Goal: Task Accomplishment & Management: Use online tool/utility

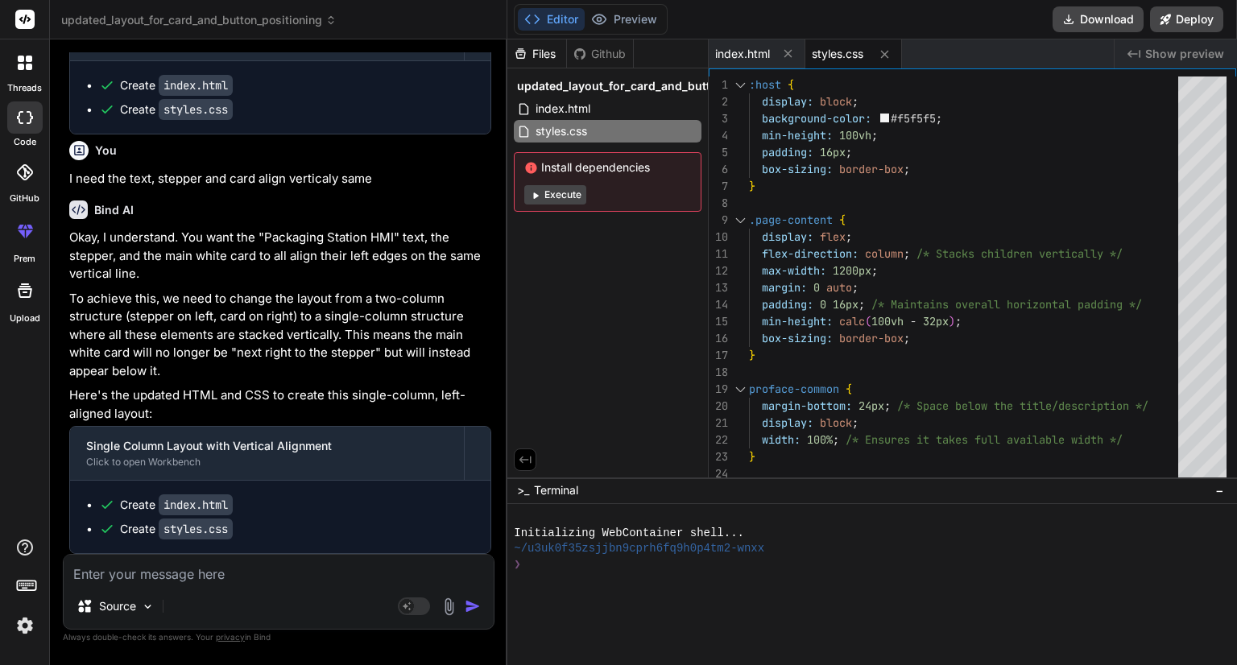
scroll to position [3701, 0]
click at [741, 48] on span "index.html" at bounding box center [742, 54] width 55 height 16
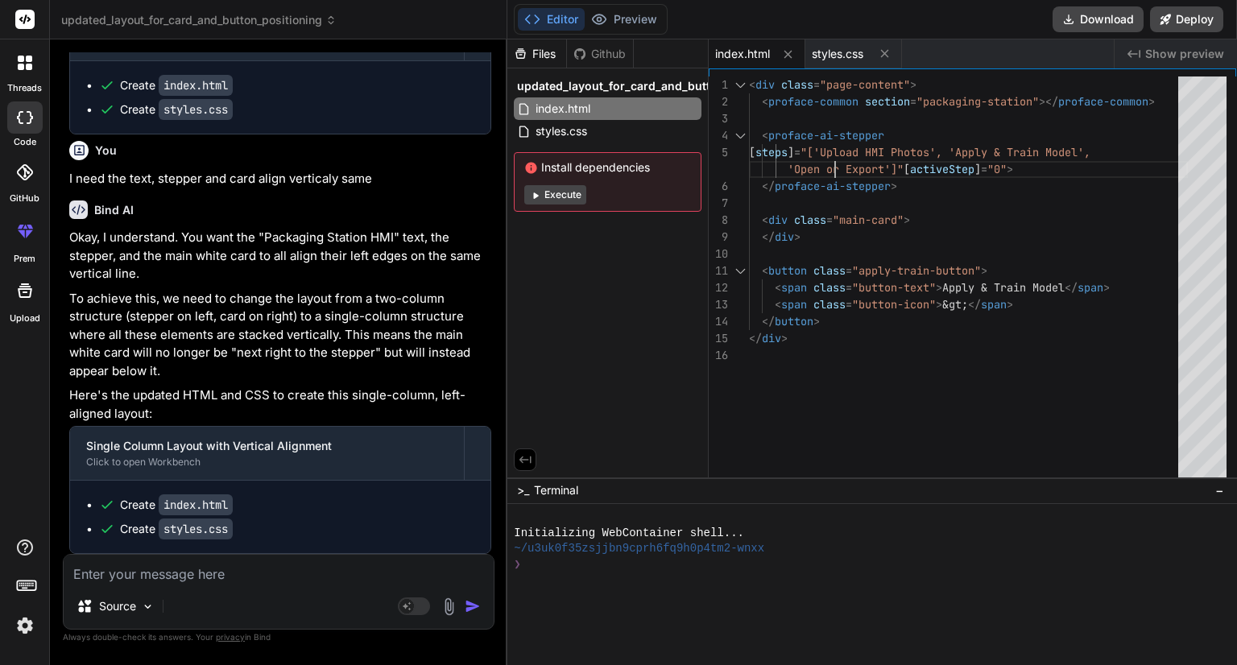
scroll to position [0, 0]
click at [836, 181] on div "< div class = "page-content" > < proface-common section = "packaging-station" >…" at bounding box center [968, 280] width 439 height 408
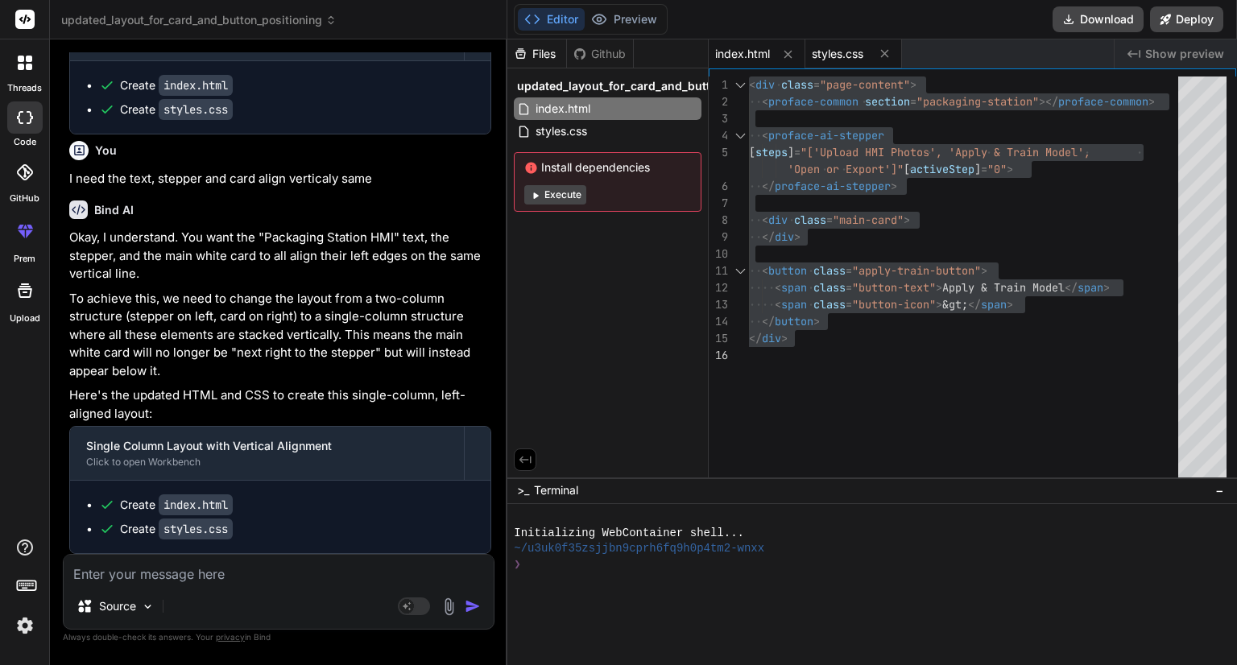
click at [833, 40] on div "styles.css" at bounding box center [853, 53] width 97 height 29
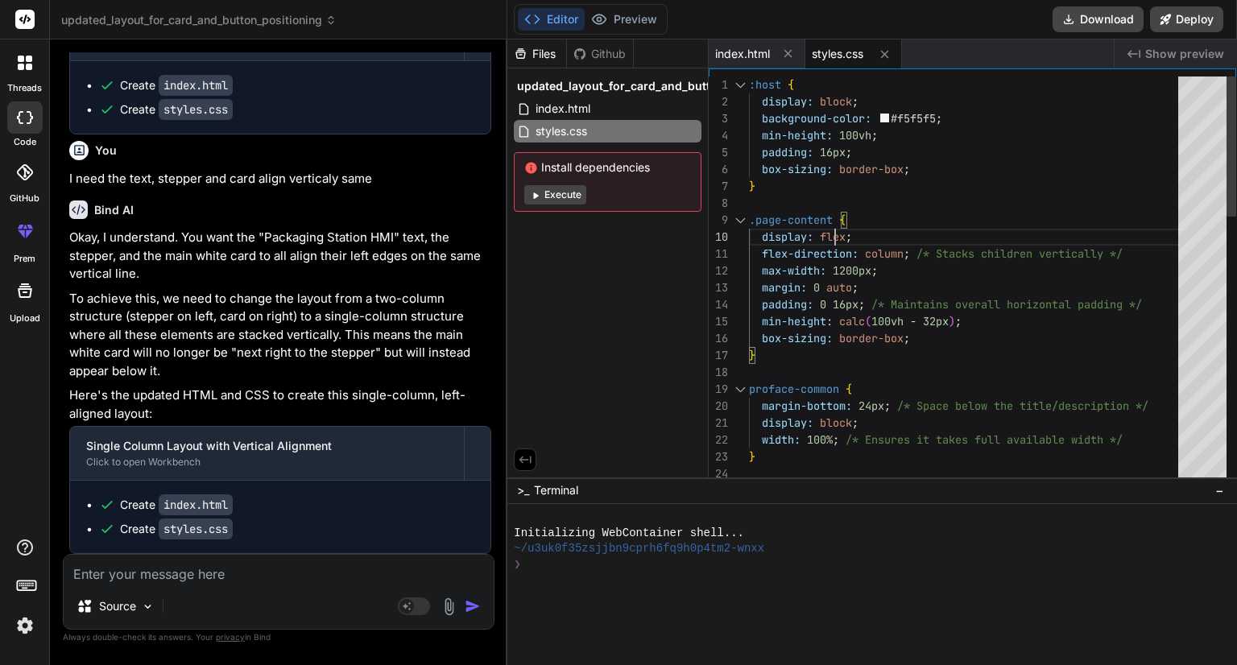
click at [834, 221] on div ":host { display: block ; background-color: #f5f5f5 ; min-height: 100vh ; paddin…" at bounding box center [968, 668] width 439 height 1184
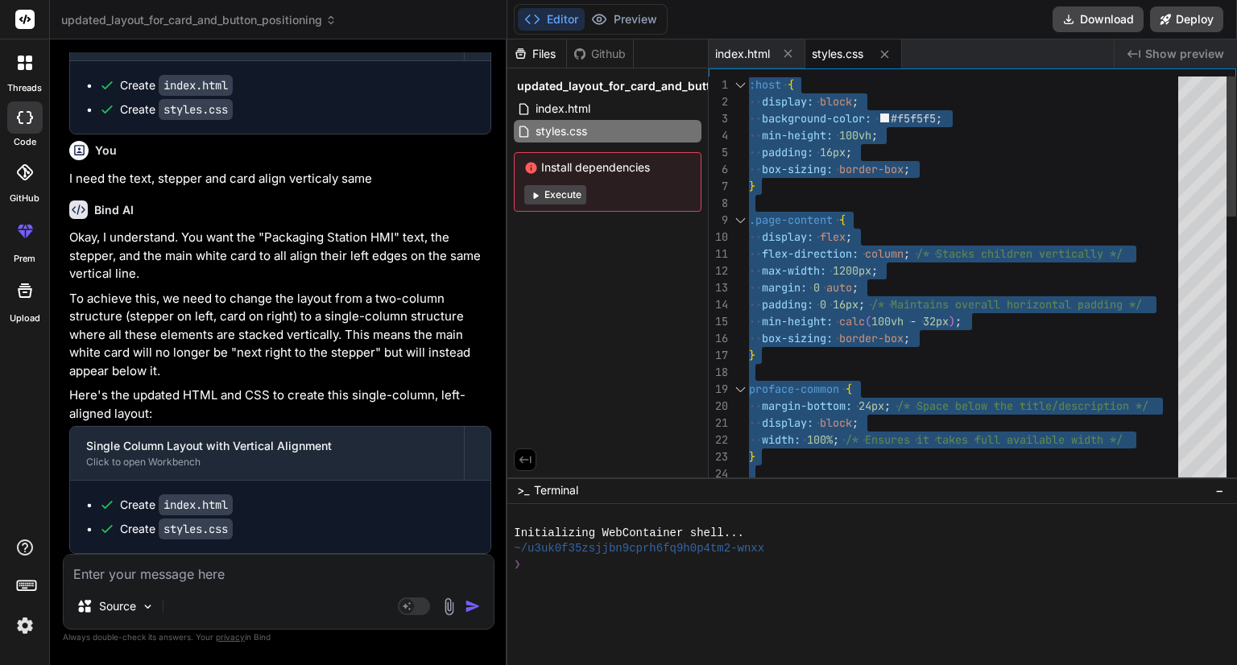
click at [914, 316] on div ":host { display: block ; background-color: #f5f5f5 ; min-height: 100vh ; paddin…" at bounding box center [968, 668] width 439 height 1184
type textarea "flex-direction: column; /* Stacks children vertically */ max-width: 1200px; mar…"
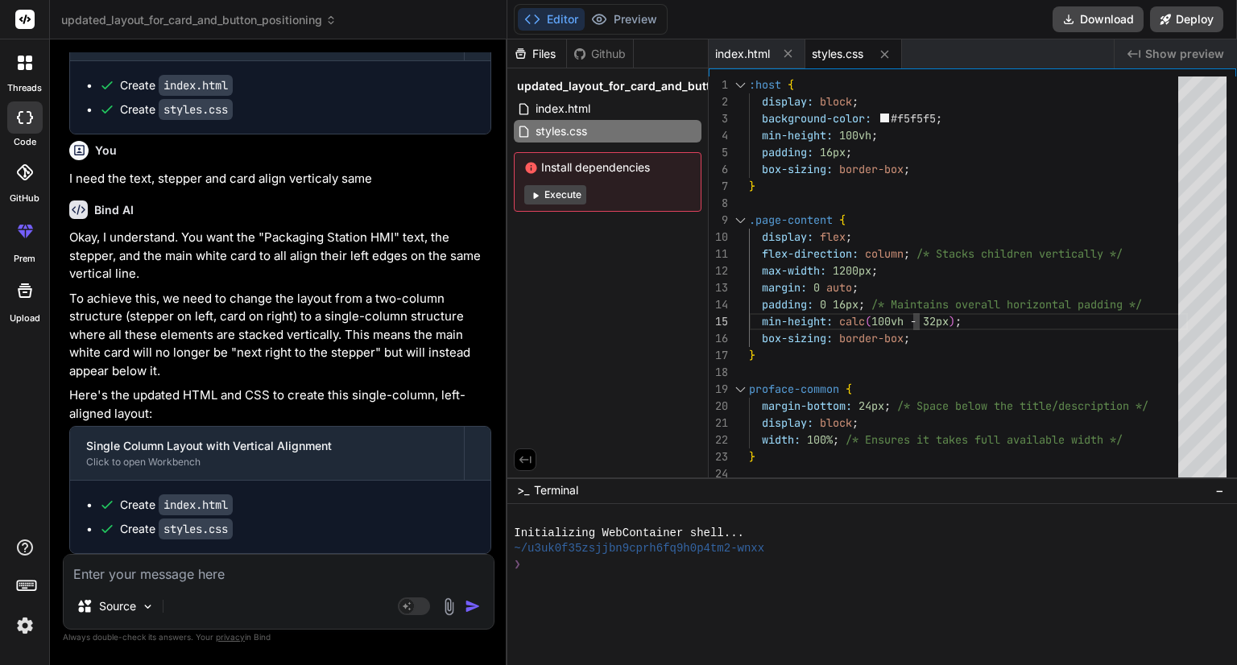
click at [255, 573] on textarea at bounding box center [279, 569] width 430 height 29
paste textarea "<div class="page-content"> <proface-common section="packaging-station"></profac…"
type textarea "<div class="page-content"> <proface-common section="packaging-station"></profac…"
type textarea "x"
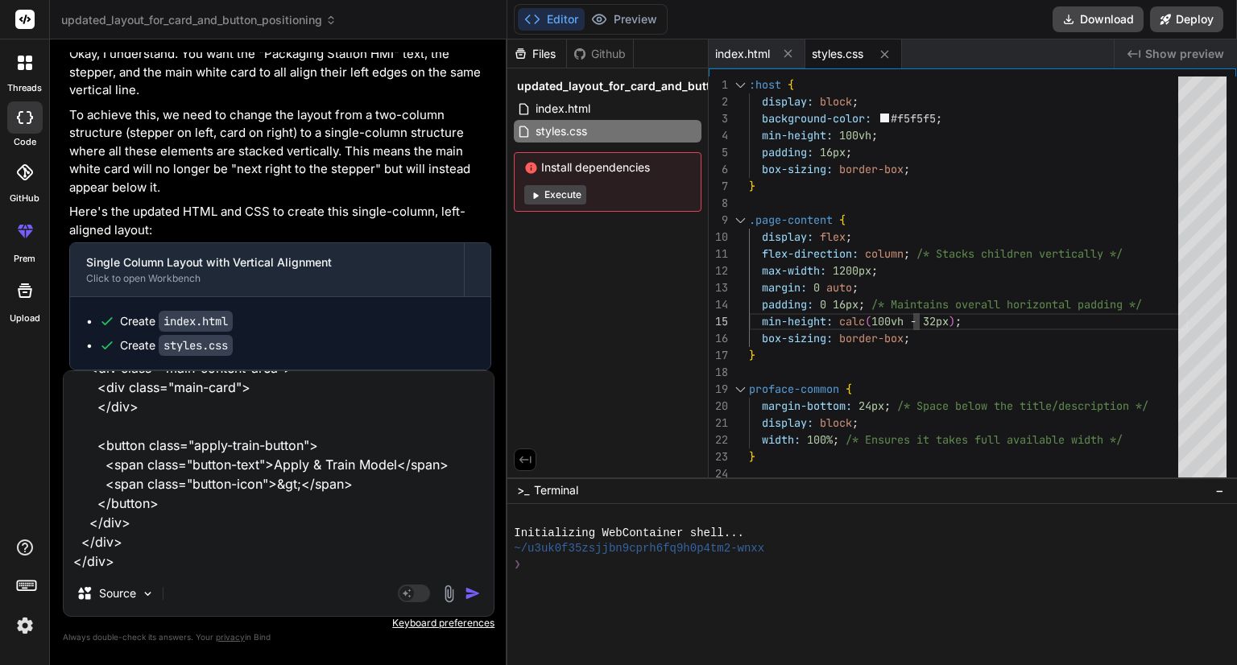
paste textarea ":host { display: block; background-color: #f5f5f5; min-height: 100vh; padding: …"
type textarea "<div class="page-content"> <proface-common section="packaging-station"></profac…"
type textarea "x"
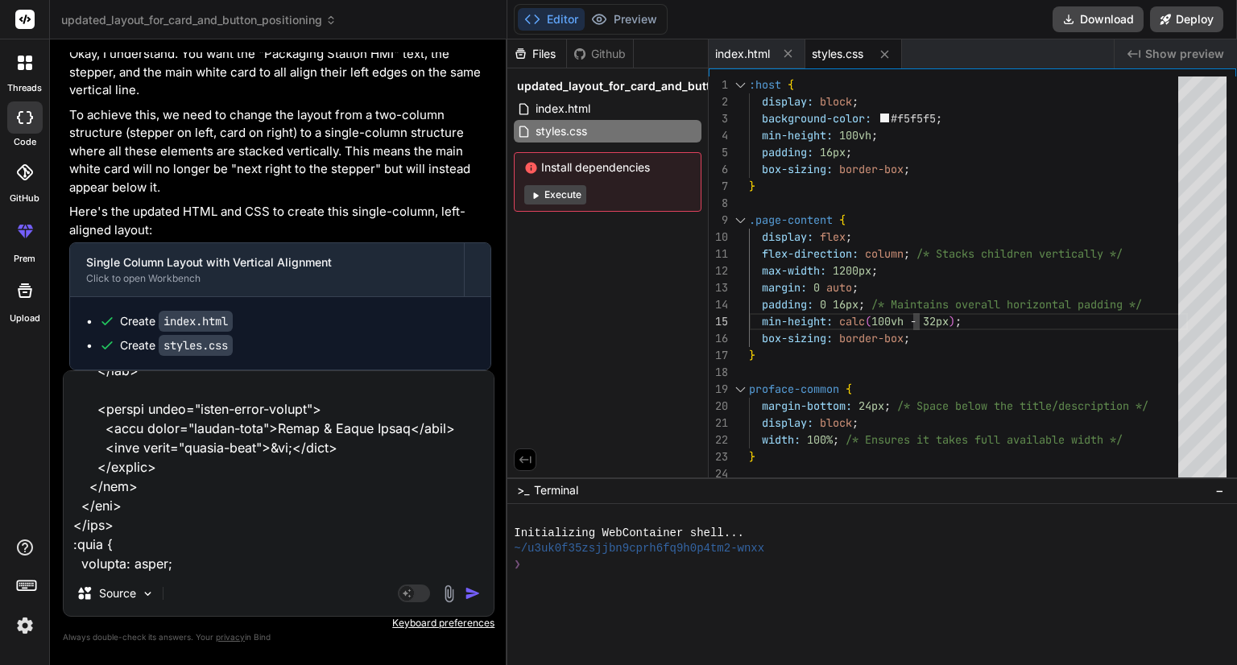
scroll to position [1759, 0]
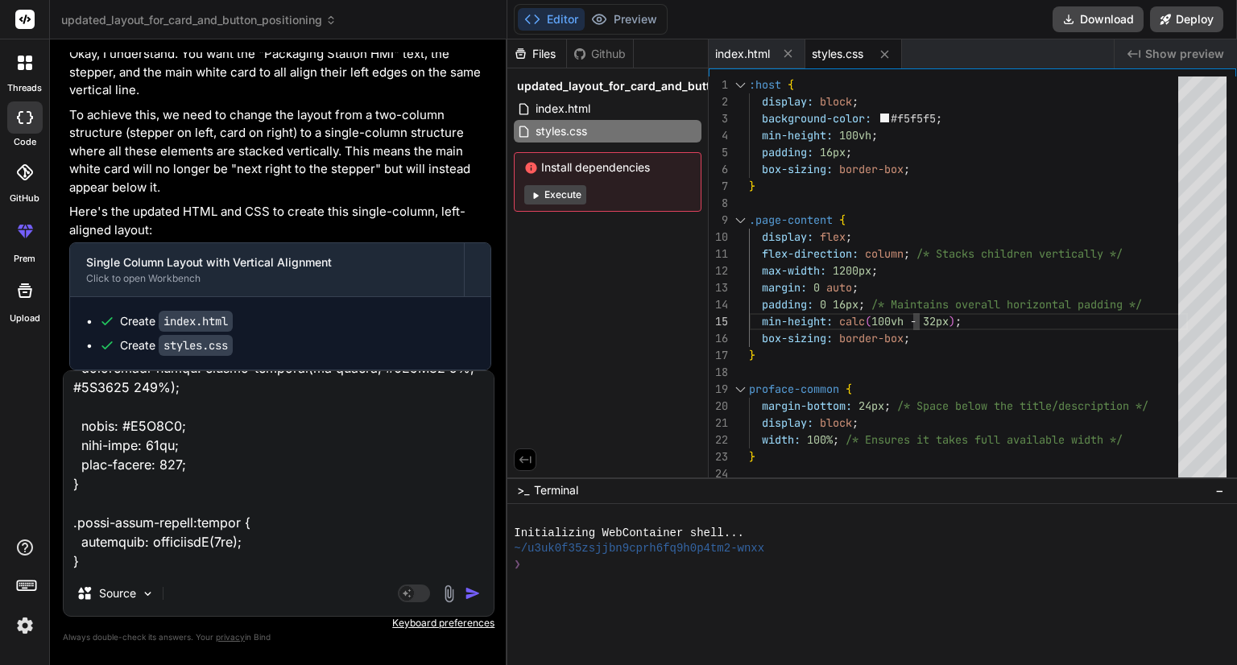
type textarea "<div class="page-content"> <proface-common section="packaging-station"></profac…"
type textarea "x"
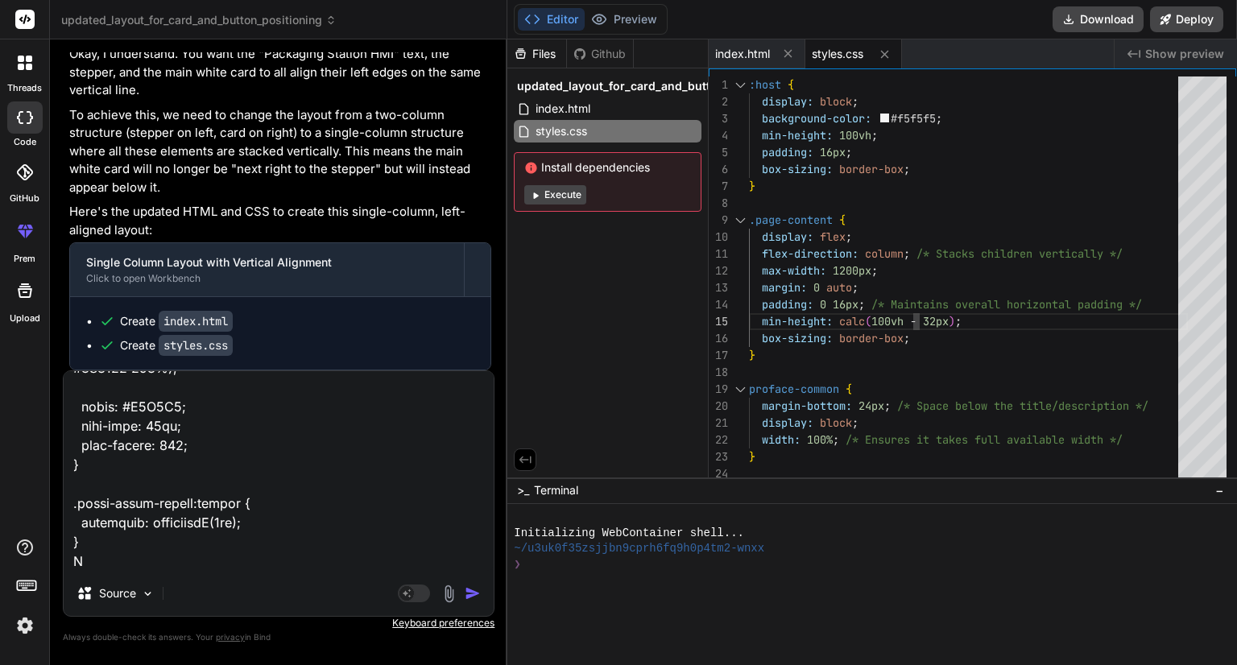
type textarea "<div class="page-content"> <proface-common section="packaging-station"></profac…"
type textarea "x"
type textarea "<div class="page-content"> <proface-common section="packaging-station"></profac…"
type textarea "x"
type textarea "<div class="page-content"> <proface-common section="packaging-station"></profac…"
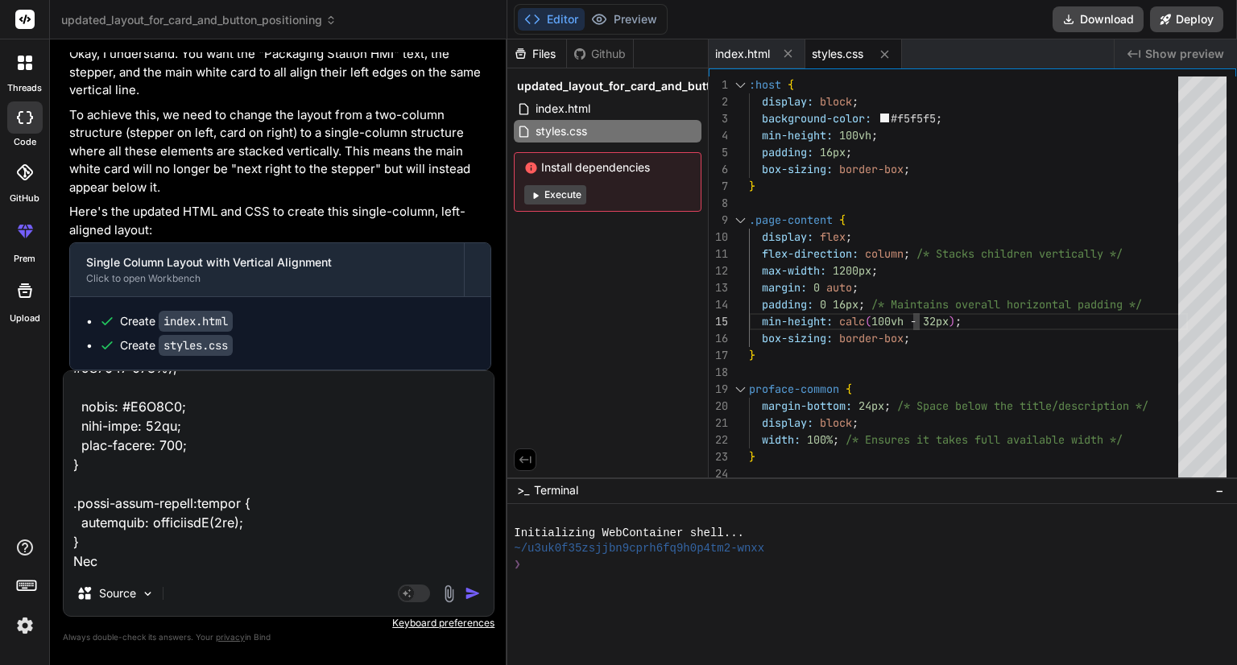
type textarea "x"
type textarea "<div class="page-content"> <proface-common section="packaging-station"></profac…"
type textarea "x"
type textarea "<div class="page-content"> <proface-common section="packaging-station"></profac…"
type textarea "x"
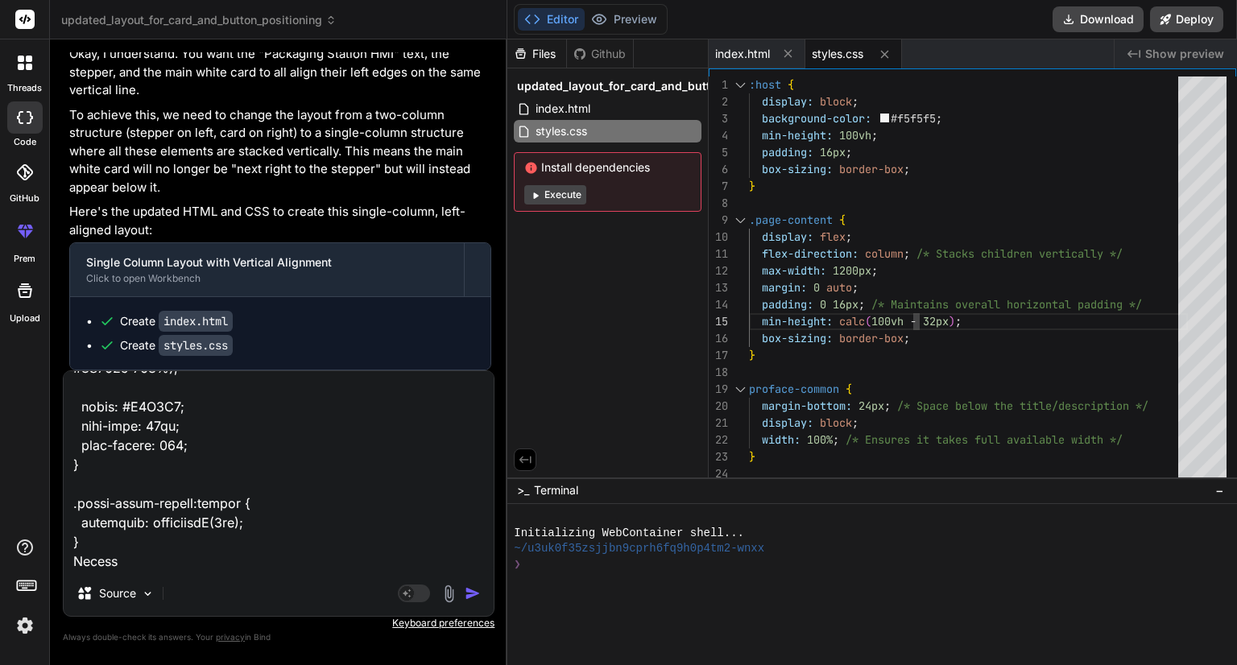
type textarea "<div class="page-content"> <proface-common section="packaging-station"></profac…"
type textarea "x"
type textarea "<div class="page-content"> <proface-common section="packaging-station"></profac…"
type textarea "x"
type textarea "<div class="page-content"> <proface-common section="packaging-station"></profac…"
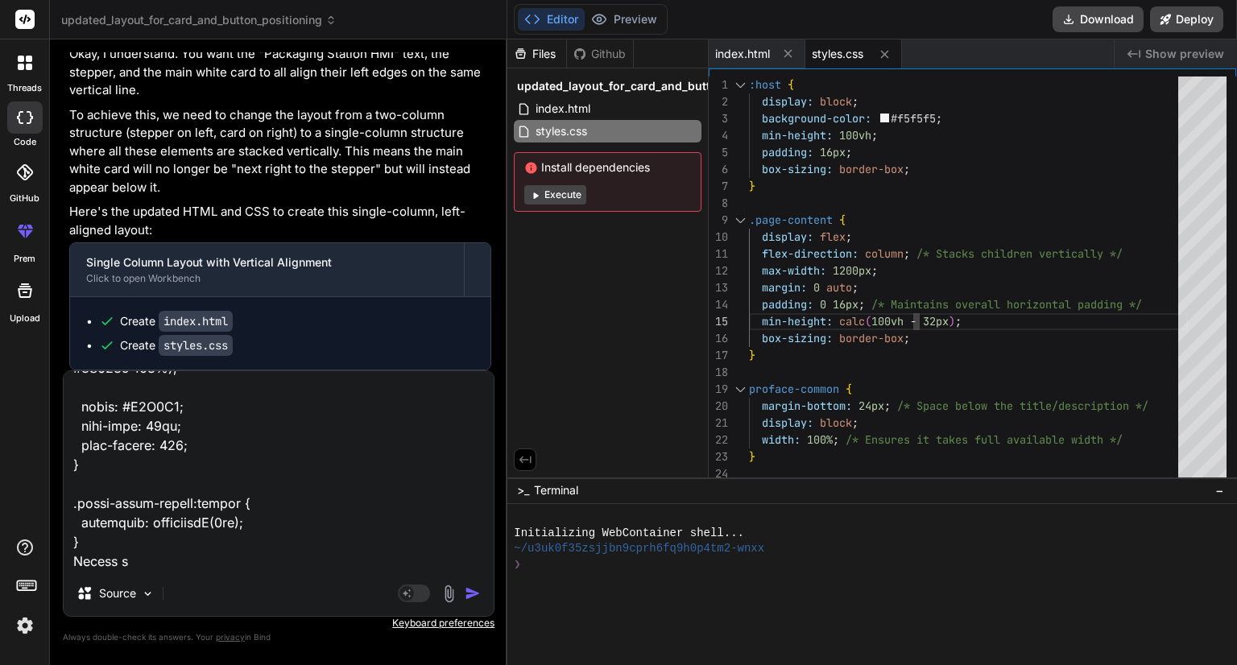
type textarea "x"
type textarea "<div class="page-content"> <proface-common section="packaging-station"></profac…"
type textarea "x"
type textarea "<div class="page-content"> <proface-common section="packaging-station"></profac…"
type textarea "x"
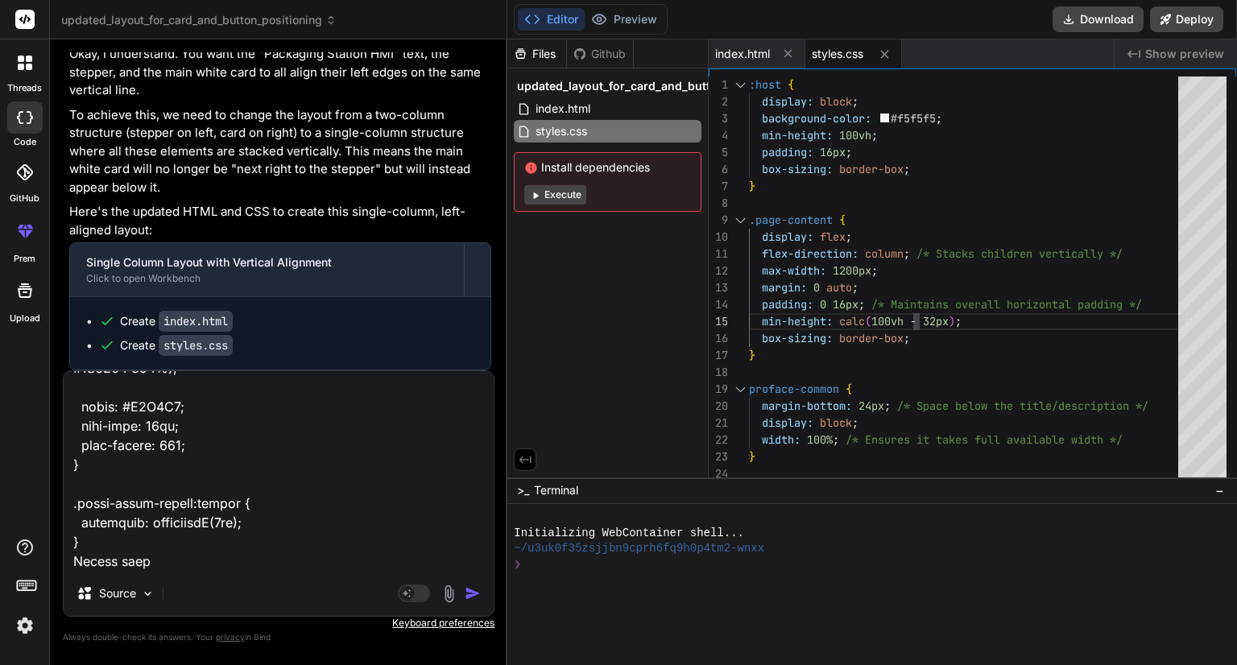
type textarea "<div class="page-content"> <proface-common section="packaging-station"></profac…"
type textarea "x"
type textarea "<div class="page-content"> <proface-common section="packaging-station"></profac…"
type textarea "x"
type textarea "<div class="page-content"> <proface-common section="packaging-station"></profac…"
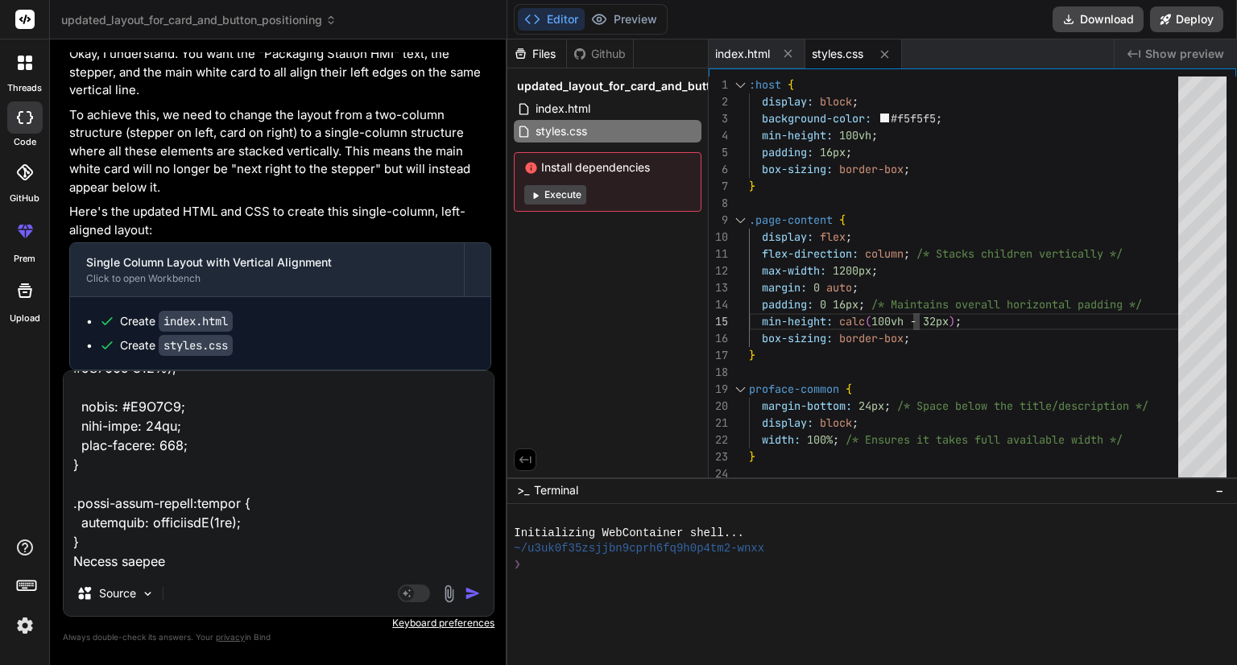
type textarea "x"
type textarea "<div class="page-content"> <proface-common section="packaging-station"></profac…"
type textarea "x"
type textarea "<div class="page-content"> <proface-common section="packaging-station"></profac…"
type textarea "x"
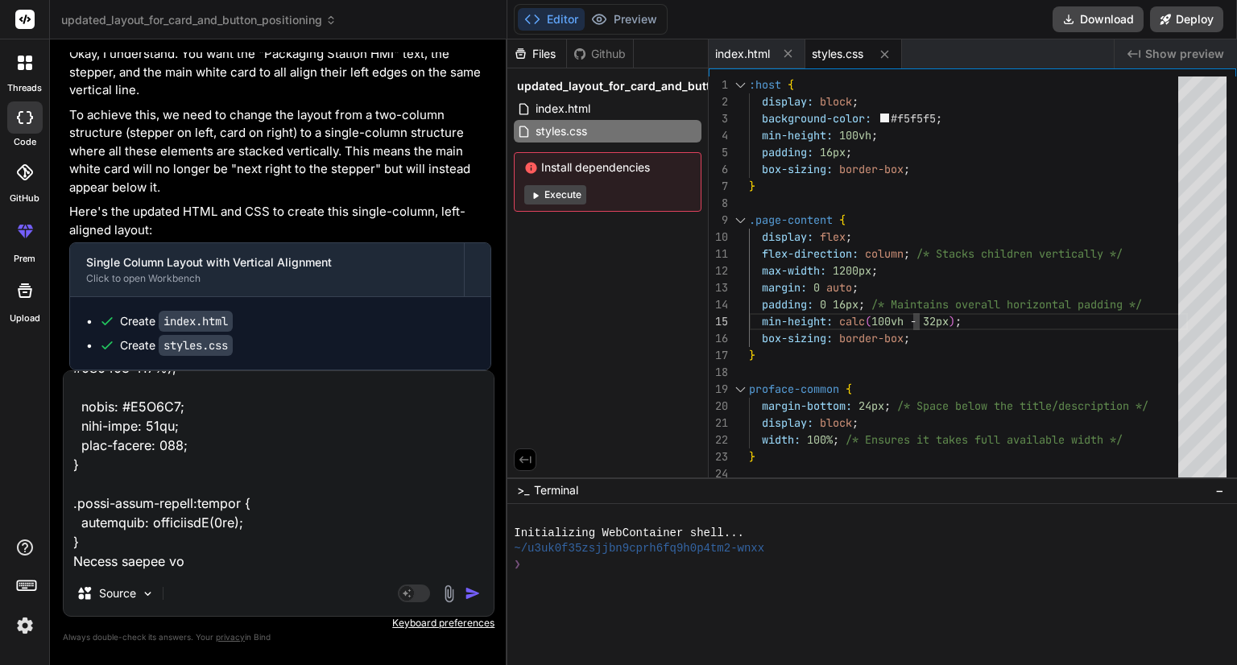
type textarea "<div class="page-content"> <proface-common section="packaging-station"></profac…"
type textarea "x"
type textarea "<div class="page-content"> <proface-common section="packaging-station"></profac…"
type textarea "x"
type textarea "<div class="page-content"> <proface-common section="packaging-station"></profac…"
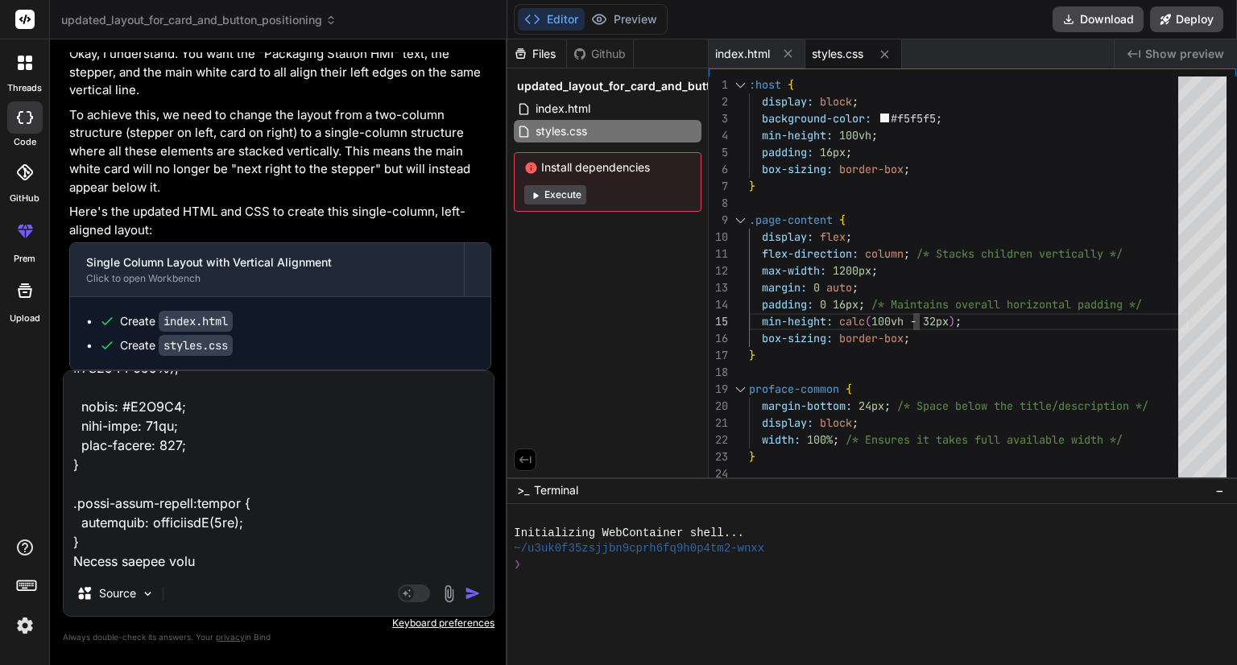
type textarea "x"
type textarea "<div class="page-content"> <proface-common section="packaging-station"></profac…"
type textarea "x"
type textarea "<div class="page-content"> <proface-common section="packaging-station"></profac…"
type textarea "x"
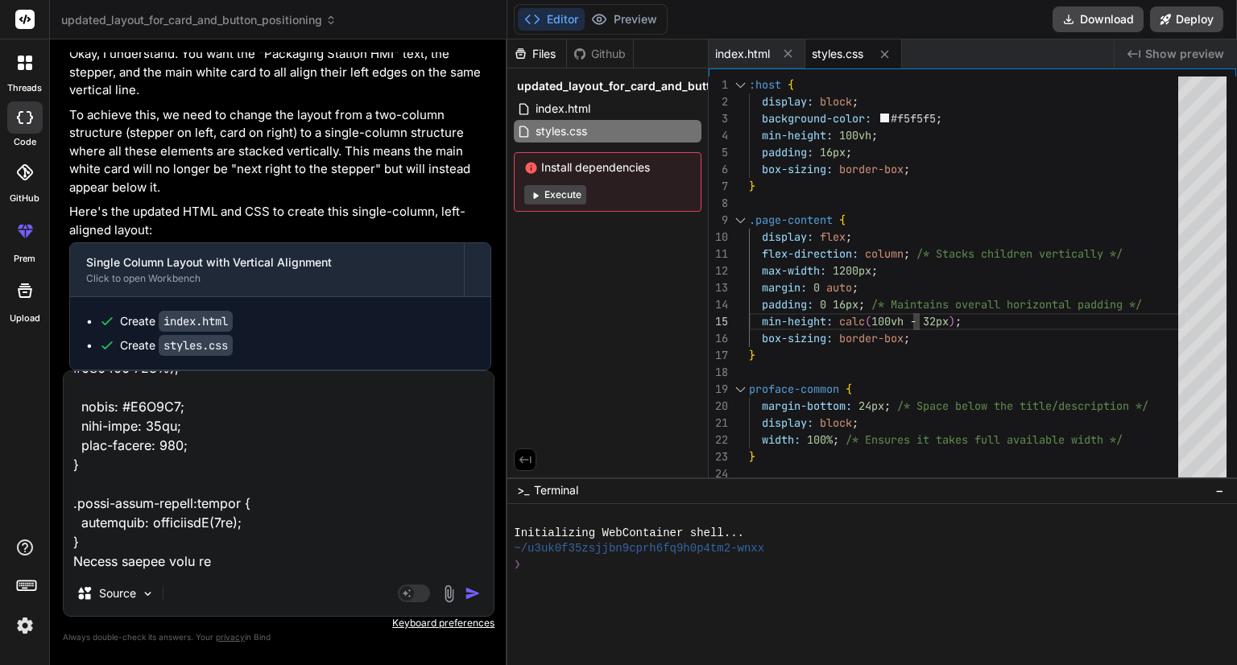
type textarea "<div class="page-content"> <proface-common section="packaging-station"></profac…"
type textarea "x"
type textarea "<div class="page-content"> <proface-common section="packaging-station"></profac…"
type textarea "x"
type textarea "<div class="page-content"> <proface-common section="packaging-station"></profac…"
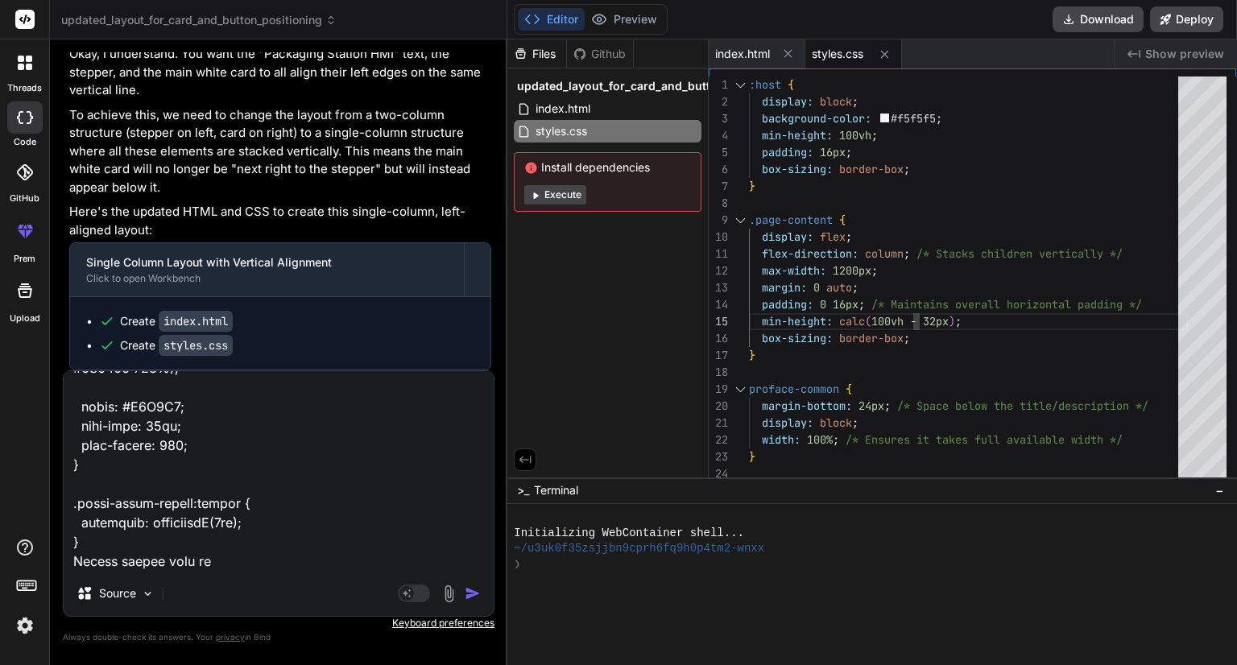
type textarea "x"
type textarea "<div class="page-content"> <proface-common section="packaging-station"></profac…"
type textarea "x"
type textarea "<div class="page-content"> <proface-common section="packaging-station"></profac…"
type textarea "x"
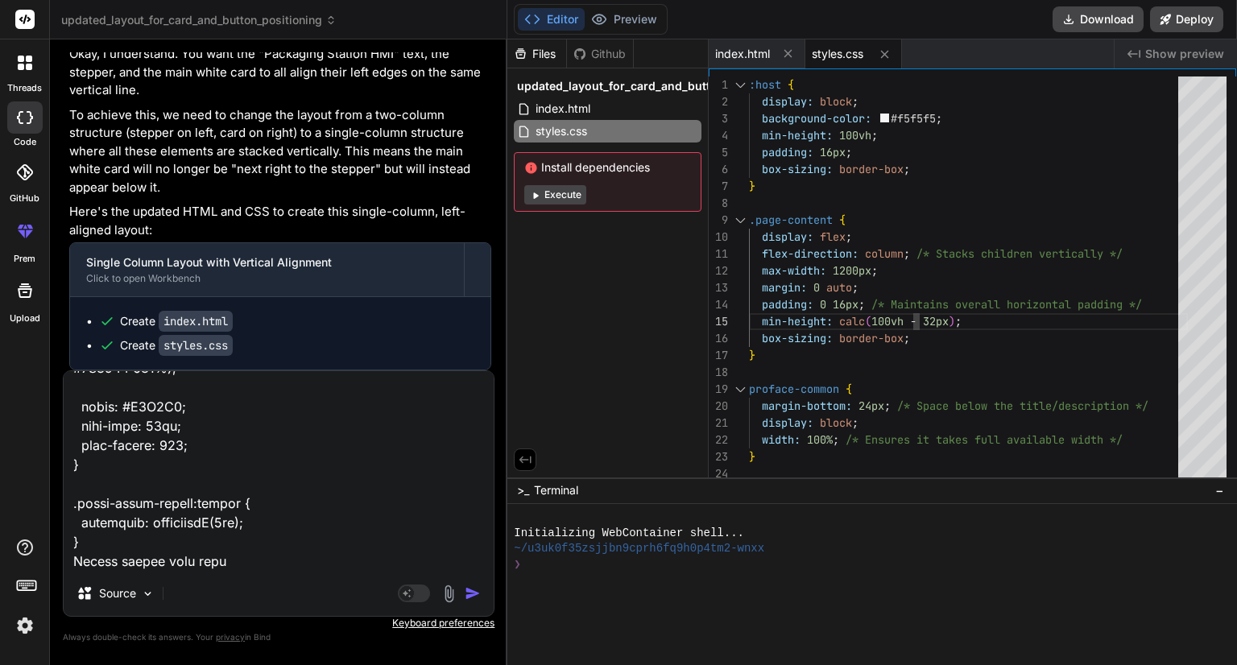
type textarea "<div class="page-content"> <proface-common section="packaging-station"></profac…"
type textarea "x"
type textarea "<div class="page-content"> <proface-common section="packaging-station"></profac…"
type textarea "x"
type textarea "<div class="page-content"> <proface-common section="packaging-station"></profac…"
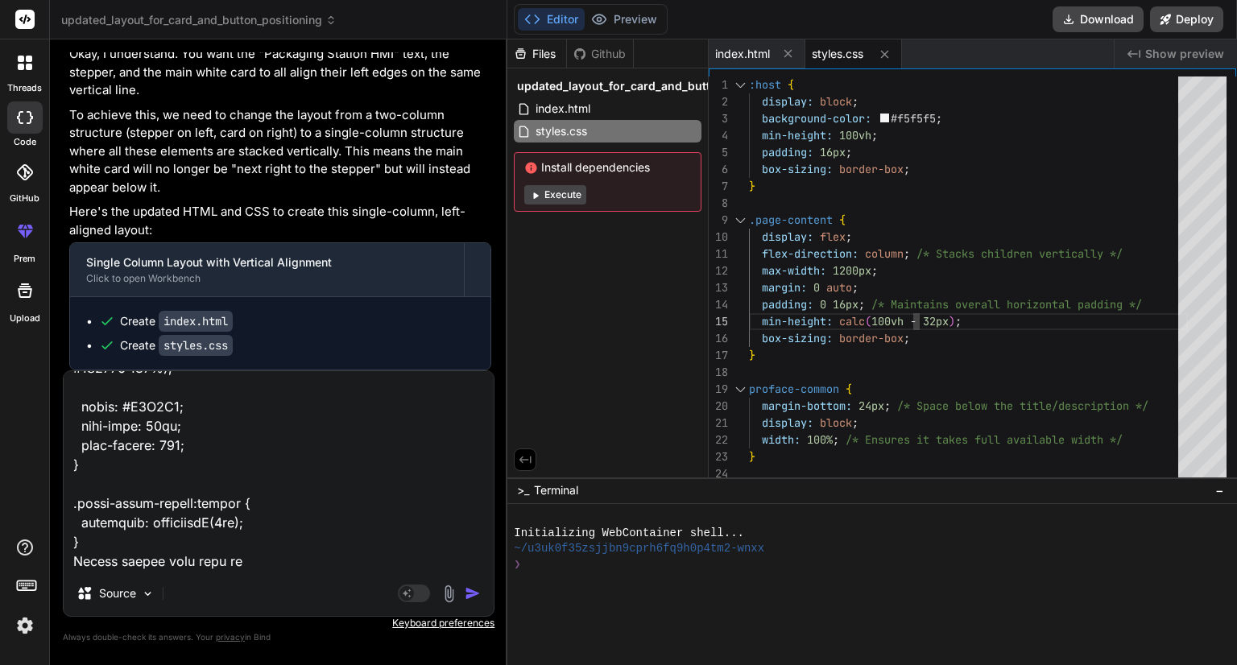
type textarea "x"
type textarea "<div class="page-content"> <proface-common section="packaging-station"></profac…"
type textarea "x"
type textarea "<div class="page-content"> <proface-common section="packaging-station"></profac…"
type textarea "x"
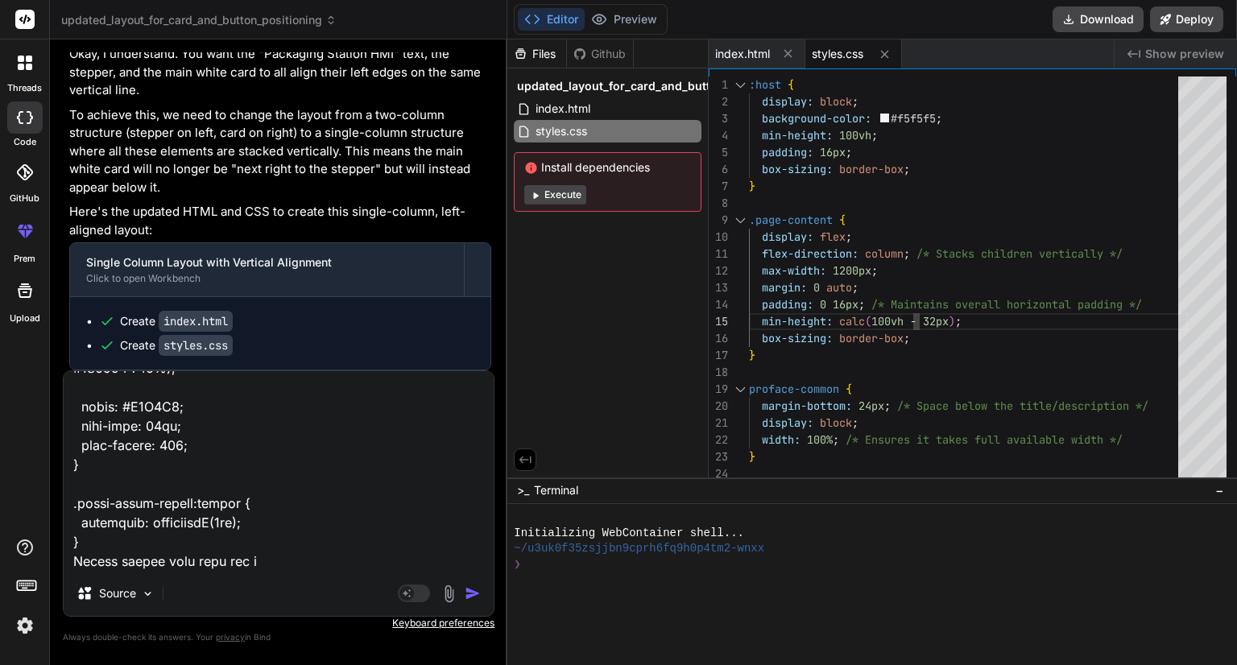
type textarea "<div class="page-content"> <proface-common section="packaging-station"></profac…"
type textarea "x"
type textarea "<div class="page-content"> <proface-common section="packaging-station"></profac…"
type textarea "x"
type textarea "<div class="page-content"> <proface-common section="packaging-station"></profac…"
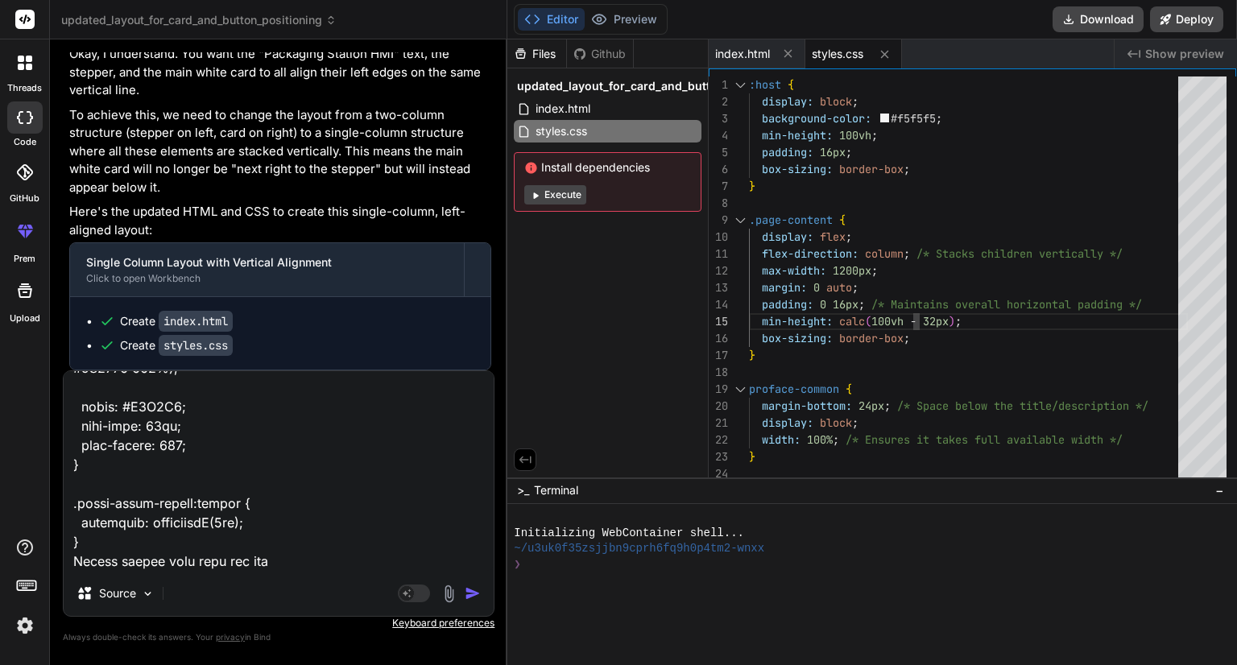
type textarea "x"
type textarea "<div class="page-content"> <proface-common section="packaging-station"></profac…"
type textarea "x"
type textarea "<div class="page-content"> <proface-common section="packaging-station"></profac…"
type textarea "x"
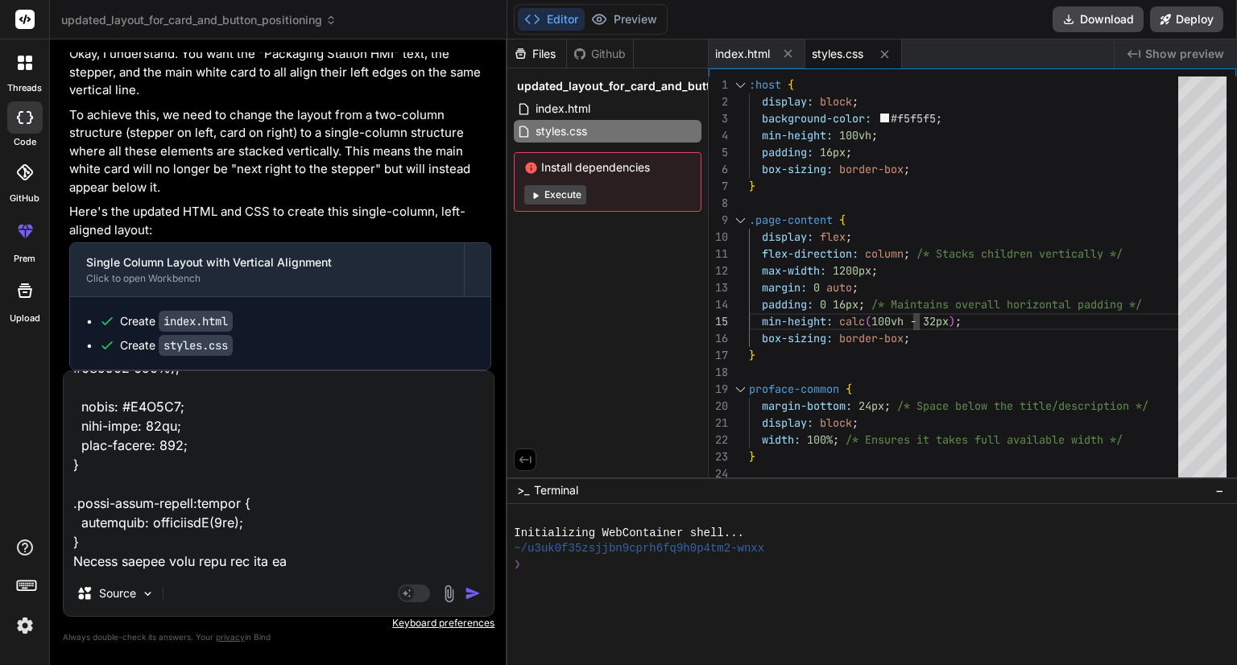
type textarea "<div class="page-content"> <proface-common section="packaging-station"></profac…"
type textarea "x"
type textarea "<div class="page-content"> <proface-common section="packaging-station"></profac…"
type textarea "x"
type textarea "<div class="page-content"> <proface-common section="packaging-station"></profac…"
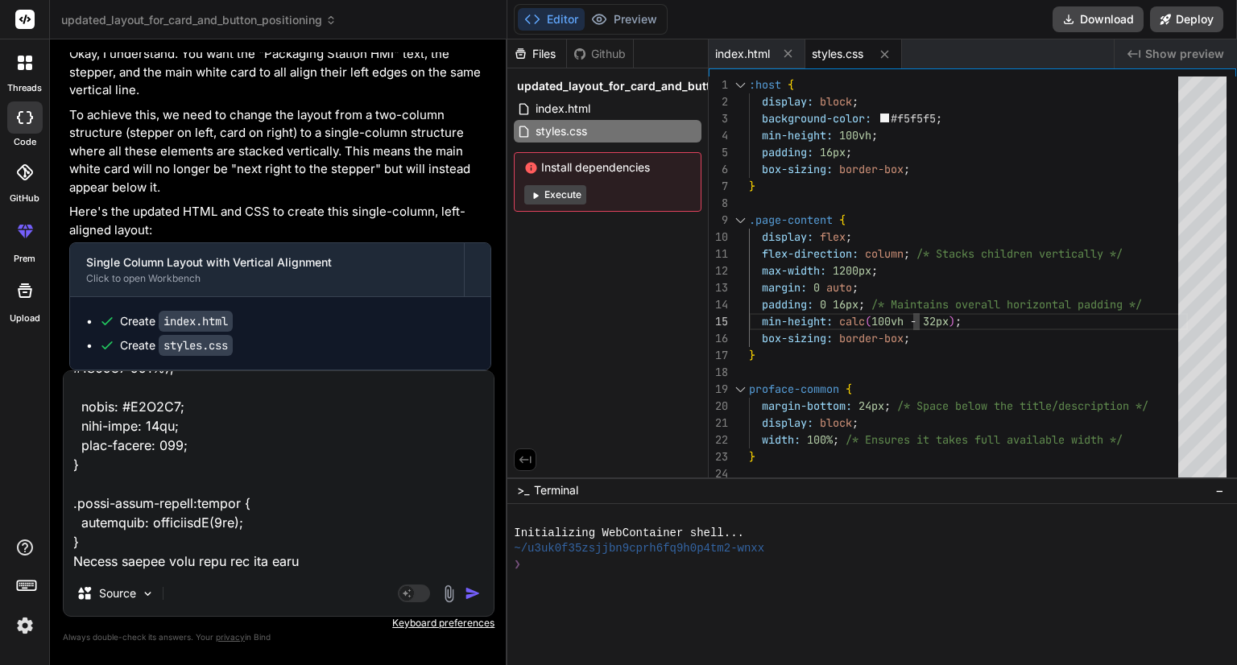
type textarea "x"
type textarea "<div class="page-content"> <proface-common section="packaging-station"></profac…"
type textarea "x"
type textarea "<div class="page-content"> <proface-common section="packaging-station"></profac…"
type textarea "x"
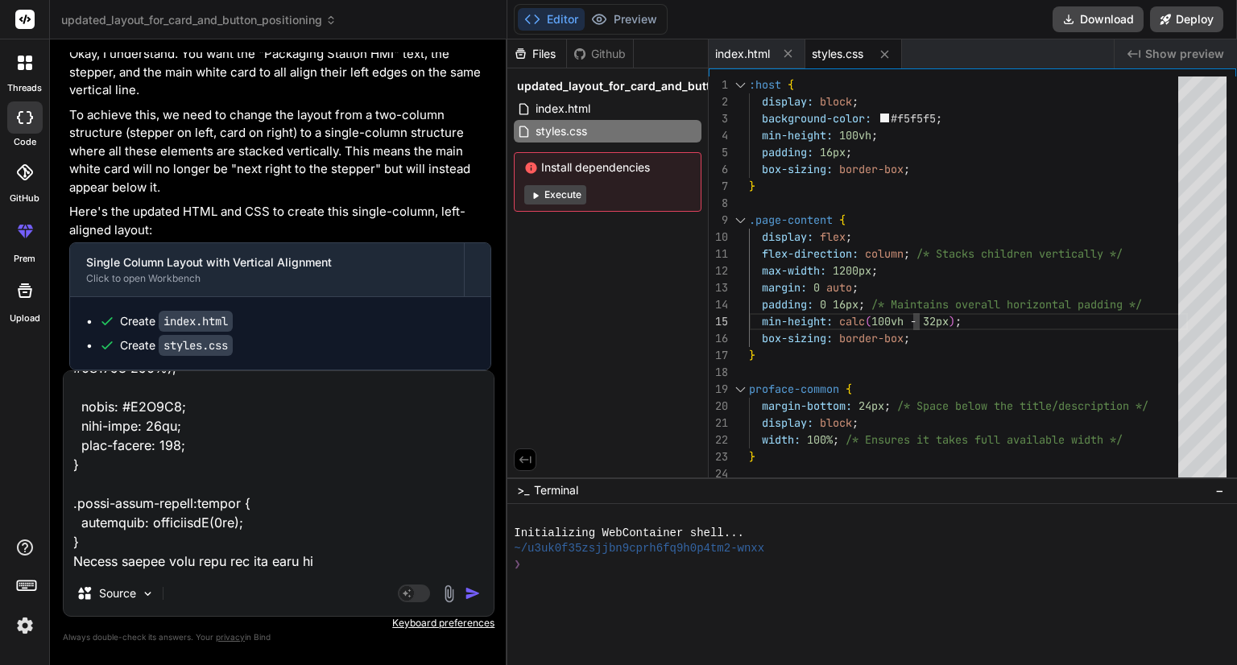
type textarea "<div class="page-content"> <proface-common section="packaging-station"></profac…"
type textarea "x"
type textarea "<div class="page-content"> <proface-common section="packaging-station"></profac…"
type textarea "x"
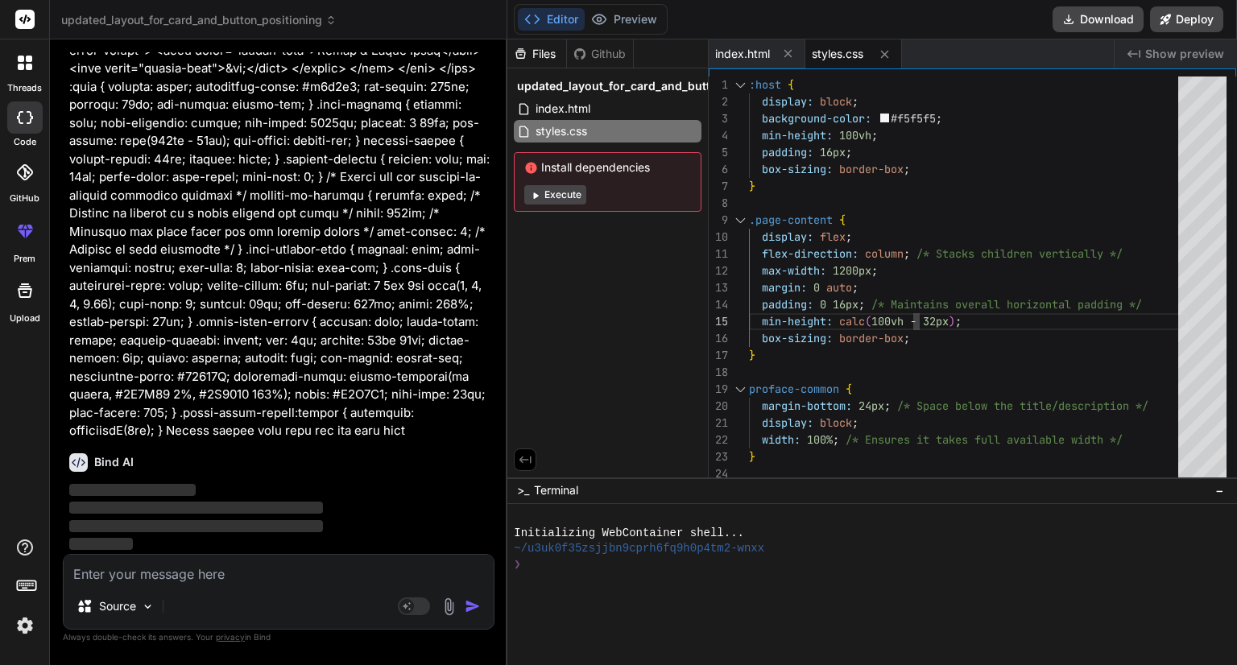
scroll to position [4417, 0]
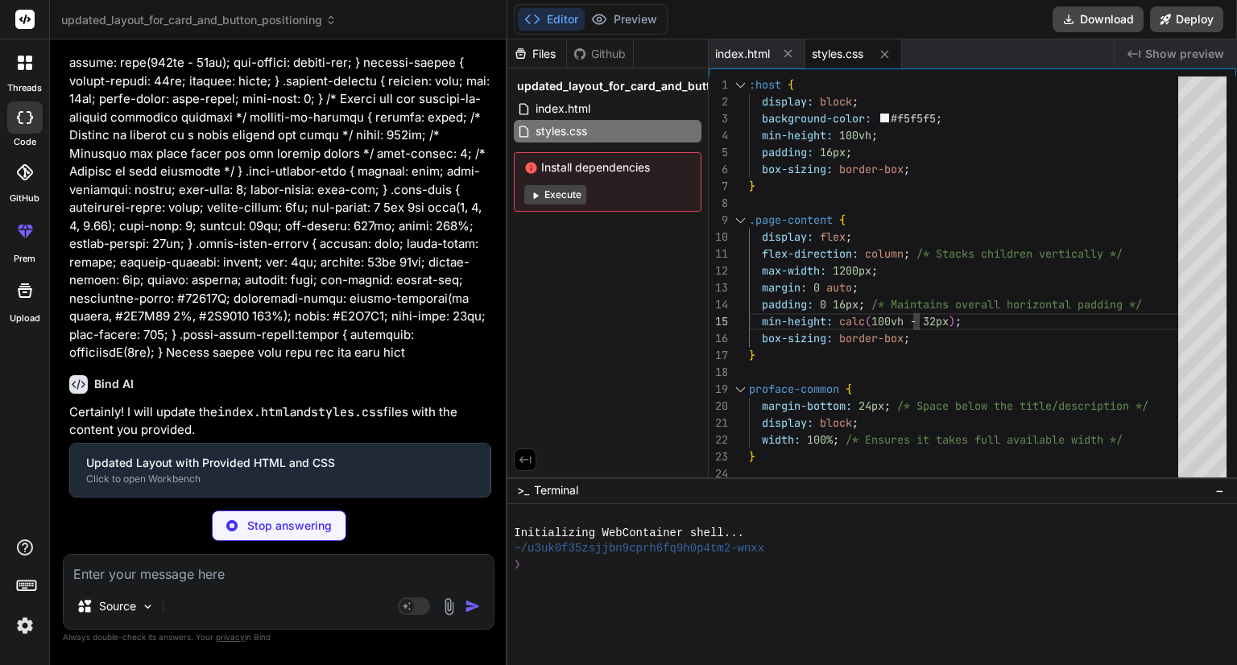
type textarea "x"
type textarea "{ "name": "packaging-station-ui", "scripts": { "dev": "http-server -p 3000 -c-1…"
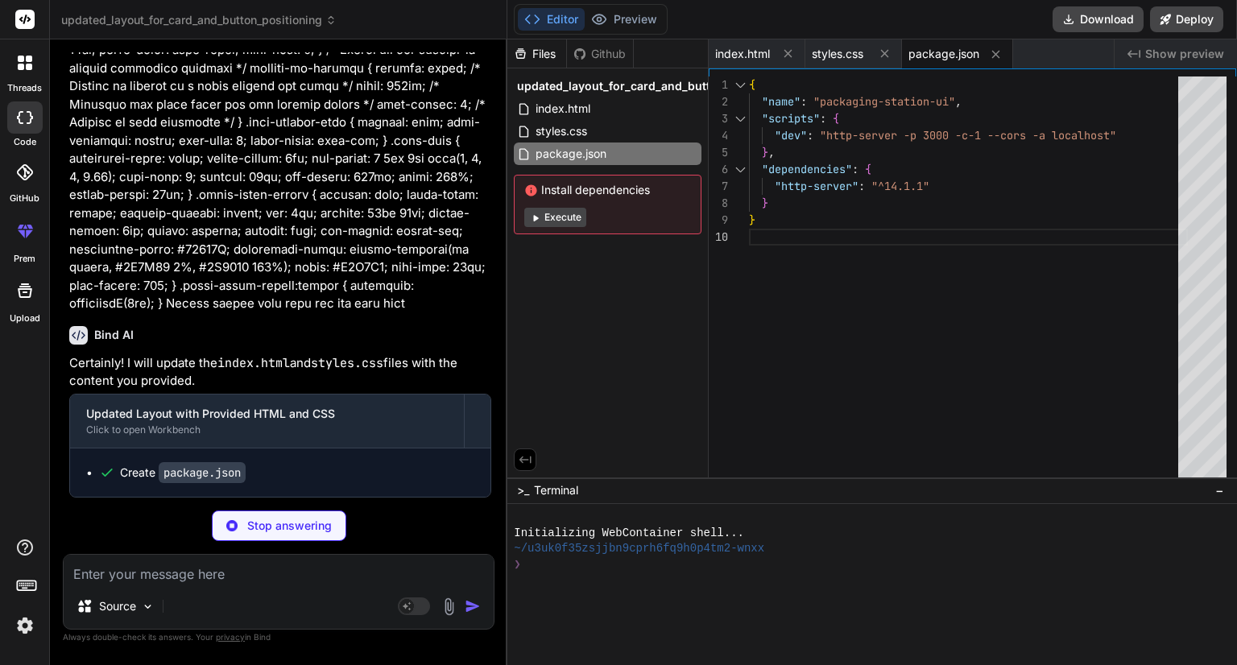
type textarea "x"
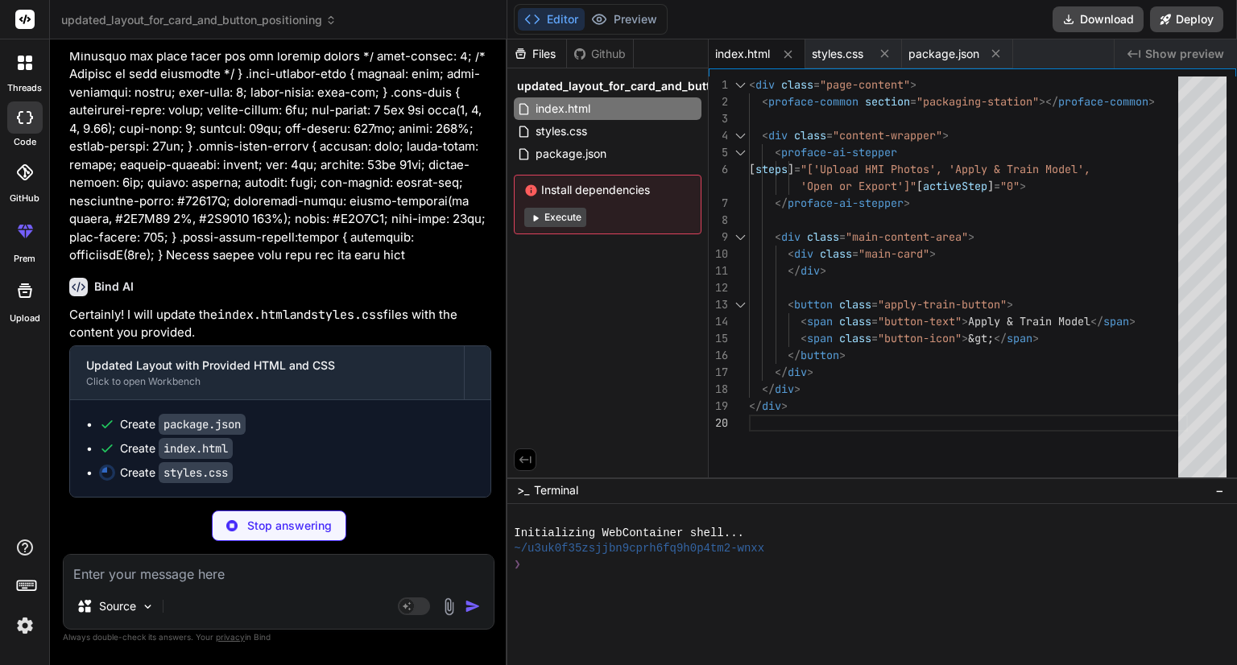
type textarea "x"
type textarea "color: #E0E0E0; font-size: 15px; font-weight: 500; } .apply-train-button:active…"
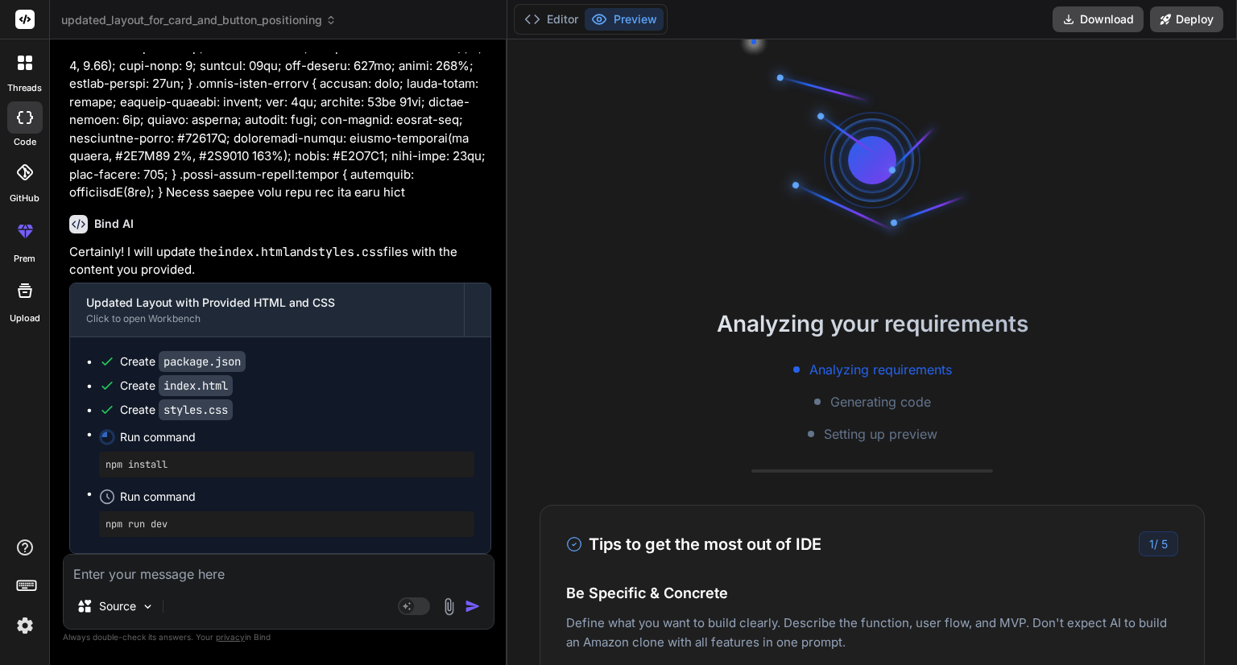
scroll to position [108, 0]
type textarea "x"
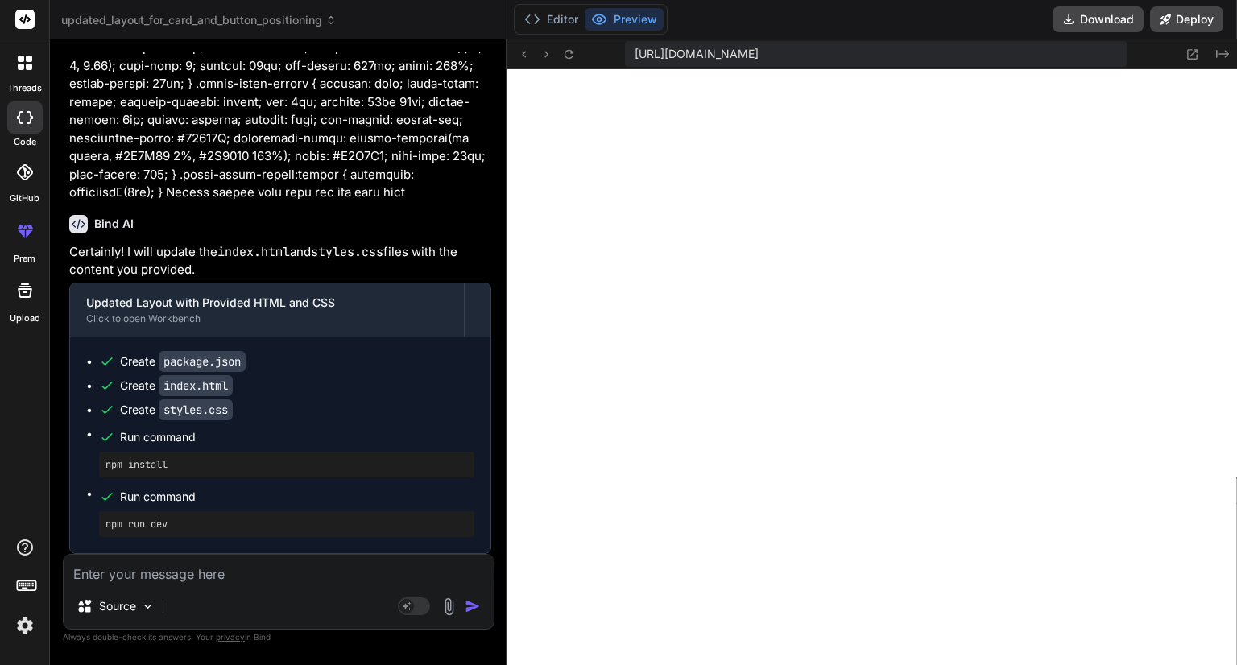
scroll to position [4655, 0]
click at [210, 578] on textarea at bounding box center [279, 569] width 430 height 29
type textarea "W"
type textarea "x"
type textarea "Wh"
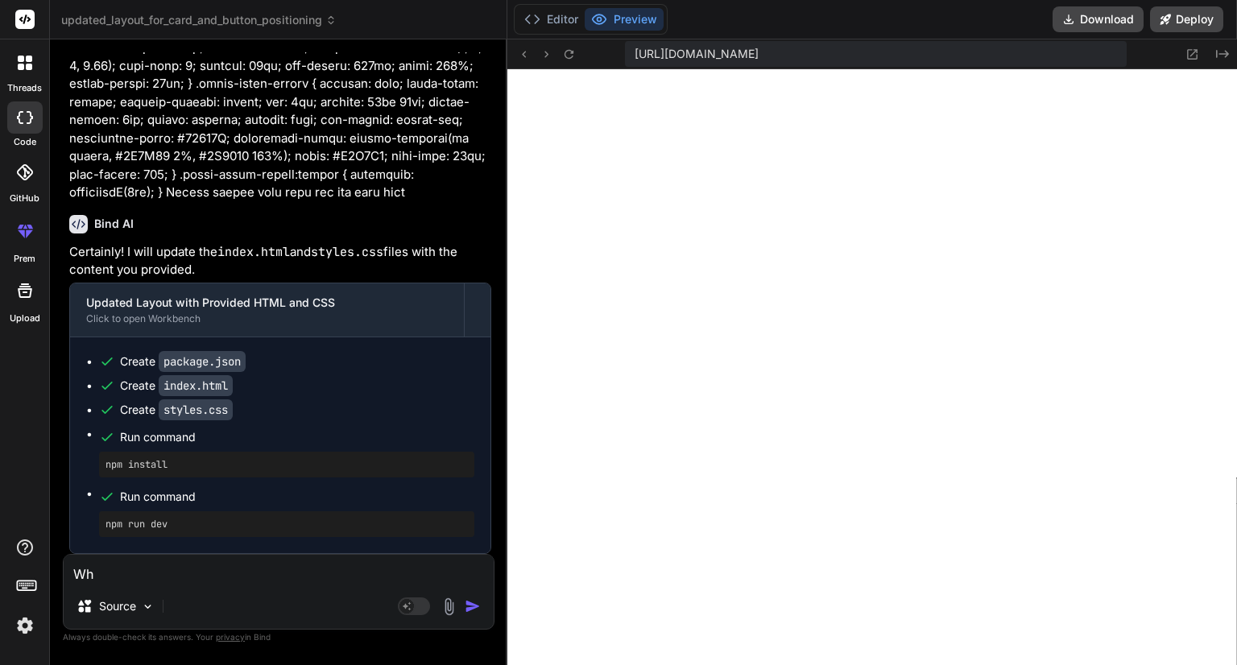
type textarea "x"
type textarea "Whe"
type textarea "x"
type textarea "When"
type textarea "x"
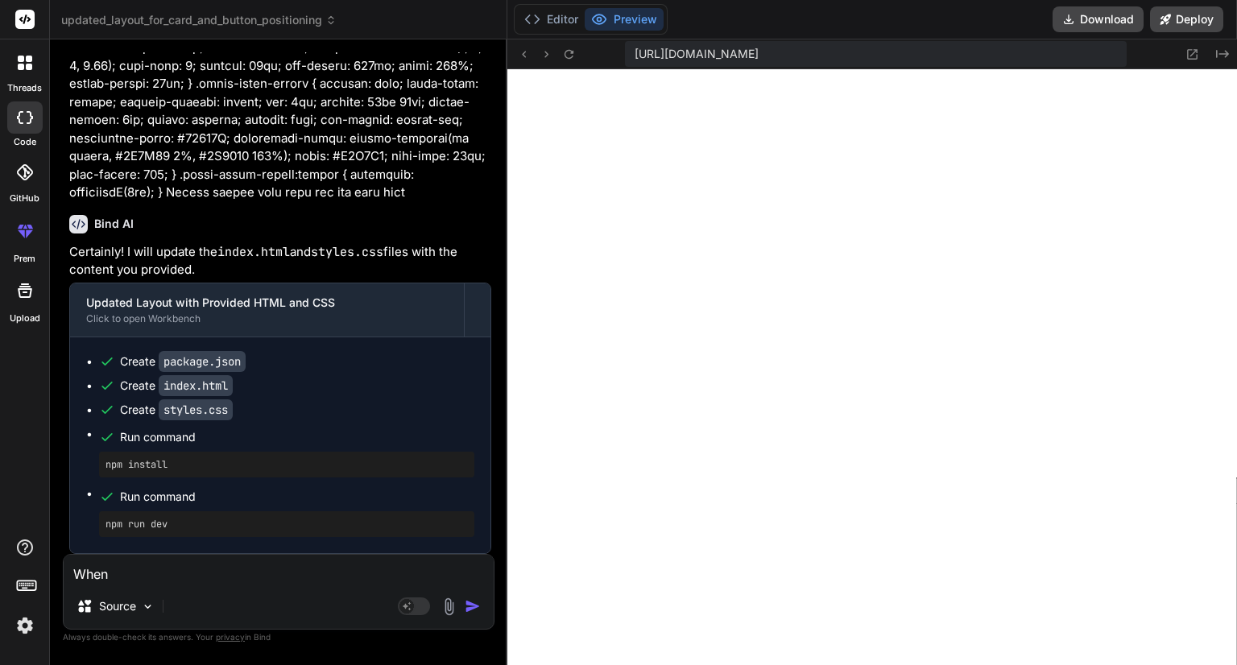
type textarea "When"
type textarea "x"
type textarea "When I"
type textarea "x"
type textarea "When I"
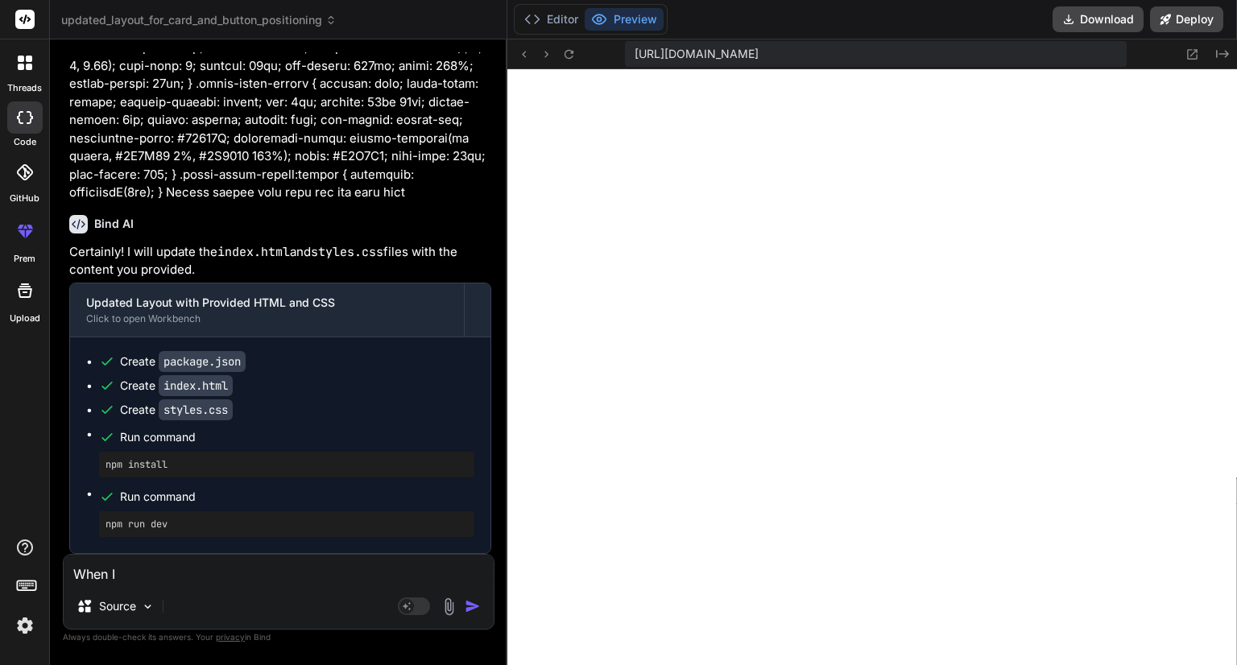
type textarea "x"
type textarea "When I c"
type textarea "x"
type textarea "When I cl"
type textarea "x"
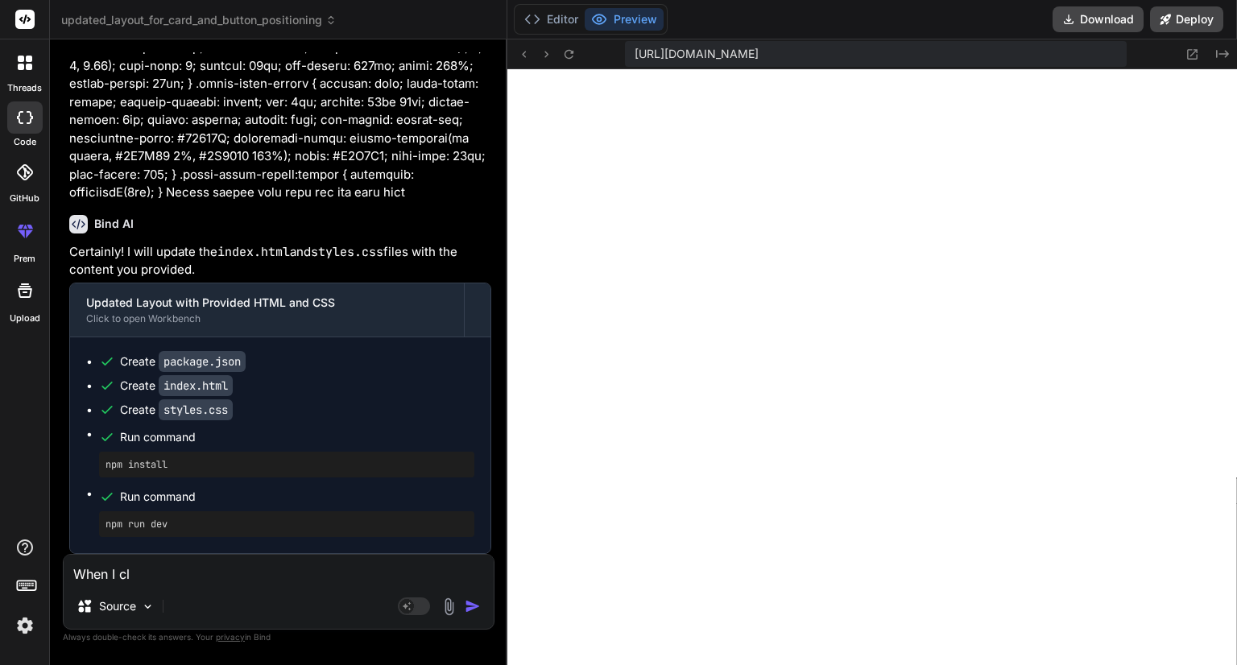
type textarea "When I cli"
type textarea "x"
type textarea "When I clic"
type textarea "x"
type textarea "When I click"
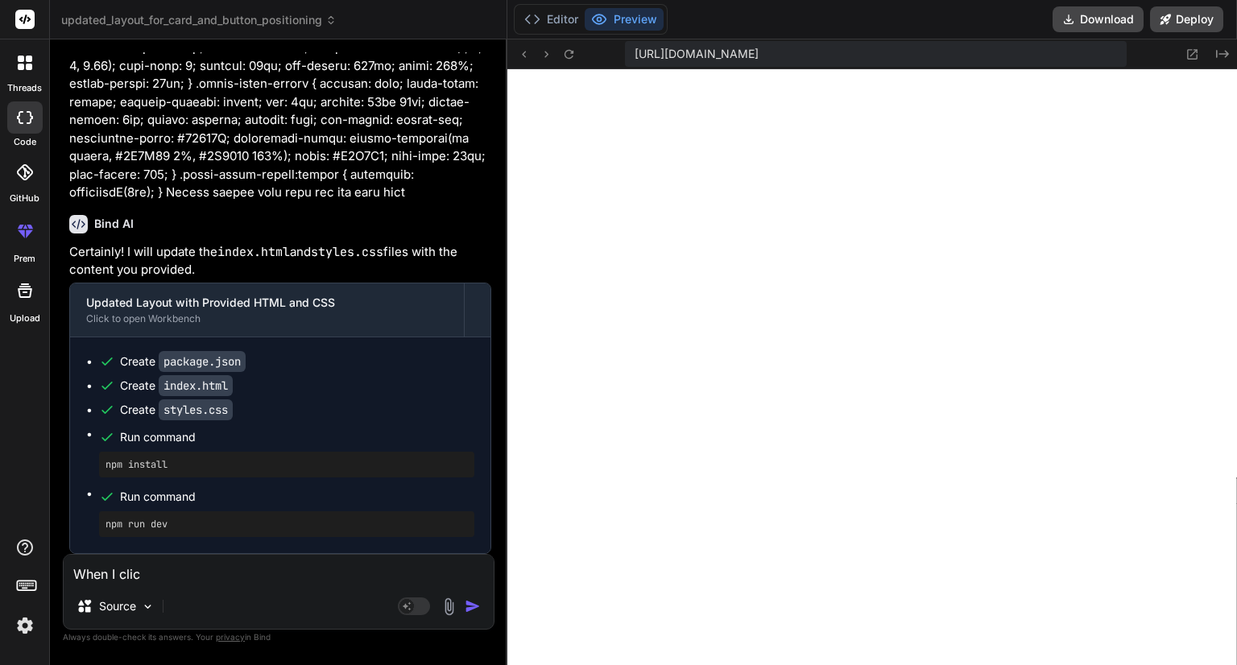
type textarea "x"
type textarea "When I click"
type textarea "x"
type textarea "When I click o"
type textarea "x"
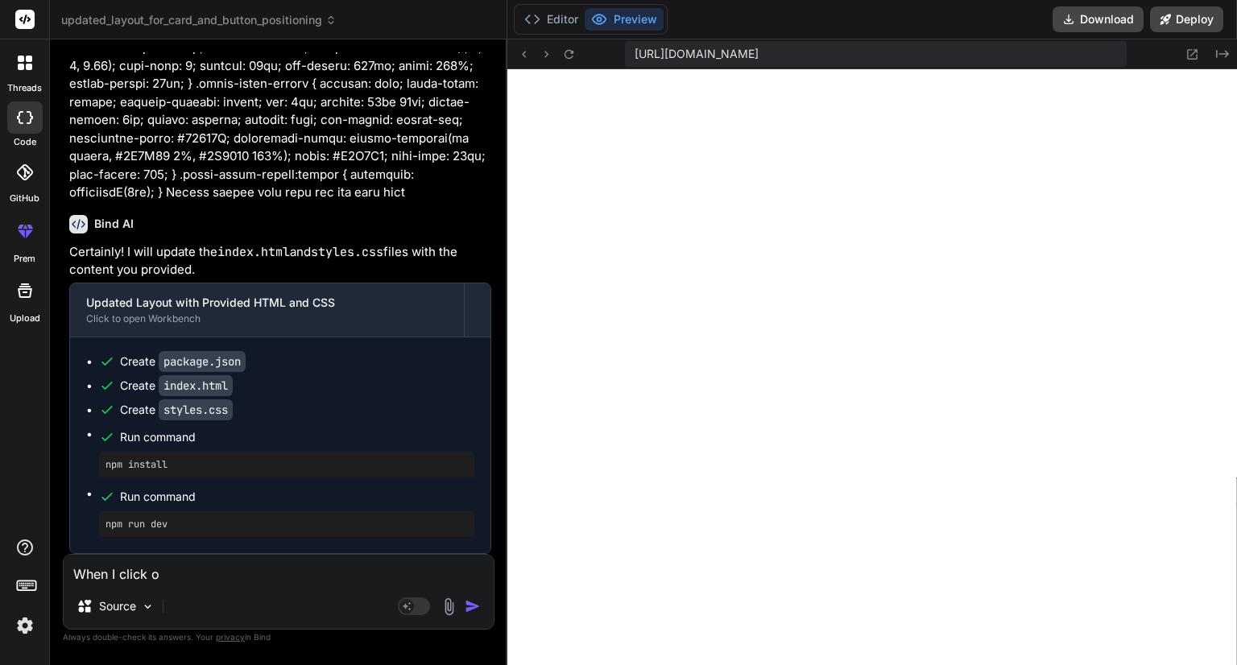
type textarea "When I click on"
type textarea "x"
type textarea "When I click on"
type textarea "x"
type textarea "When I click on a"
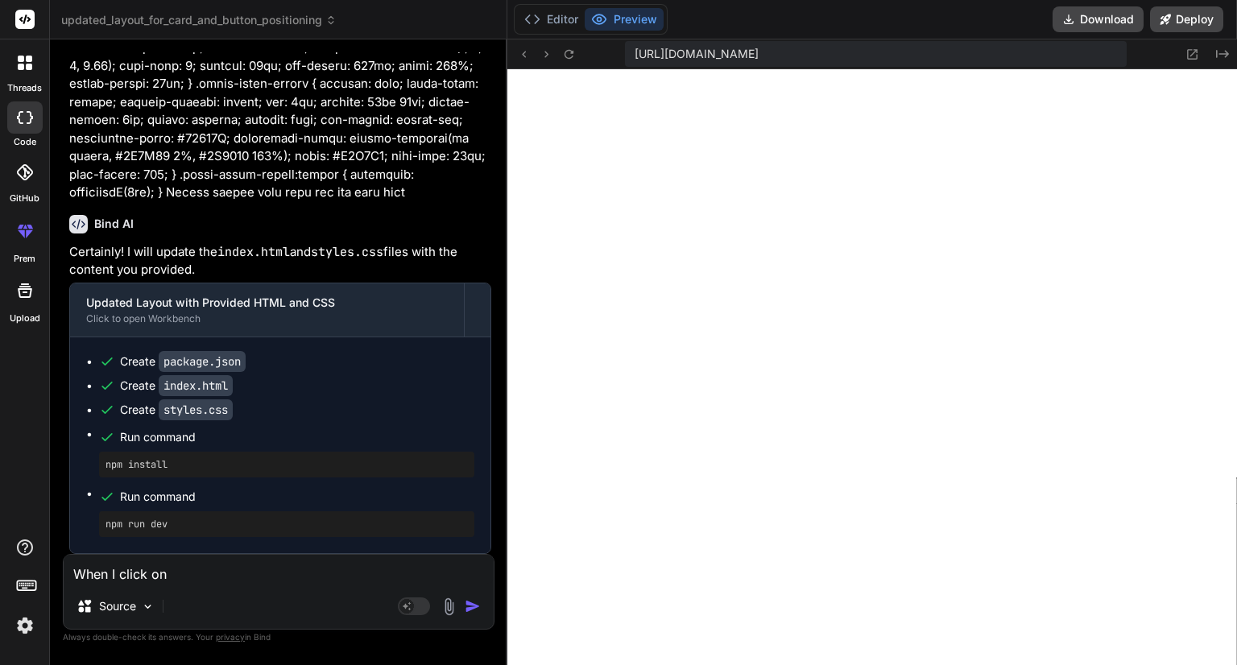
type textarea "x"
type textarea "When I click on al"
type textarea "x"
type textarea "When I click on all"
type textarea "x"
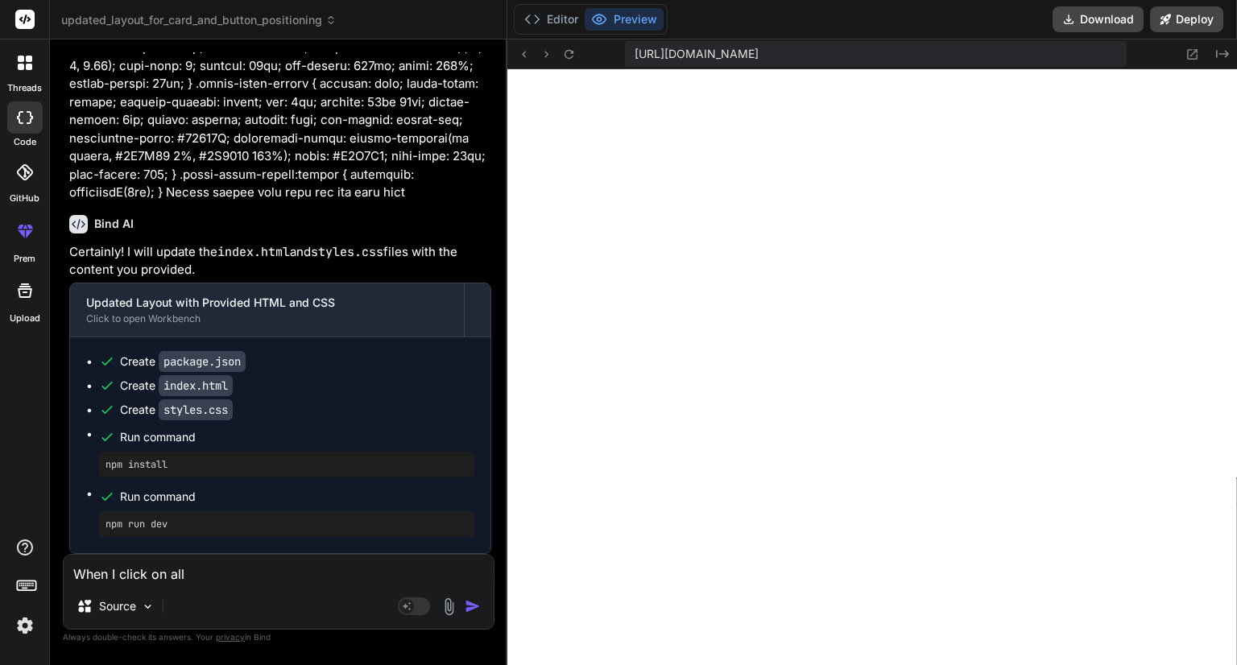
type textarea "When I click on ally"
type textarea "x"
type textarea "When I click on ally"
type textarea "x"
type textarea "When I click on ally"
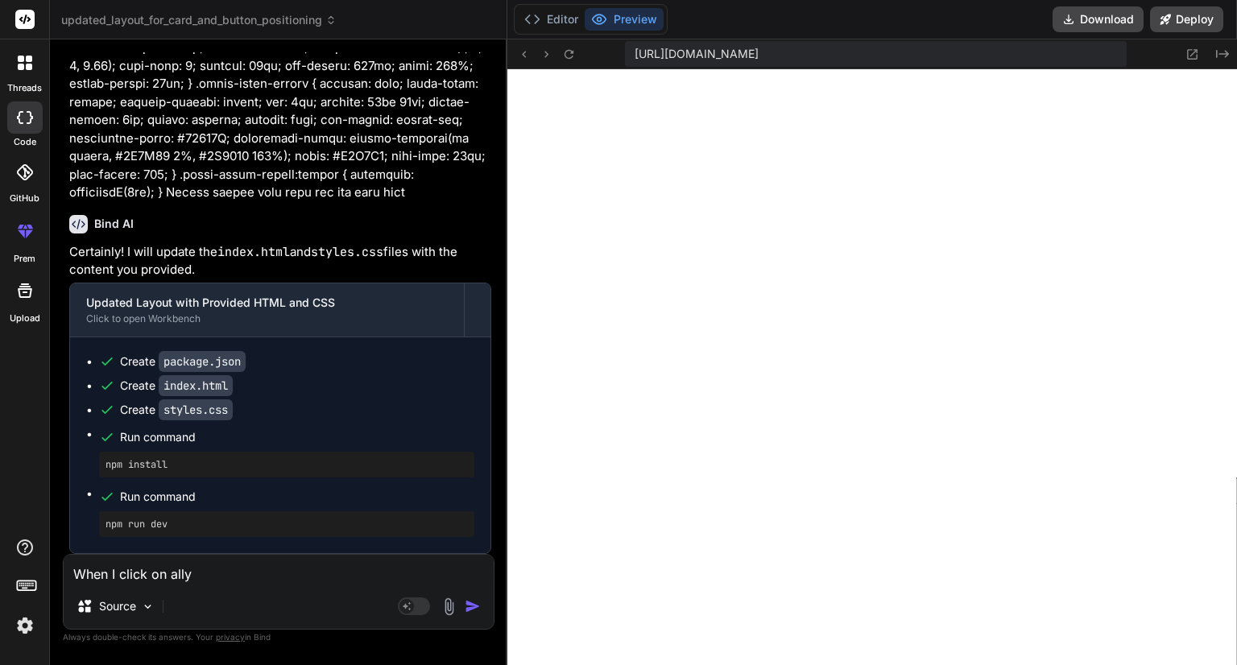
type textarea "x"
type textarea "When I click on all"
type textarea "x"
type textarea "When I click on al"
type textarea "x"
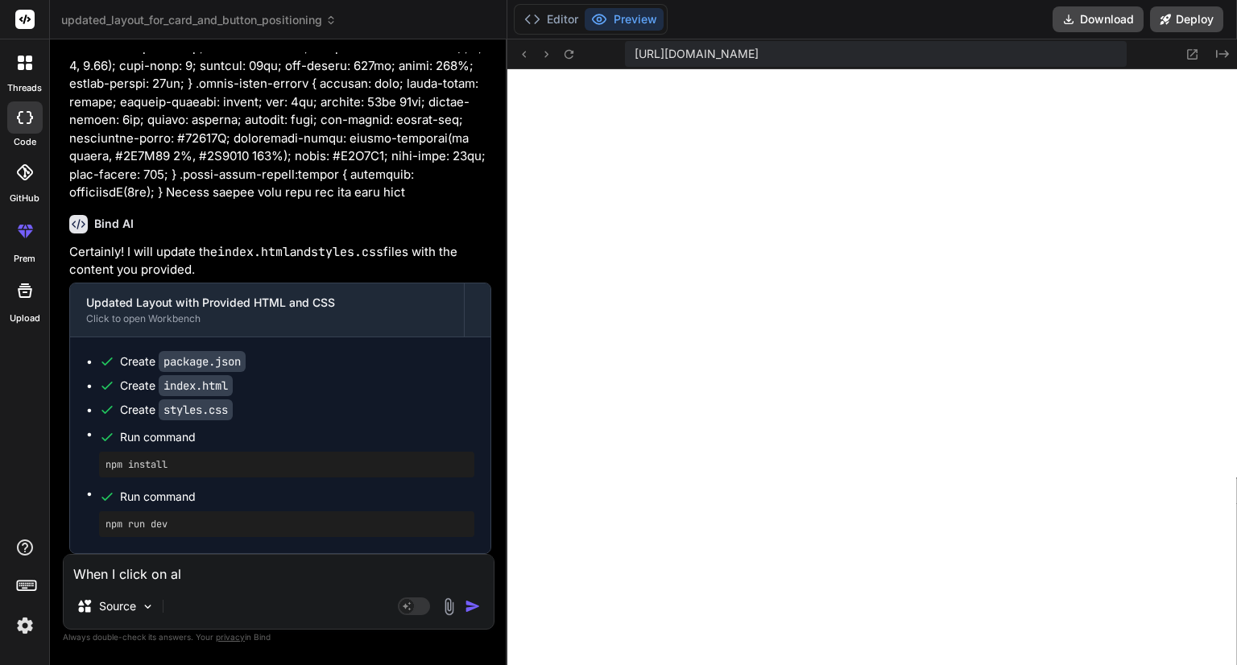
type textarea "When I click on a"
type textarea "x"
type textarea "When I click on ap"
type textarea "x"
type textarea "When I click on app"
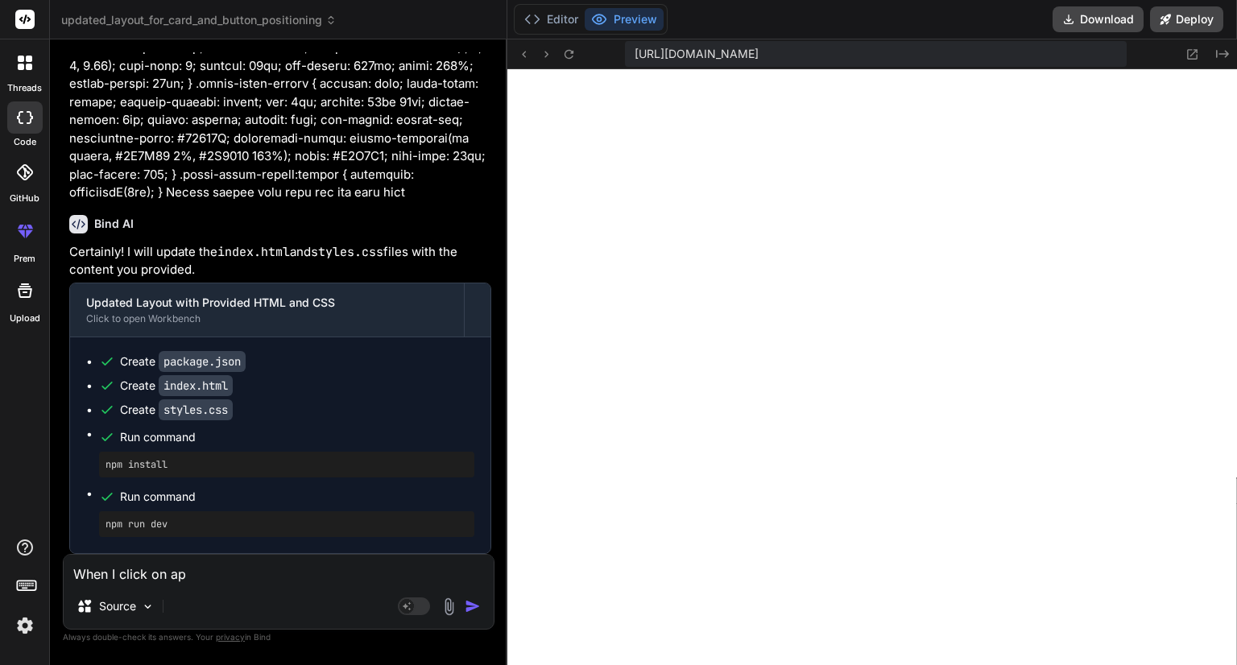
type textarea "x"
type textarea "When I click on appl"
type textarea "x"
type textarea "When I click on apply"
type textarea "x"
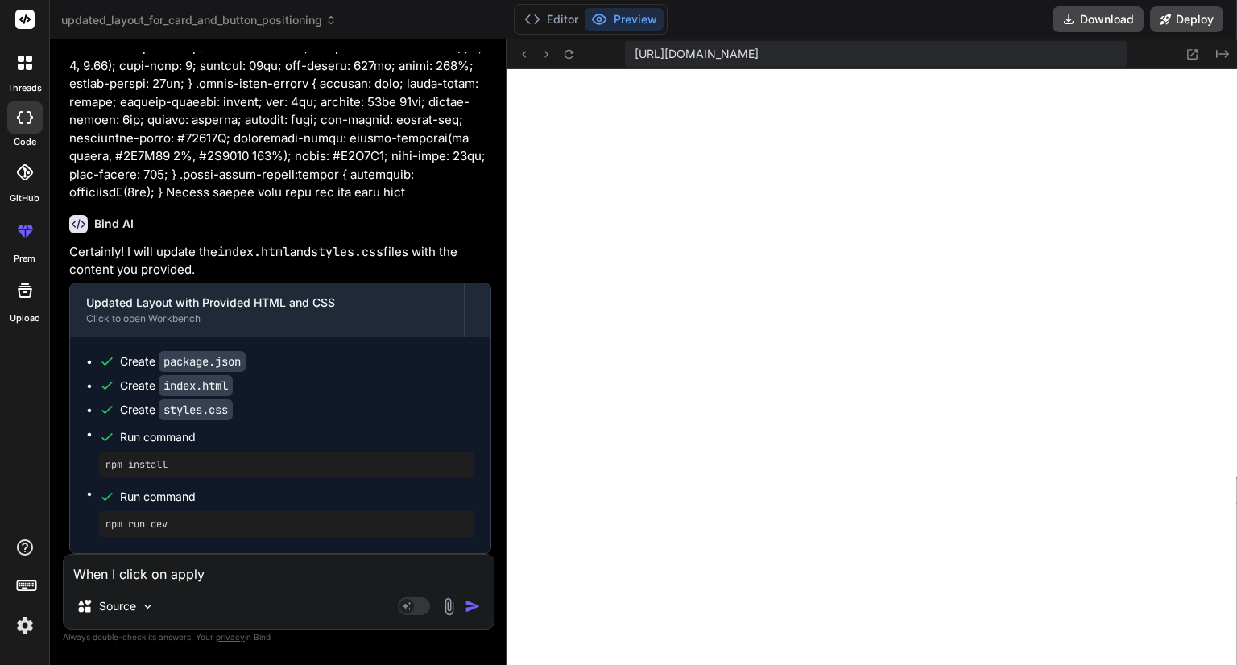
type textarea "When I click on apply"
type textarea "x"
type textarea "When I click on apply a"
type textarea "x"
type textarea "When I click on apply an"
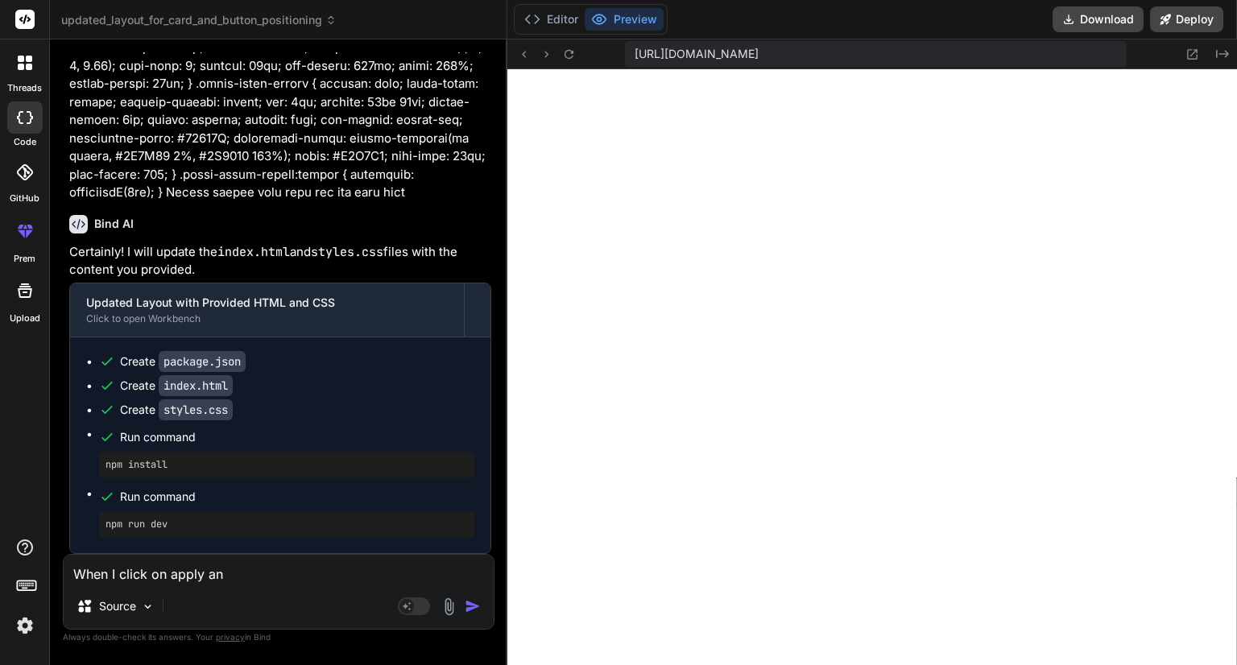
type textarea "x"
type textarea "When I click on apply and"
type textarea "x"
type textarea "When I click on apply and"
type textarea "x"
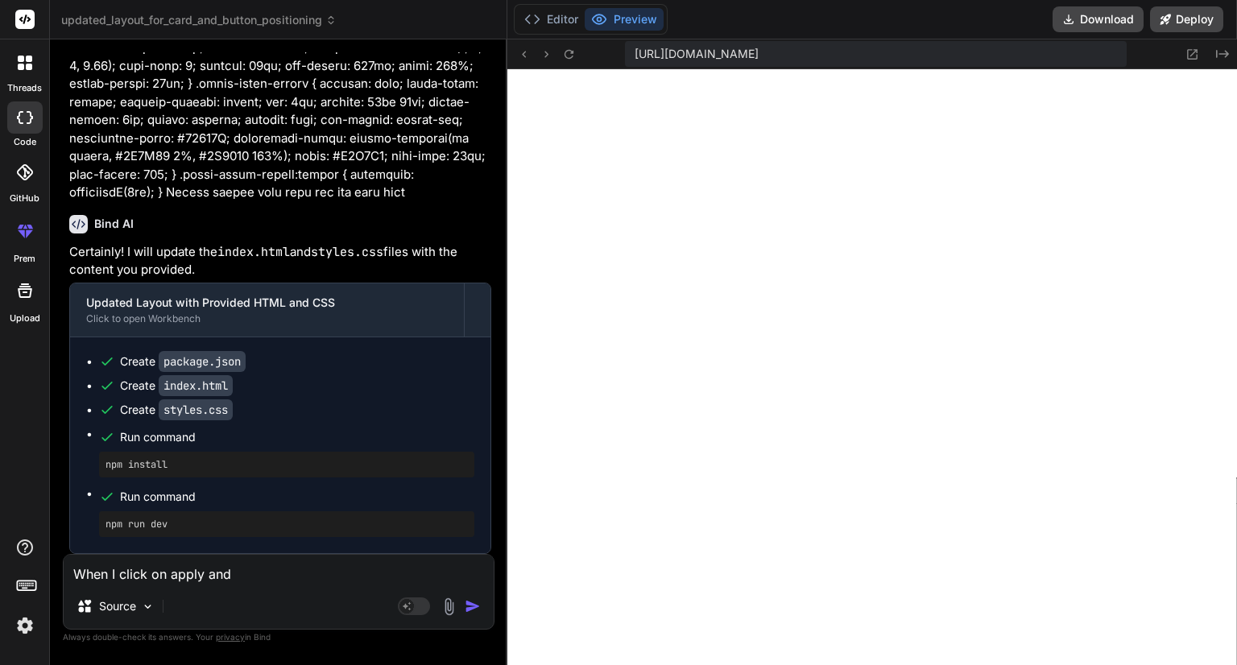
type textarea "When I click on apply and t"
type textarea "x"
type textarea "When I click on apply and tr"
type textarea "x"
type textarea "When I click on apply and tra"
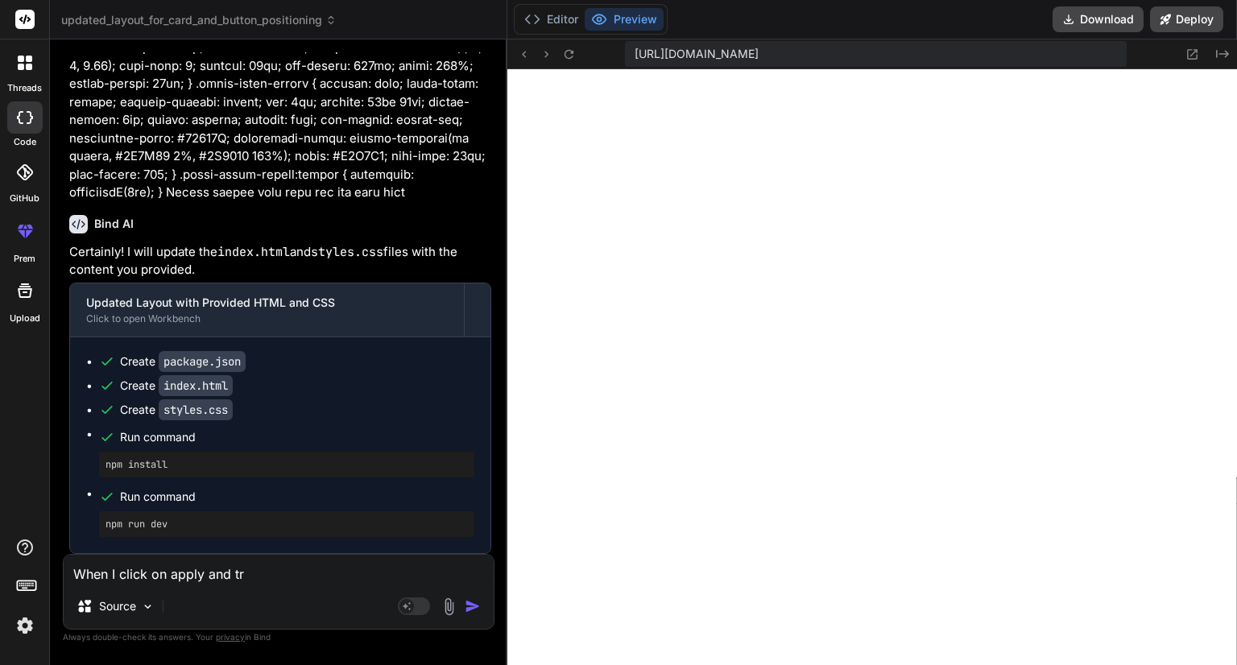
type textarea "x"
type textarea "When I click on apply and trai"
type textarea "x"
type textarea "When I click on apply and train"
type textarea "x"
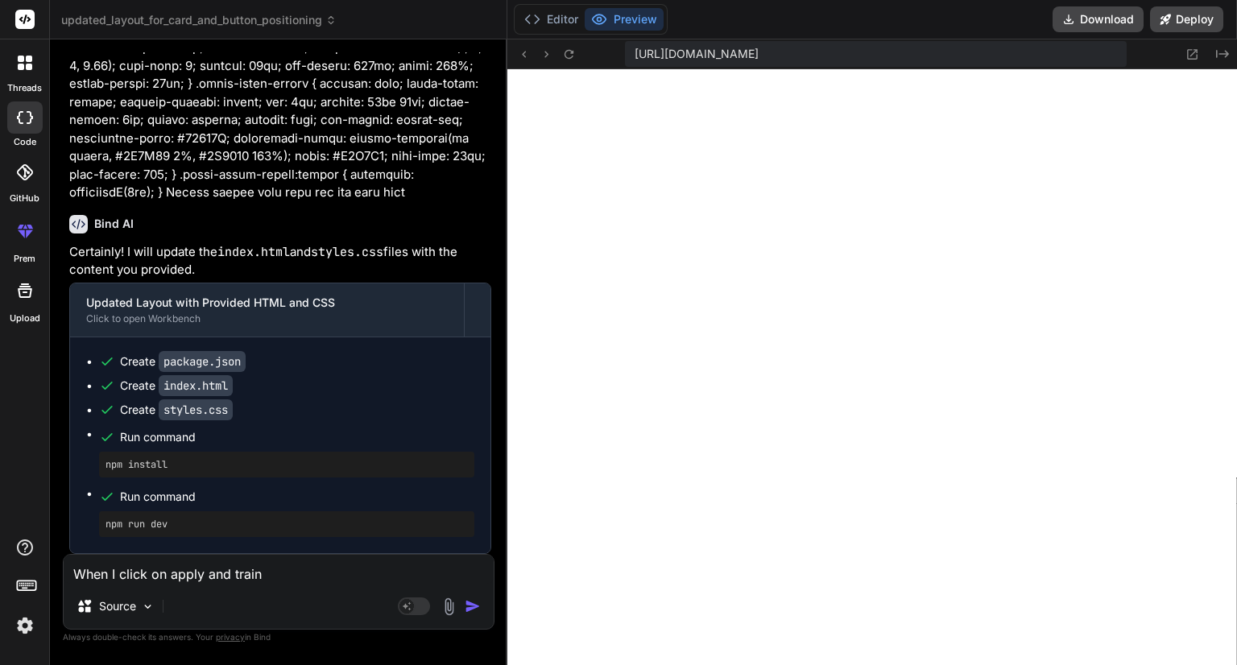
type textarea "When I click on apply and train"
type textarea "x"
type textarea "When I click on apply and train m"
type textarea "x"
type textarea "When I click on apply and train mo"
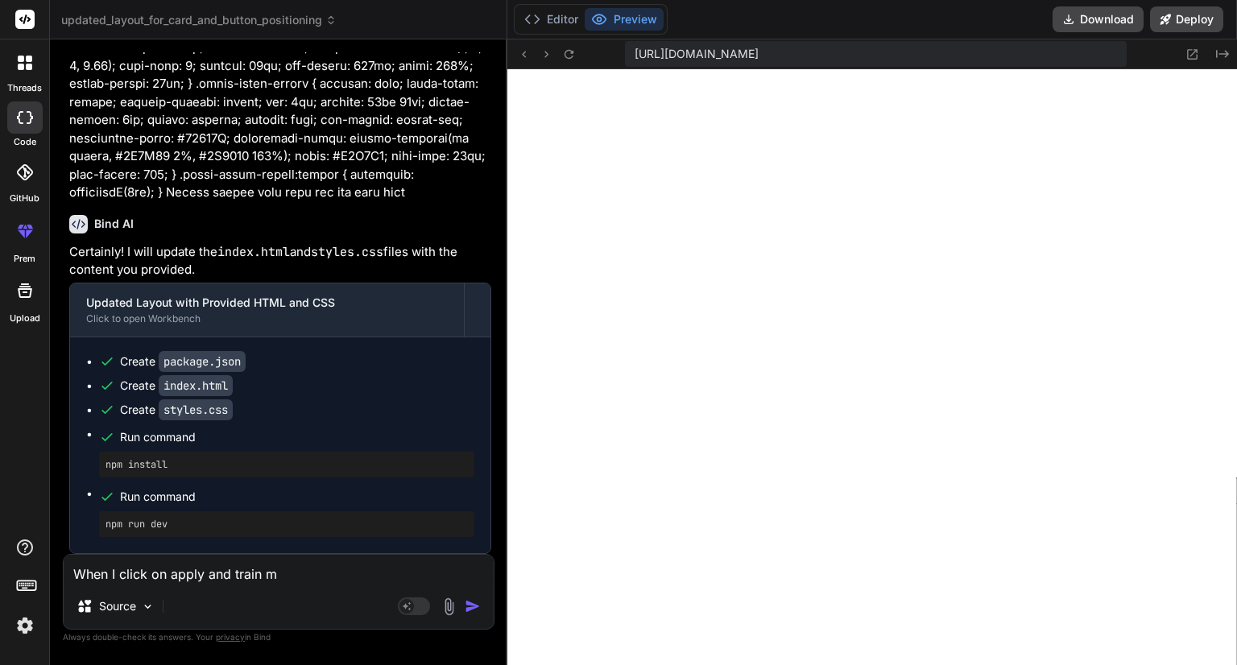
type textarea "x"
type textarea "When I click on apply and train mod"
type textarea "x"
type textarea "When I click on apply and train mode"
type textarea "x"
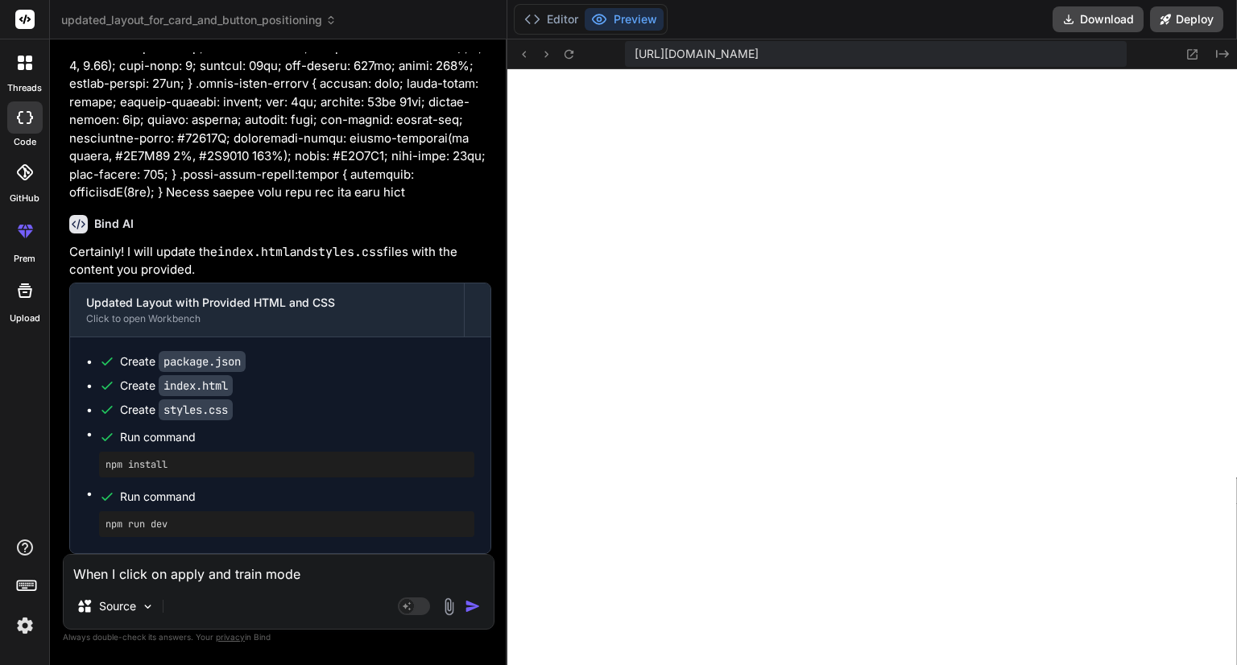
type textarea "When I click on apply and train model"
type textarea "x"
type textarea "When I click on apply and train model"
type textarea "x"
type textarea "When I click on apply and train model b"
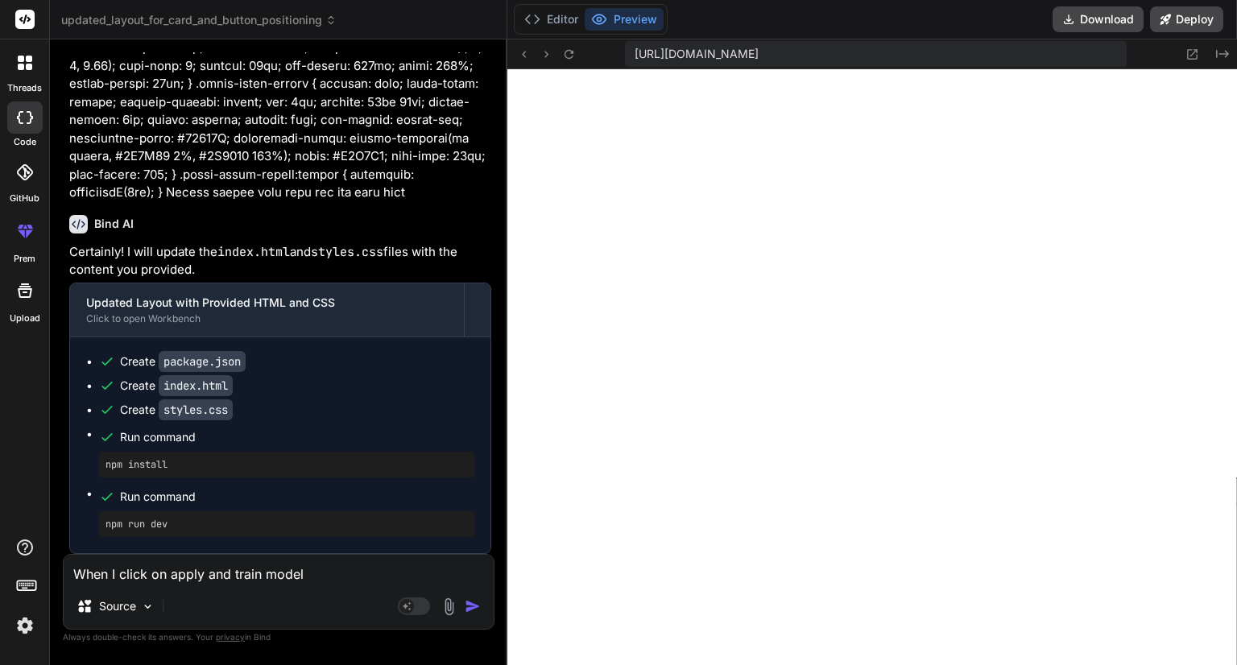
type textarea "x"
type textarea "When I click on apply and train model bu"
type textarea "x"
type textarea "When I click on apply and train model but"
type textarea "x"
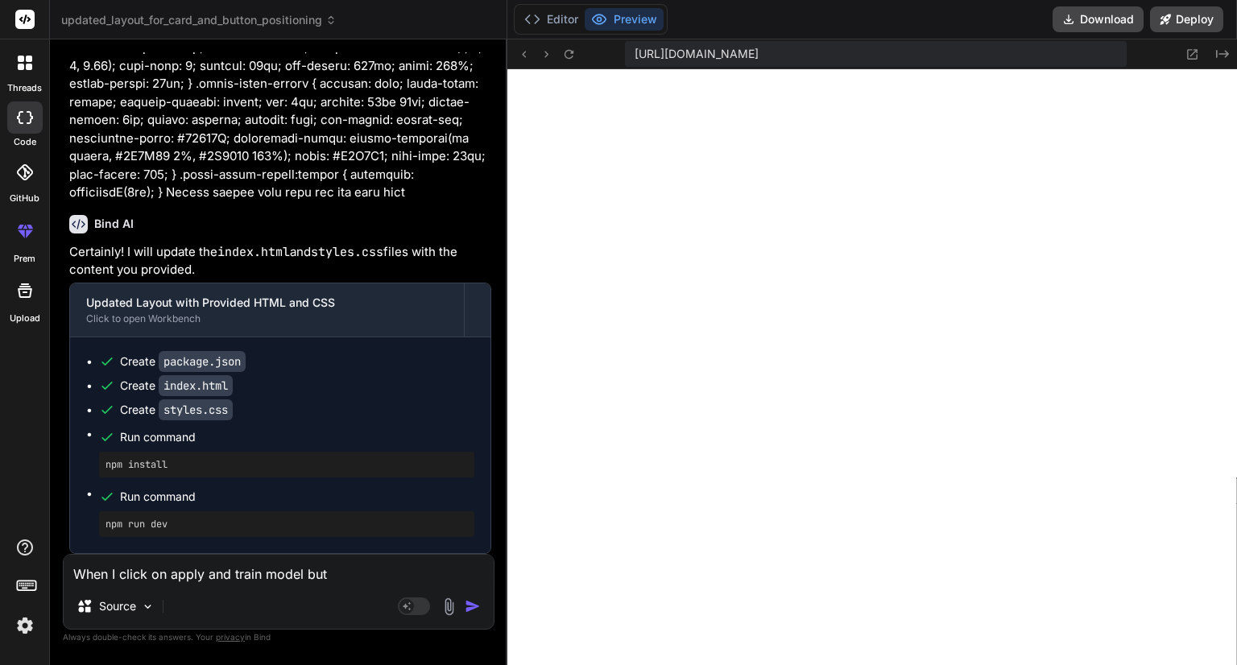
type textarea "When I click on apply and train model butt"
type textarea "x"
type textarea "When I click on apply and train model butto"
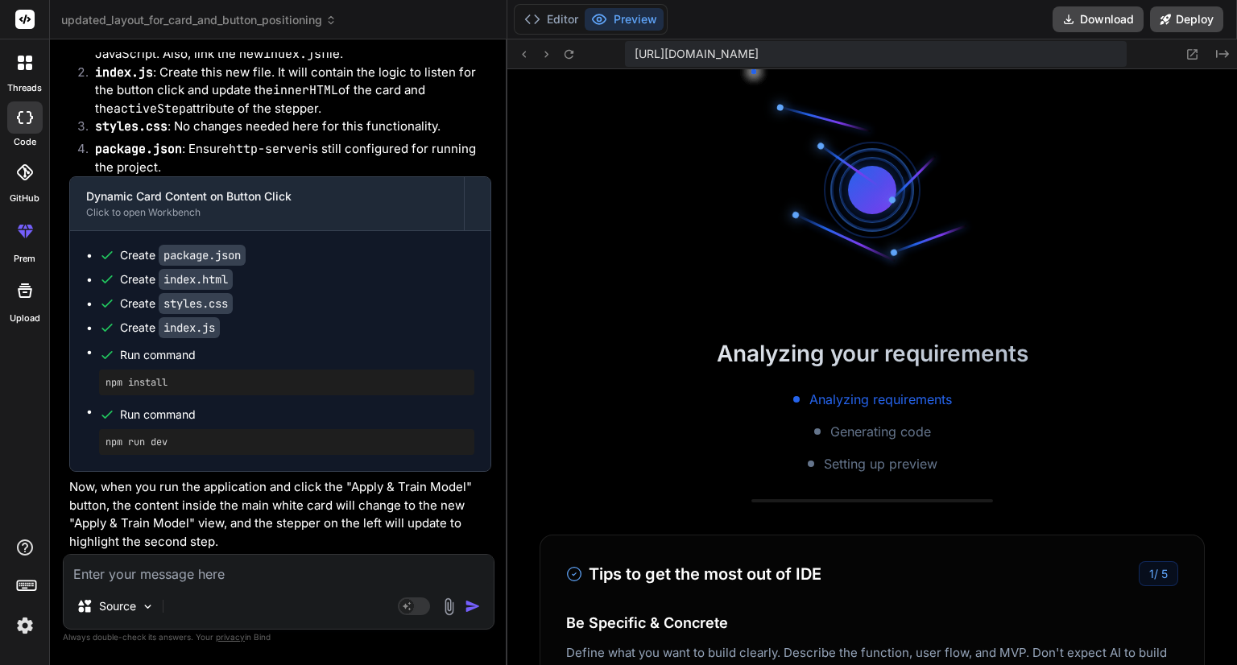
scroll to position [1546, 0]
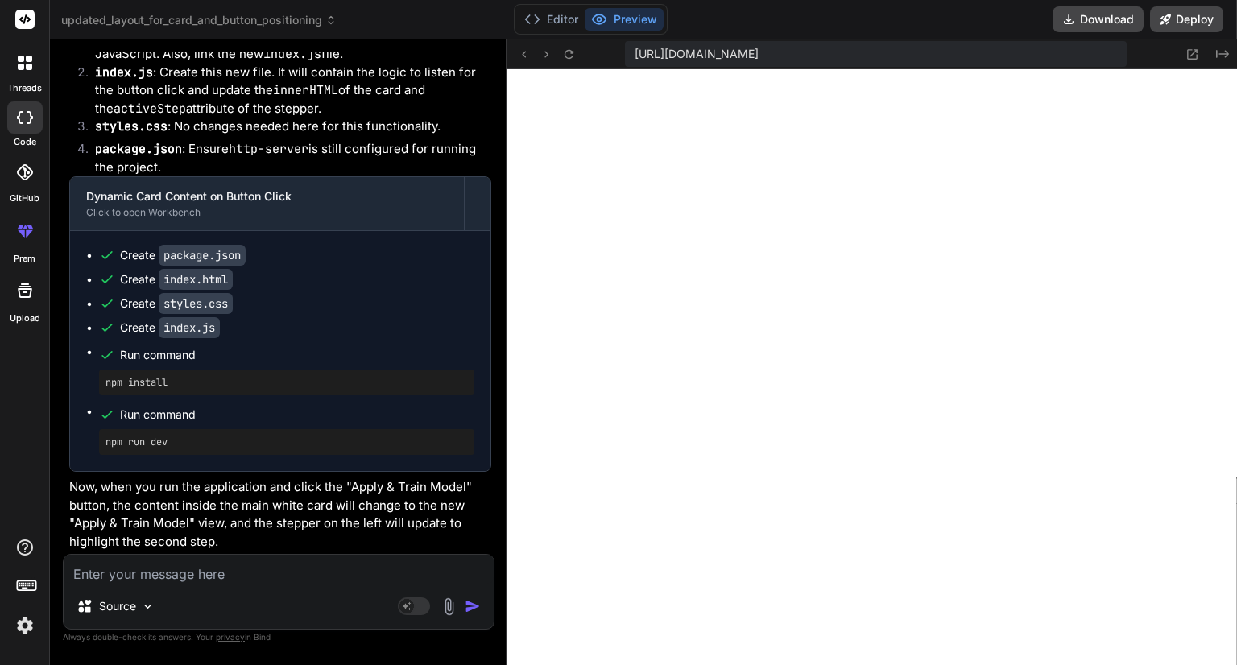
click at [321, 559] on textarea at bounding box center [279, 569] width 430 height 29
paste textarea "import { Component } from '@angular/core'; @Component({ selector: 'proface-appl…"
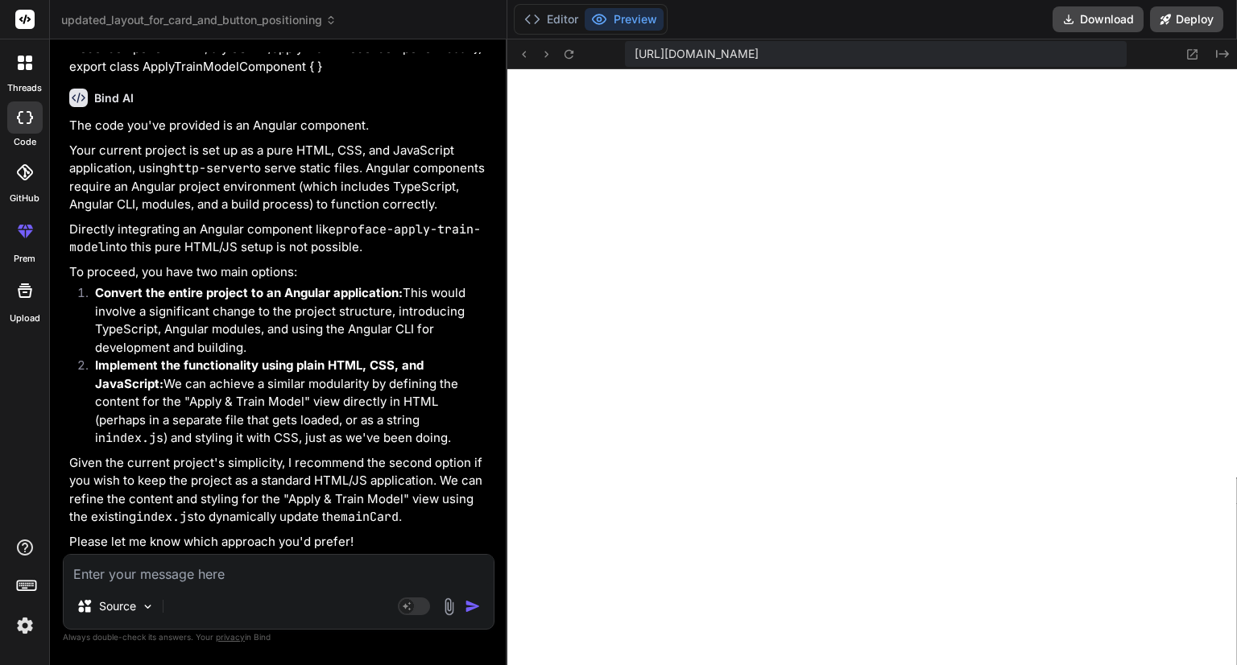
scroll to position [5465, 0]
click at [238, 564] on textarea at bounding box center [279, 569] width 430 height 29
paste textarea "import { Component } from '@angular/core'; @Component({ selector: 'proface-imag…"
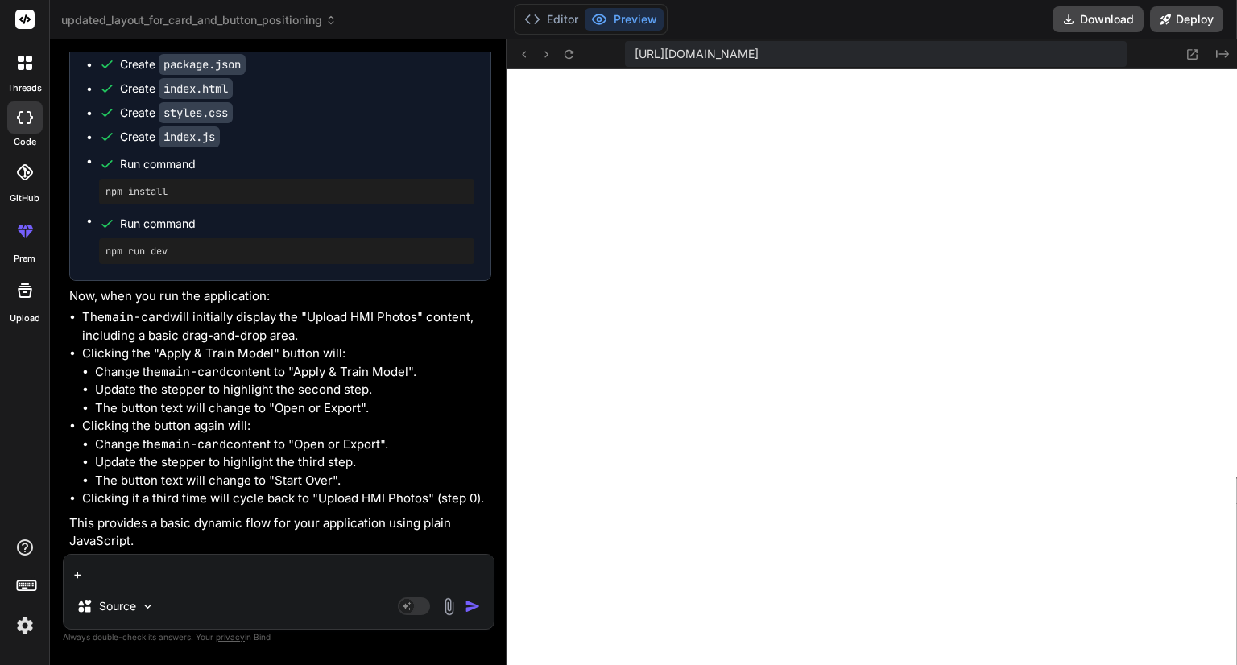
scroll to position [7018, 0]
click at [200, 578] on textarea "+" at bounding box center [279, 569] width 430 height 29
paste textarea "<div class="page-content"> <proface-common section="packaging-station"></profac…"
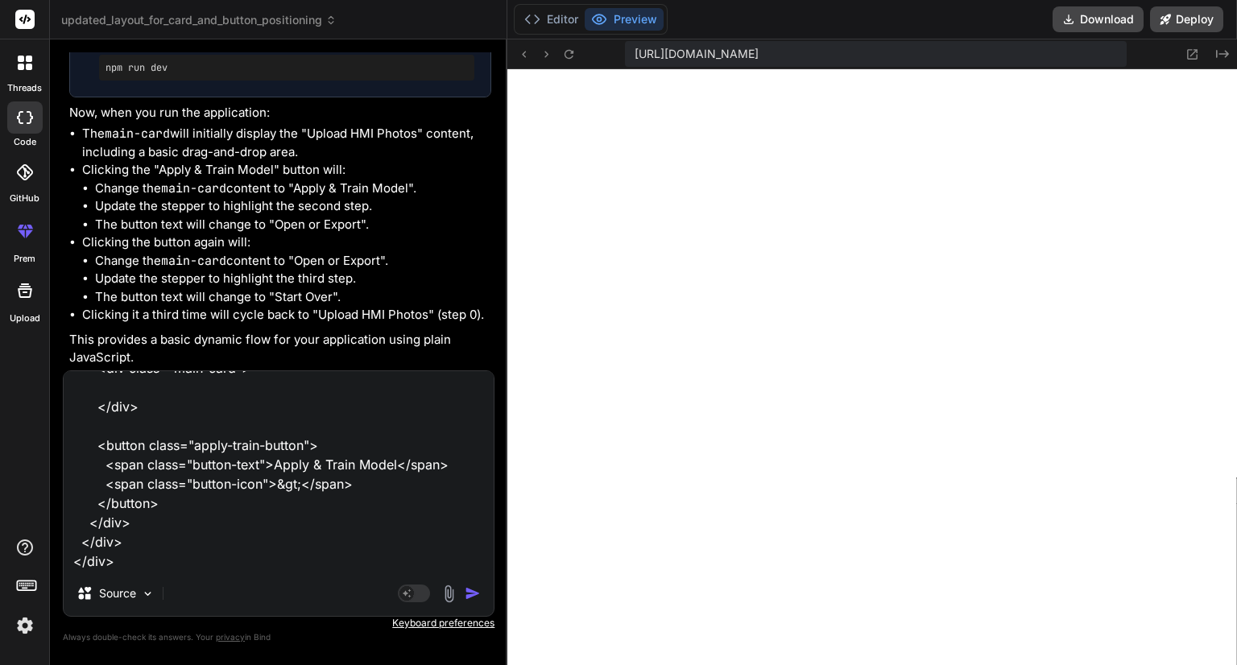
paste textarea "import { Component } from '@angular/core'; @Component({ selector: 'proface-imag…"
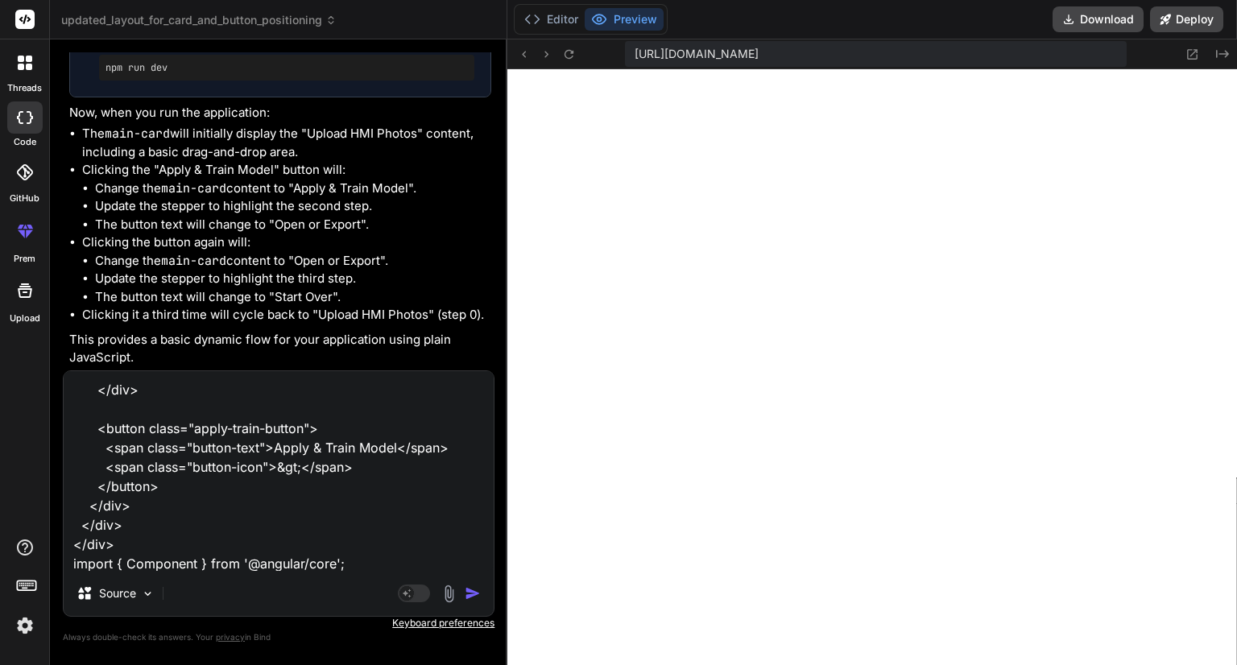
scroll to position [465, 0]
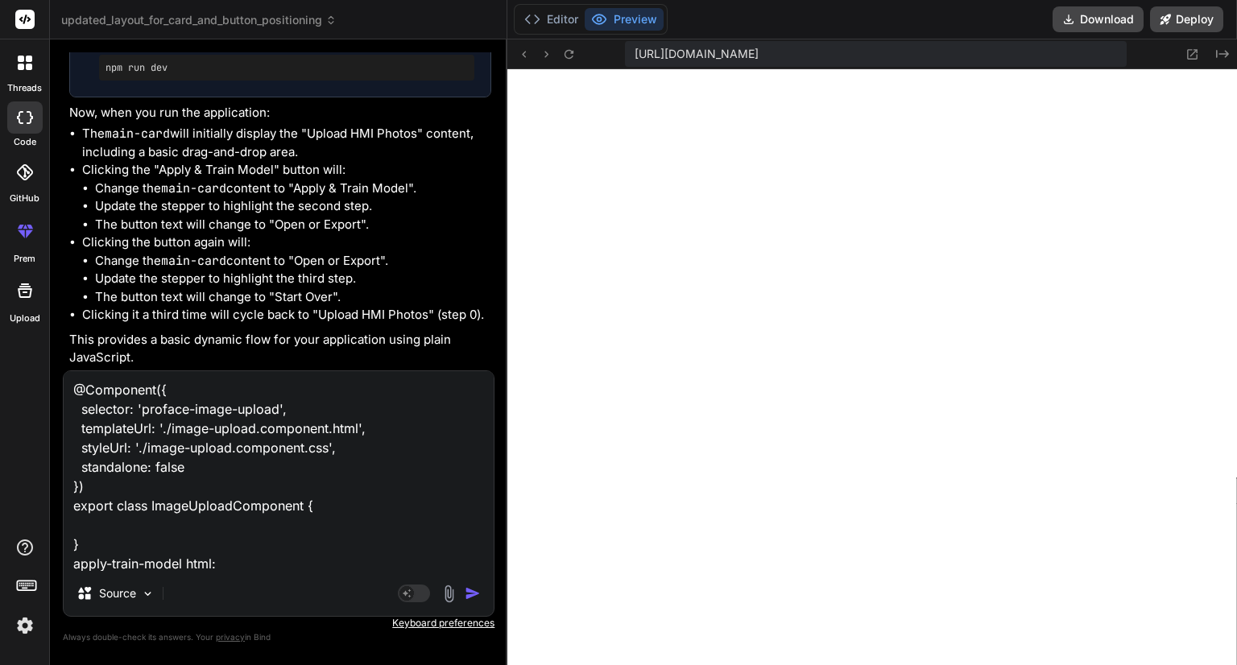
paste textarea "<p>apply-train-model works!</p>"
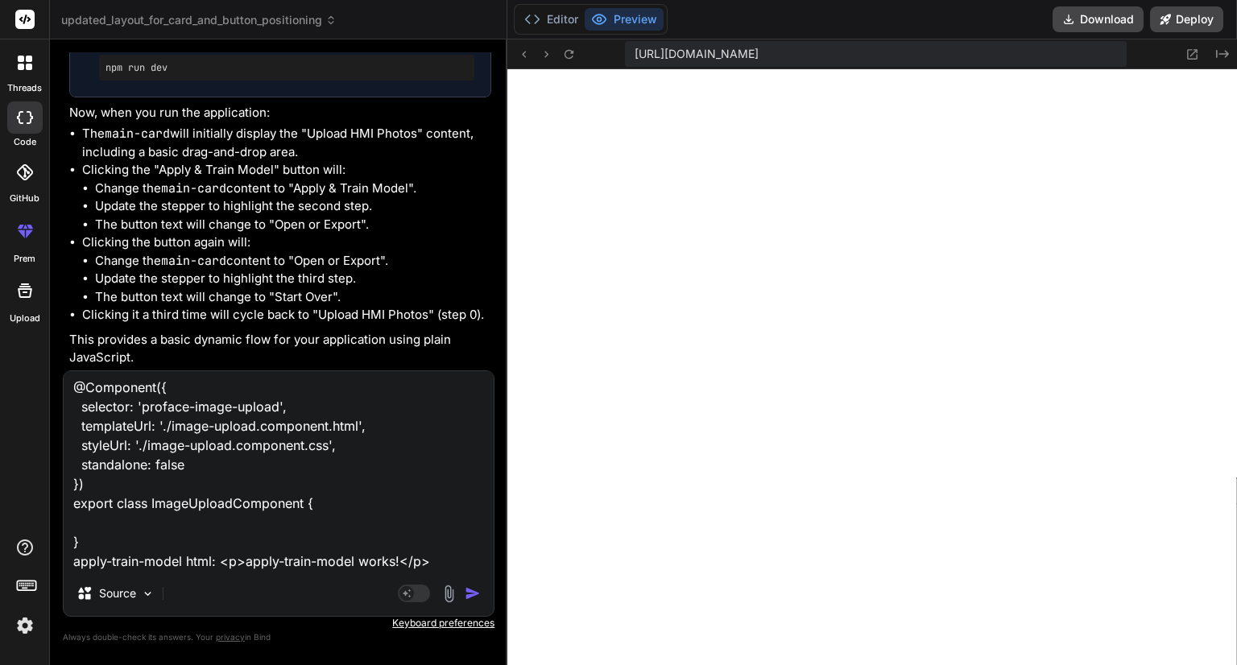
paste textarea "import { Component } from '@angular/core'; @Component({ selector: 'proface-appl…"
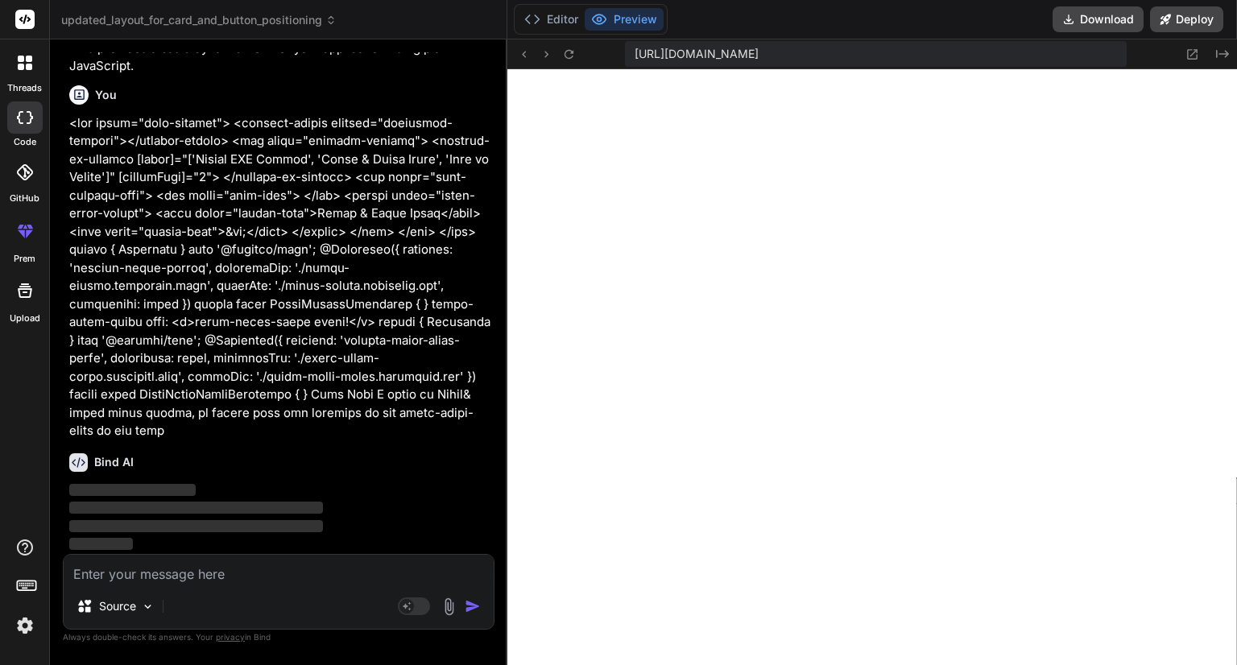
scroll to position [7707, 0]
click at [553, 14] on button "Editor" at bounding box center [551, 19] width 67 height 23
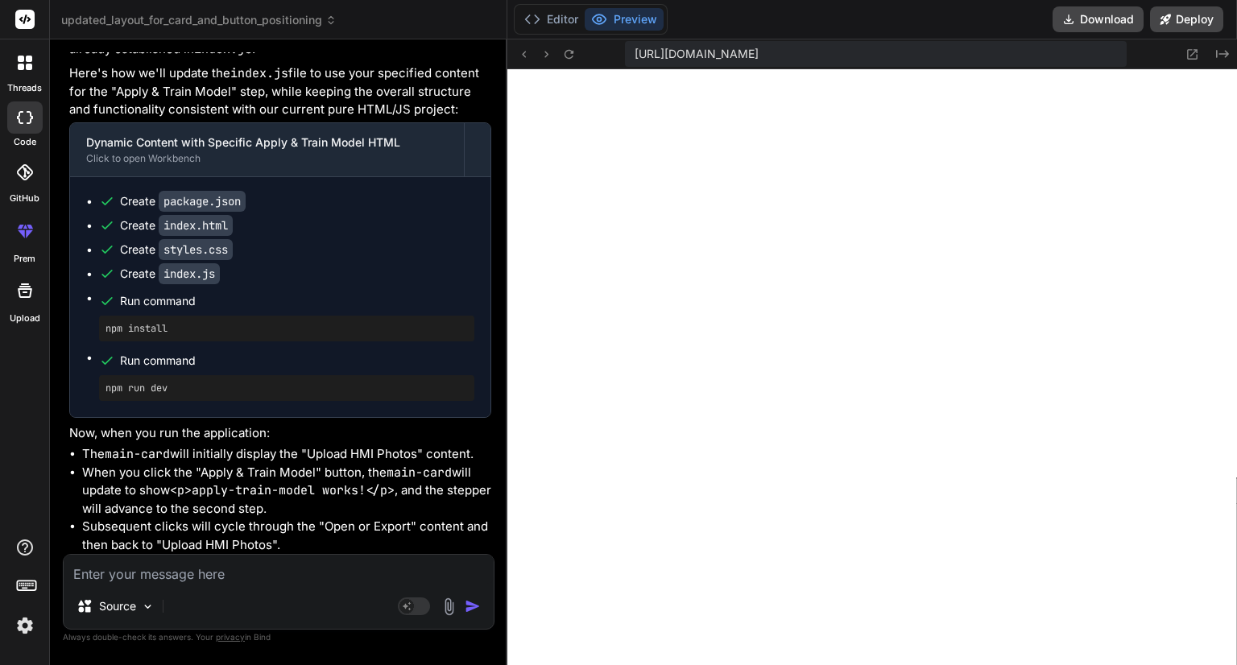
scroll to position [8264, 0]
click at [548, 20] on button "Editor" at bounding box center [551, 19] width 67 height 23
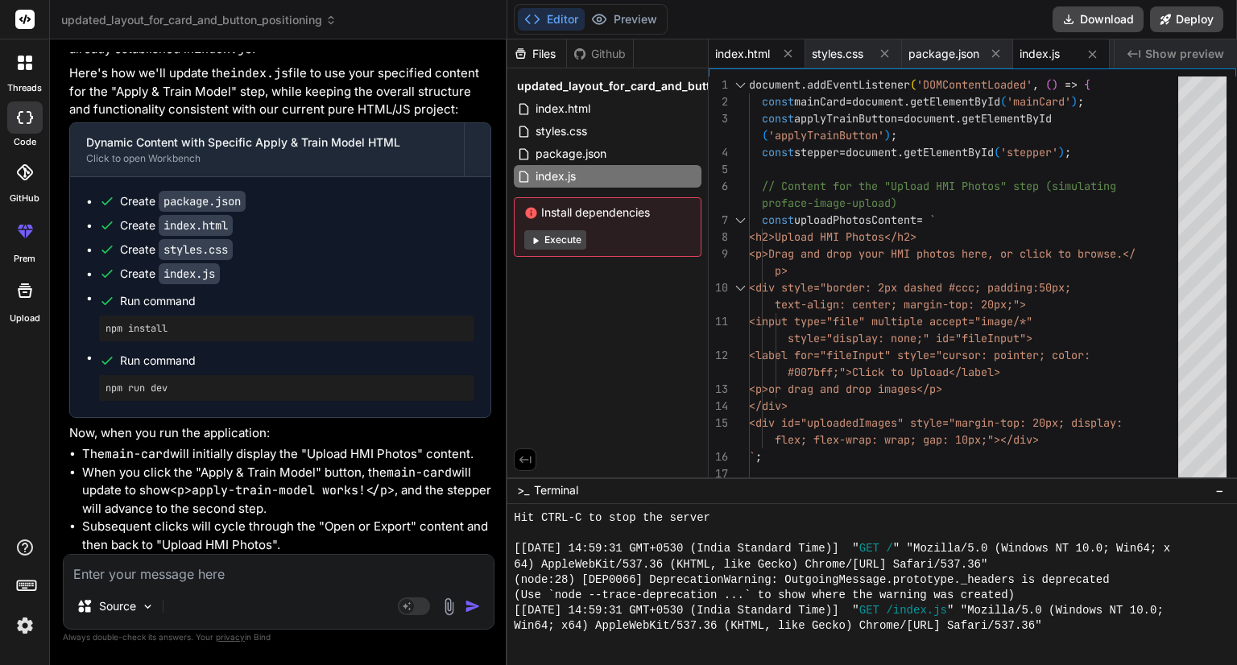
click at [750, 53] on span "index.html" at bounding box center [742, 54] width 55 height 16
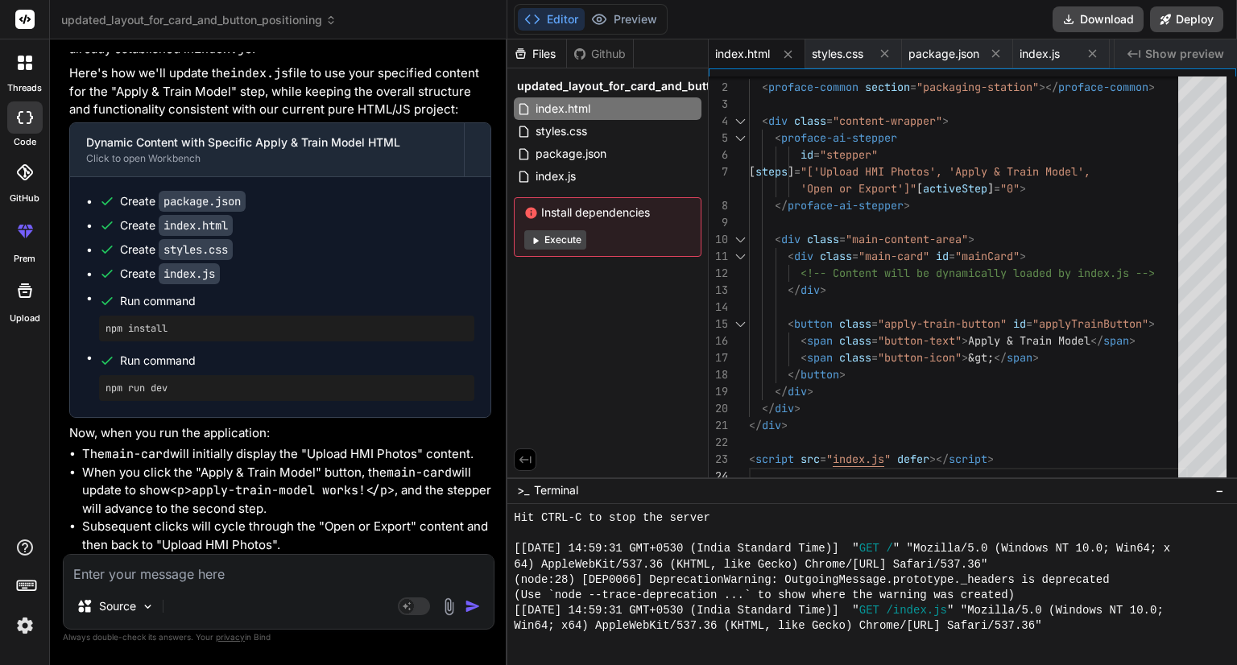
click at [220, 580] on textarea at bounding box center [279, 569] width 430 height 29
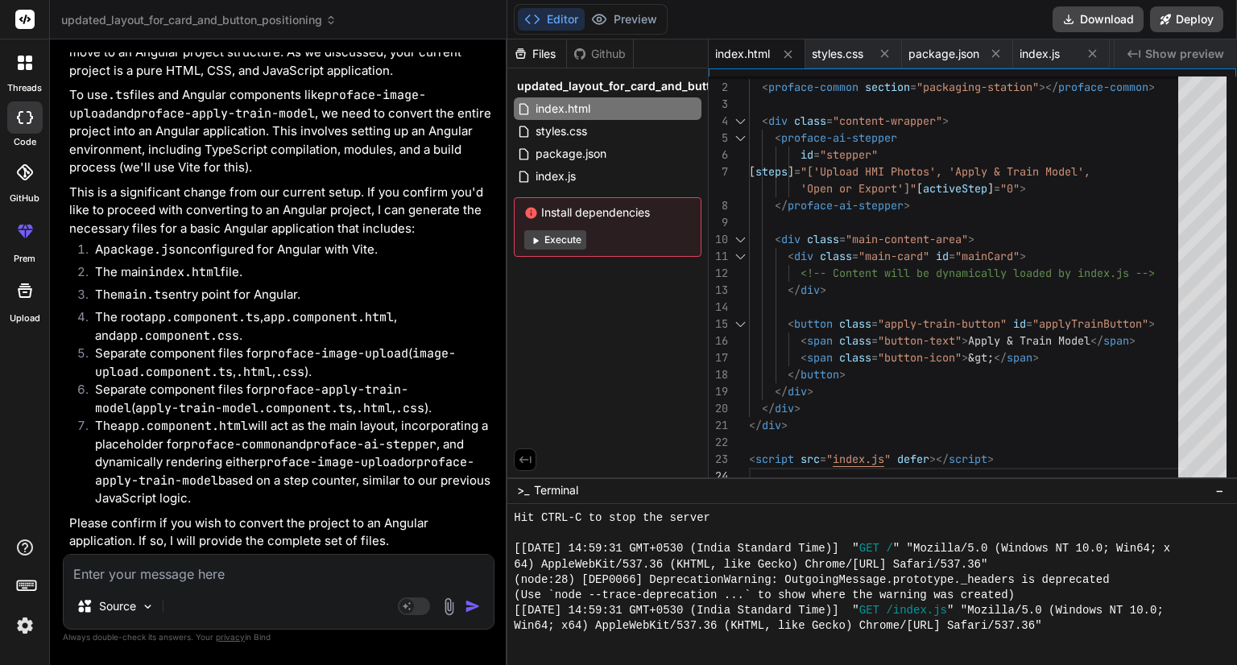
scroll to position [8886, 0]
click at [217, 578] on textarea at bounding box center [279, 569] width 430 height 29
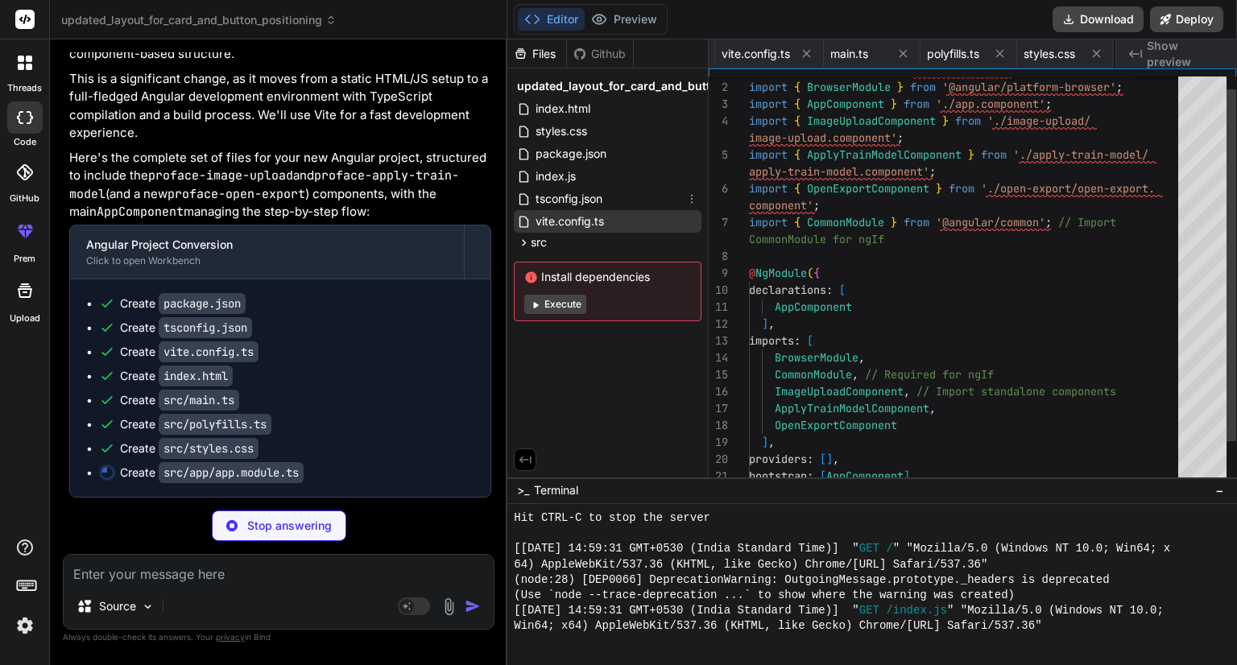
scroll to position [0, 618]
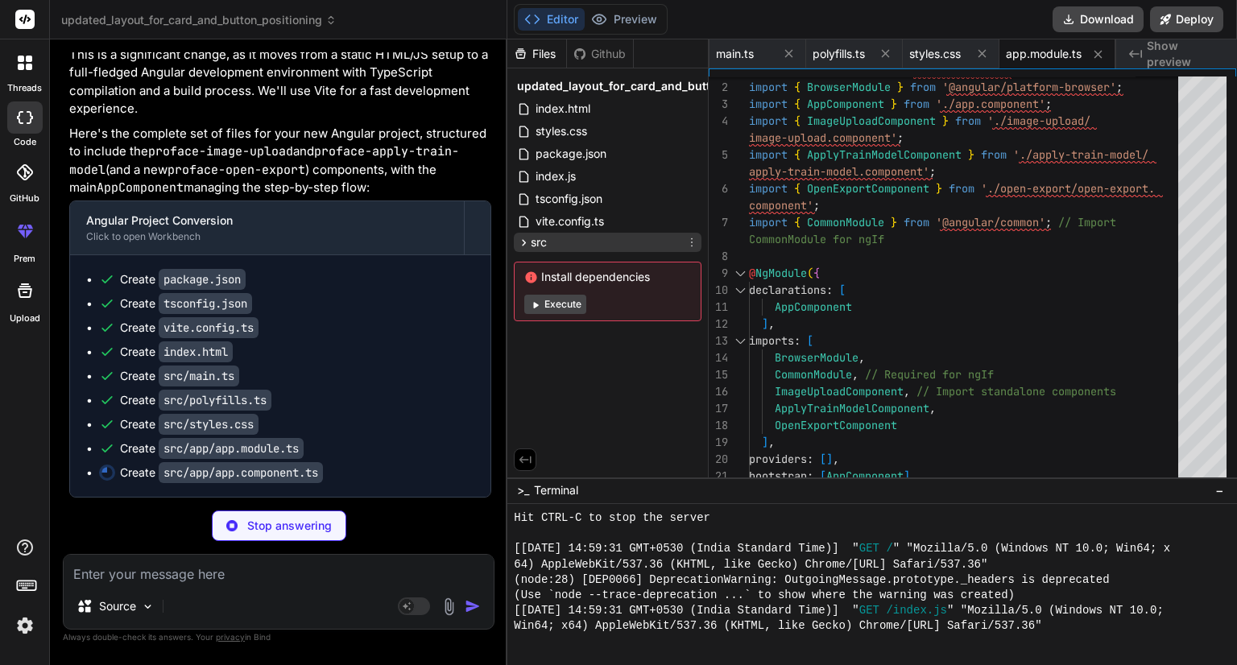
click at [523, 249] on div "src" at bounding box center [532, 242] width 30 height 16
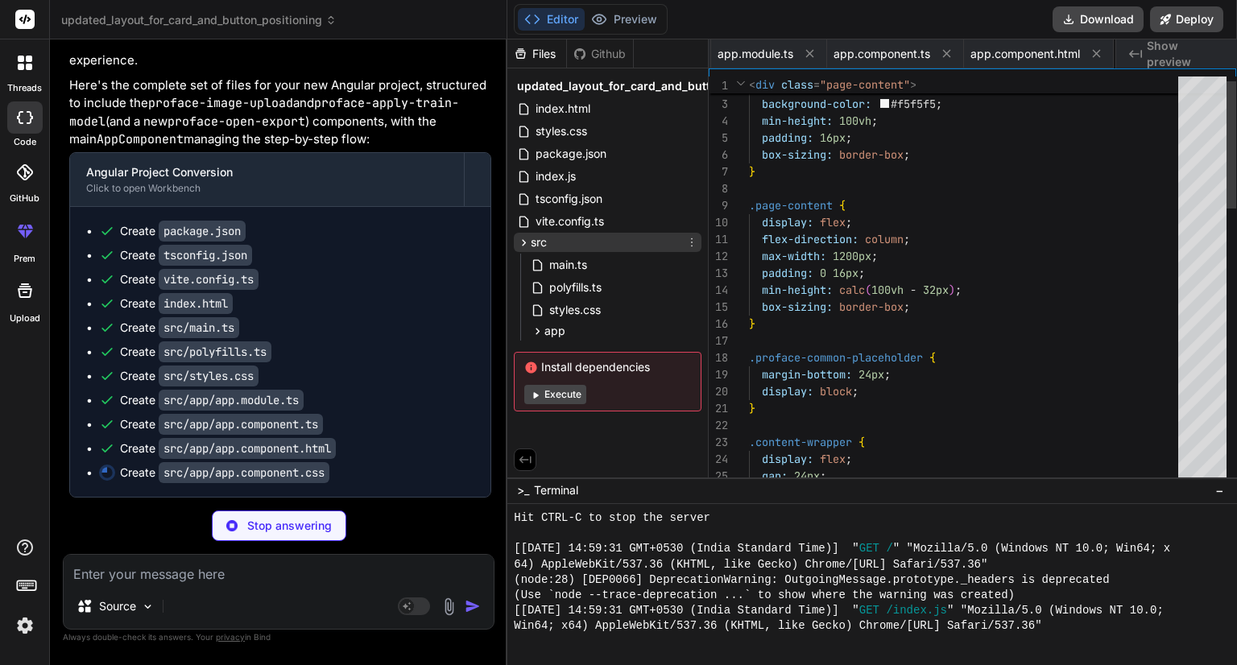
scroll to position [0, 1050]
click at [526, 246] on icon at bounding box center [524, 243] width 14 height 14
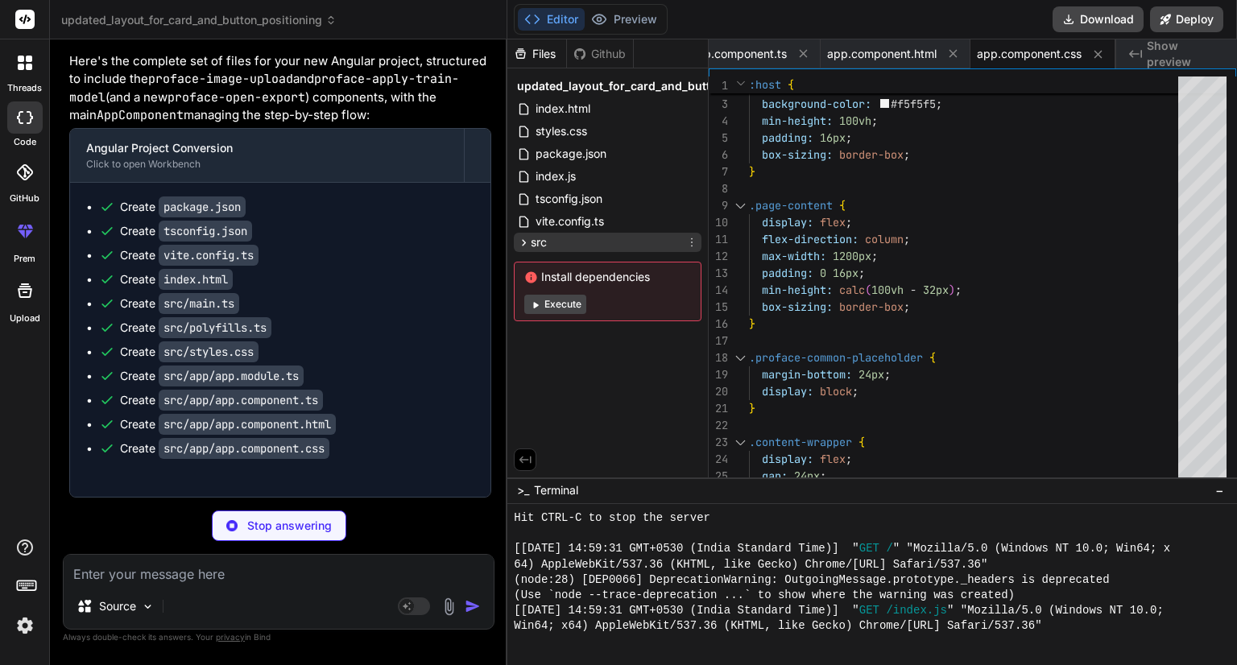
click at [526, 246] on icon at bounding box center [524, 243] width 14 height 14
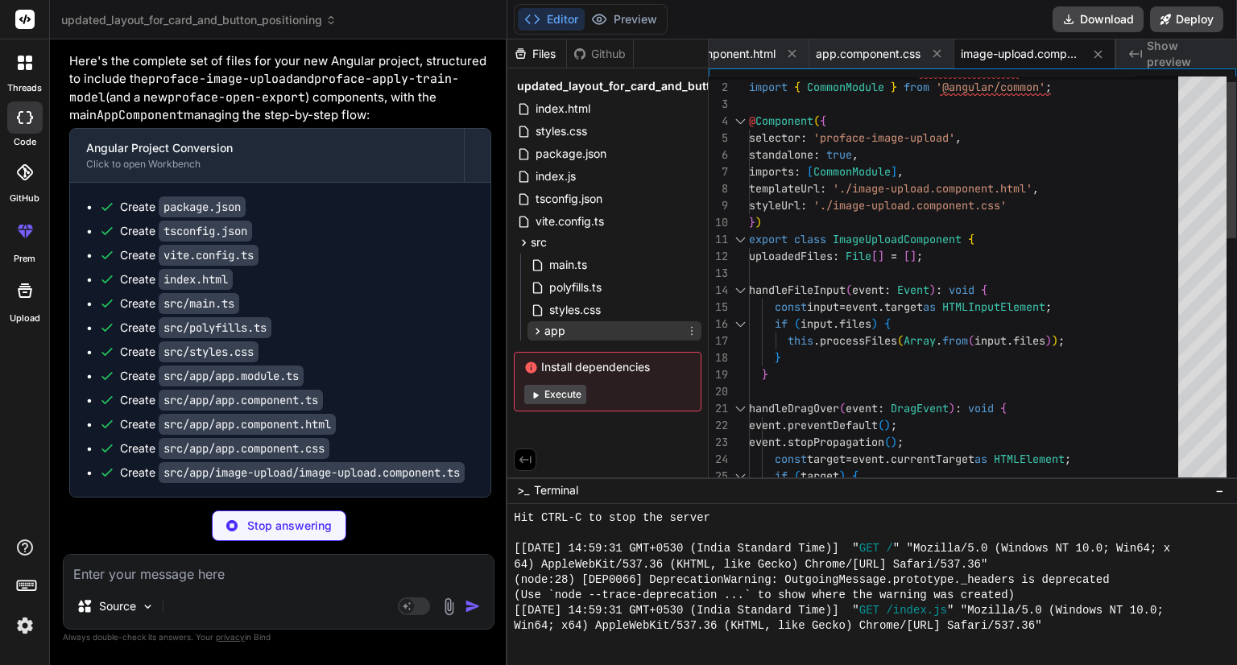
click at [536, 330] on icon at bounding box center [538, 331] width 14 height 14
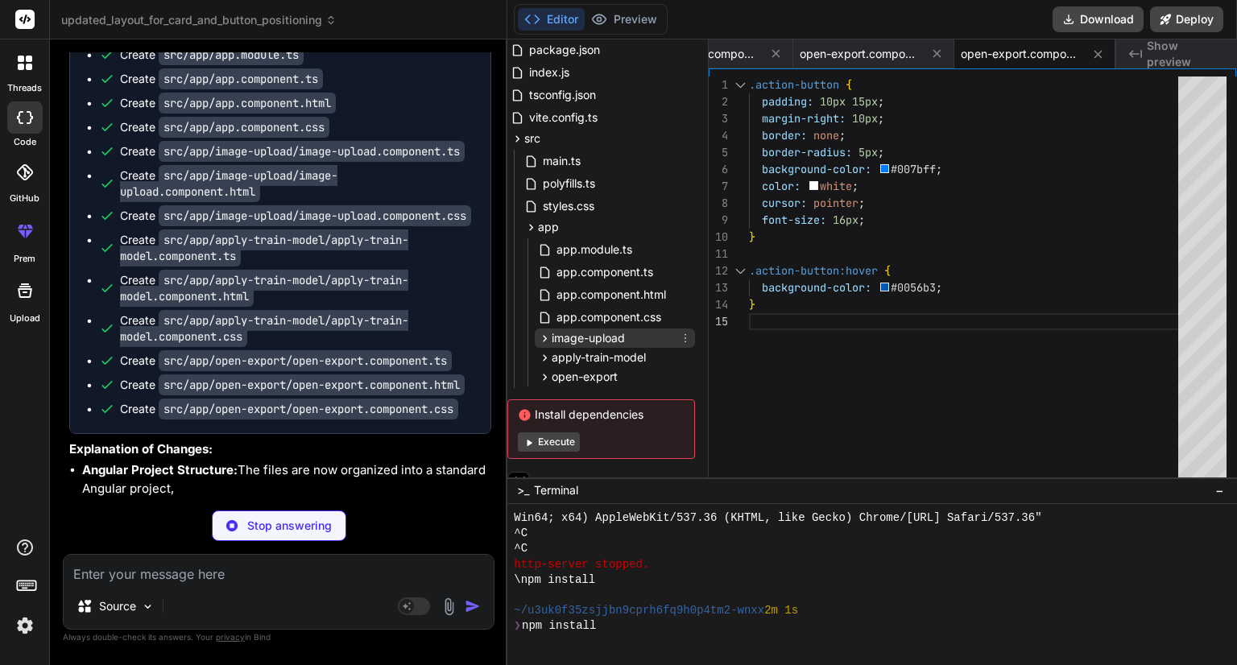
scroll to position [3385, 0]
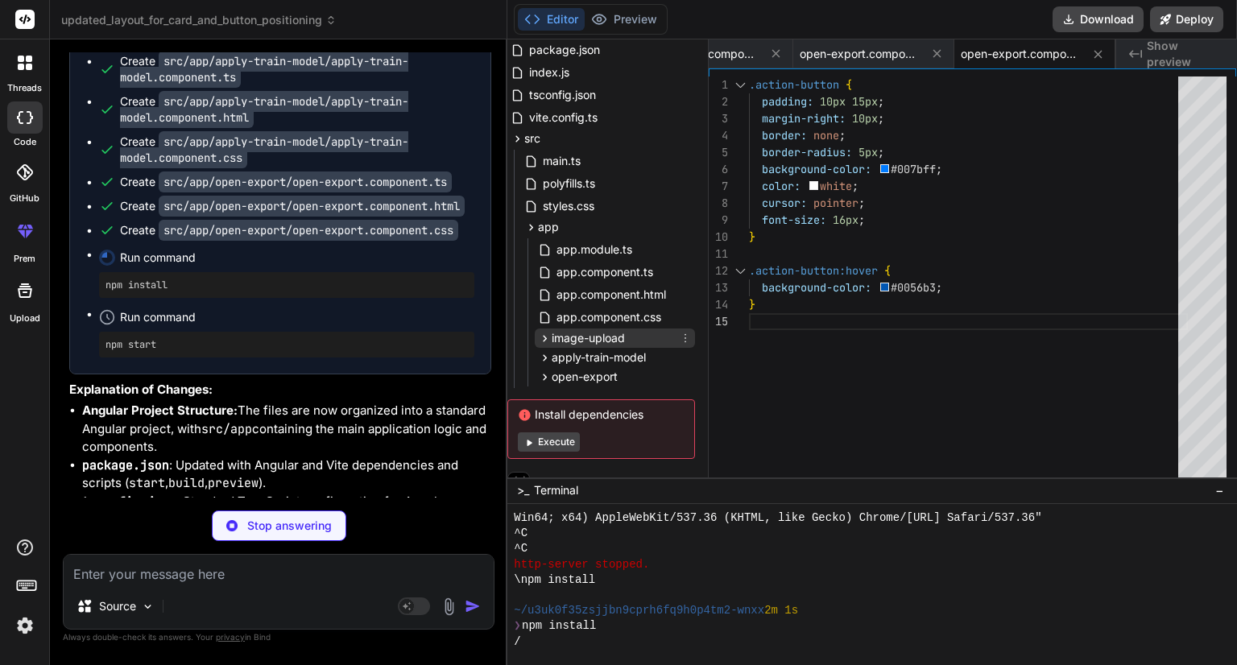
click at [544, 340] on icon at bounding box center [546, 338] width 4 height 6
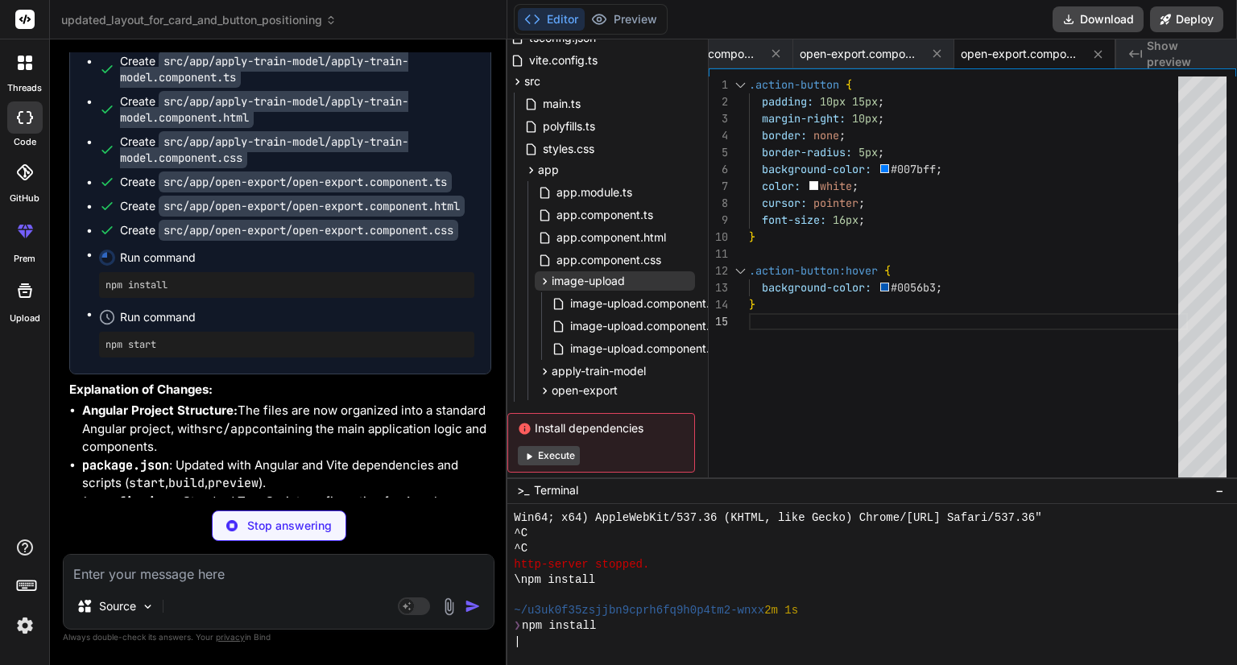
scroll to position [161, 6]
click at [604, 300] on span "image-upload.component.ts" at bounding box center [644, 303] width 152 height 19
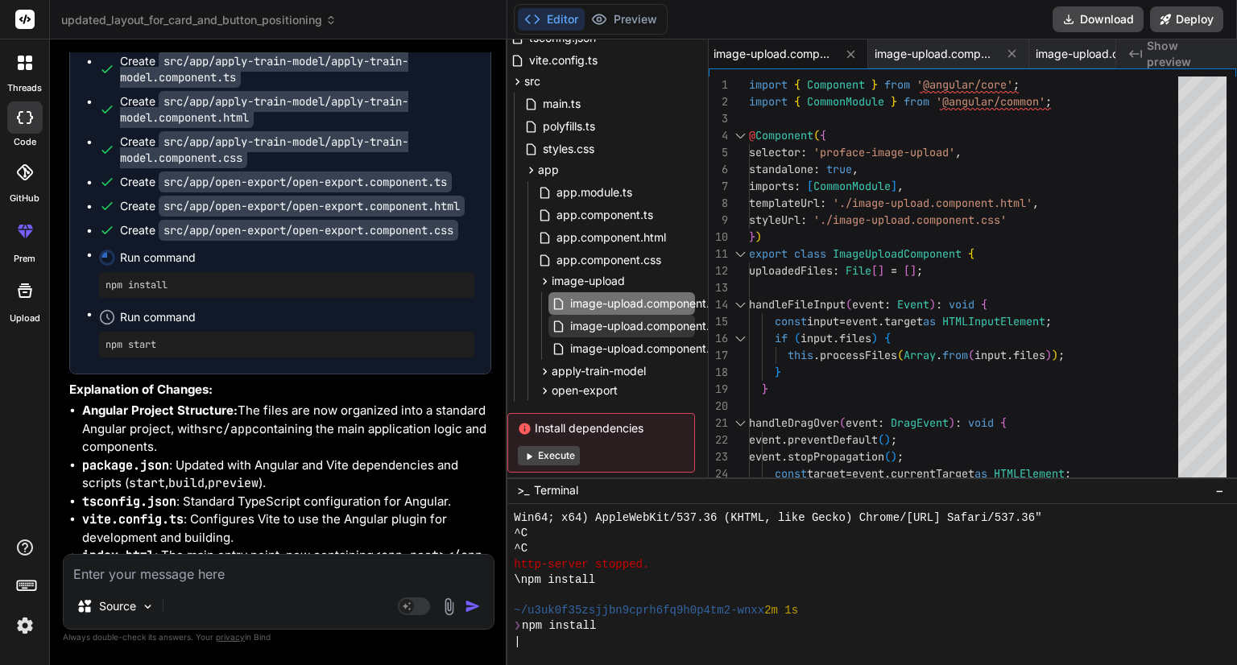
click at [601, 321] on span "image-upload.component.html" at bounding box center [650, 325] width 165 height 19
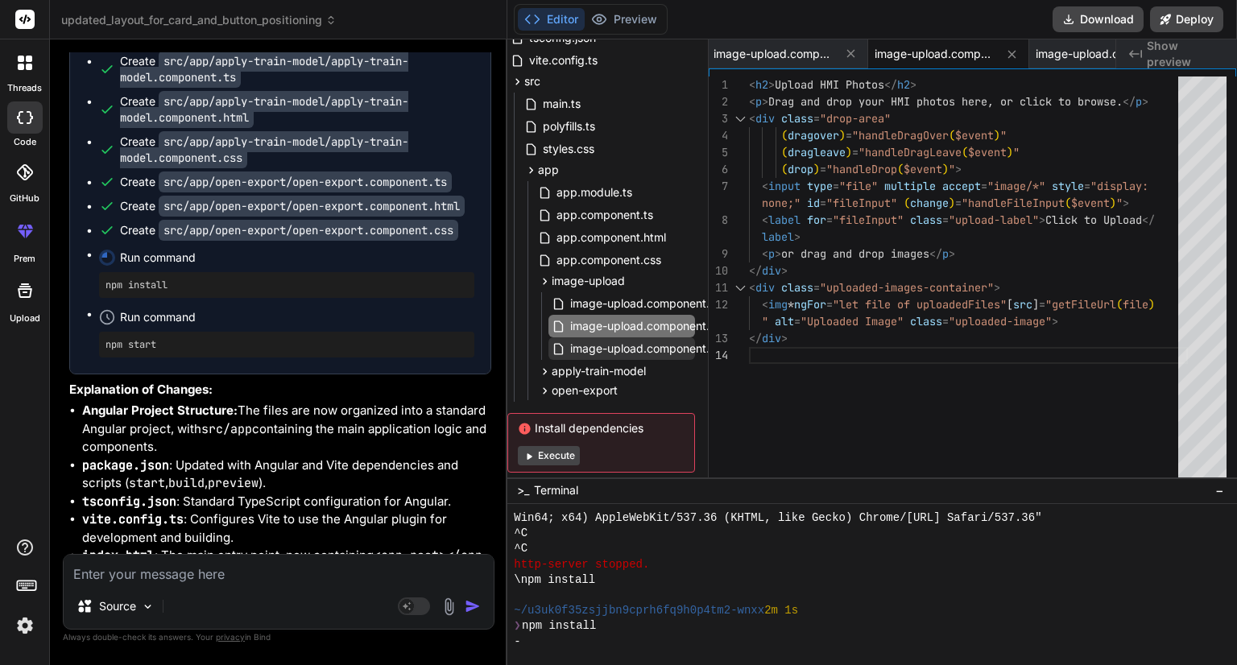
click at [630, 344] on span "image-upload.component.css" at bounding box center [648, 348] width 160 height 19
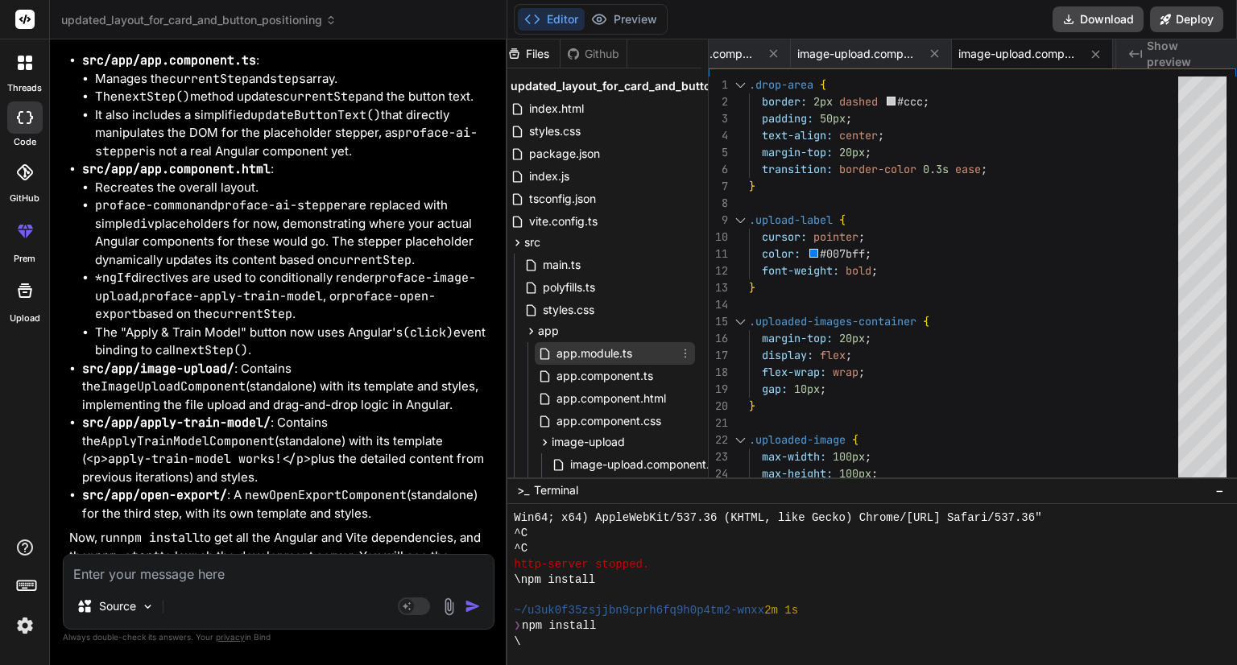
scroll to position [0, 0]
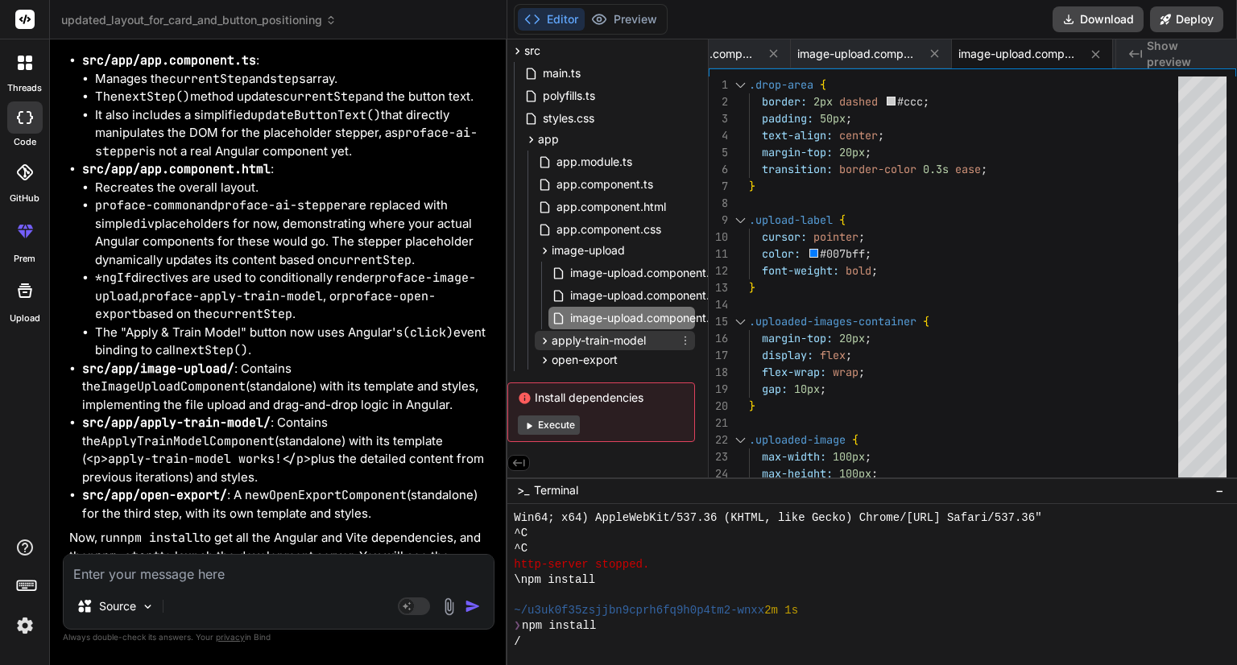
click at [596, 337] on span "apply-train-model" at bounding box center [599, 341] width 94 height 16
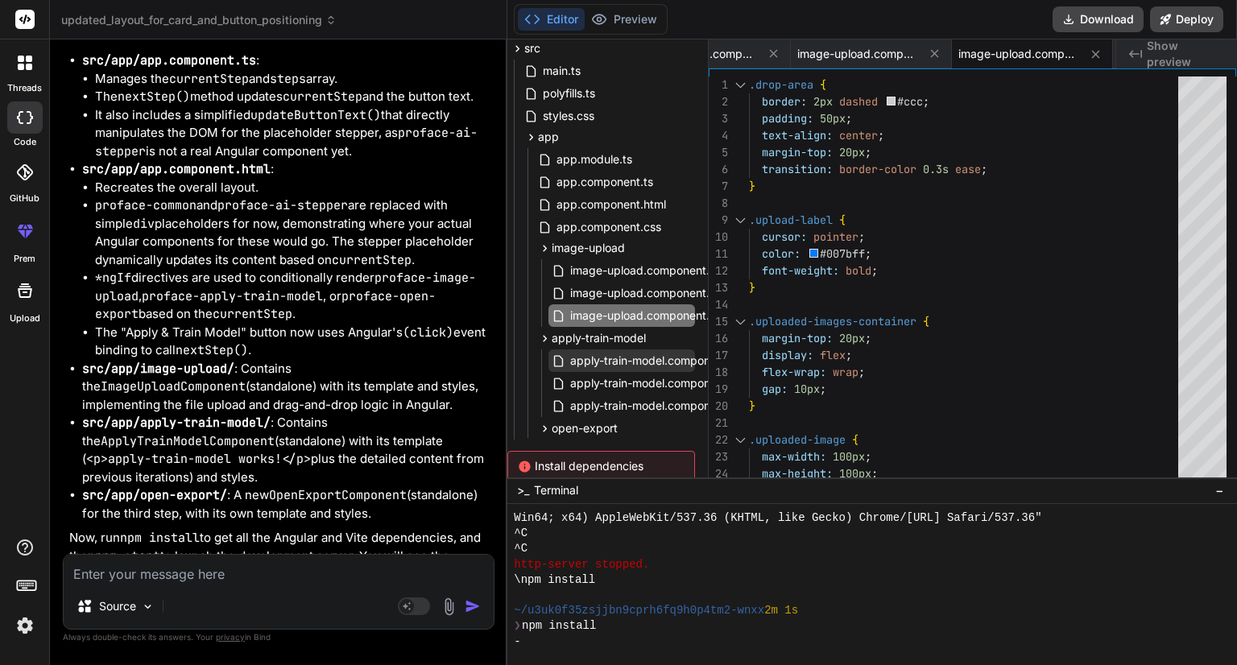
click at [603, 356] on span "apply-train-model.component.ts" at bounding box center [654, 360] width 173 height 19
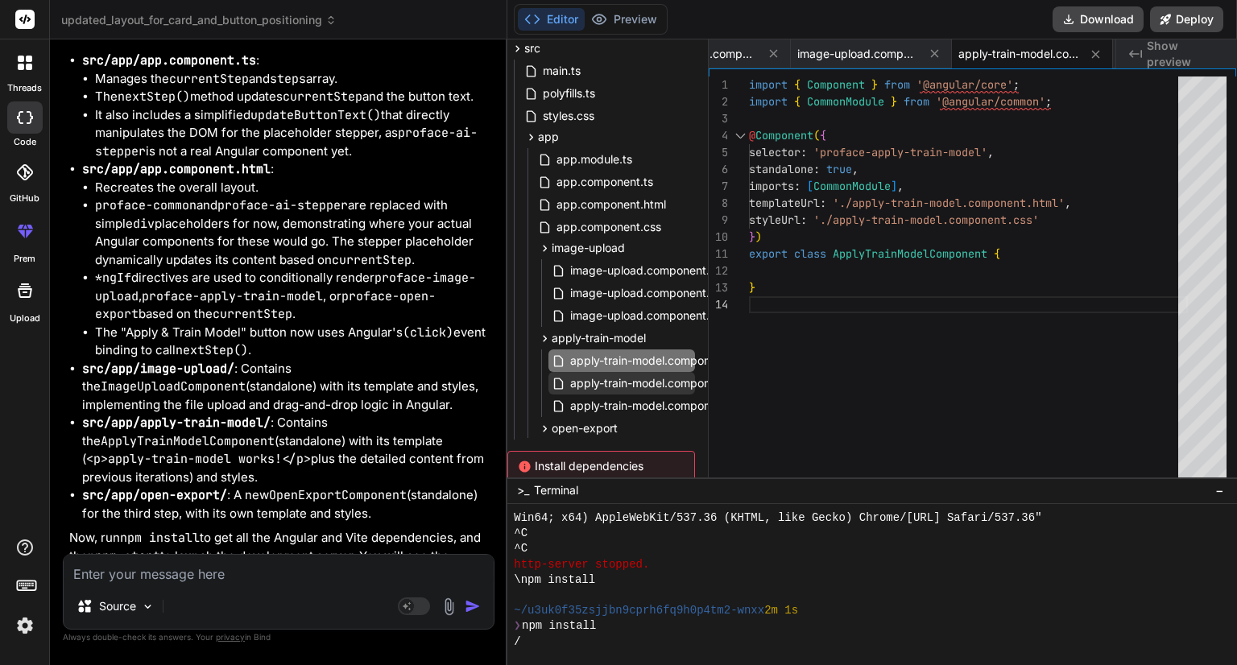
click at [613, 387] on span "apply-train-model.component.html" at bounding box center [661, 383] width 186 height 19
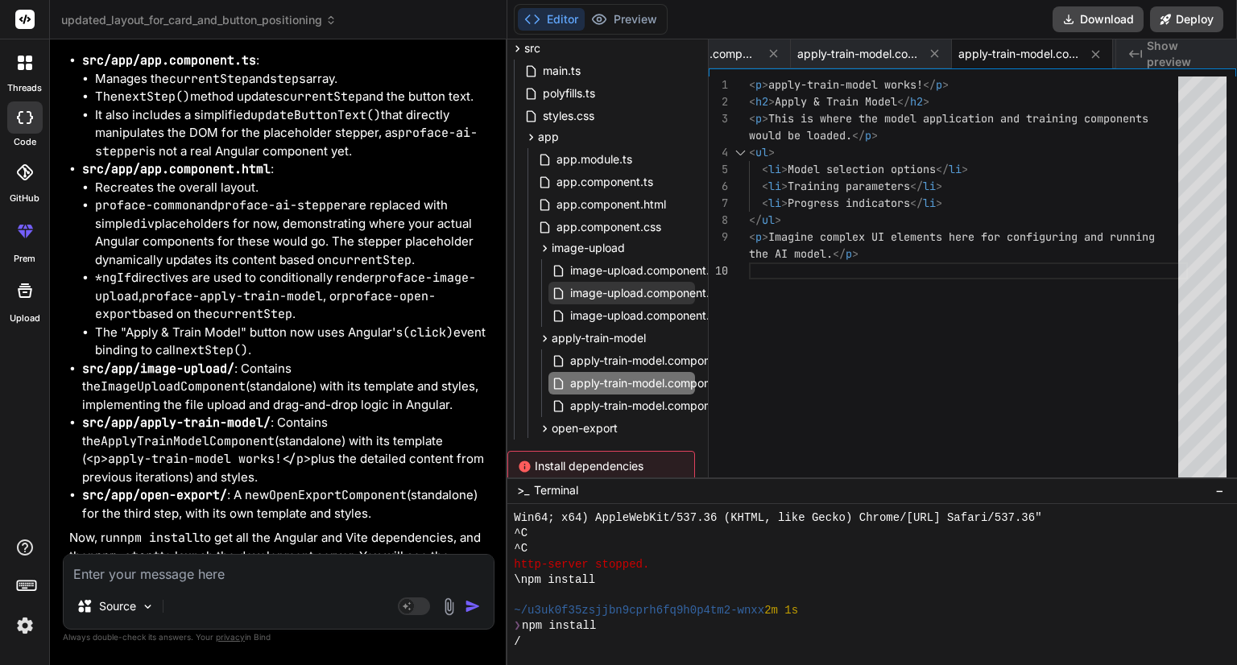
click at [595, 290] on span "image-upload.component.html" at bounding box center [650, 292] width 165 height 19
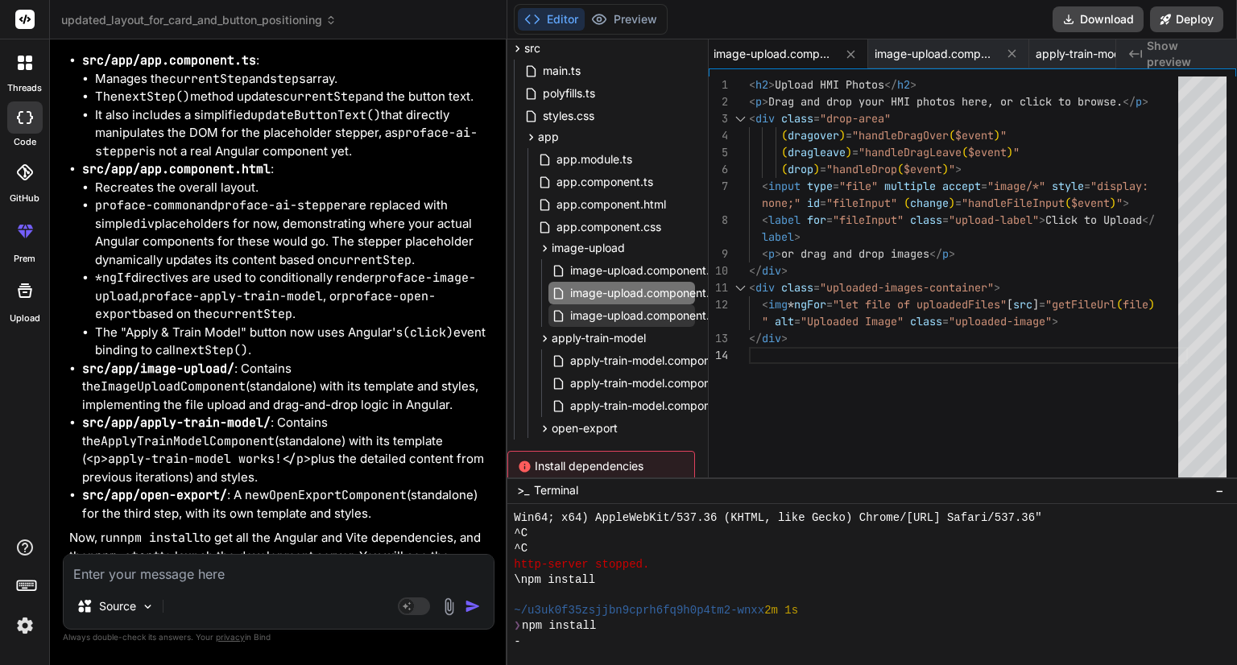
click at [596, 309] on span "image-upload.component.css" at bounding box center [648, 315] width 160 height 19
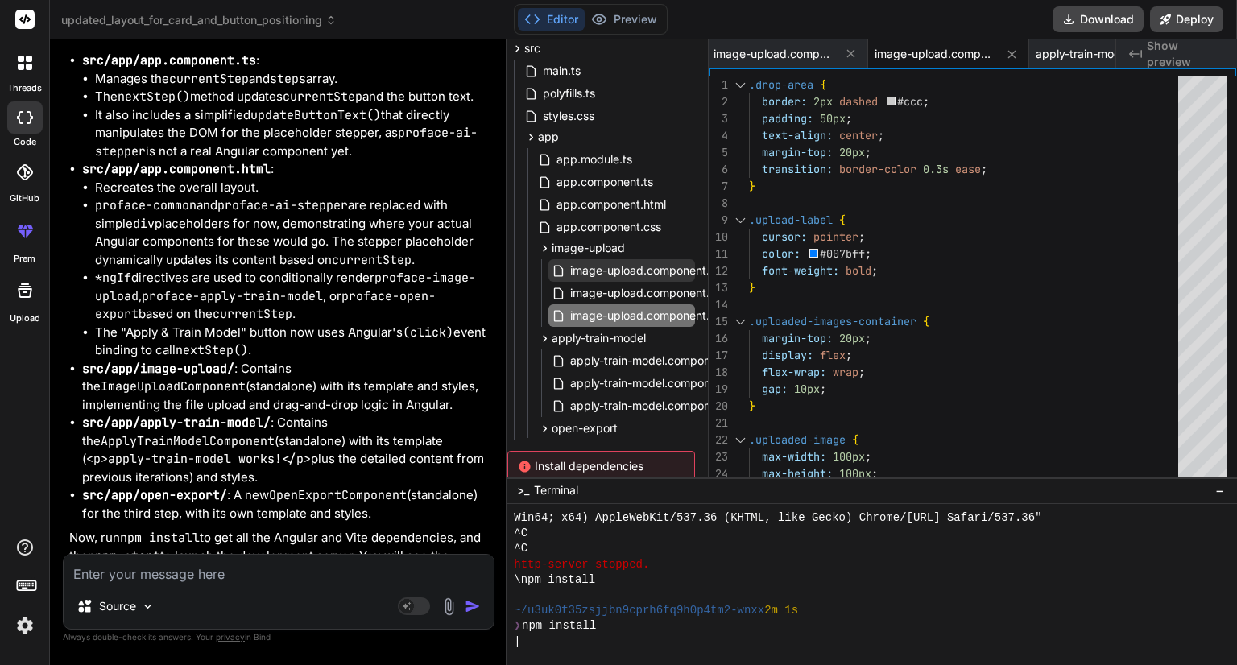
click at [596, 263] on span "image-upload.component.ts" at bounding box center [644, 270] width 152 height 19
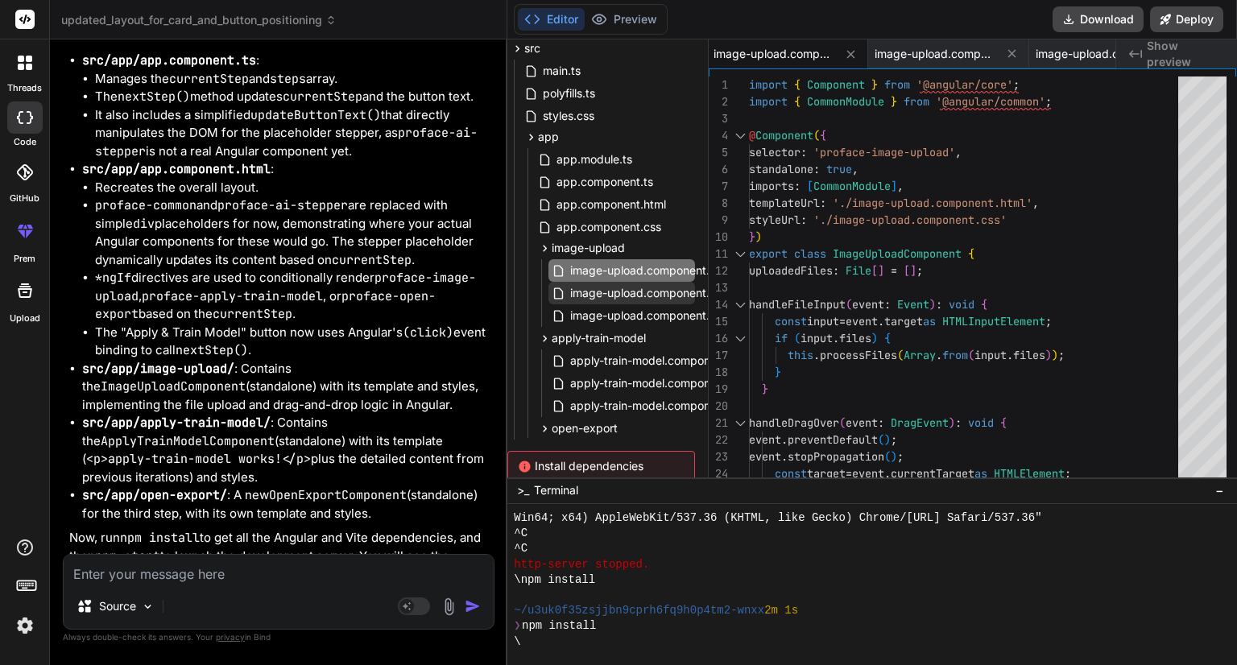
click at [594, 285] on span "image-upload.component.html" at bounding box center [650, 292] width 165 height 19
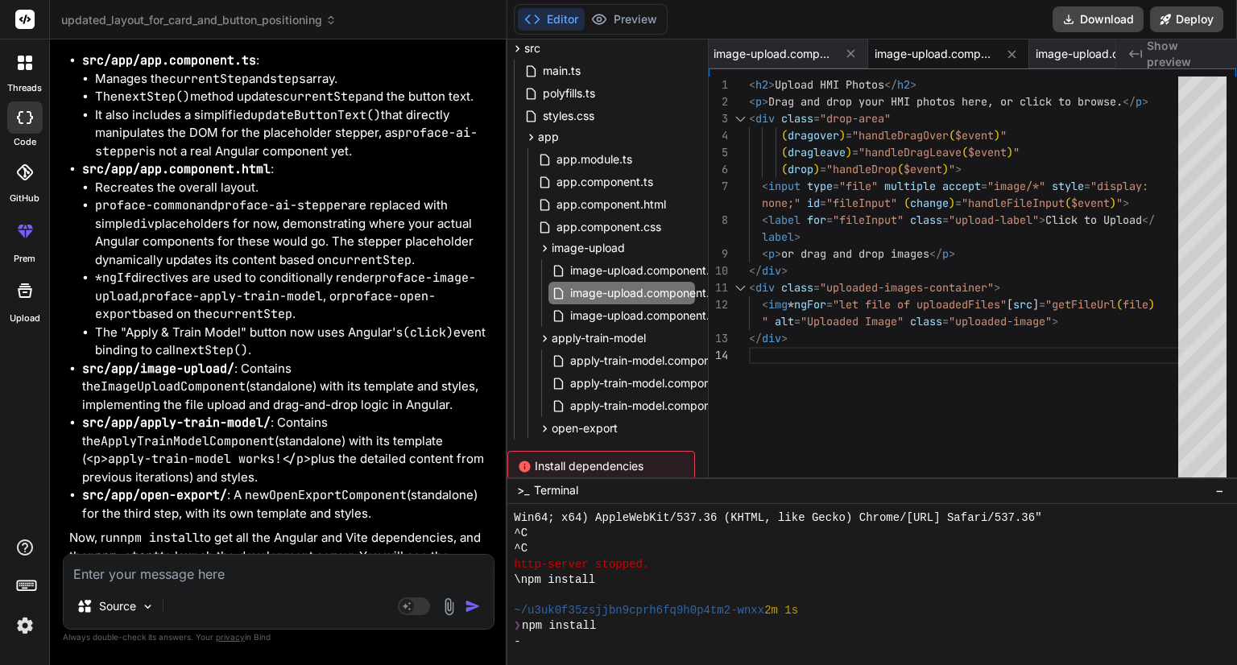
scroll to position [0, 0]
click at [1164, 395] on div "< label for = "fileInput" class = "upload-label" > Click to Upload </ ( draglea…" at bounding box center [968, 280] width 439 height 408
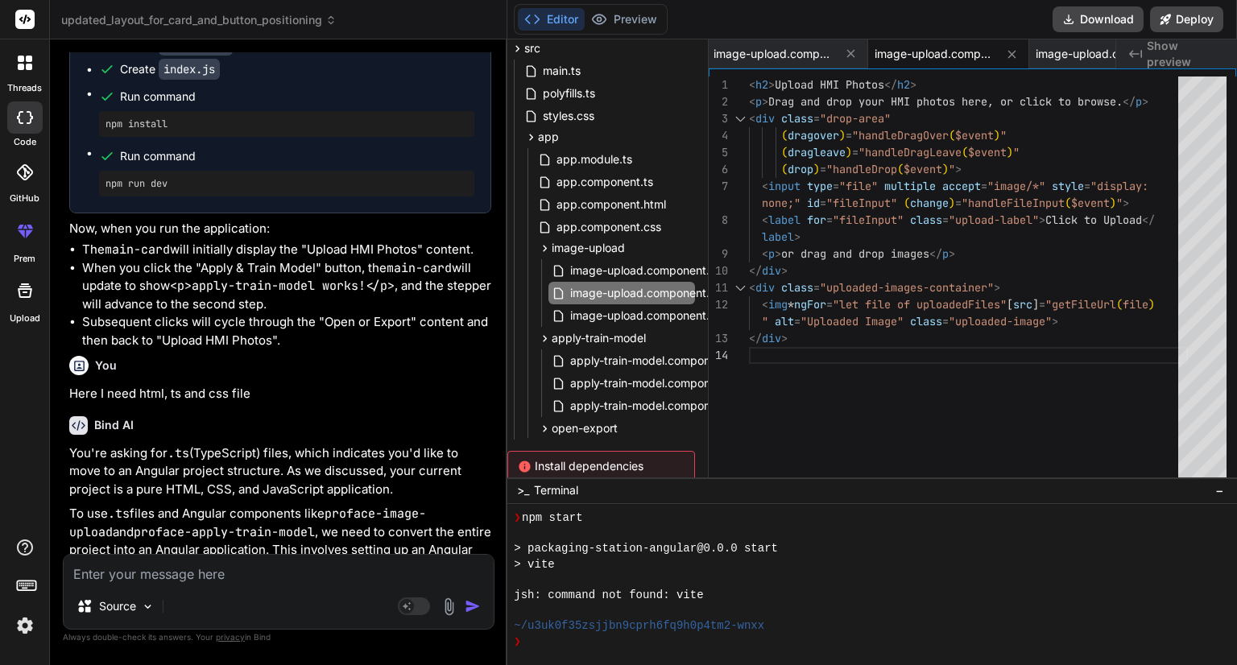
scroll to position [7729, 0]
drag, startPoint x: 64, startPoint y: 123, endPoint x: 358, endPoint y: 411, distance: 411.1
click at [358, 411] on div "You Hi Bind AI Hello! How can I help you [DATE]? You image (6) png 161.79 KB Bi…" at bounding box center [279, 358] width 432 height 612
copy p "<div class="page-content"> <proface-common section="packaging-station"></profac…"
click at [410, 571] on textarea at bounding box center [279, 569] width 430 height 29
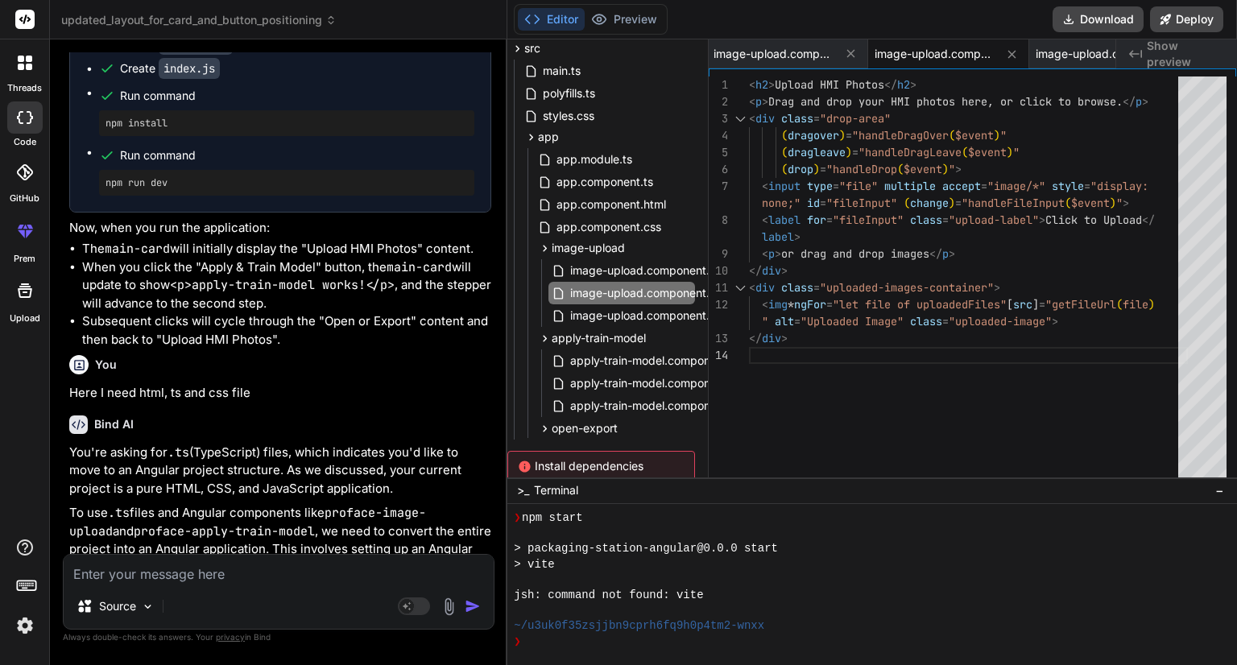
paste textarea "<div class="stepper-container"> <div *ngFor="let step of steps; let i = index" …"
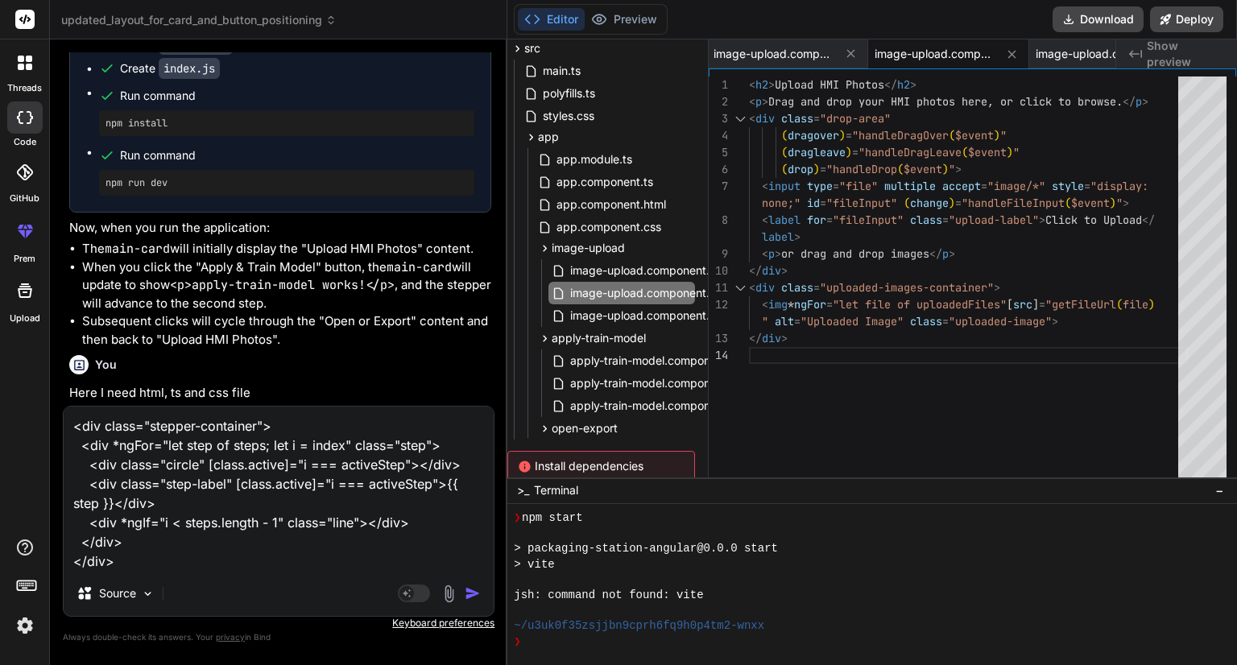
paste textarea "import { Component, Input } from '@angular/core'; @Component({ selector: 'profa…"
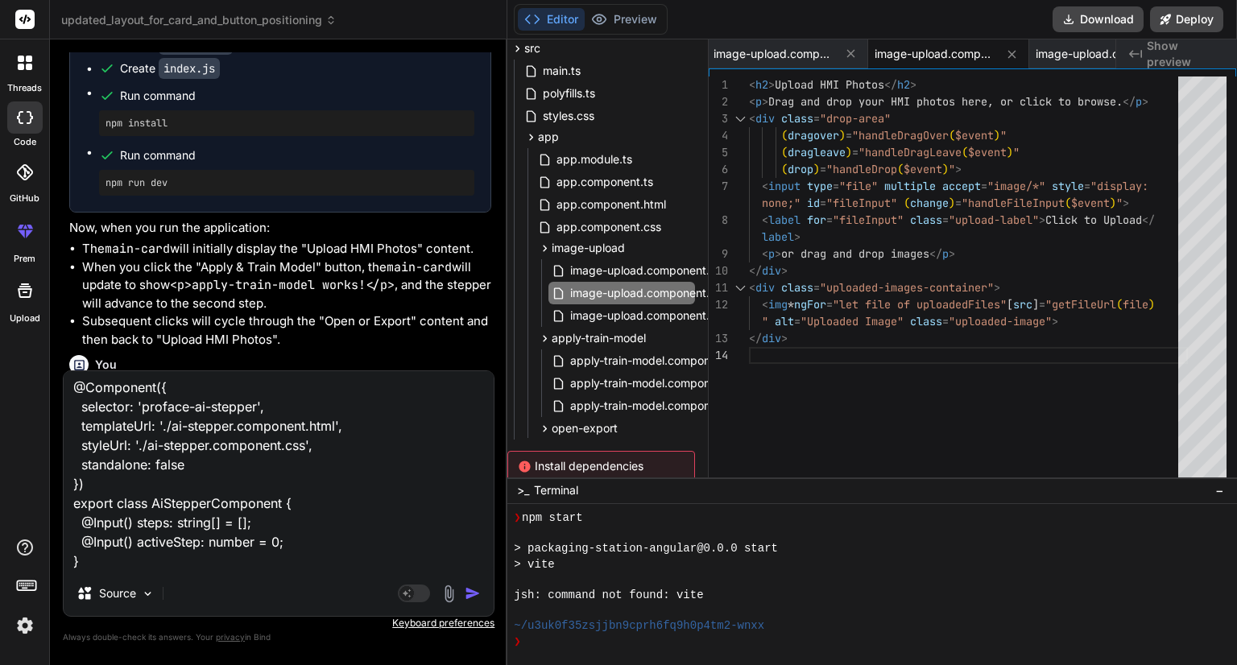
paste textarea "<div class="page-content"> <proface-common section="packaging-station"></profac…"
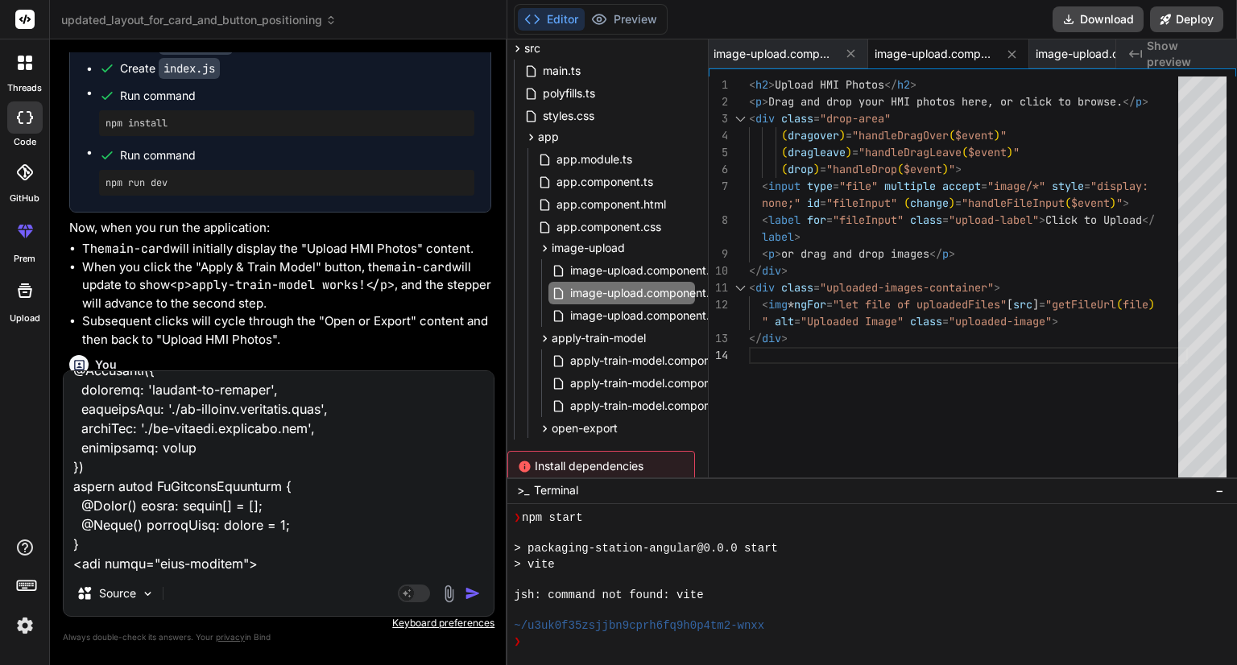
scroll to position [677, 0]
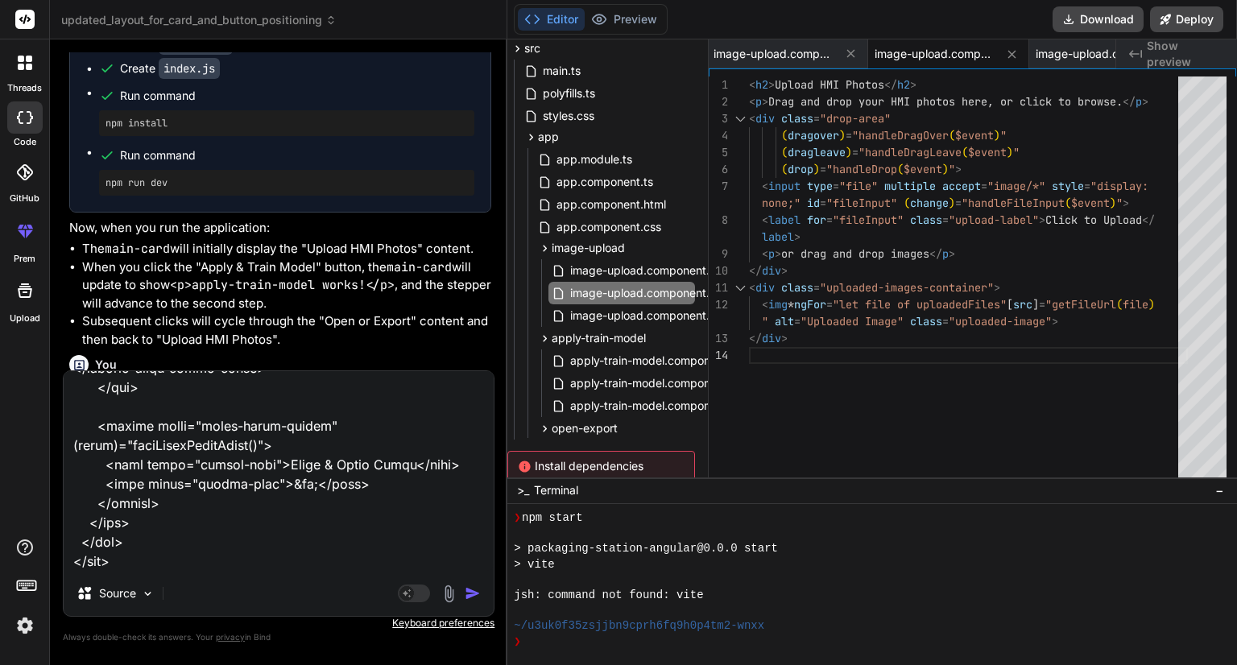
paste textarea "import { Component } from '@angular/core'; @Component({ selector: 'proface-imag…"
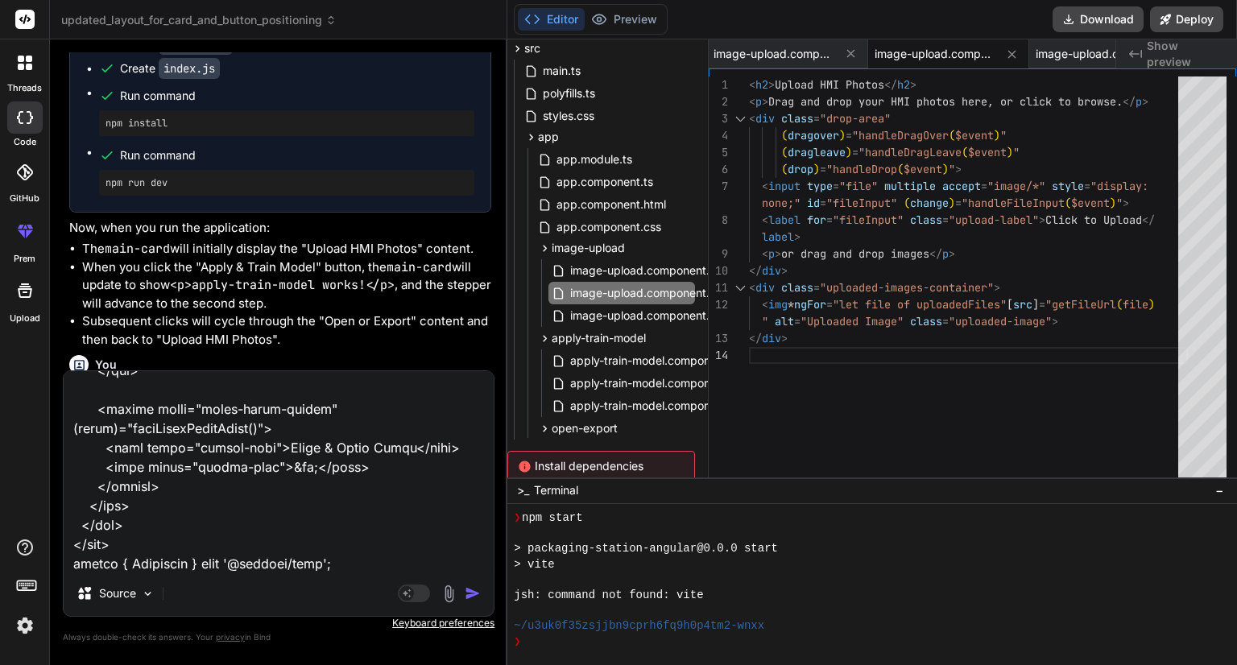
click at [370, 564] on textarea at bounding box center [279, 471] width 430 height 200
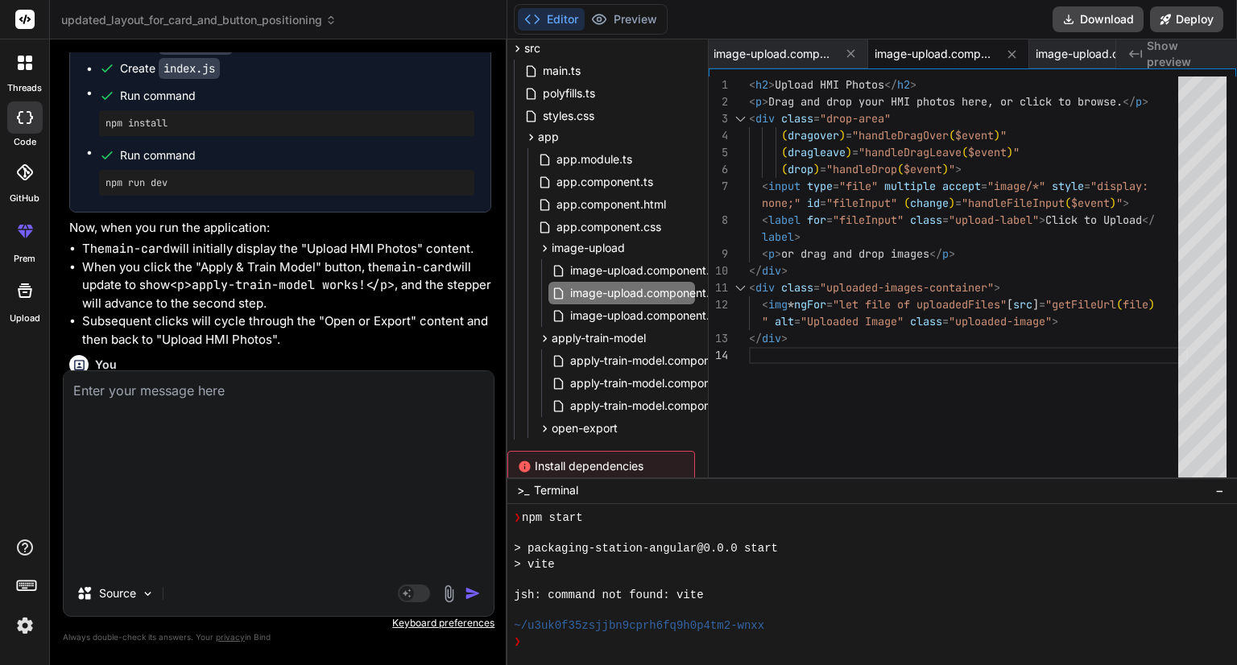
scroll to position [0, 0]
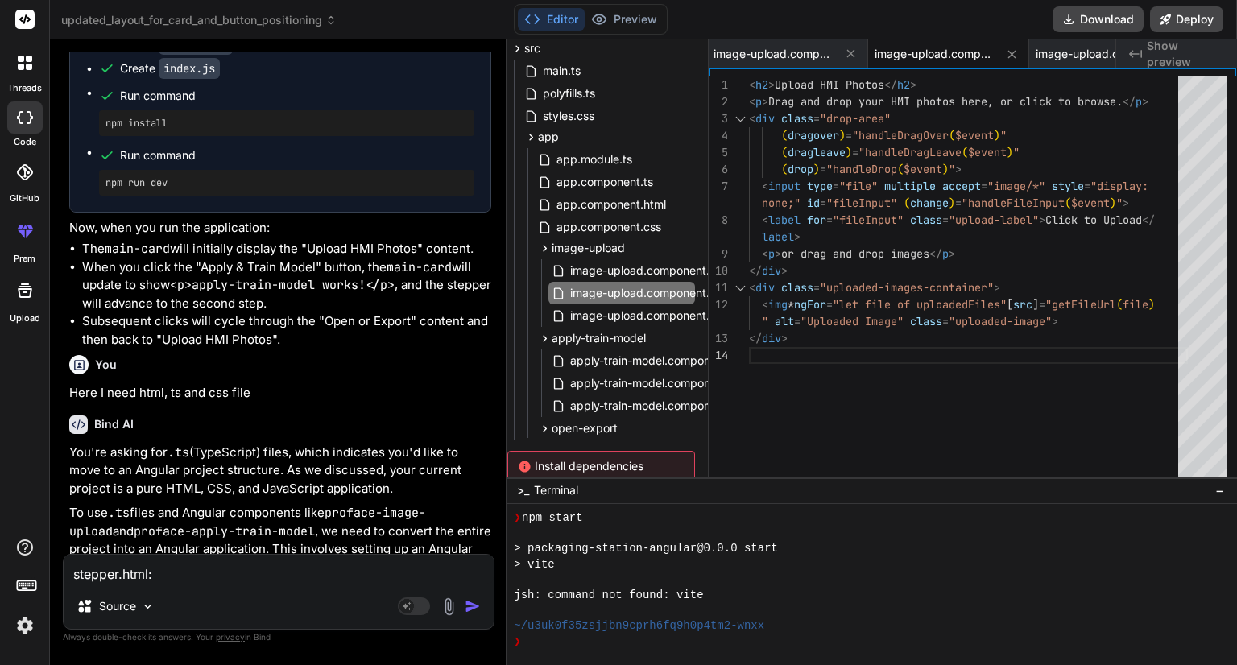
paste textarea "<div class="stepper-container"> <div *ngFor="let step of steps; let i = index" …"
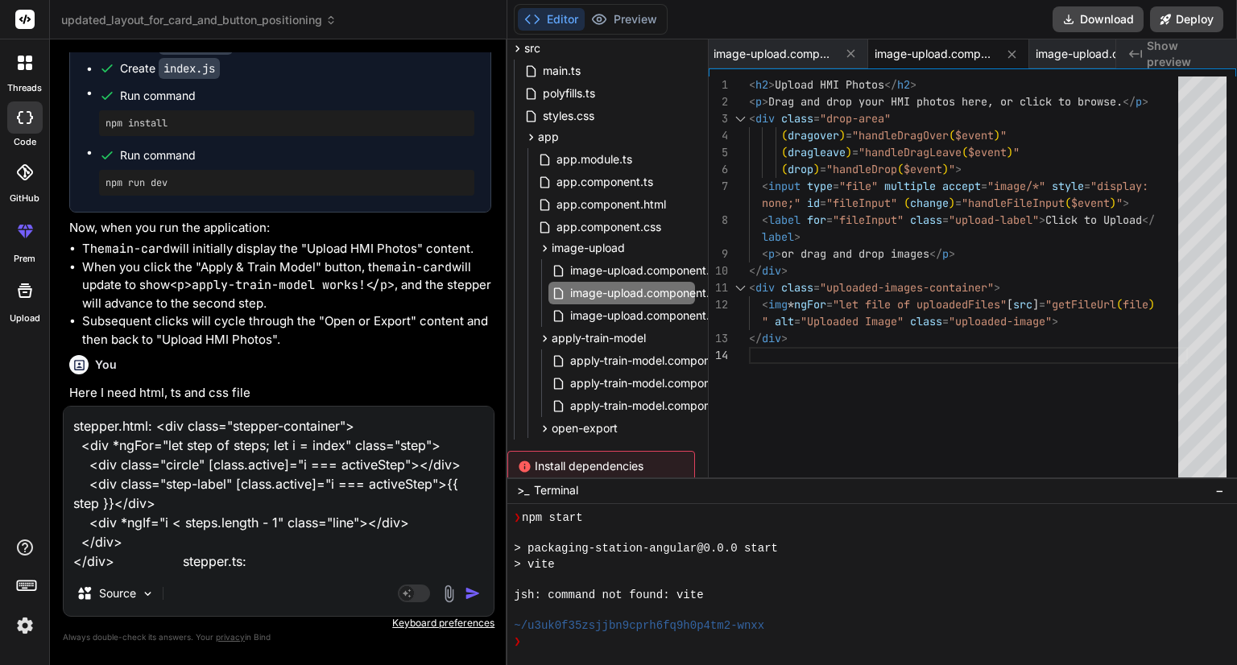
paste textarea "import { Component, Input } from '@angular/core'; @Component({ selector: 'profa…"
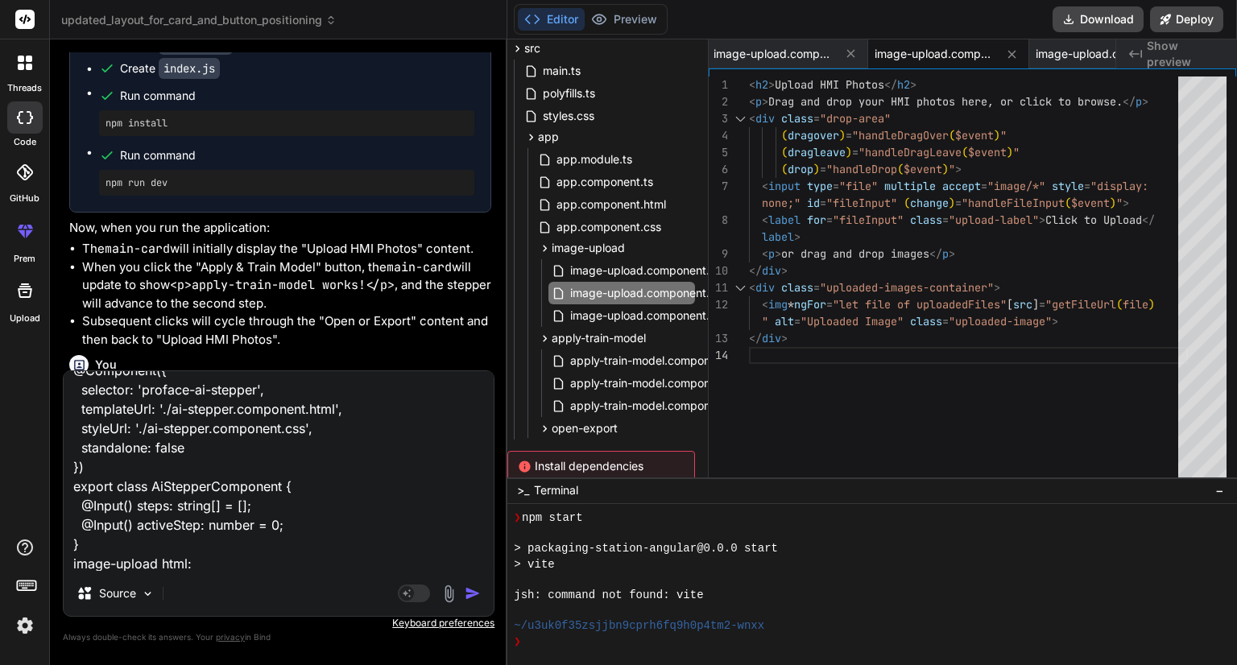
paste textarea "<div class="page-content"> <proface-common section="packaging-station"></profac…"
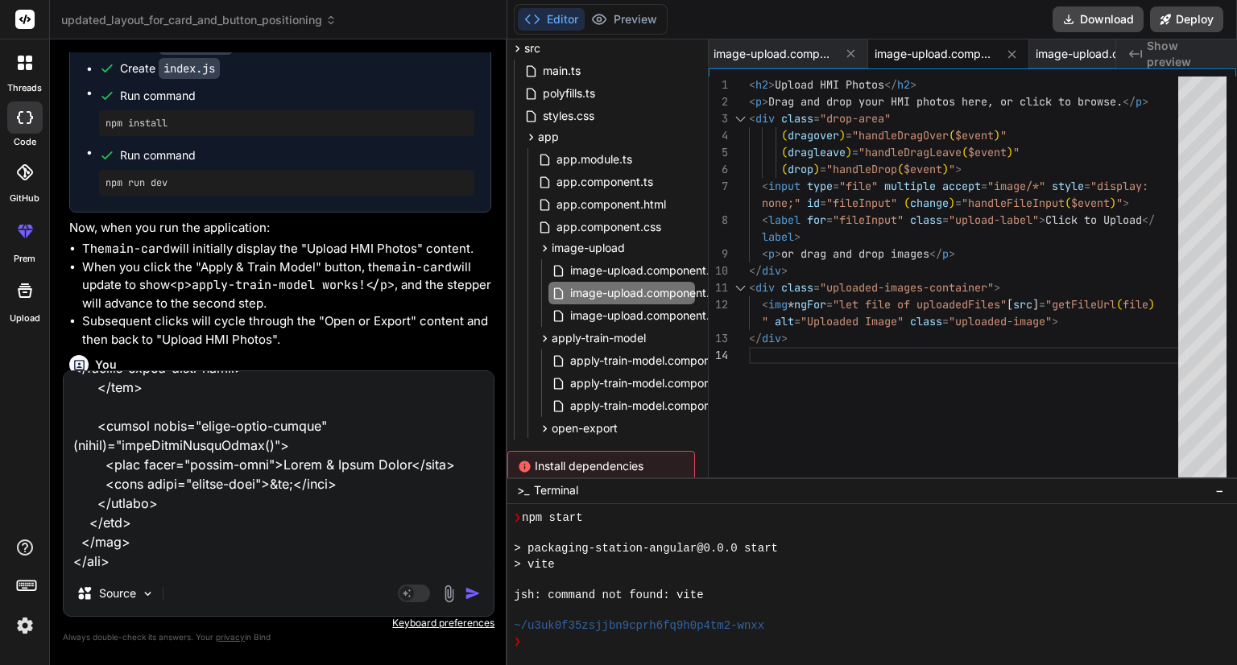
paste textarea "import { Component } from '@angular/core'; @Component({ selector: 'proface-imag…"
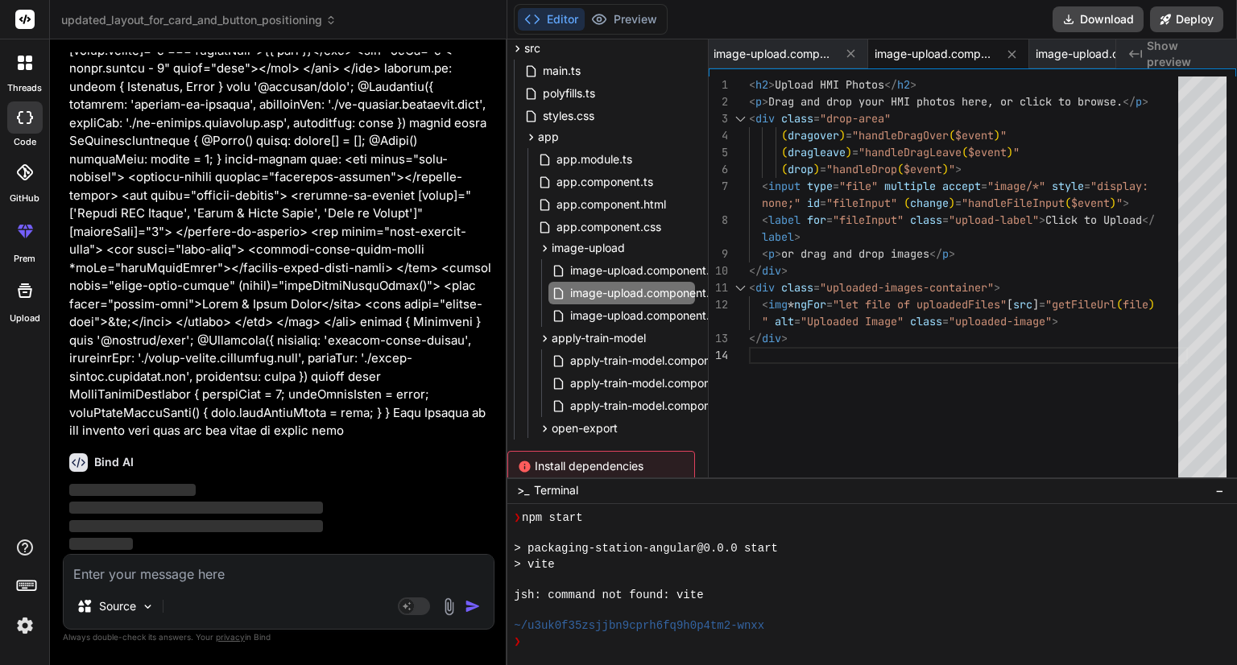
scroll to position [11464, 0]
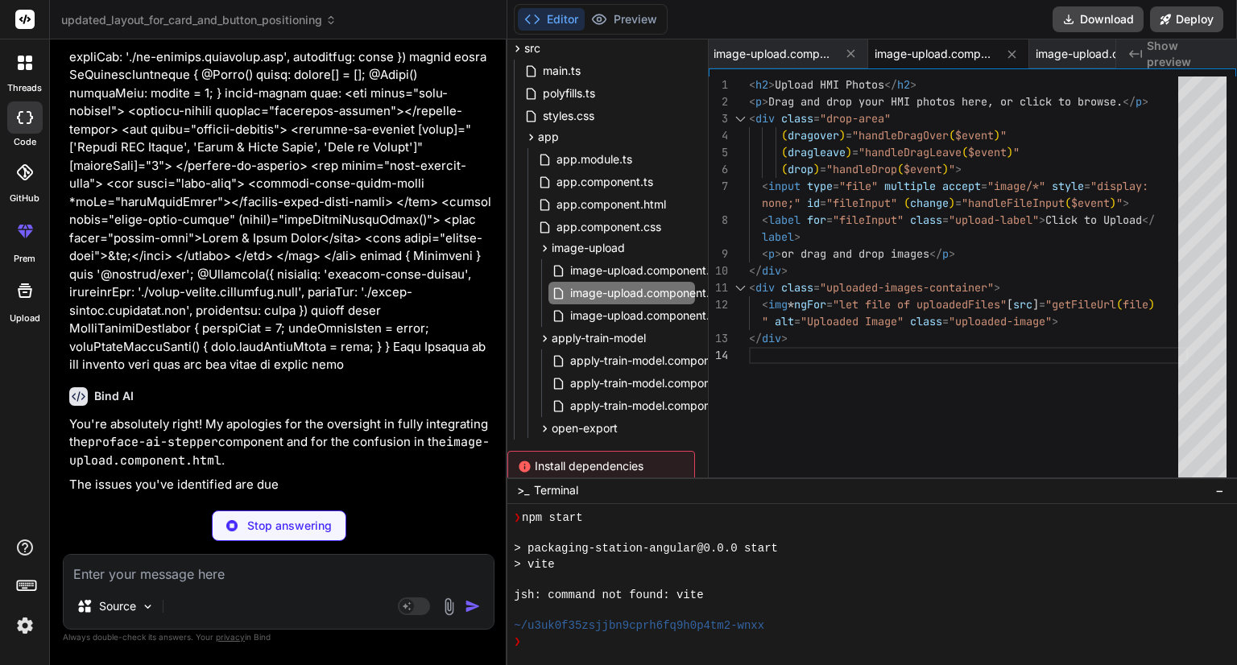
drag, startPoint x: 219, startPoint y: 369, endPoint x: 238, endPoint y: 473, distance: 106.4
click at [238, 473] on div "Bind AI You're absolutely right! My apologies for the oversight in fully integr…" at bounding box center [280, 434] width 422 height 120
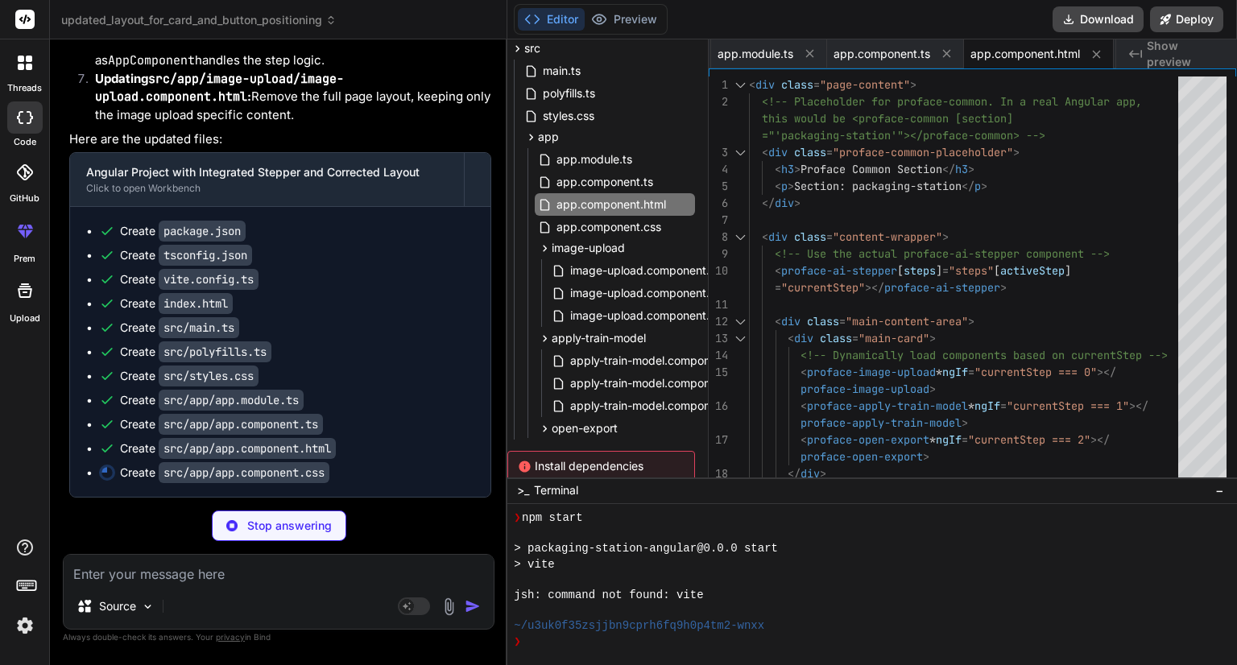
scroll to position [12713, 0]
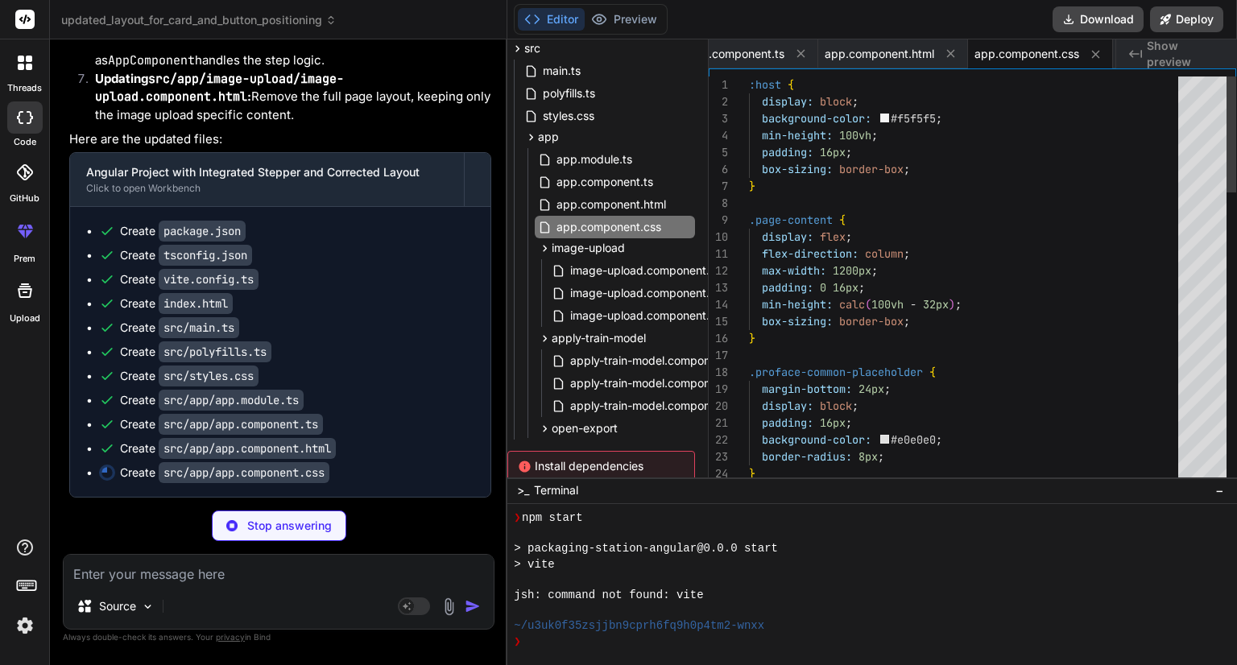
click at [165, 578] on textarea at bounding box center [279, 569] width 430 height 29
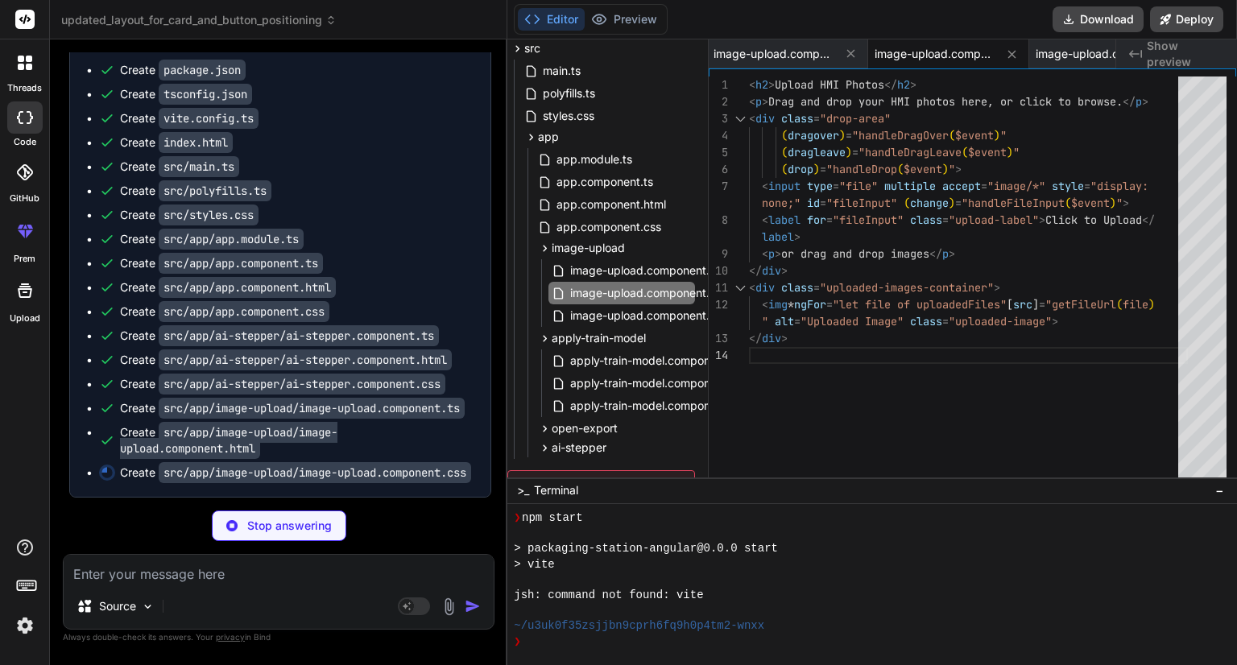
scroll to position [12907, 0]
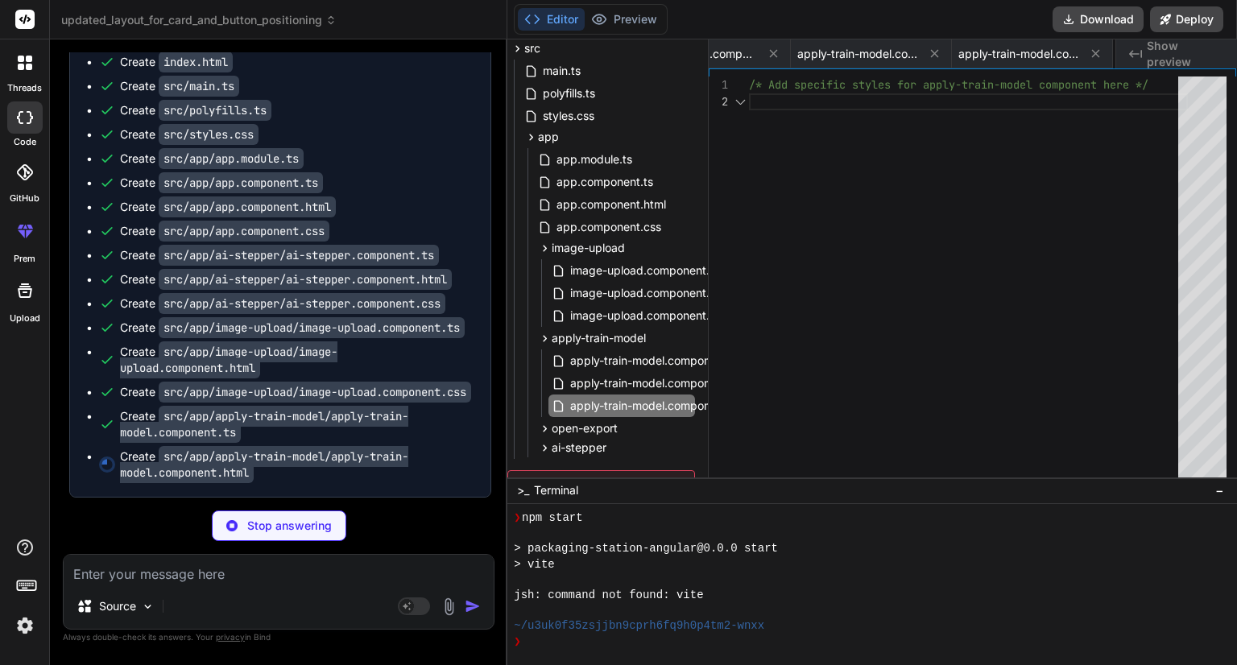
click at [192, 586] on div "Source Agent Mode. When this toggle is activated, AI automatically makes decisi…" at bounding box center [279, 592] width 432 height 76
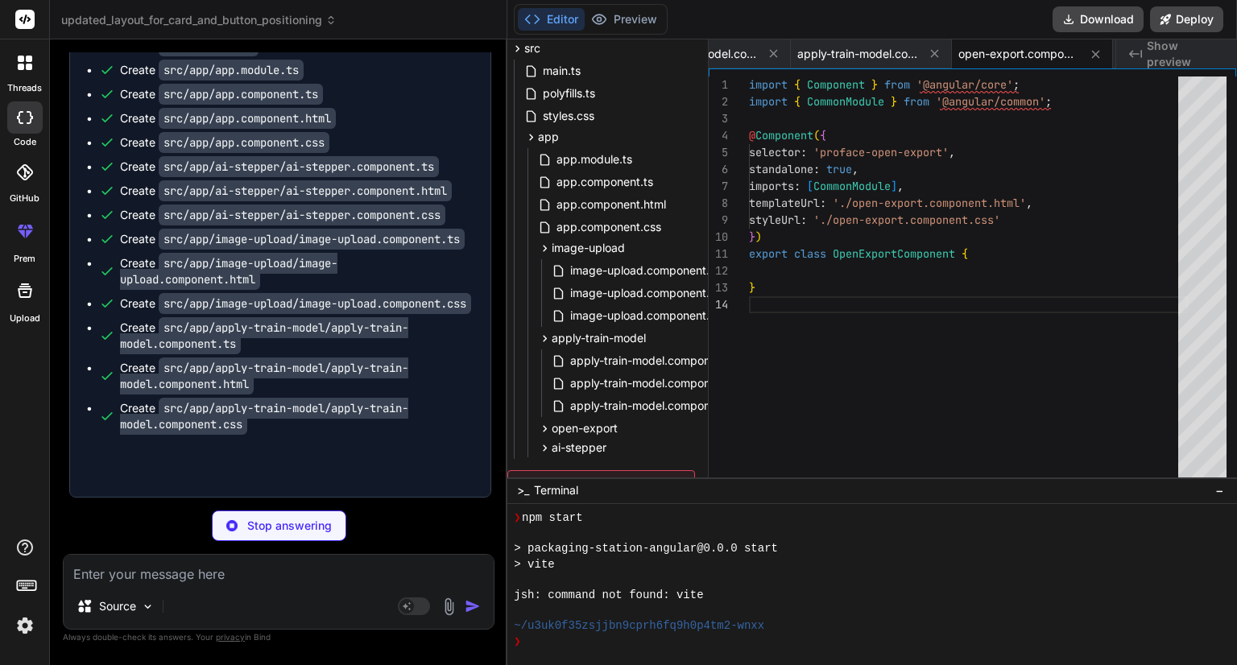
click at [193, 578] on textarea at bounding box center [279, 569] width 430 height 29
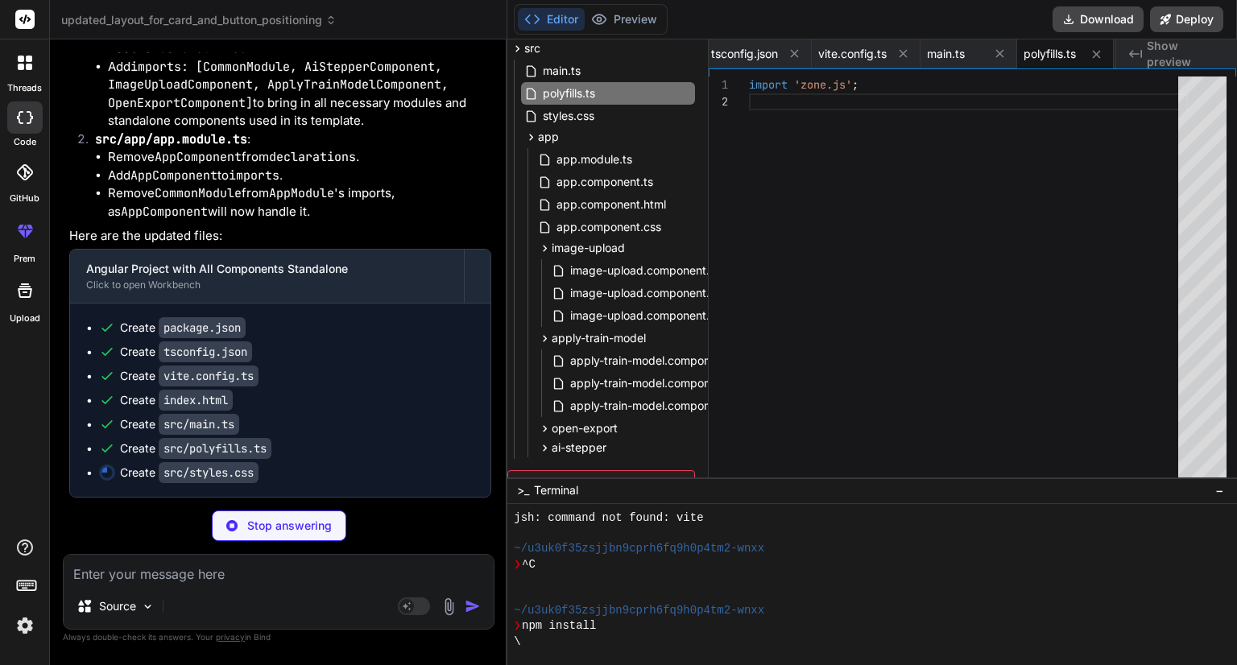
scroll to position [13837, 0]
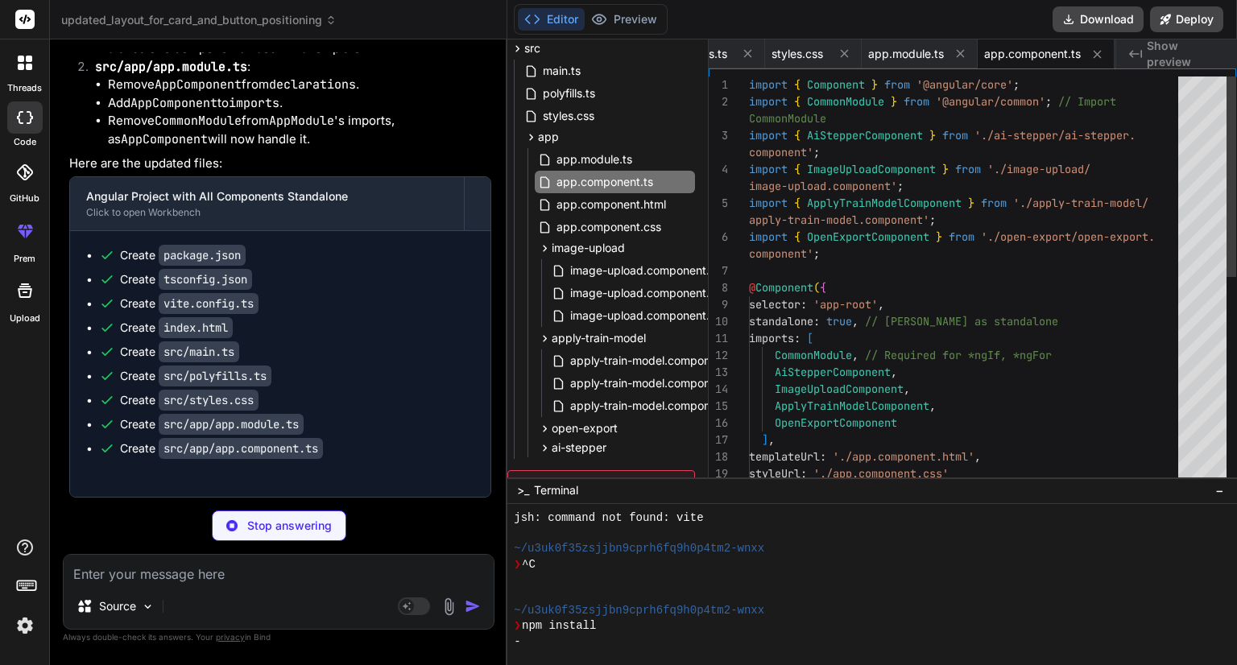
click at [225, 527] on div "Stop answering" at bounding box center [279, 525] width 134 height 31
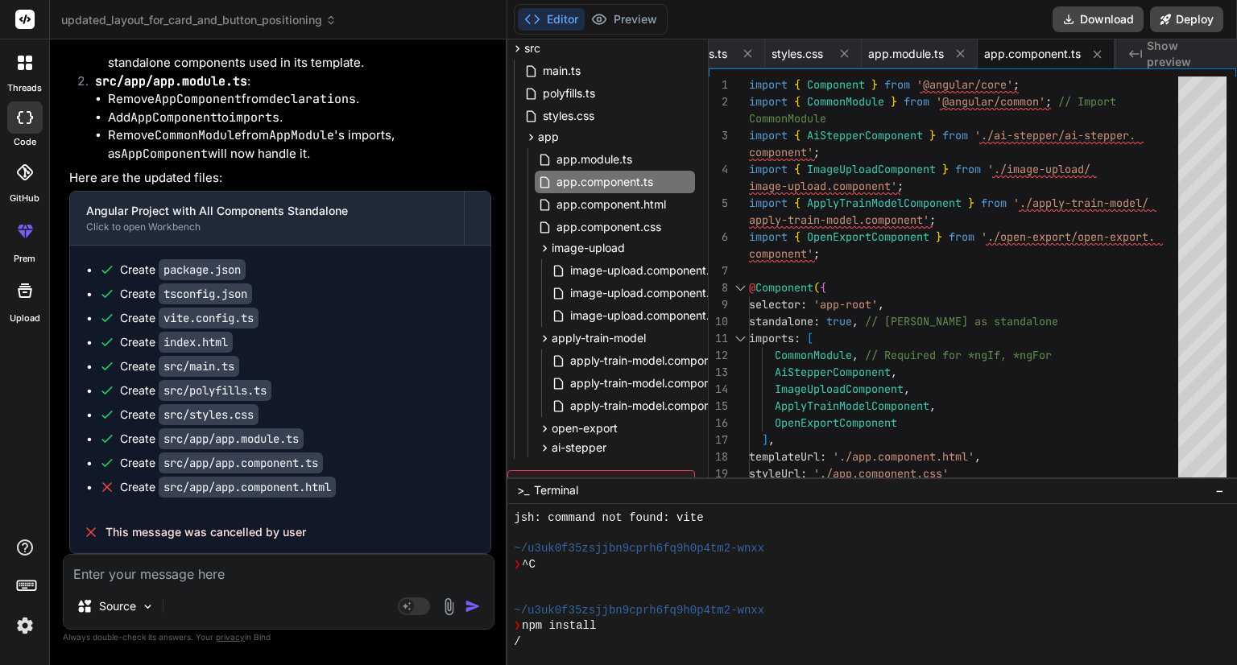
click at [177, 574] on textarea at bounding box center [279, 569] width 430 height 29
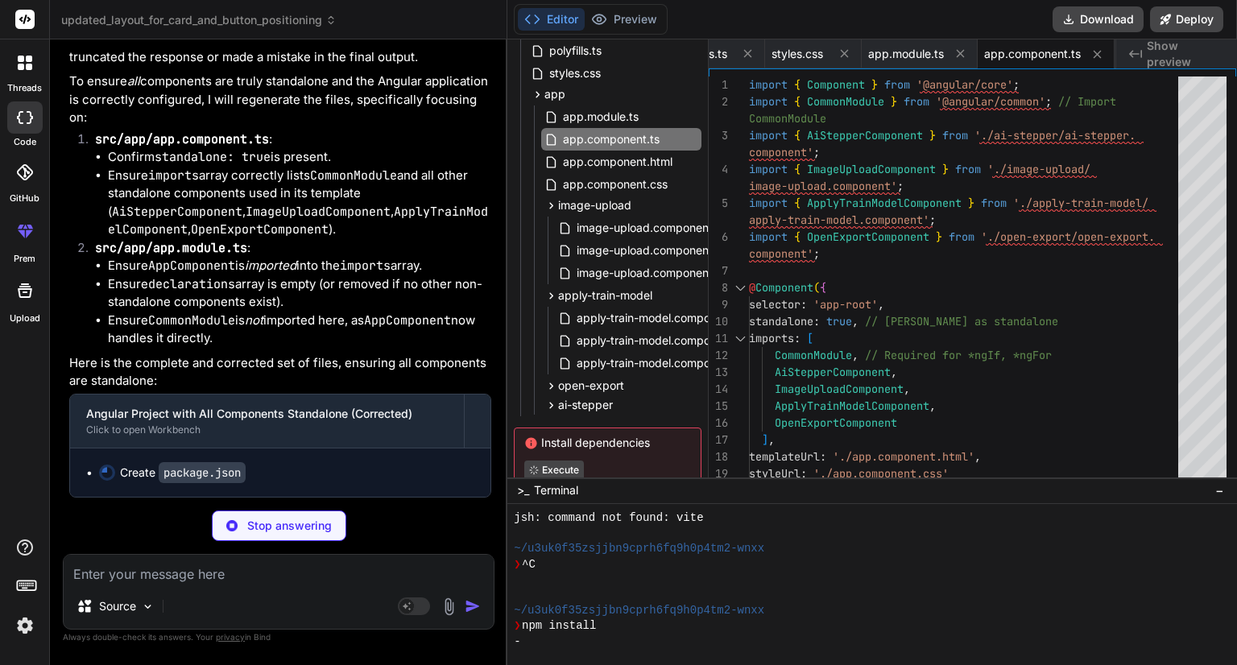
scroll to position [284, 0]
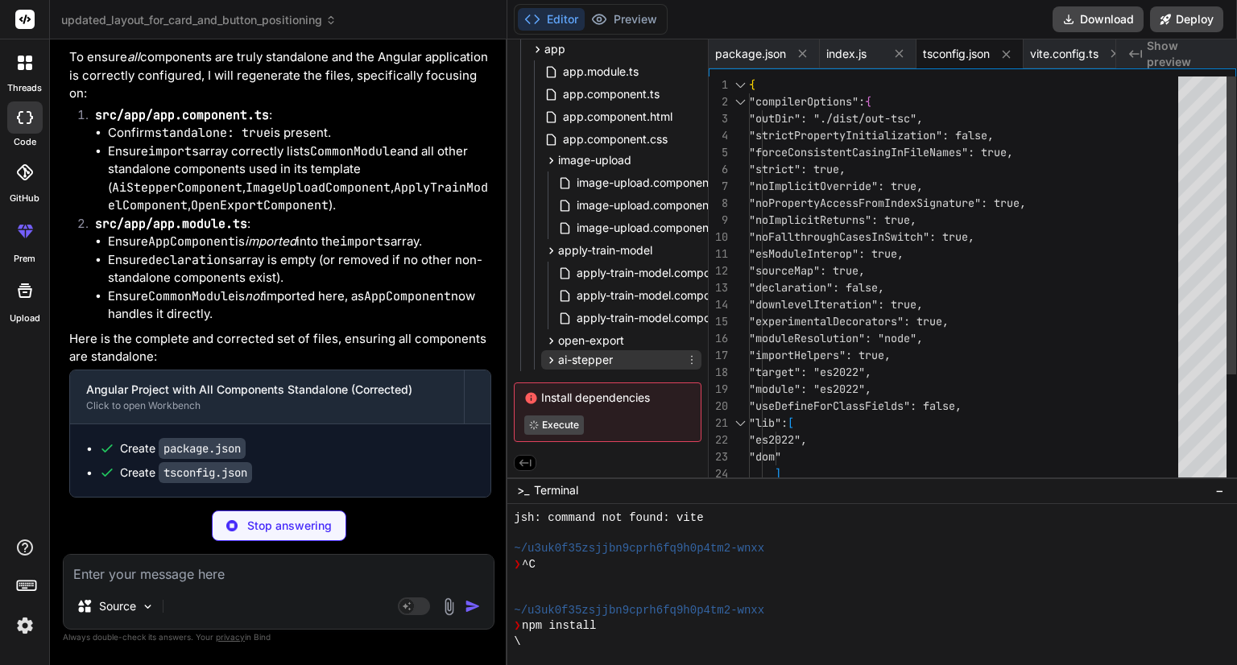
click at [551, 360] on icon at bounding box center [551, 360] width 14 height 14
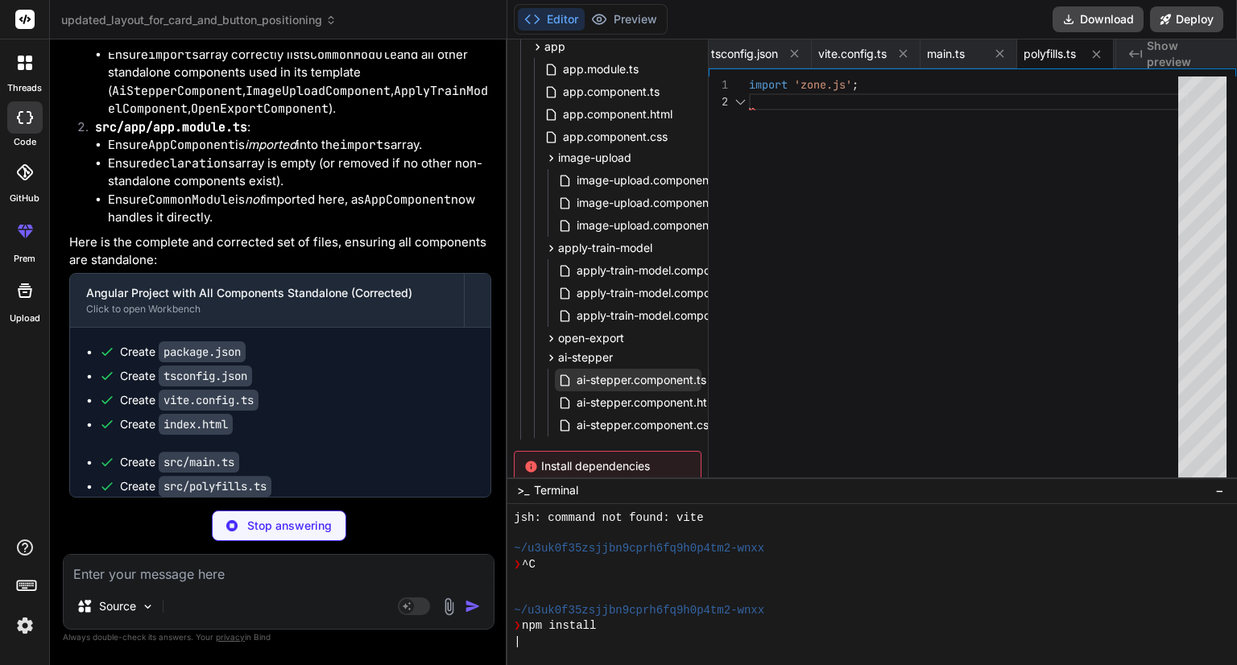
click at [608, 386] on span "ai-stepper.component.ts" at bounding box center [641, 379] width 133 height 19
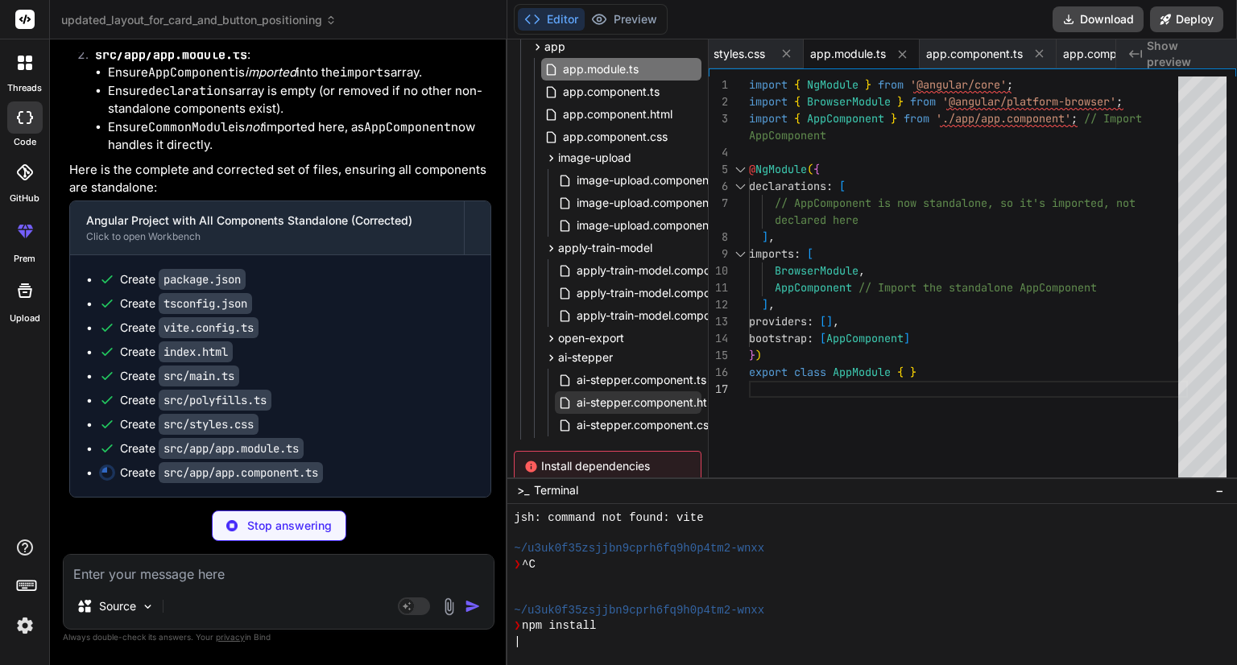
click at [615, 403] on span "ai-stepper.component.html" at bounding box center [648, 402] width 146 height 19
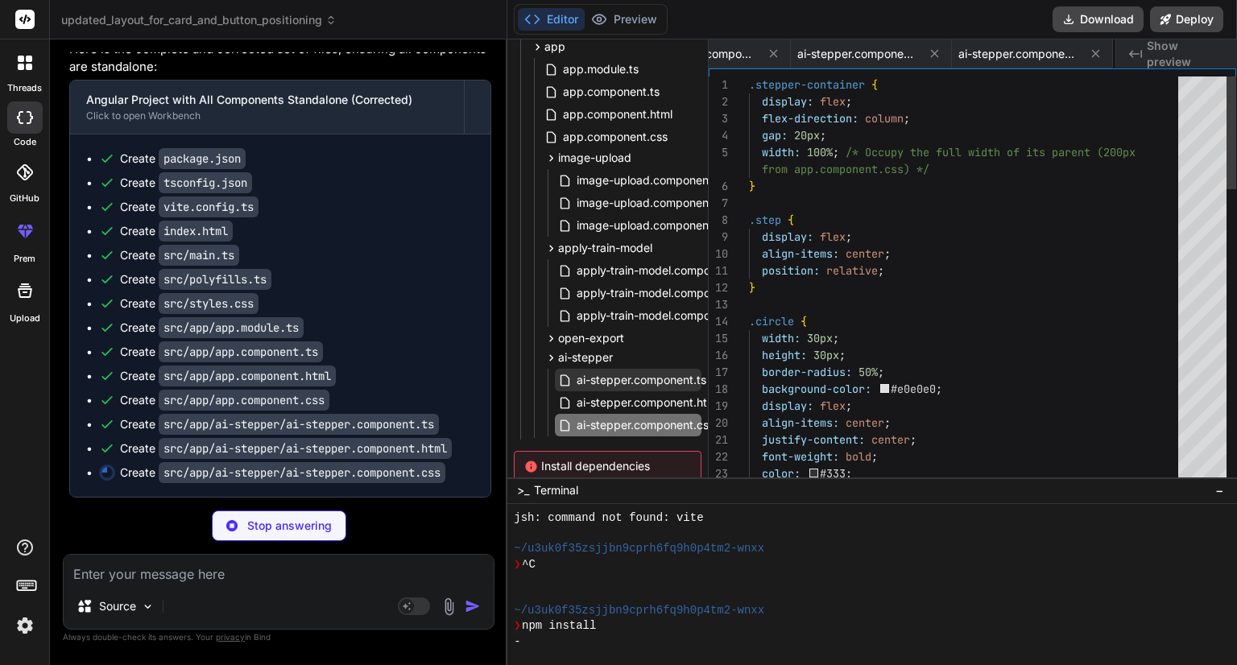
scroll to position [0, 2982]
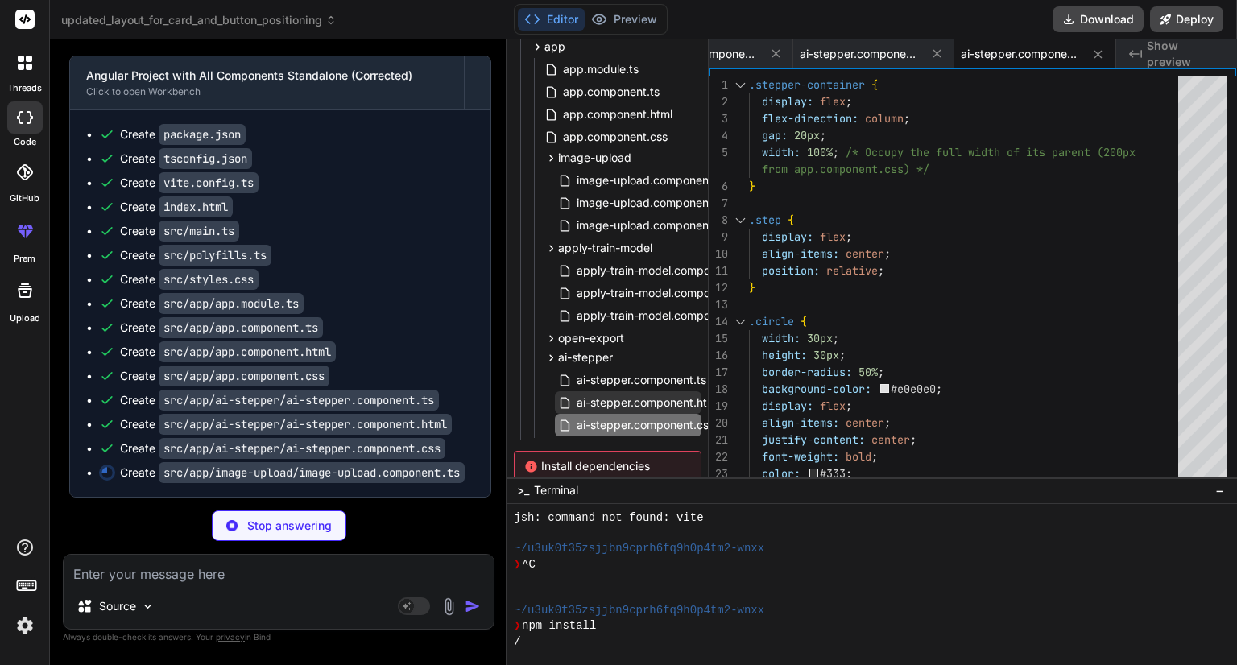
click at [612, 403] on span "ai-stepper.component.html" at bounding box center [648, 402] width 146 height 19
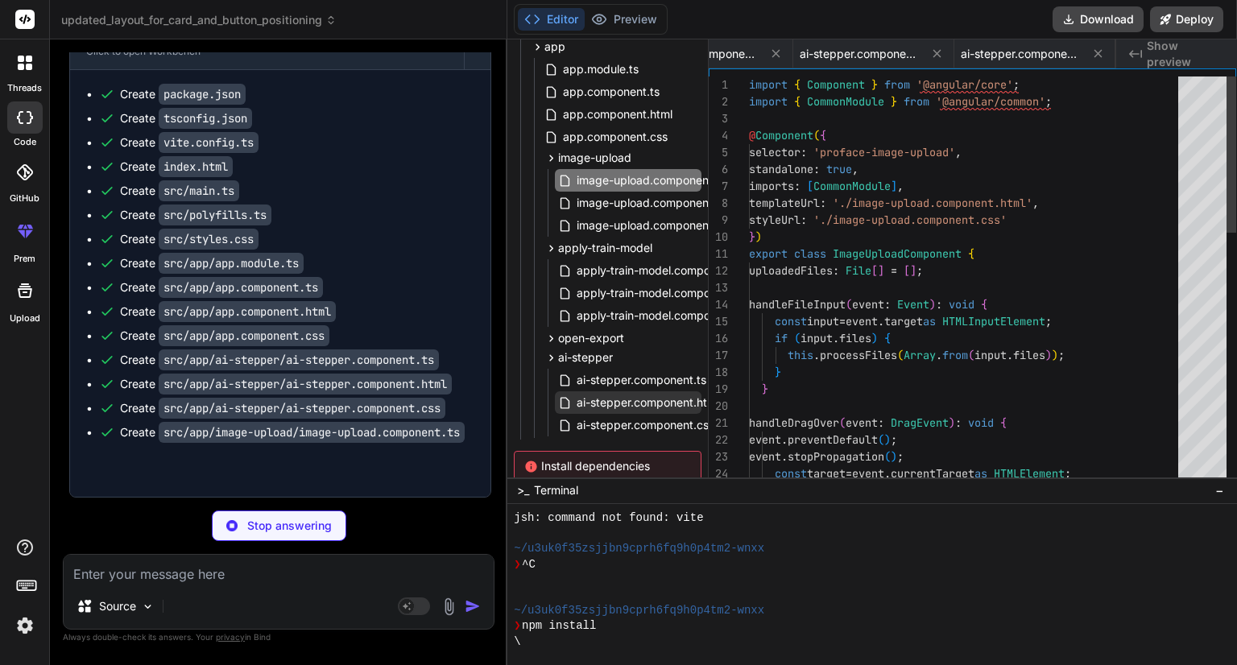
scroll to position [0, 1456]
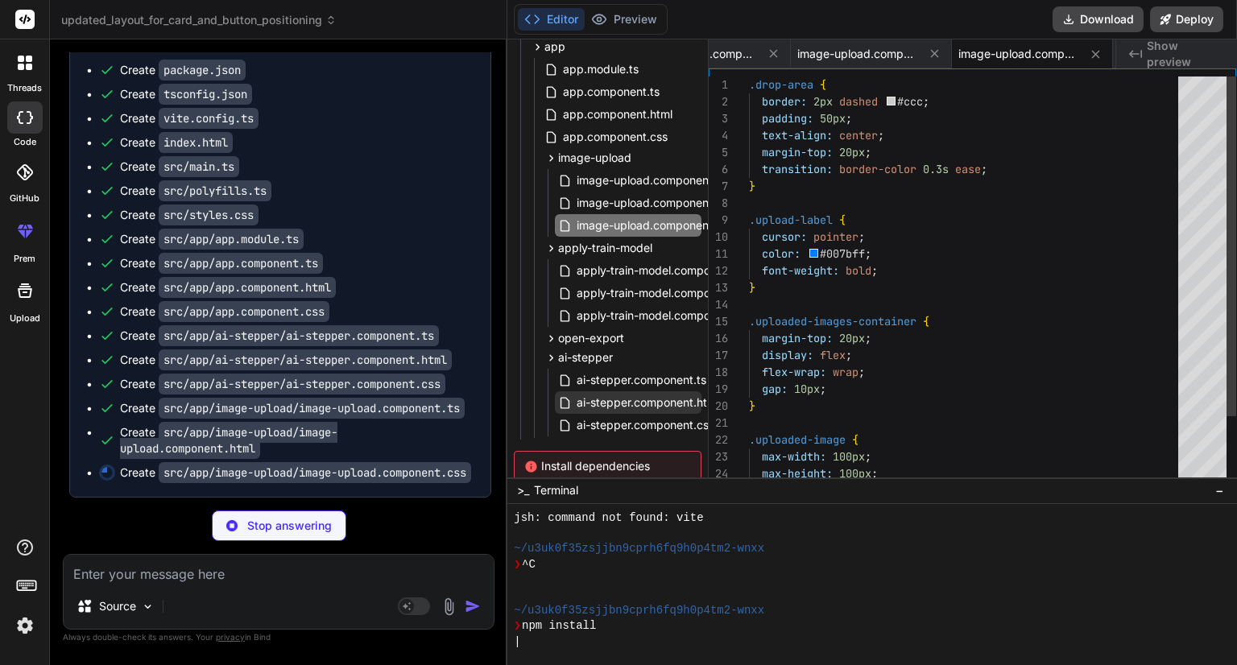
click at [636, 405] on span "ai-stepper.component.html" at bounding box center [648, 402] width 146 height 19
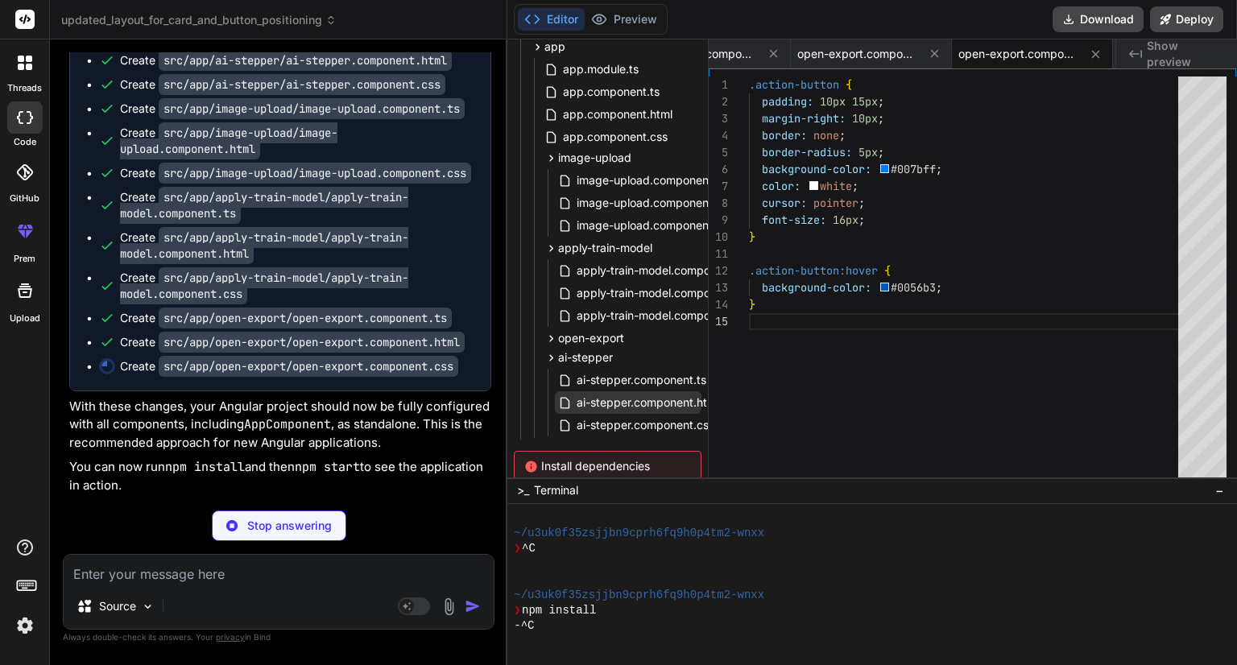
scroll to position [3896, 0]
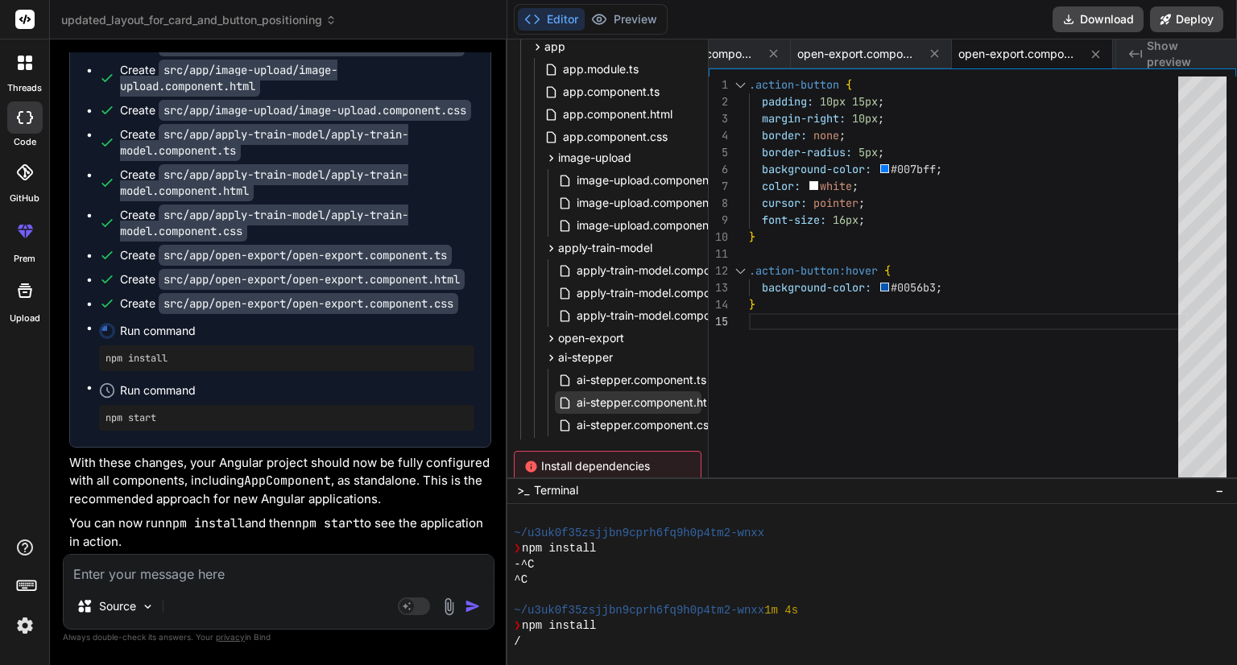
click at [636, 405] on span "ai-stepper.component.html" at bounding box center [648, 402] width 146 height 19
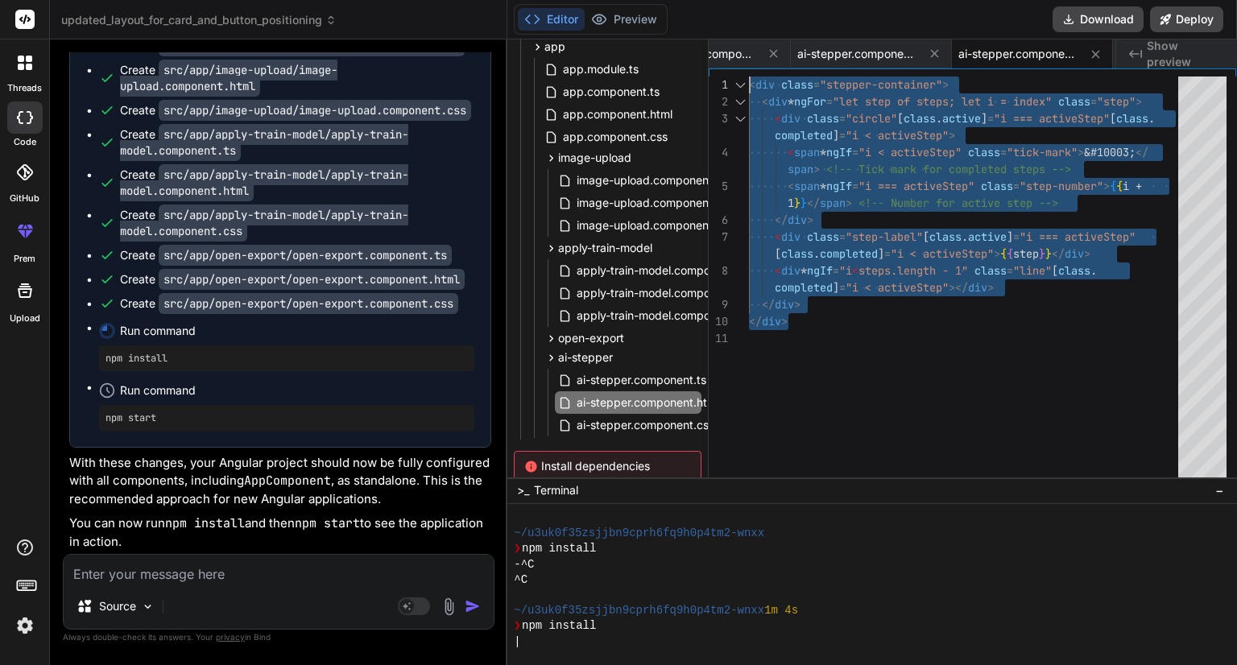
drag, startPoint x: 799, startPoint y: 318, endPoint x: 744, endPoint y: 76, distance: 248.5
click at [749, 76] on div "< div class = "stepper-container" > < div * ngFor = "let step of steps; let i =…" at bounding box center [968, 280] width 439 height 408
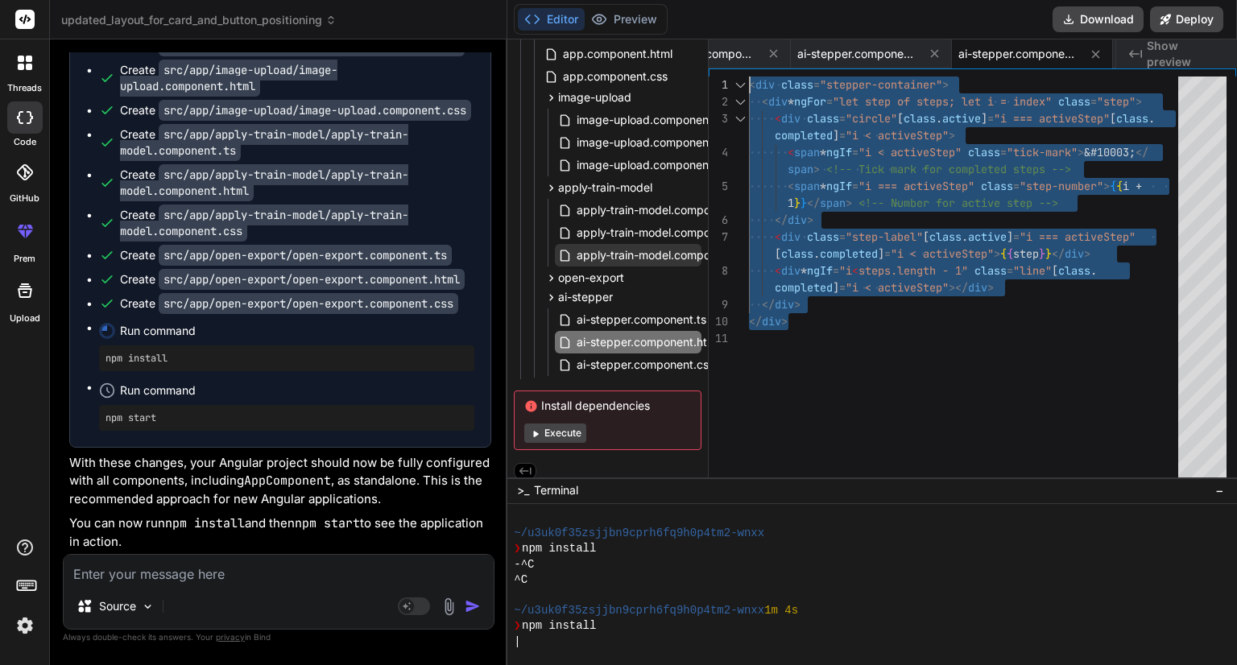
scroll to position [349, 0]
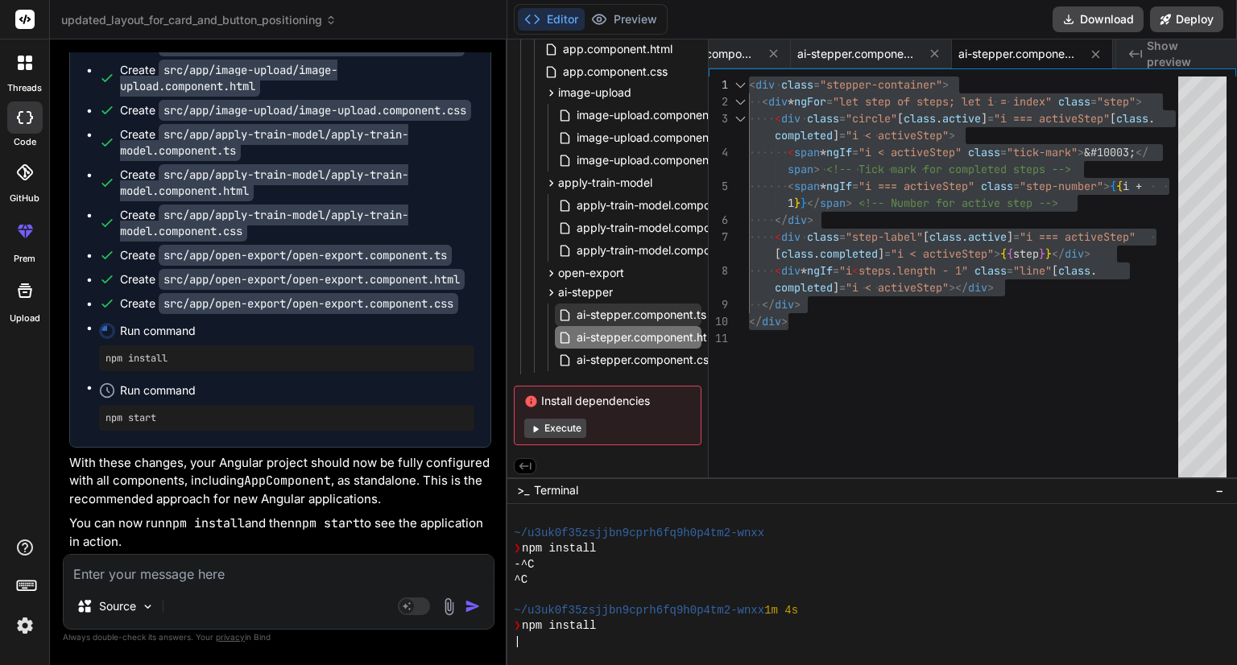
click at [627, 310] on span "ai-stepper.component.ts" at bounding box center [641, 314] width 133 height 19
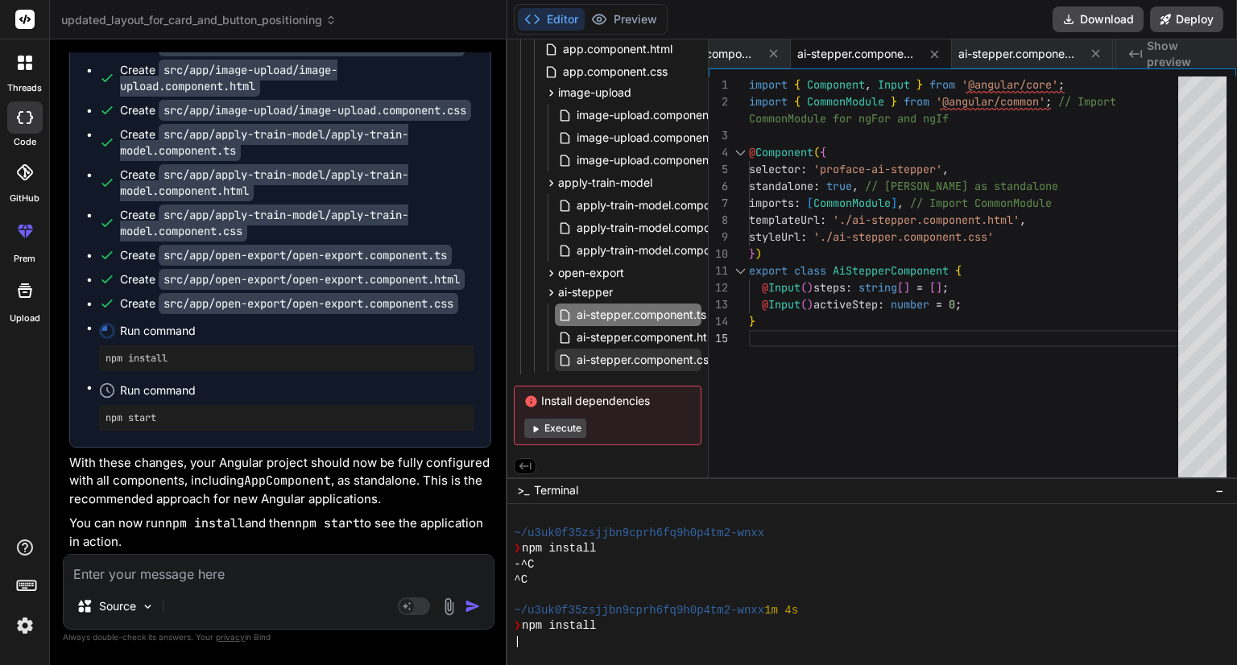
click at [622, 354] on span "ai-stepper.component.css" at bounding box center [645, 359] width 141 height 19
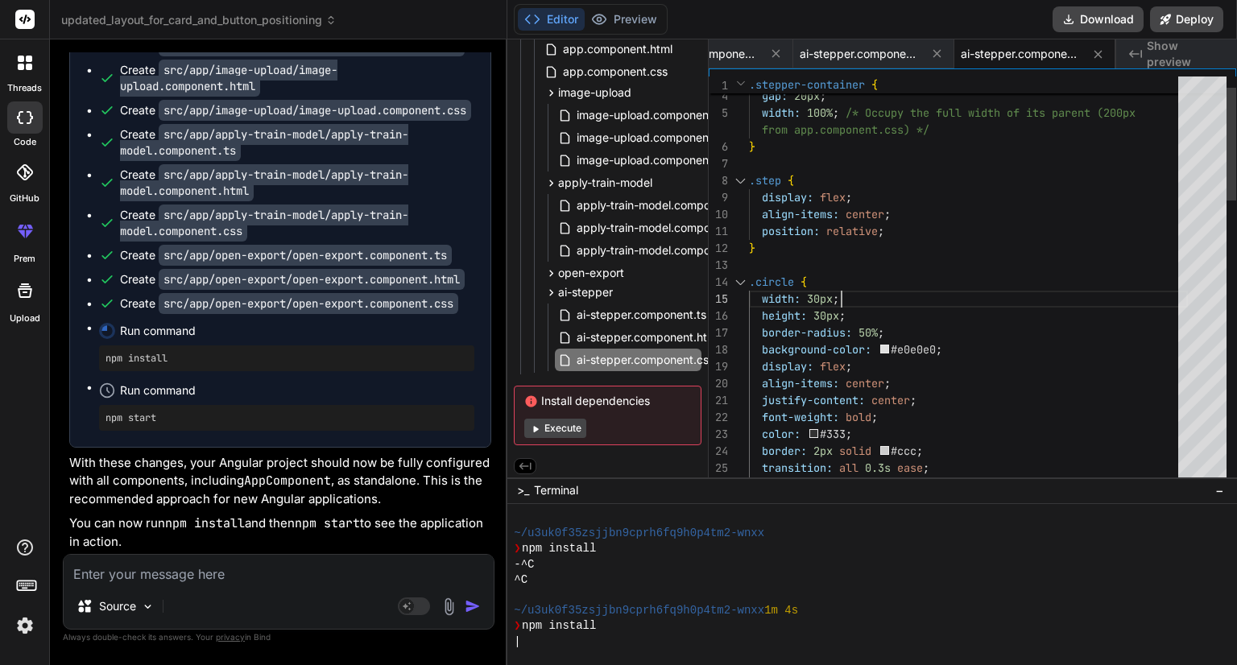
scroll to position [0, 0]
click at [622, 132] on span "image-upload.component.html" at bounding box center [657, 137] width 165 height 19
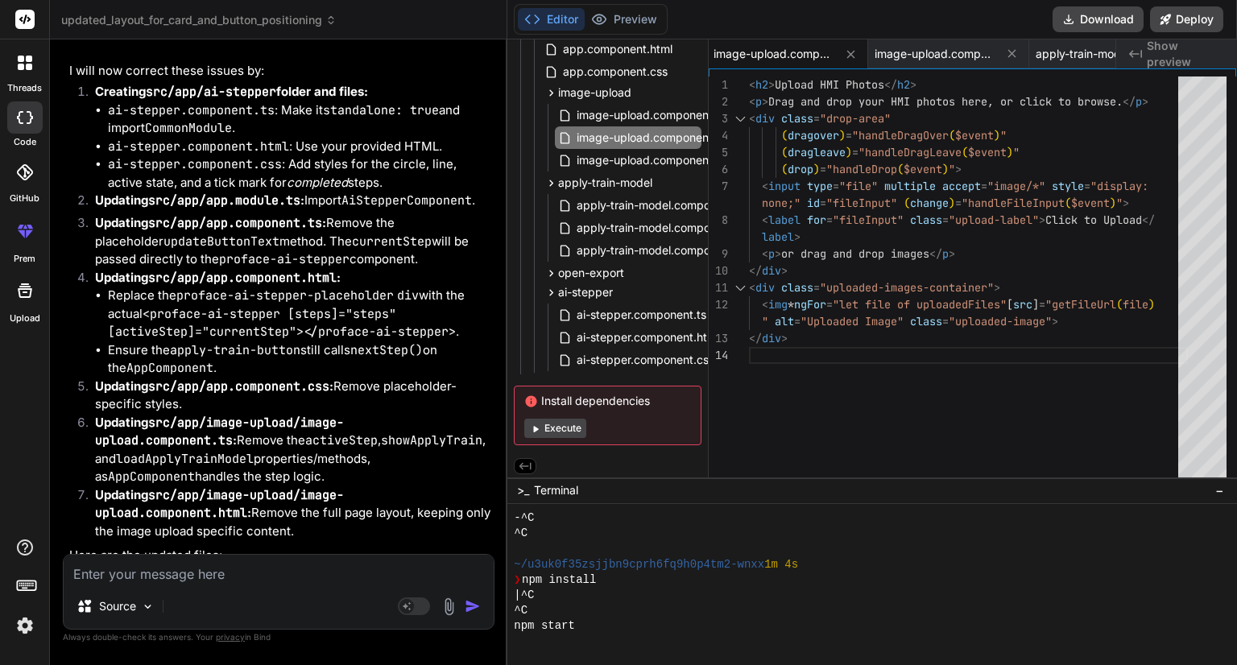
scroll to position [11577, 0]
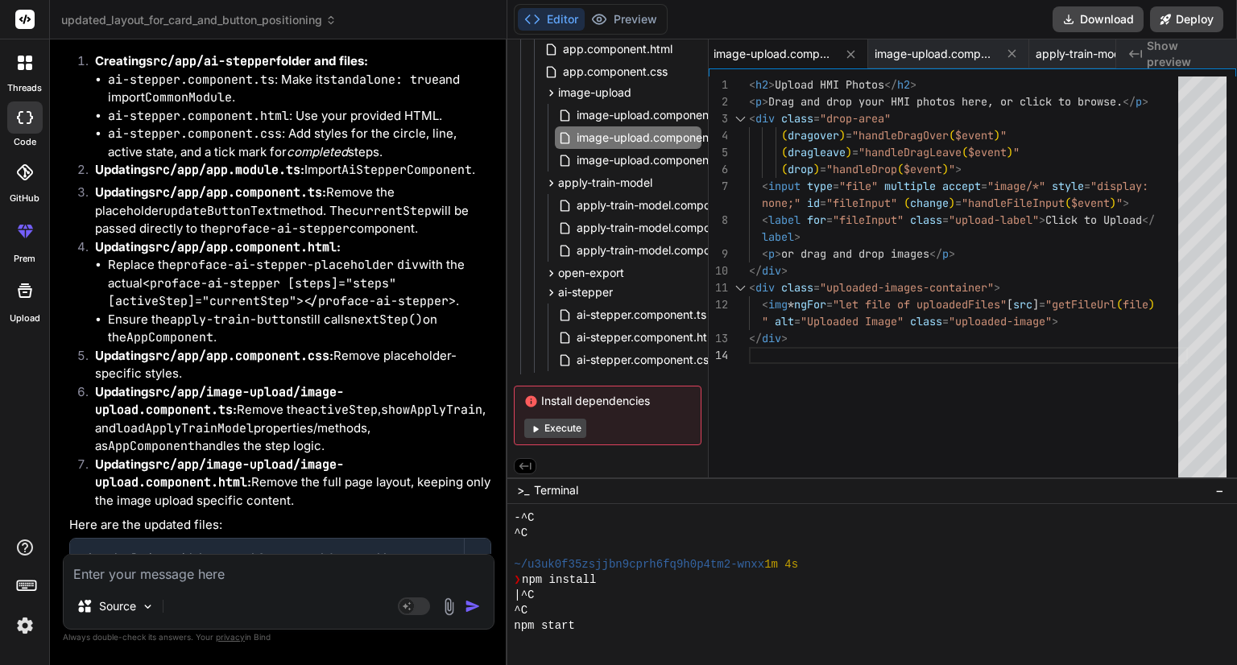
drag, startPoint x: 71, startPoint y: 296, endPoint x: 399, endPoint y: 316, distance: 328.3
copy p "stepper.html: <div class="stepper-container"> <div *ngFor="let step of steps; l…"
click at [447, 609] on img at bounding box center [449, 606] width 19 height 19
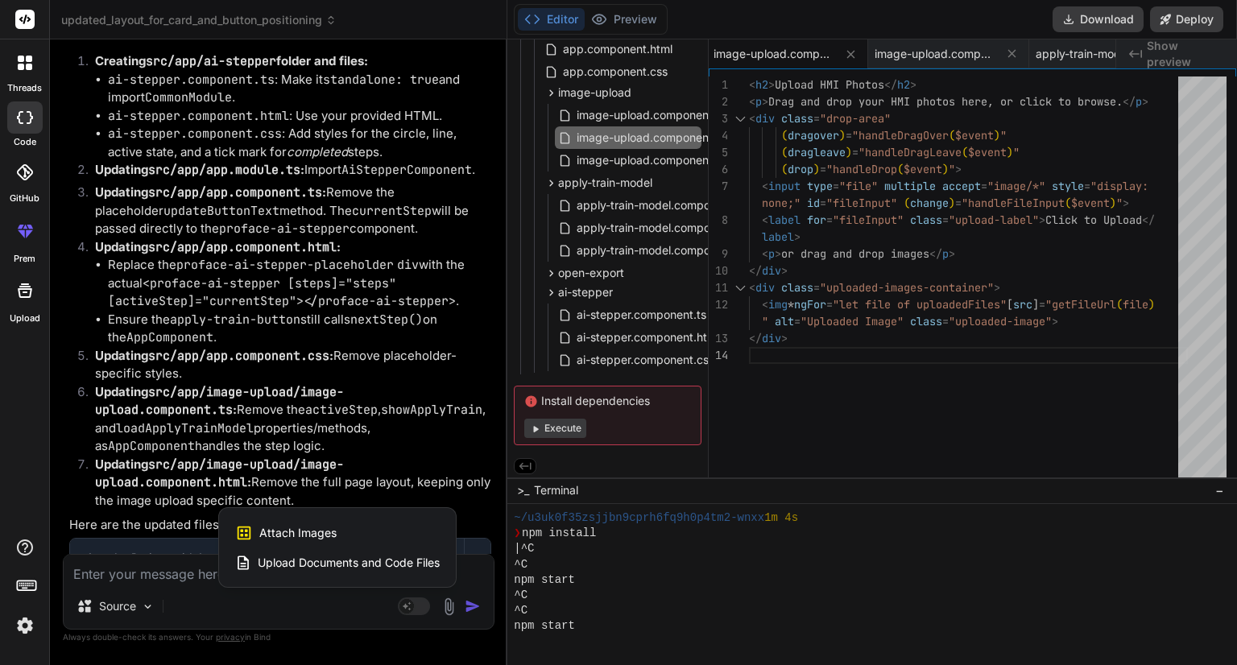
click at [308, 531] on span "Attach Images" at bounding box center [297, 533] width 77 height 16
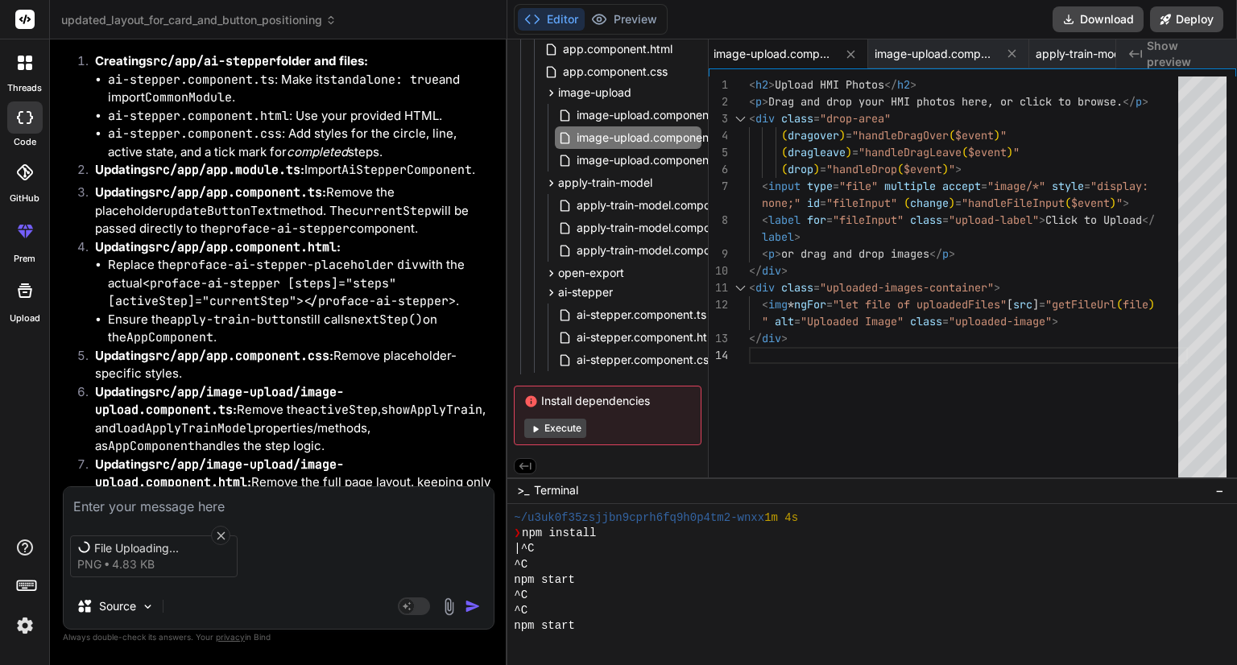
click at [184, 500] on textarea at bounding box center [279, 501] width 430 height 29
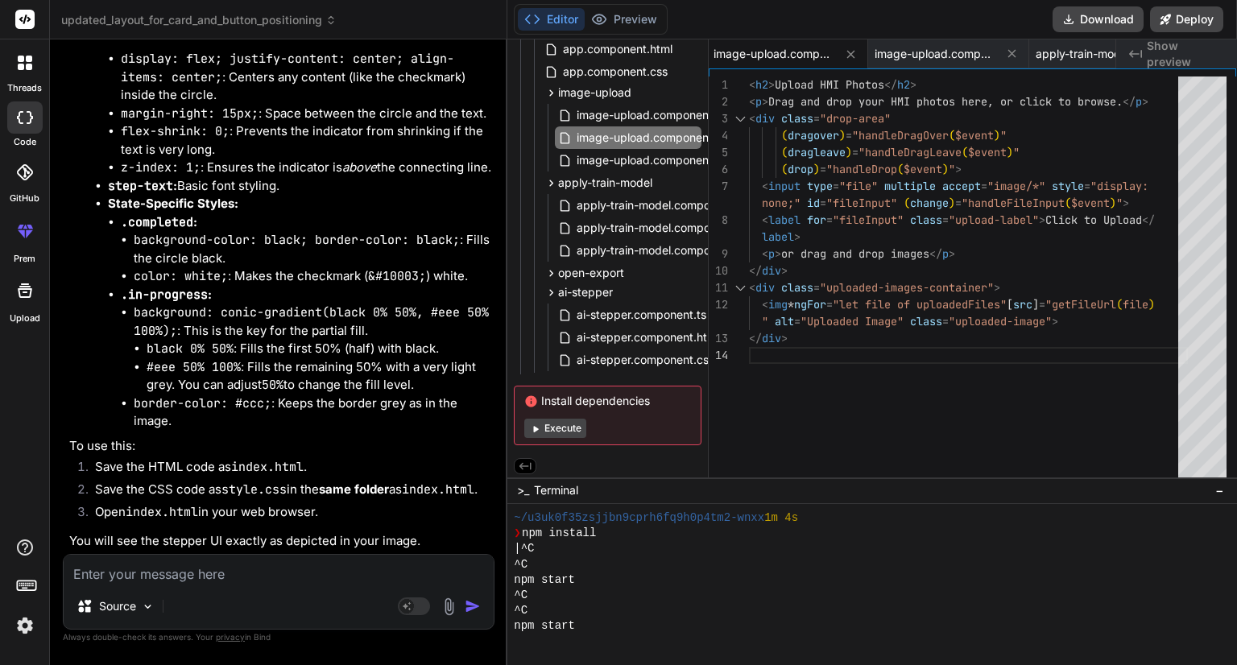
scroll to position [18731, 0]
click at [320, 561] on textarea at bounding box center [279, 569] width 430 height 29
paste textarea "<div class="stepper-container"> <div *ngFor="let step of steps; let i = index" …"
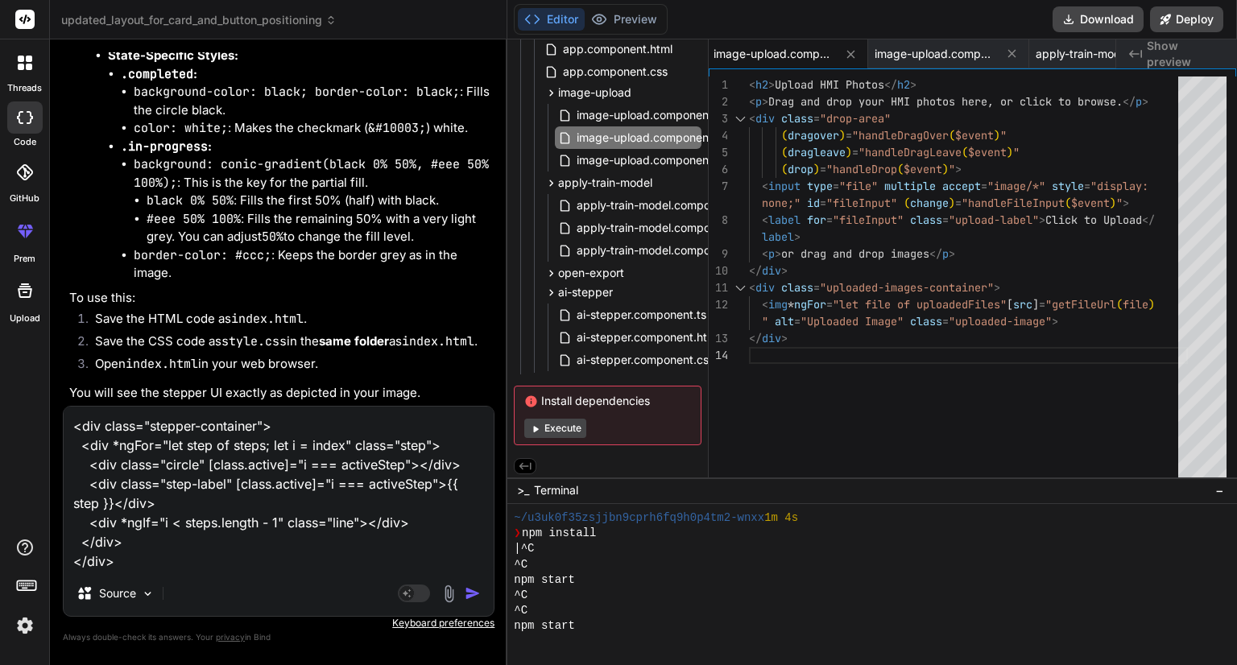
paste textarea "import { Component, Input } from '@angular/core'; @Component({ selector: 'profa…"
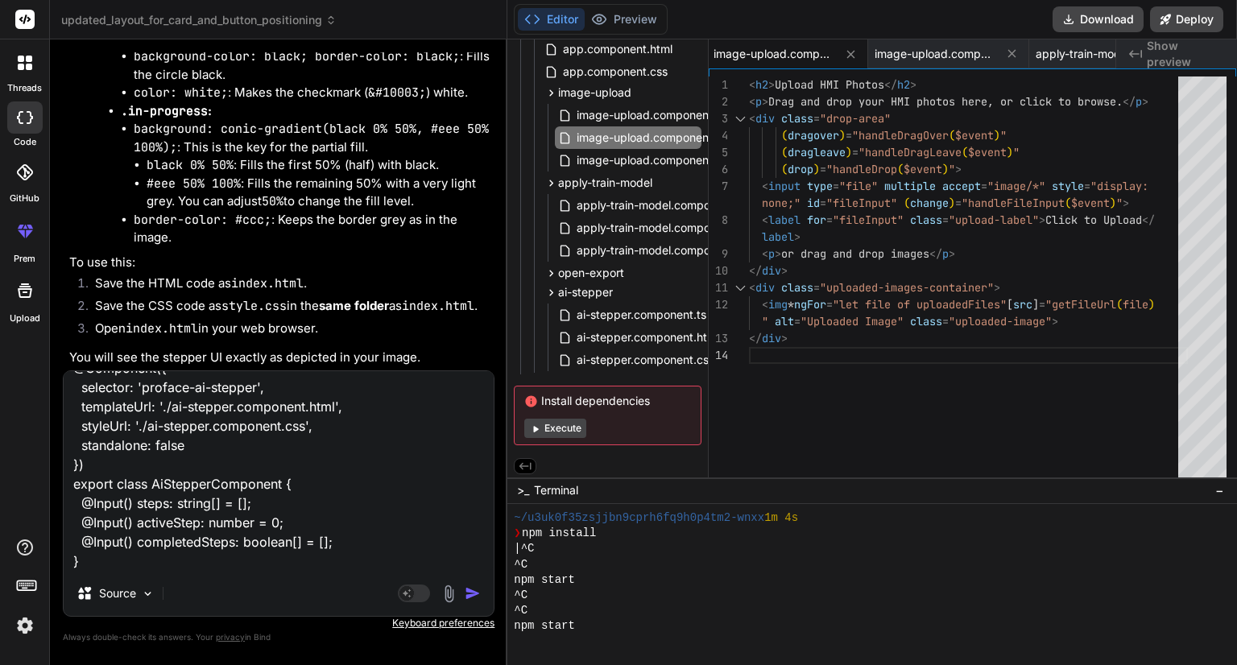
paste textarea ".stepper-container { display: flex; flex-direction: column; align-items: center…"
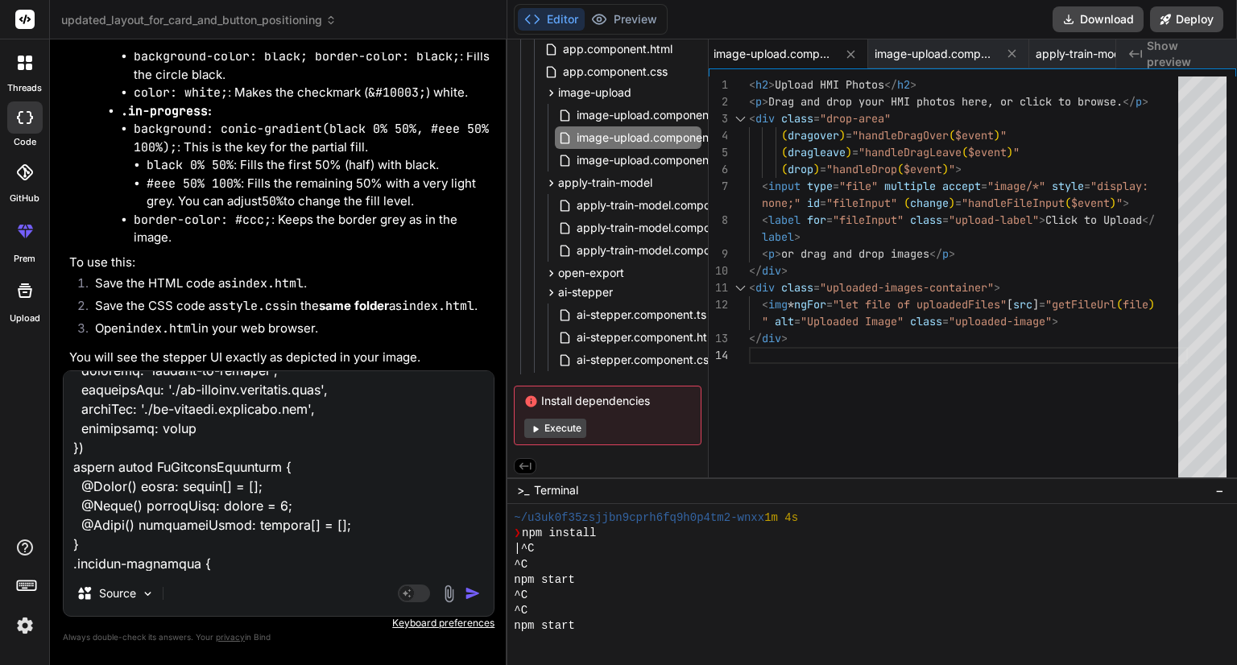
scroll to position [1102, 0]
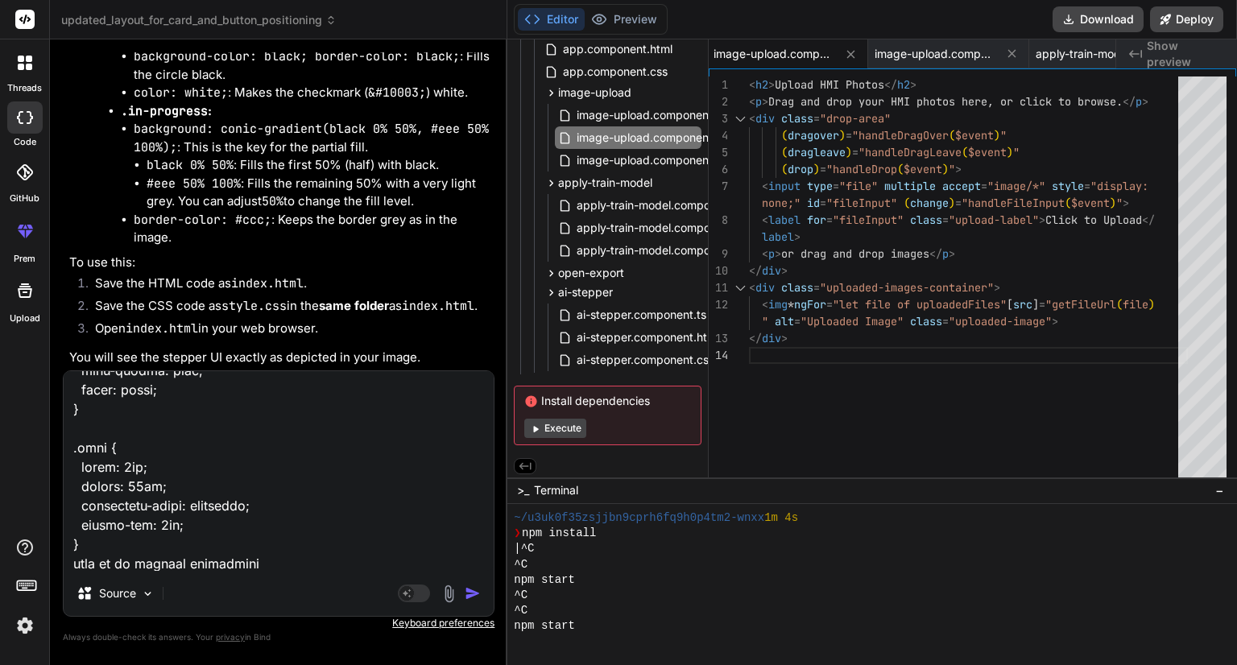
click at [448, 590] on img at bounding box center [449, 594] width 19 height 19
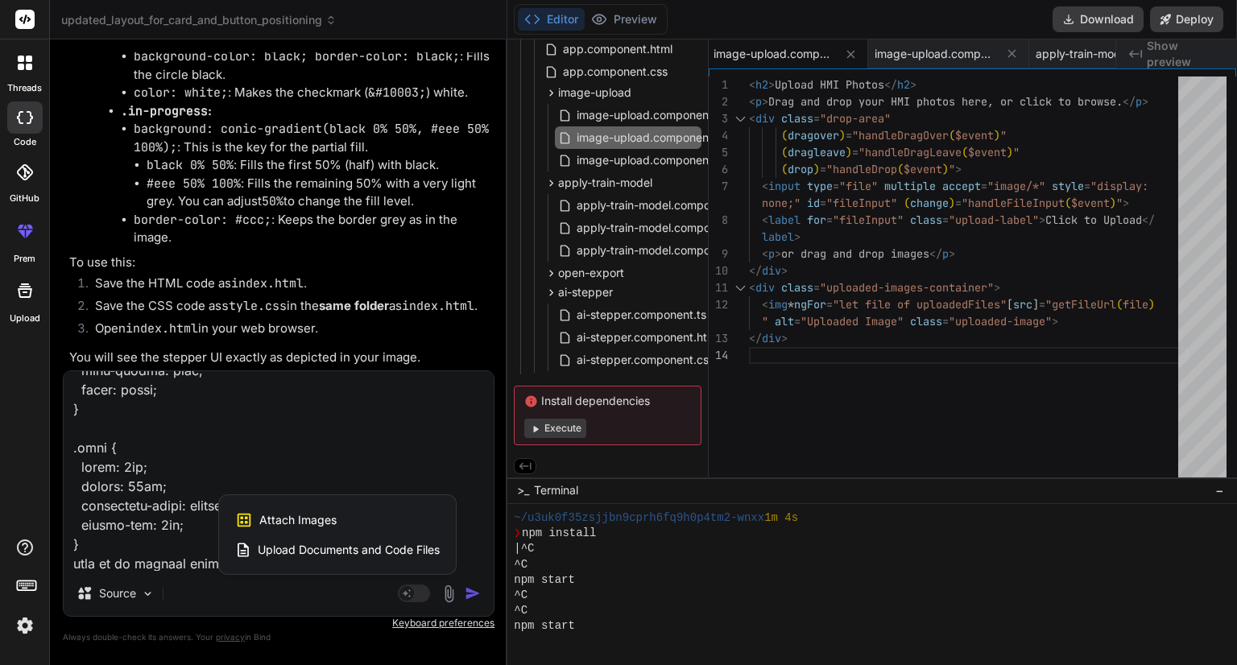
click at [327, 519] on span "Attach Images" at bounding box center [297, 520] width 77 height 16
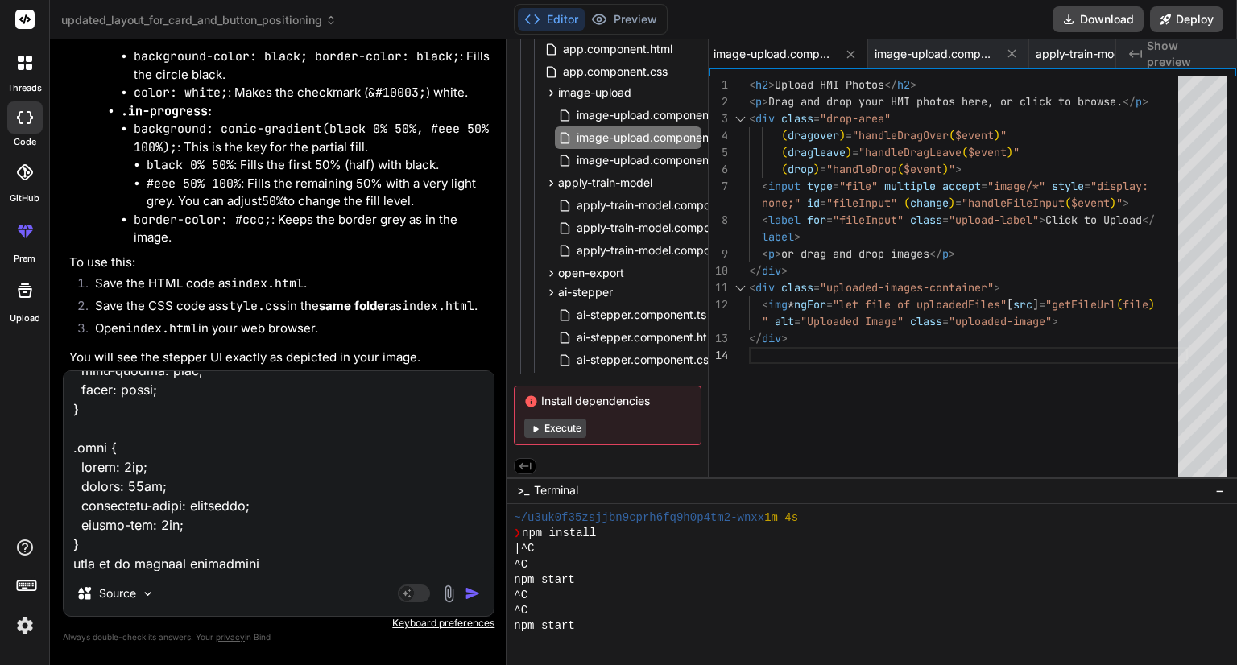
click at [333, 562] on textarea at bounding box center [279, 471] width 430 height 200
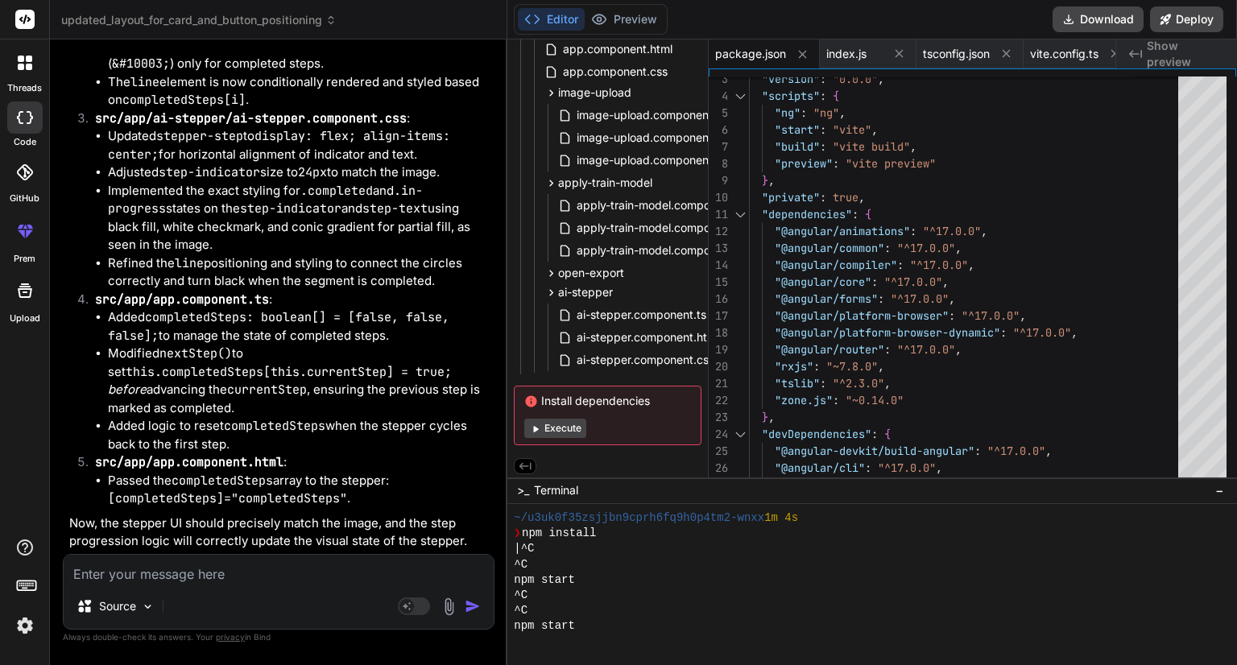
scroll to position [21189, 0]
click at [602, 341] on span "ai-stepper.component.html" at bounding box center [648, 337] width 146 height 19
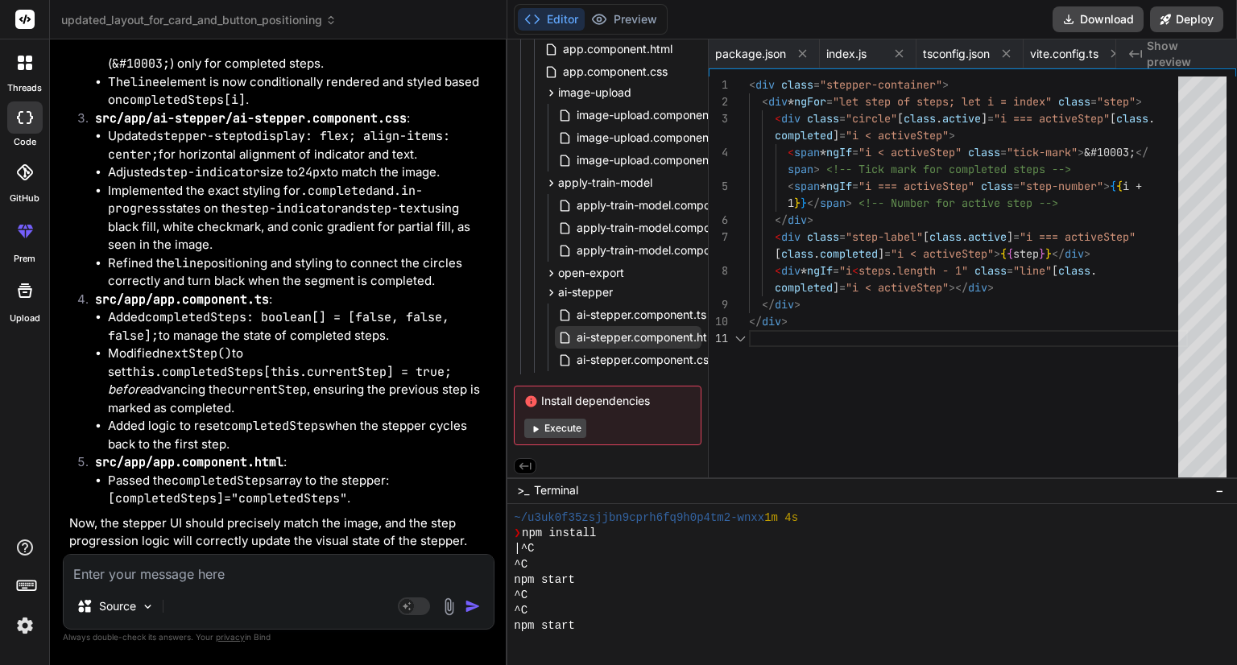
scroll to position [0, 2821]
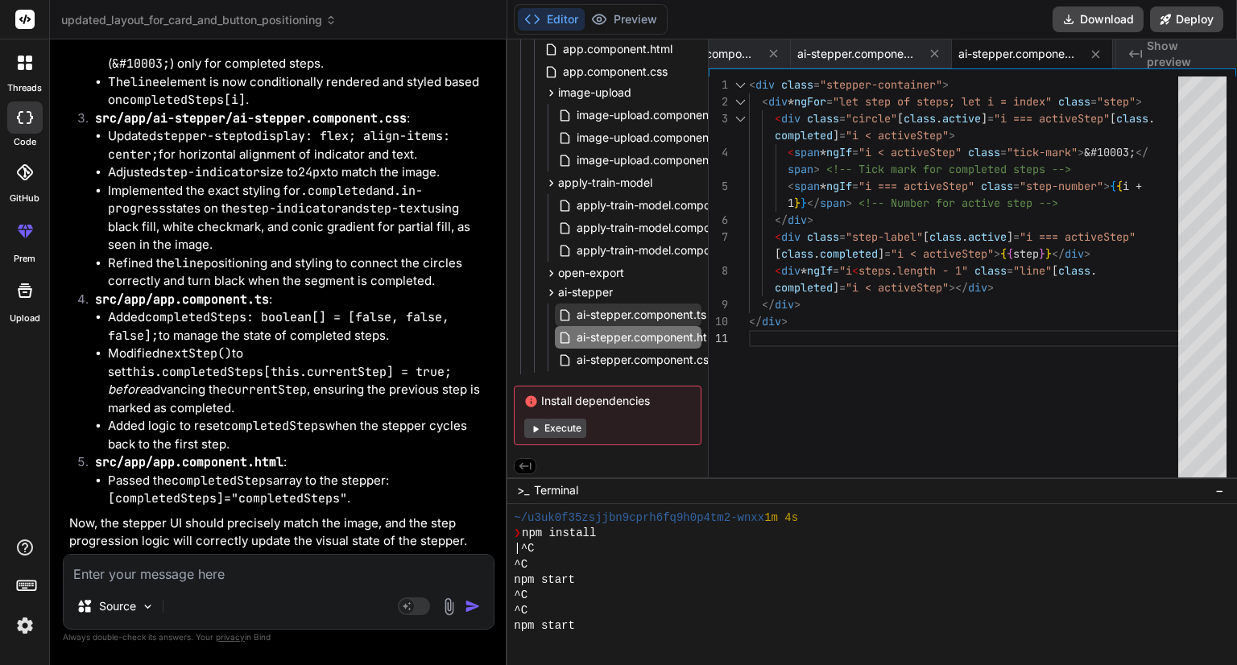
click at [631, 314] on span "ai-stepper.component.ts" at bounding box center [641, 314] width 133 height 19
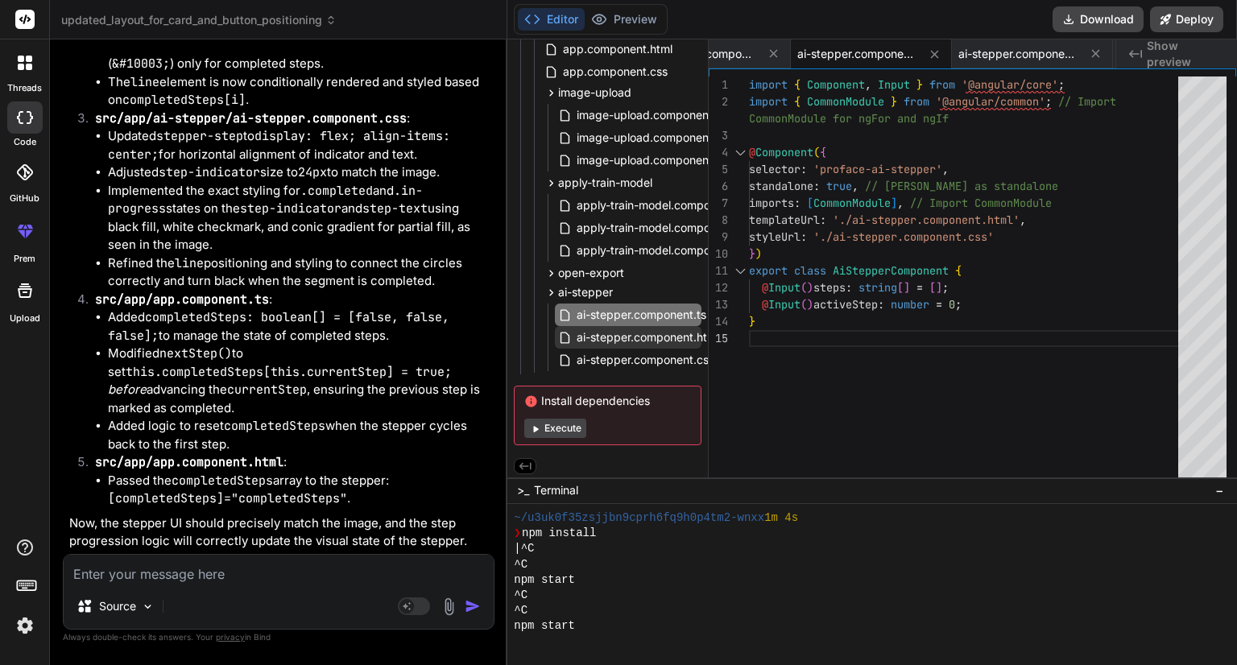
click at [628, 335] on span "ai-stepper.component.html" at bounding box center [648, 337] width 146 height 19
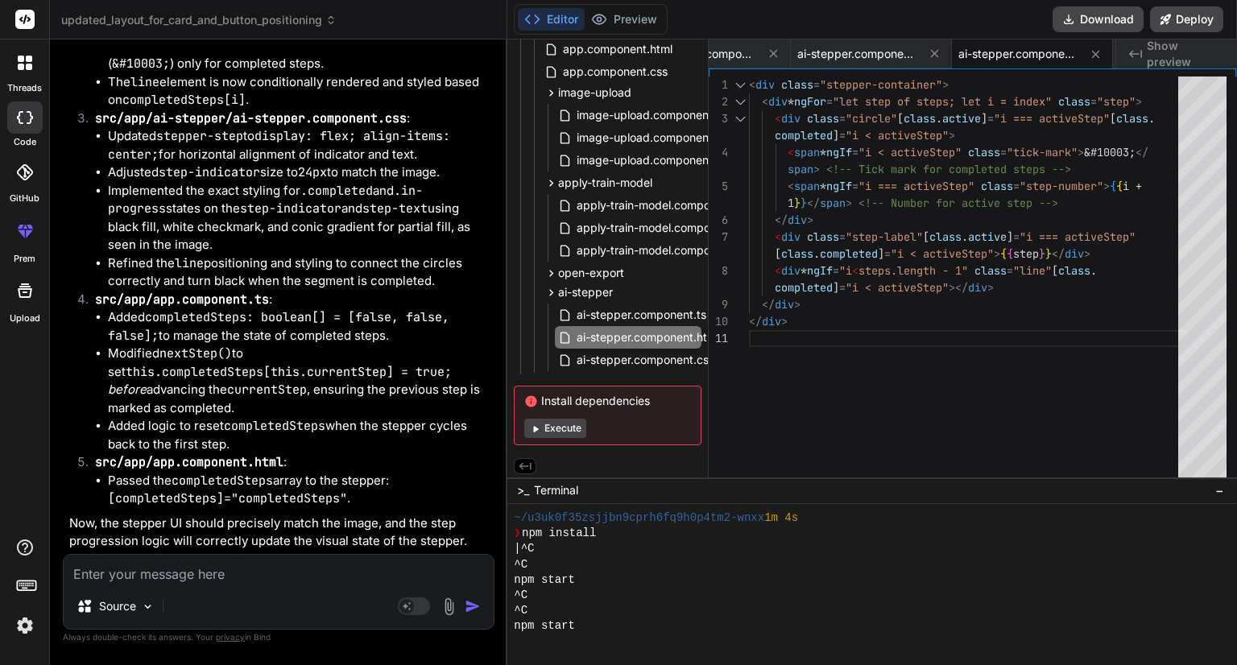
scroll to position [20638, 0]
click at [181, 574] on textarea at bounding box center [279, 569] width 430 height 29
click at [453, 606] on img at bounding box center [449, 606] width 19 height 19
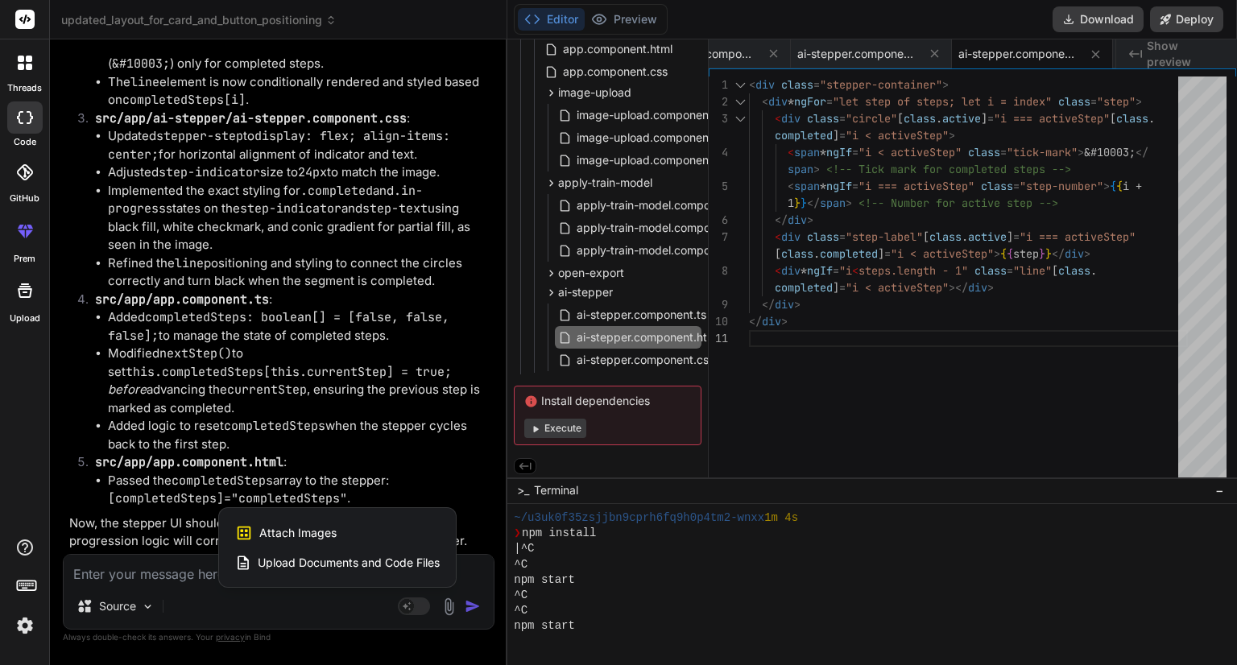
click at [316, 532] on span "Attach Images" at bounding box center [297, 533] width 77 height 16
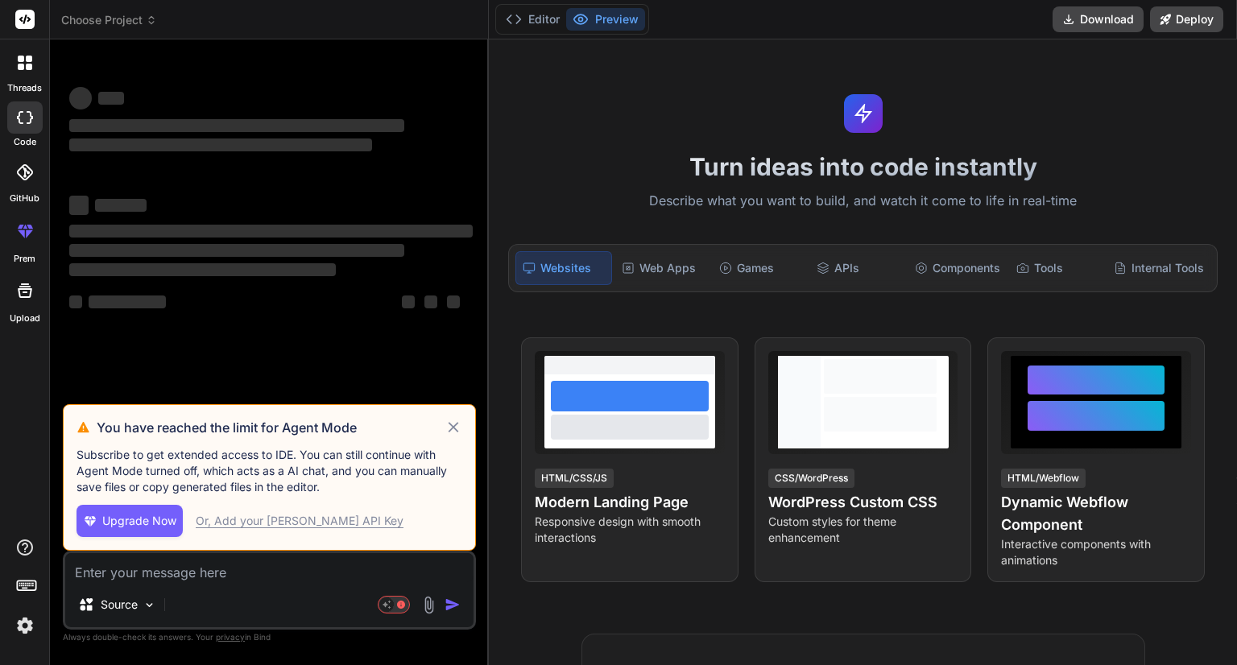
click at [228, 574] on textarea at bounding box center [269, 567] width 408 height 29
click at [459, 421] on icon at bounding box center [453, 427] width 19 height 19
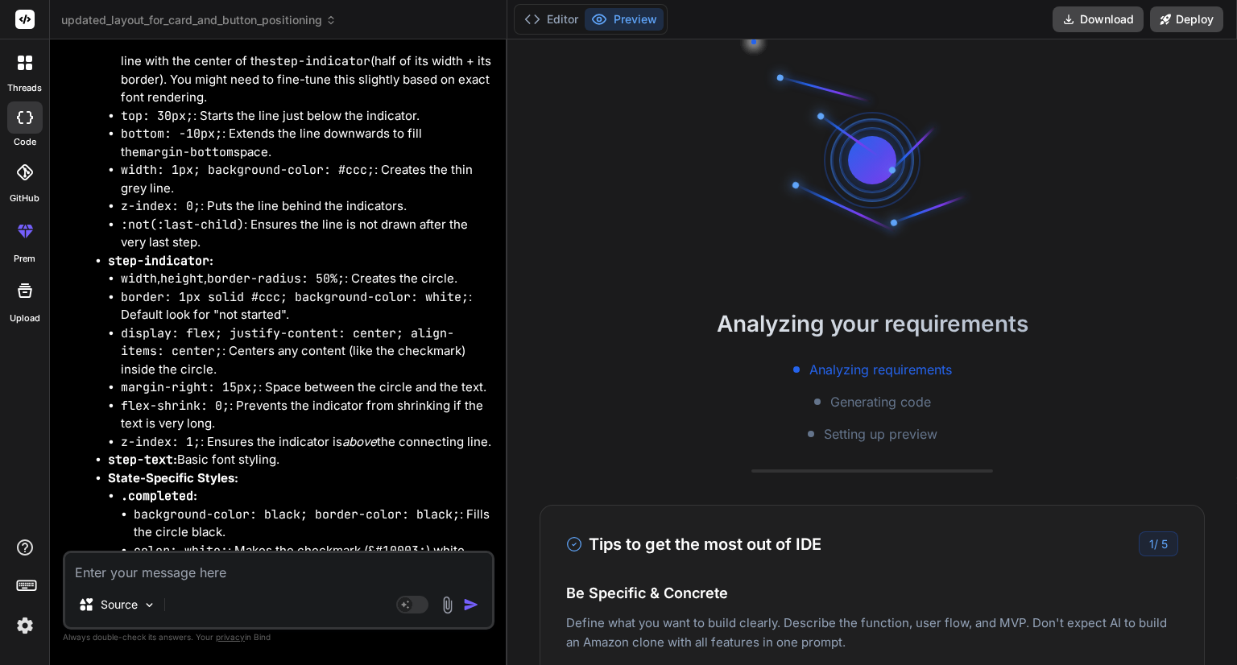
scroll to position [7011, 0]
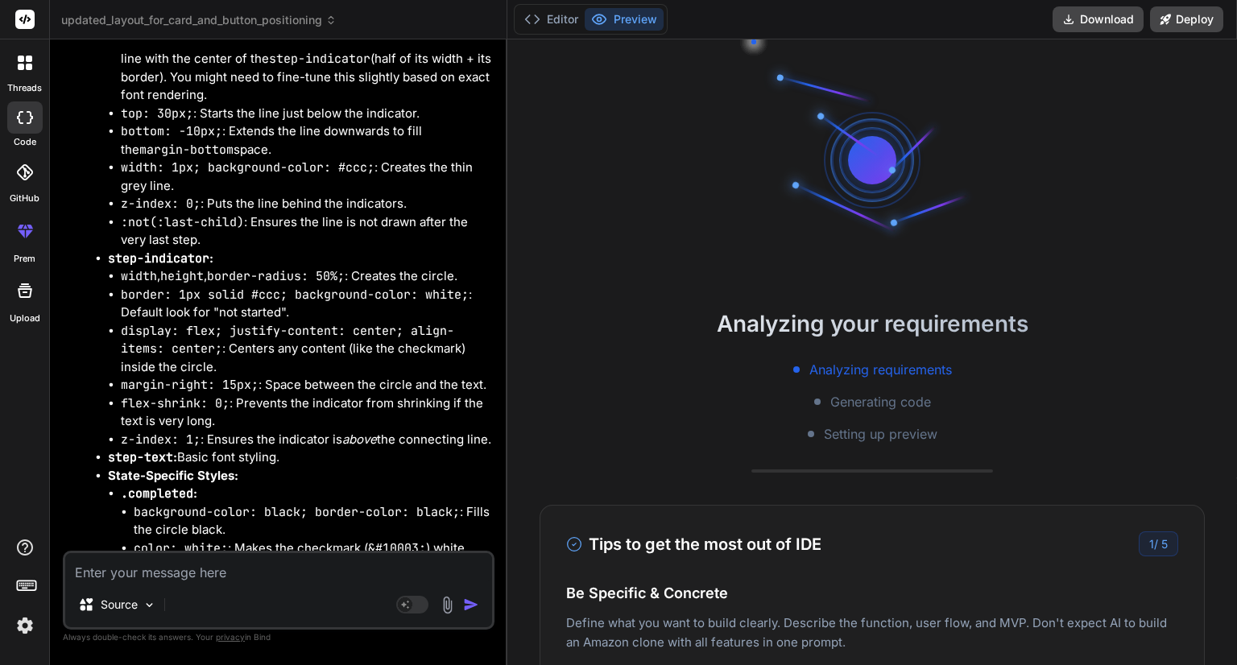
click at [444, 606] on img at bounding box center [447, 605] width 19 height 19
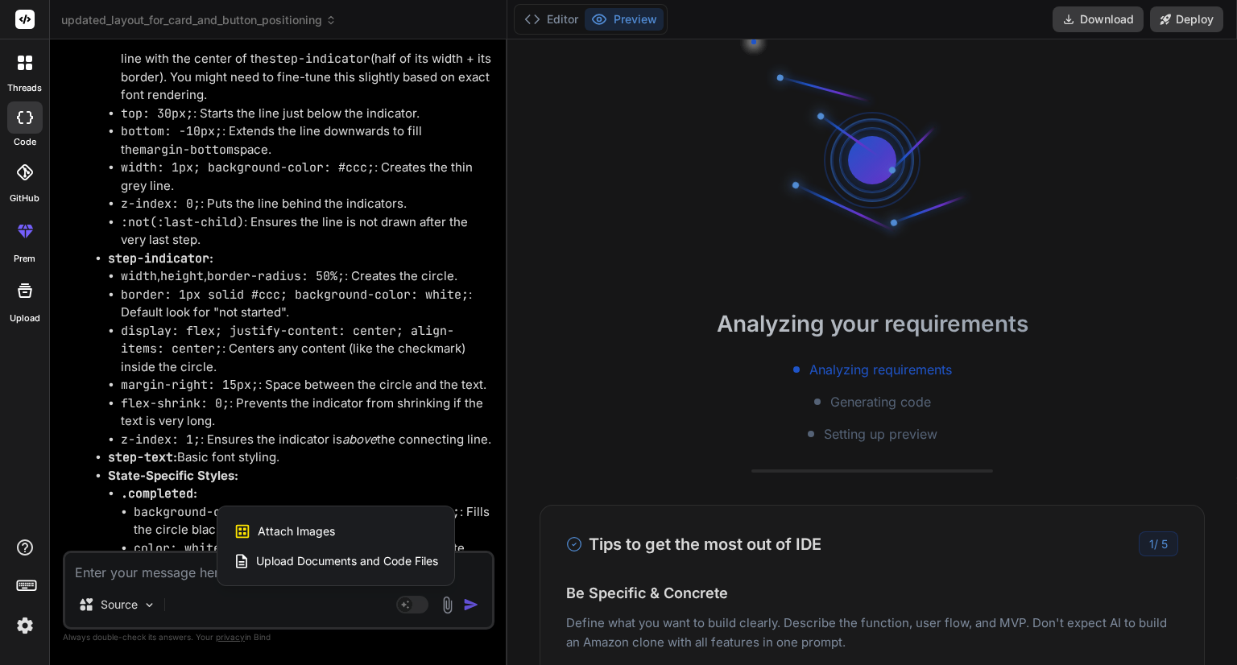
click at [291, 526] on span "Attach Images" at bounding box center [296, 531] width 77 height 16
type textarea "x"
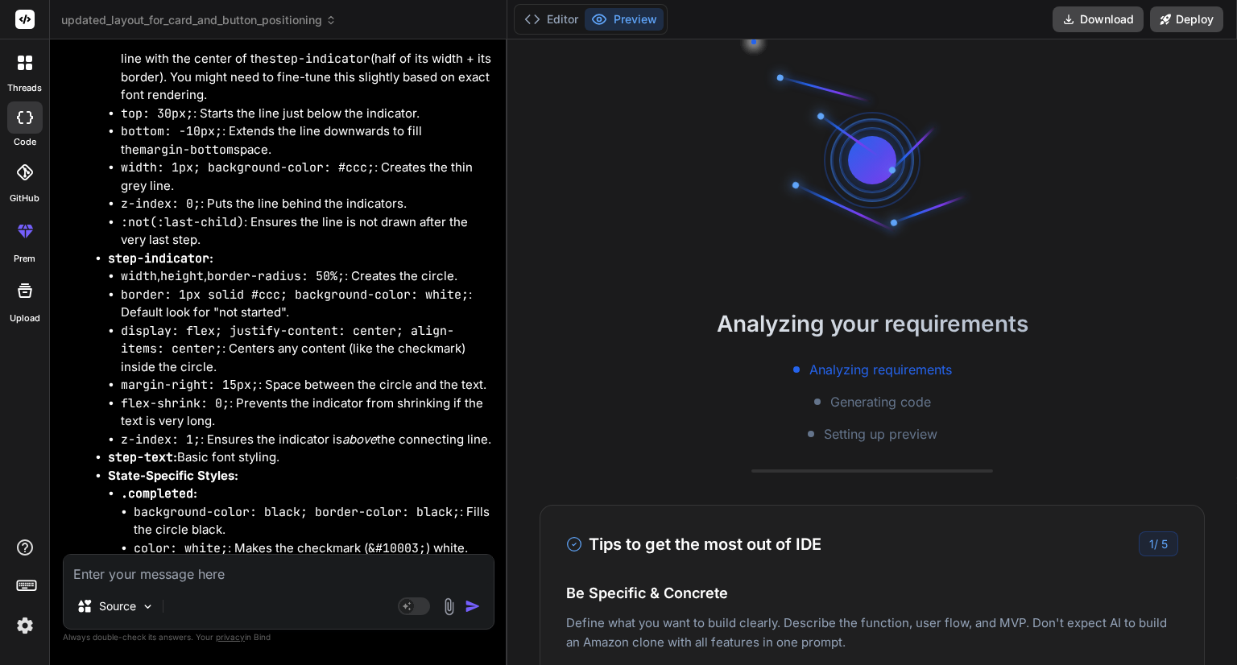
type input "C:\fakepath\image (7).png"
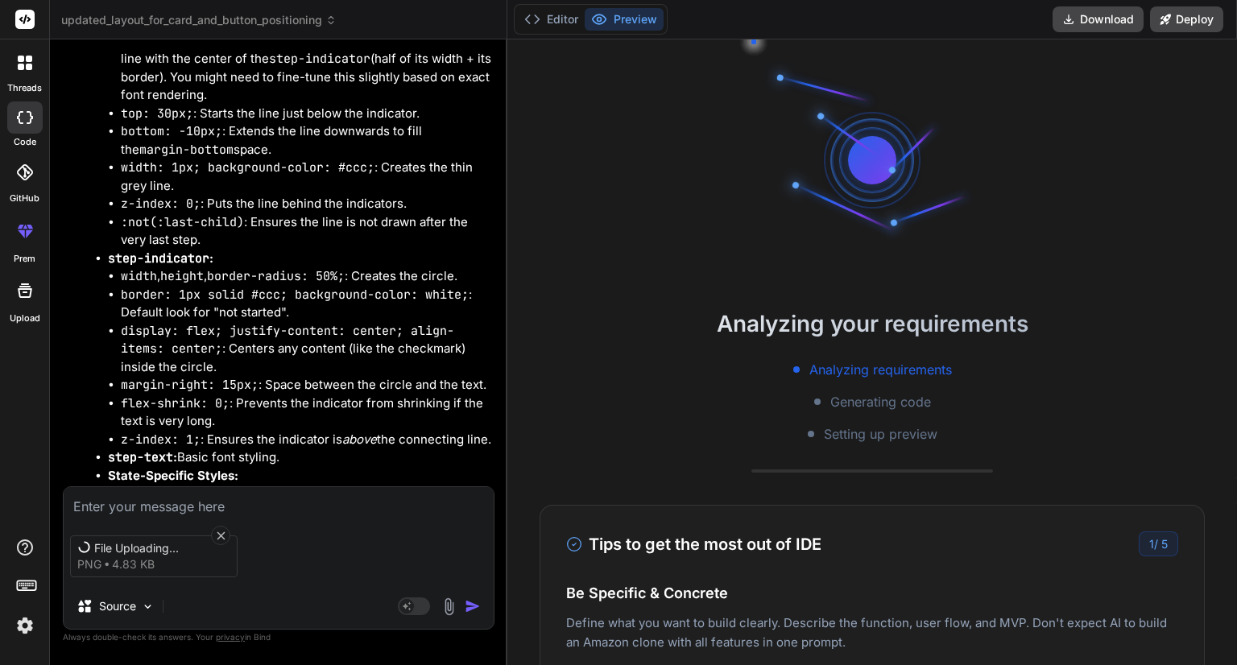
click at [212, 491] on textarea at bounding box center [279, 501] width 430 height 29
type textarea "x"
type textarea "I"
type textarea "x"
type textarea "I"
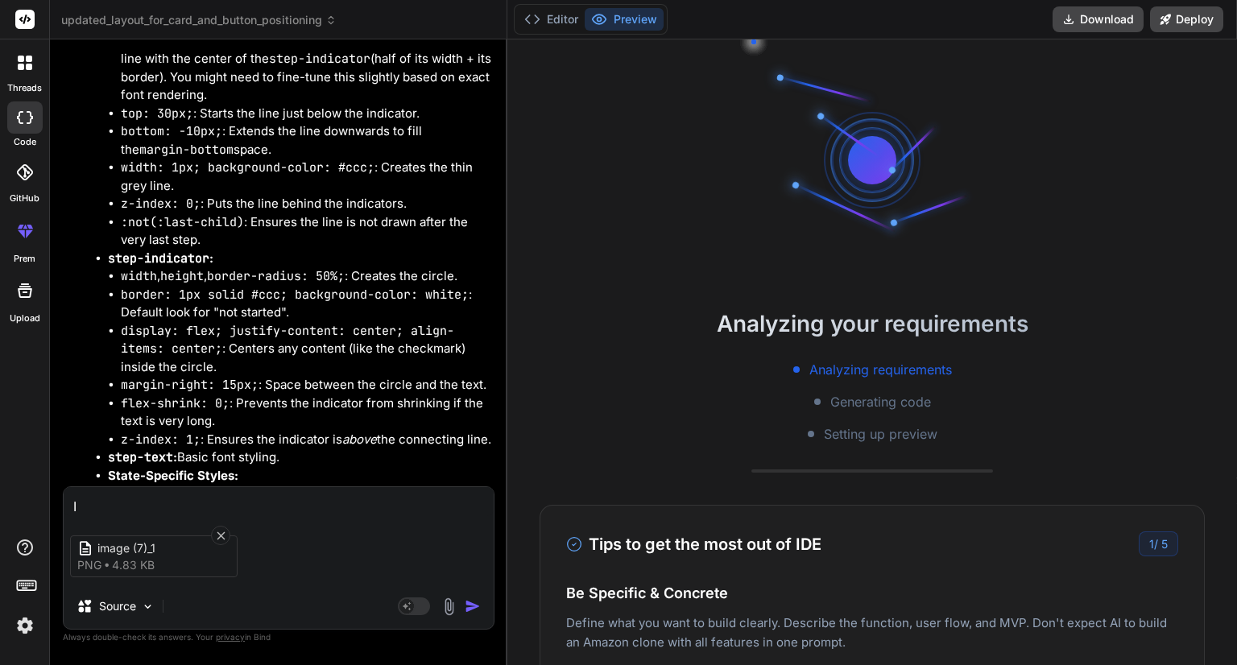
type textarea "x"
type textarea "I n"
type textarea "x"
type textarea "I ne"
type textarea "x"
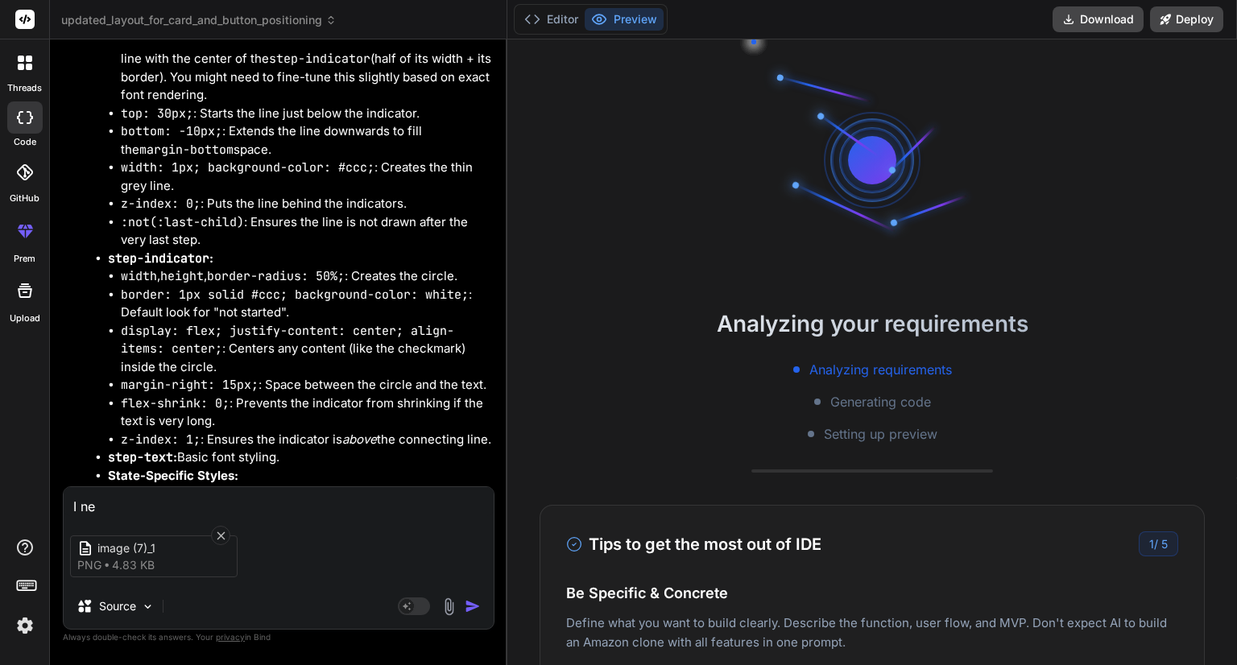
type textarea "I nee"
type textarea "x"
type textarea "I need"
type textarea "x"
type textarea "I need"
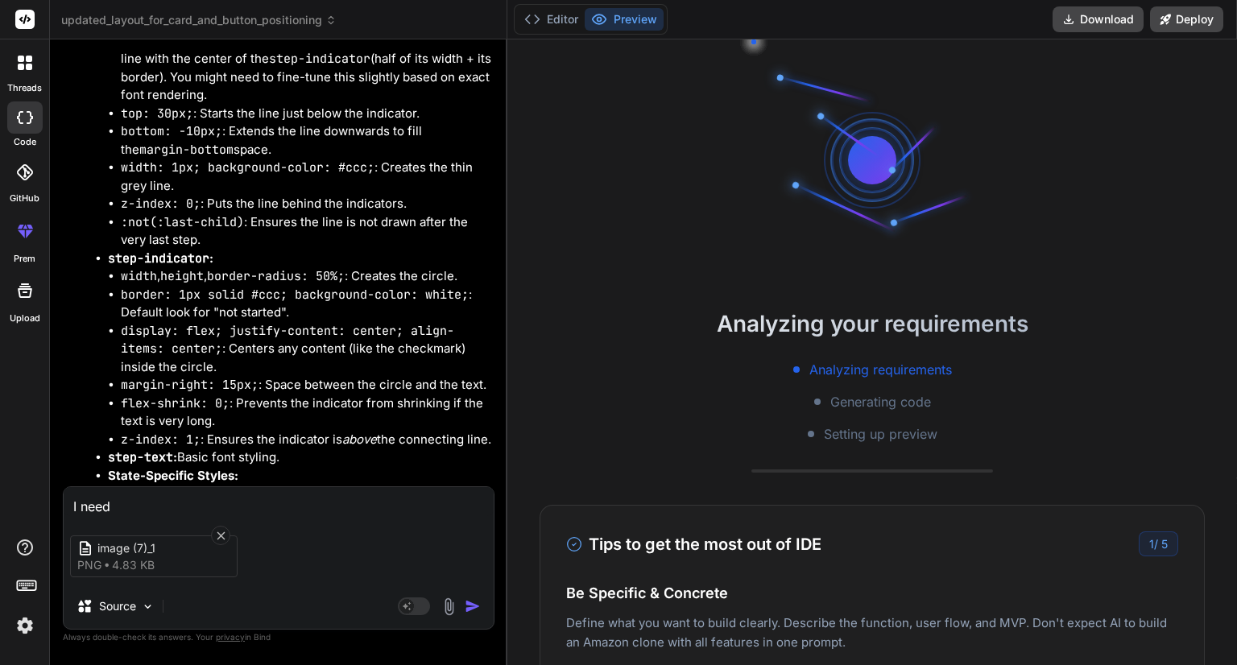
type textarea "x"
type textarea "I need t"
type textarea "x"
type textarea "I need th"
type textarea "x"
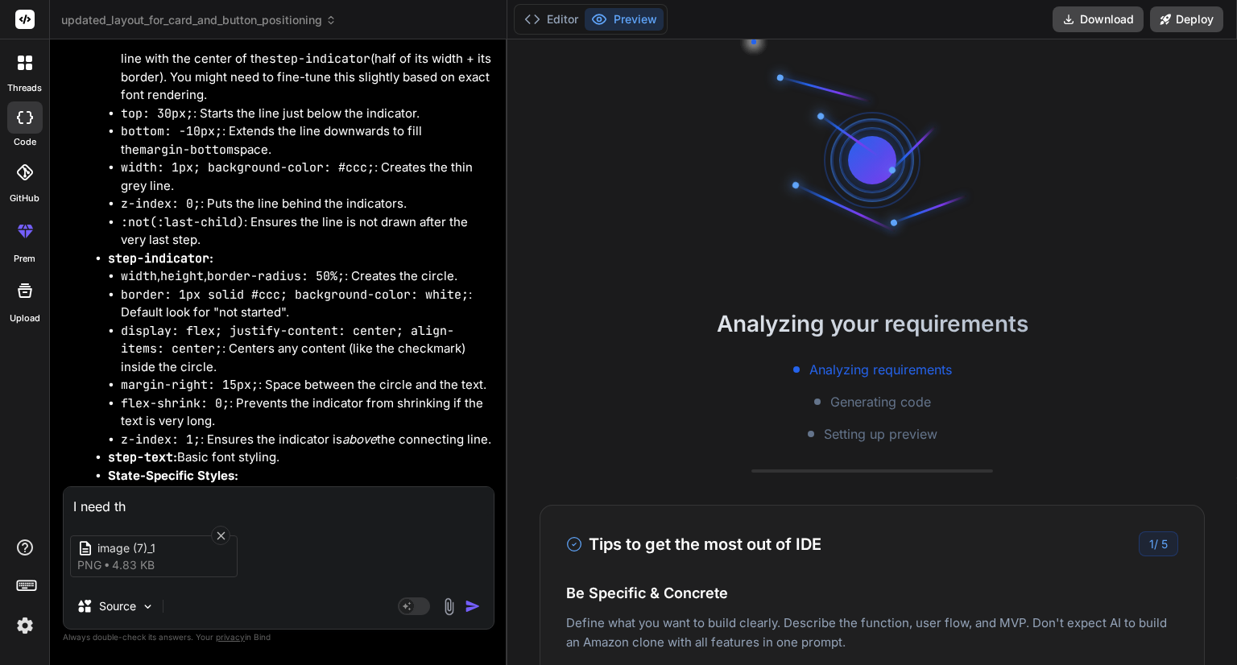
type textarea "I need the"
type textarea "x"
type textarea "I need the"
type textarea "x"
type textarea "I need the s"
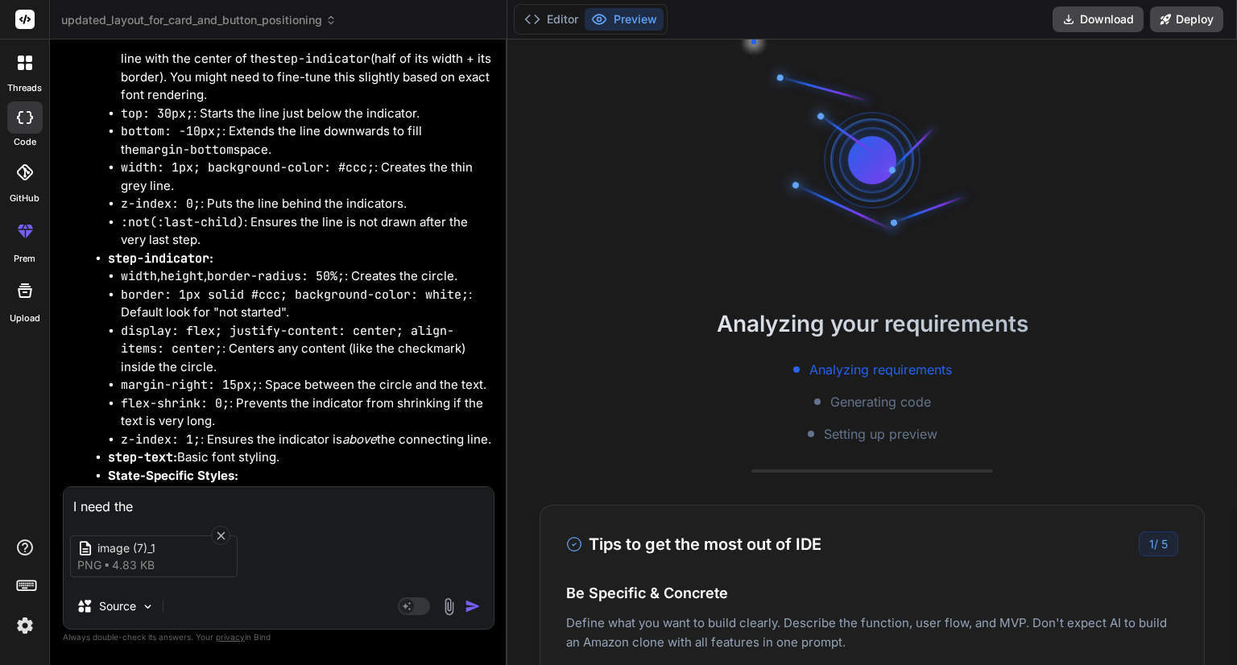
type textarea "x"
type textarea "I need the st"
type textarea "x"
type textarea "I need the ste"
type textarea "x"
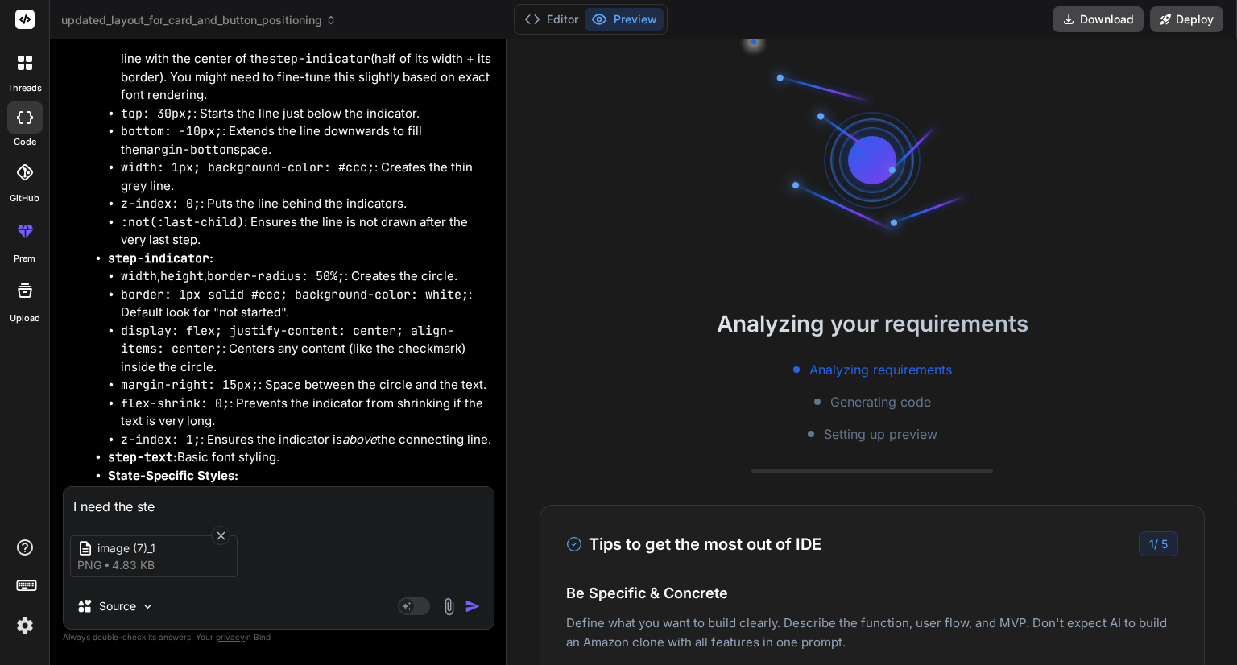
type textarea "I need the step"
type textarea "x"
type textarea "I need the [PERSON_NAME]"
type textarea "x"
type textarea "I need the steppe"
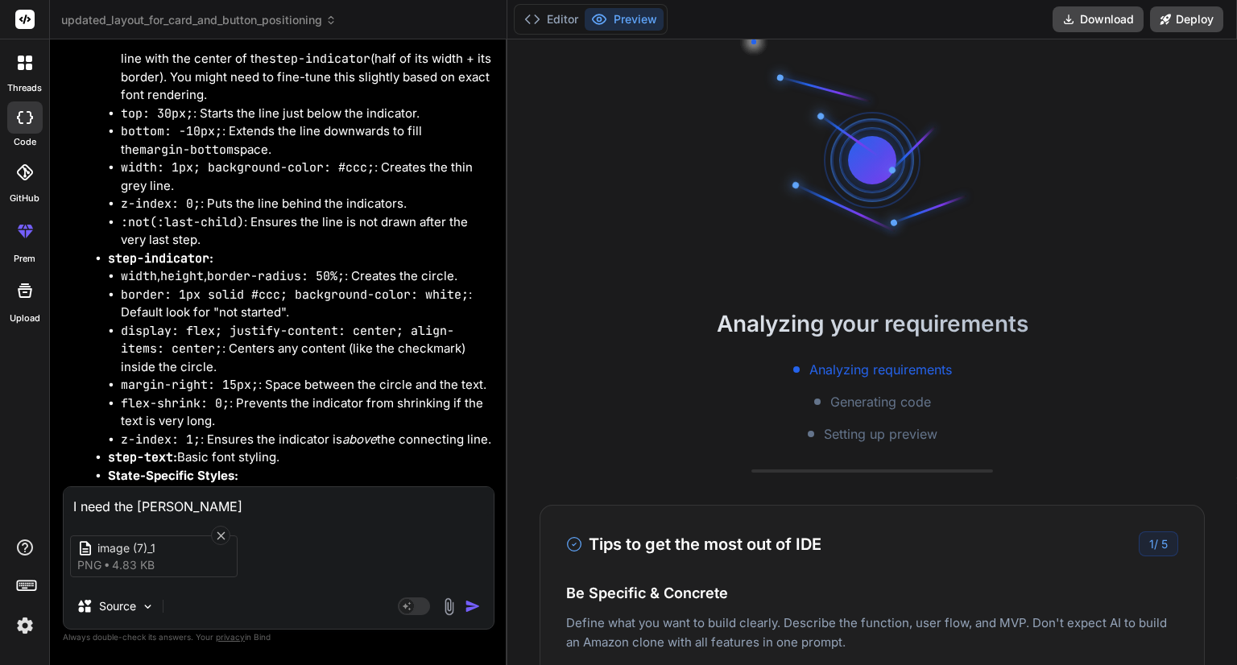
type textarea "x"
type textarea "I need the stepper"
type textarea "x"
type textarea "I need the stepper"
type textarea "x"
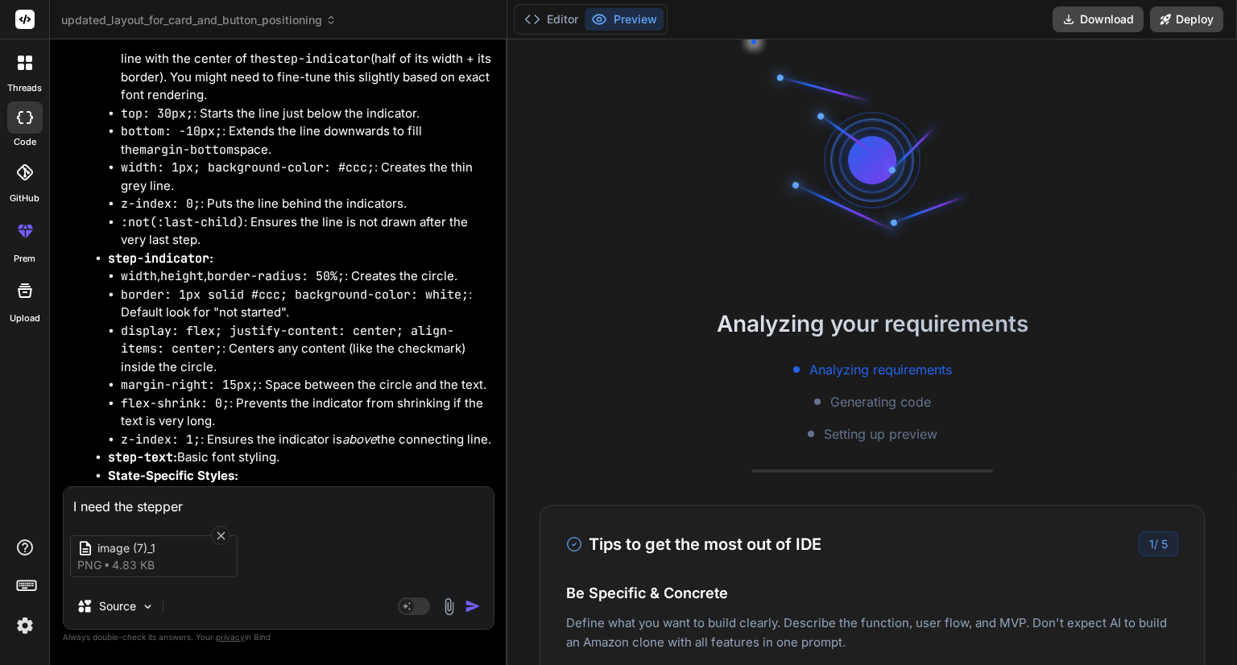
type textarea "I need the stepper c"
type textarea "x"
type textarea "I need the stepper co"
type textarea "x"
type textarea "I need the stepper com"
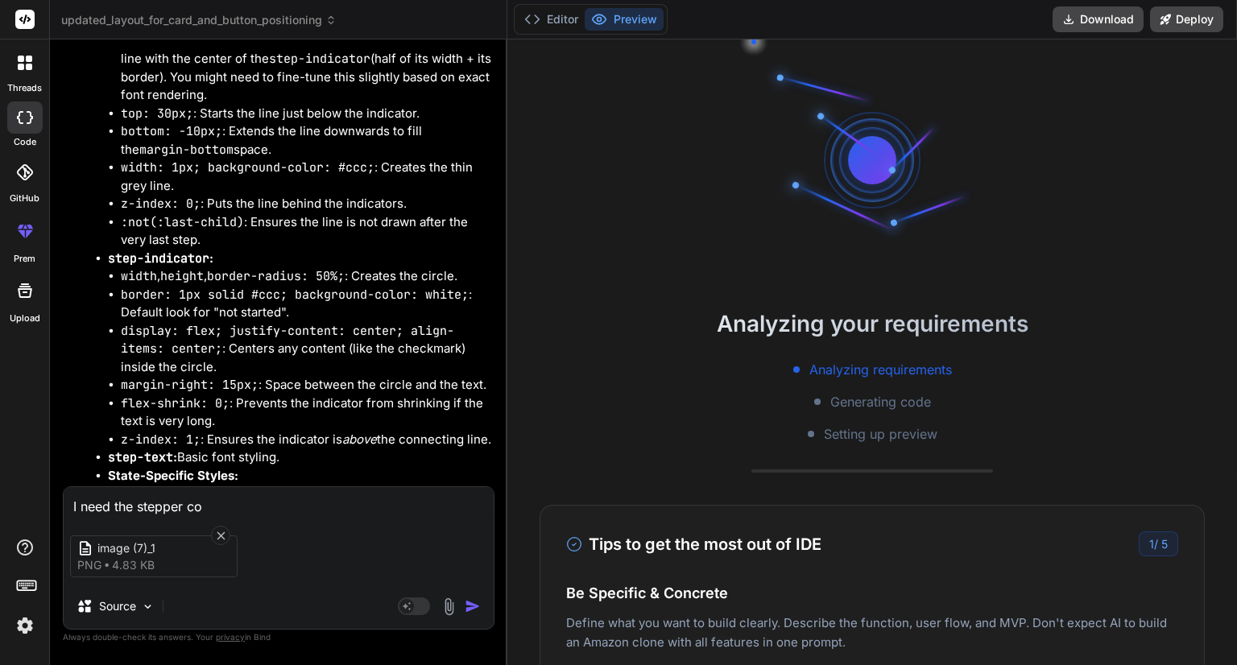
type textarea "x"
type textarea "I need the stepper comp"
type textarea "x"
type textarea "I need the stepper compo"
type textarea "x"
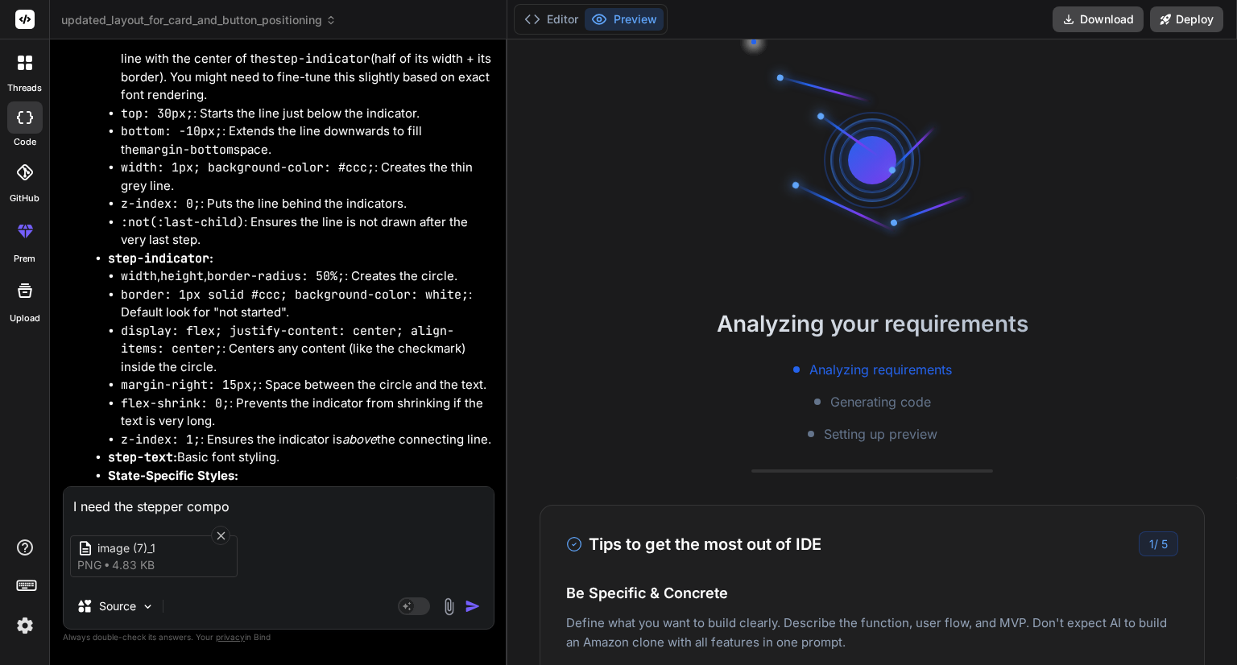
type textarea "I need the stepper compon"
type textarea "x"
type textarea "I need the stepper compone"
type textarea "x"
type textarea "I need the stepper componen"
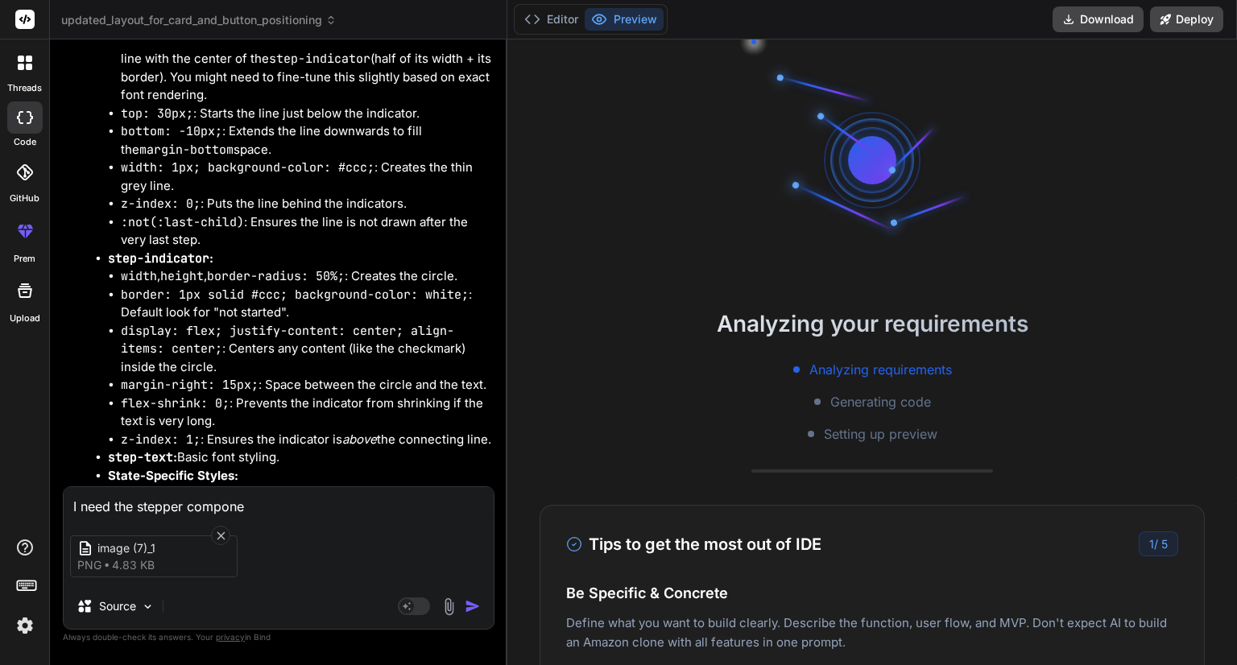
type textarea "x"
type textarea "I need the stepper component"
type textarea "x"
type textarea "I need the stepper component"
type textarea "x"
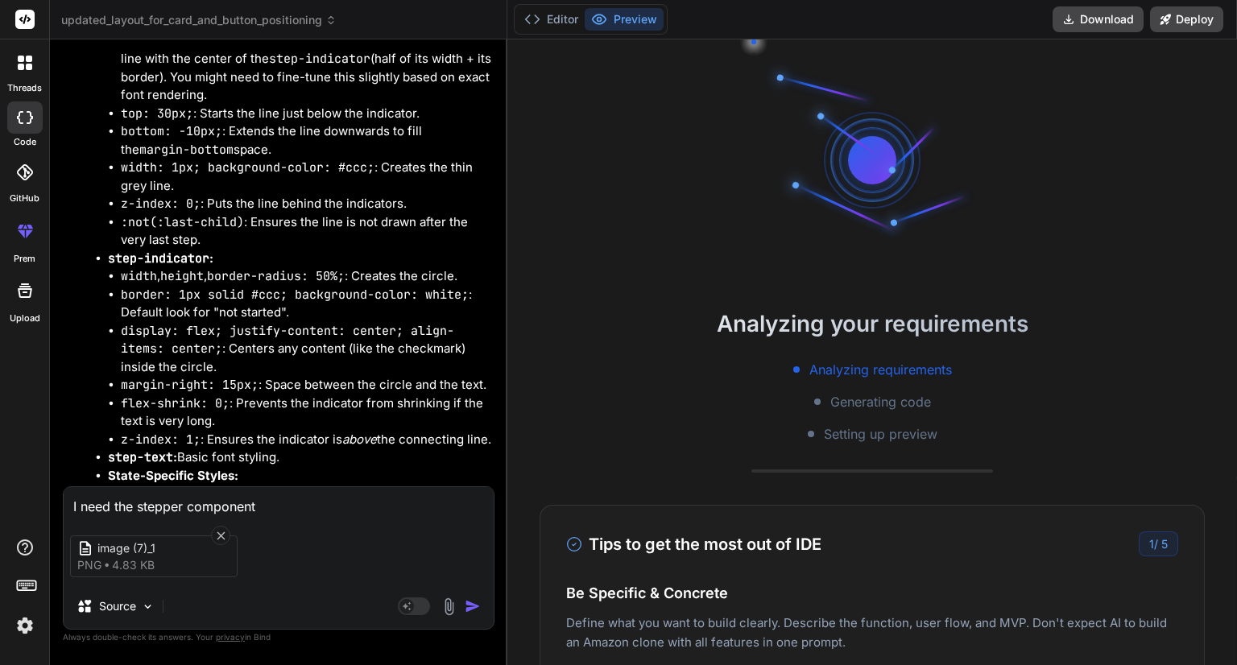
type textarea "I need the stepper component e"
type textarea "x"
type textarea "I need the stepper component ex"
type textarea "x"
type textarea "I need the stepper component exa"
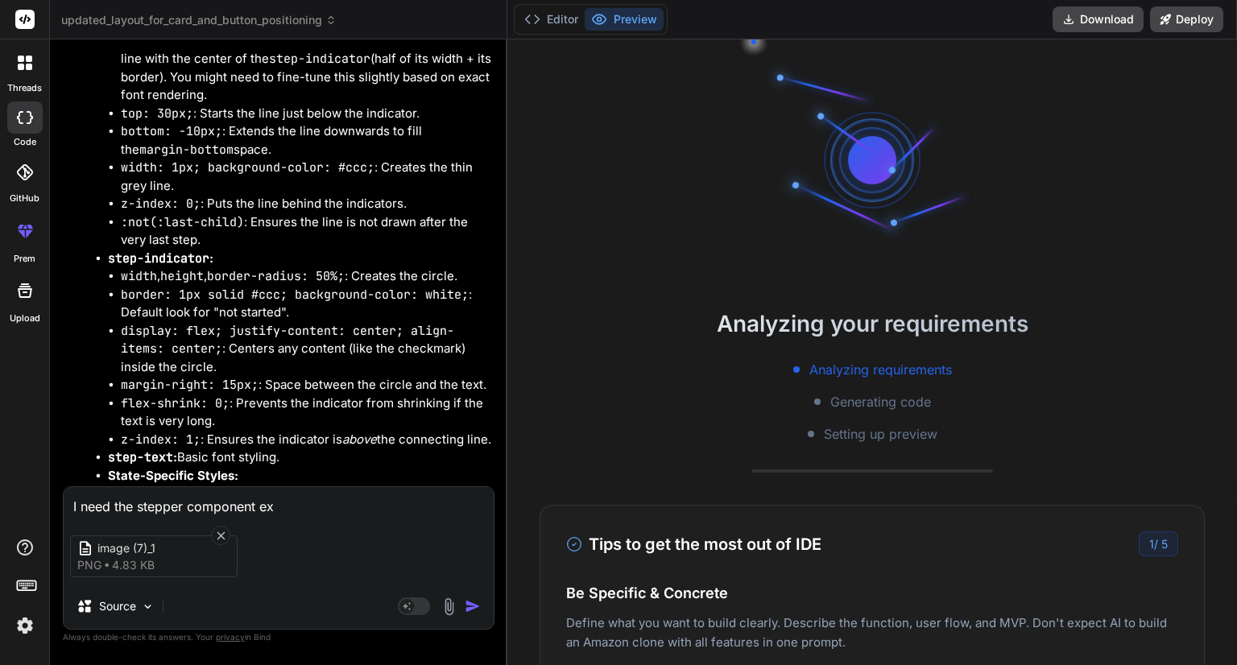
type textarea "x"
type textarea "I need the stepper component exac"
type textarea "x"
type textarea "I need the stepper component exact"
type textarea "x"
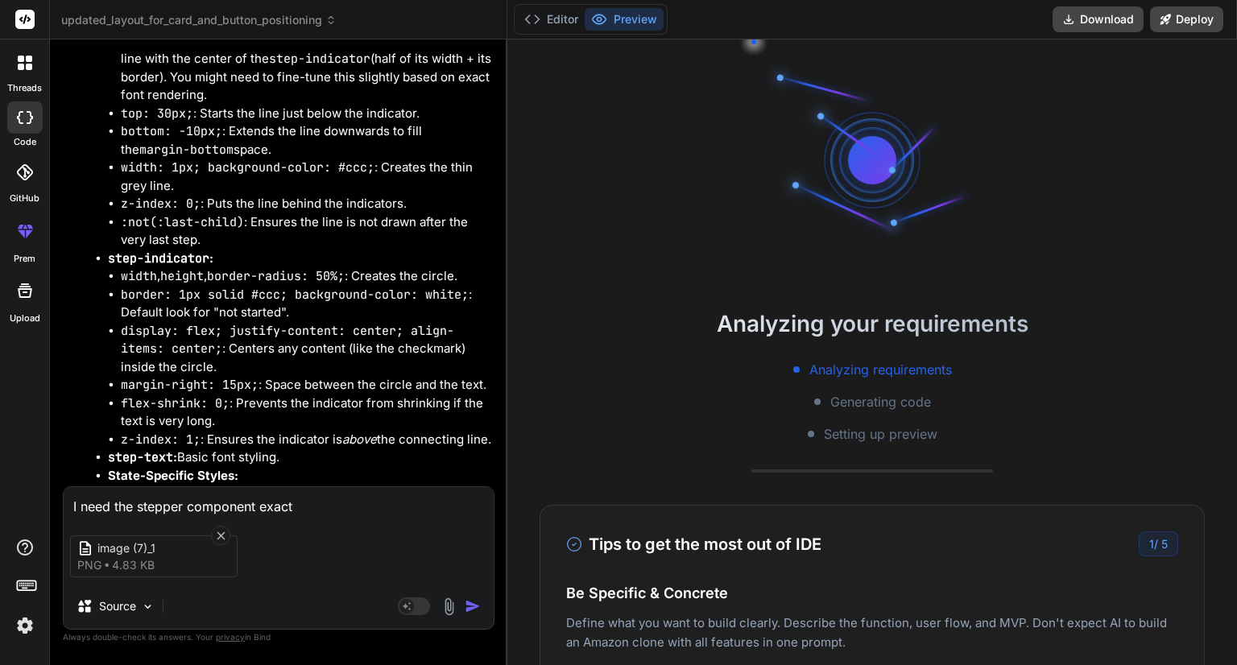
type textarea "I need the stepper component exactl"
type textarea "x"
type textarea "I need the stepper component exactly"
type textarea "x"
type textarea "I need the stepper component exactly"
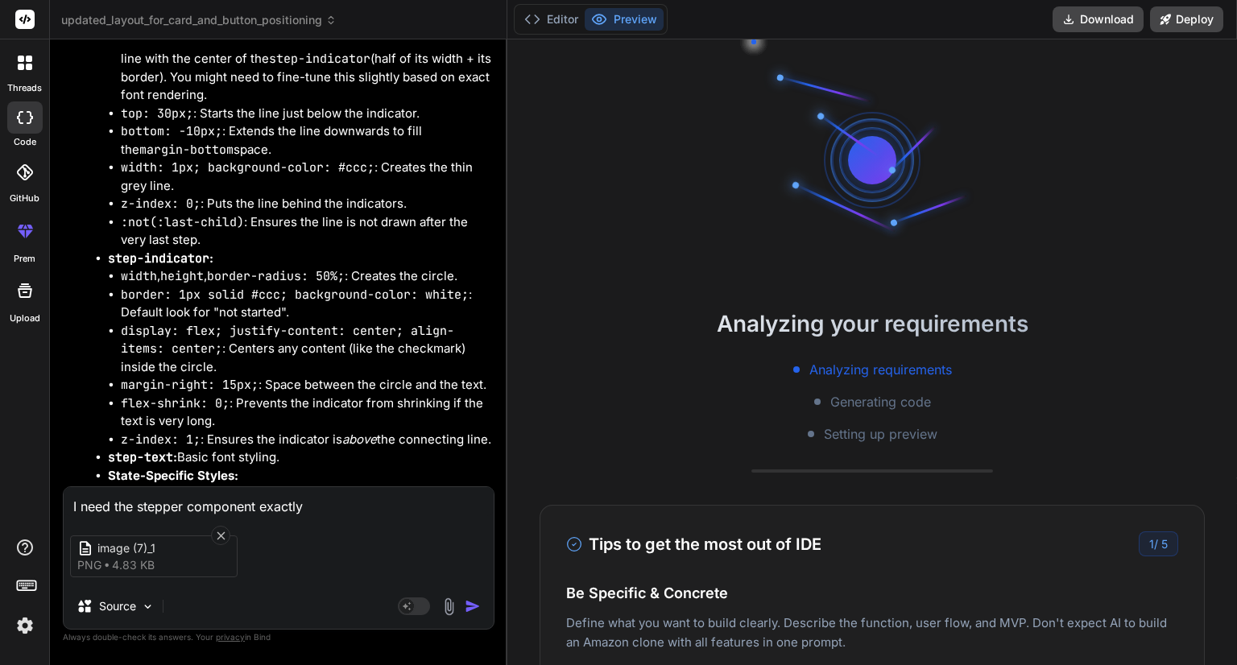
type textarea "x"
type textarea "I need the stepper component exactly l"
type textarea "x"
type textarea "I need the stepper component exactly li"
type textarea "x"
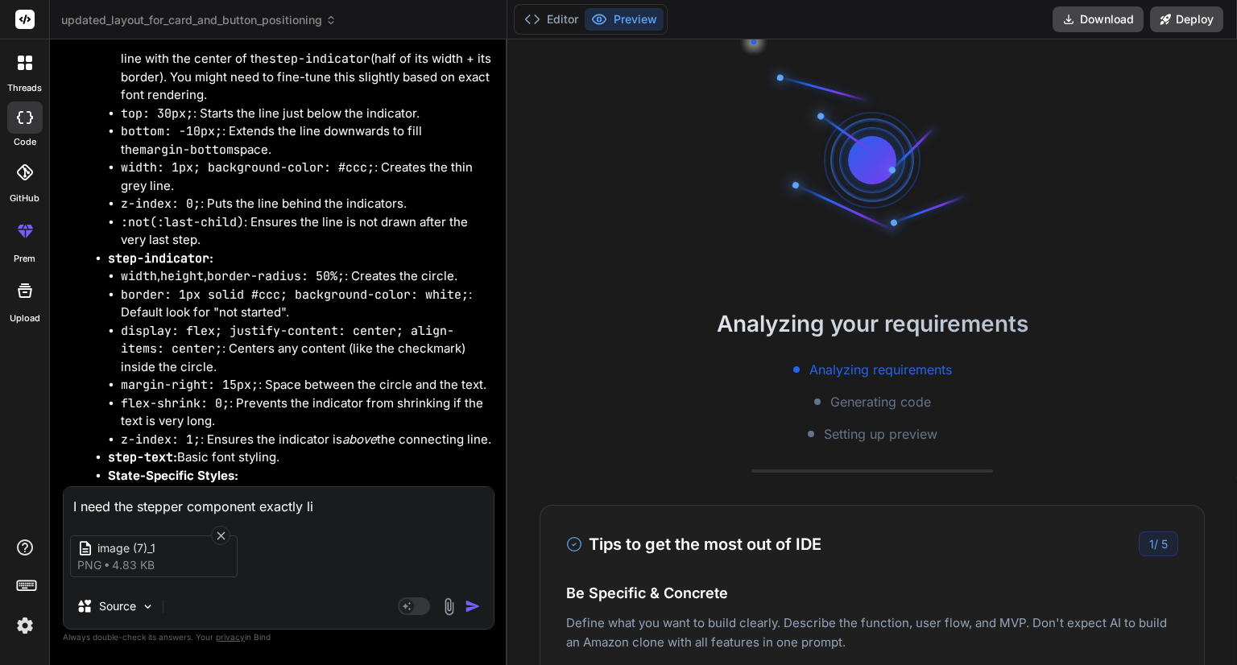
type textarea "I need the stepper component exactly lik"
type textarea "x"
type textarea "I need the stepper component exactly like"
type textarea "x"
type textarea "I need the stepper component exactly like"
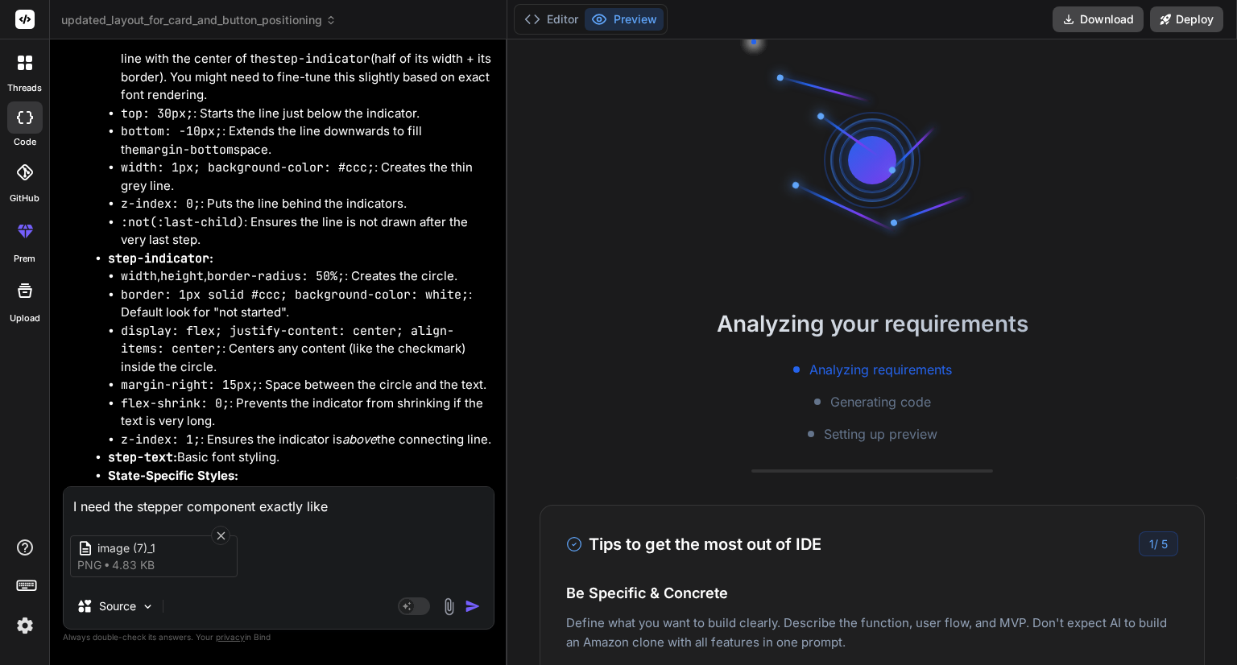
type textarea "x"
type textarea "I need the stepper component exactly like i"
type textarea "x"
type textarea "I need the stepper component exactly like in"
type textarea "x"
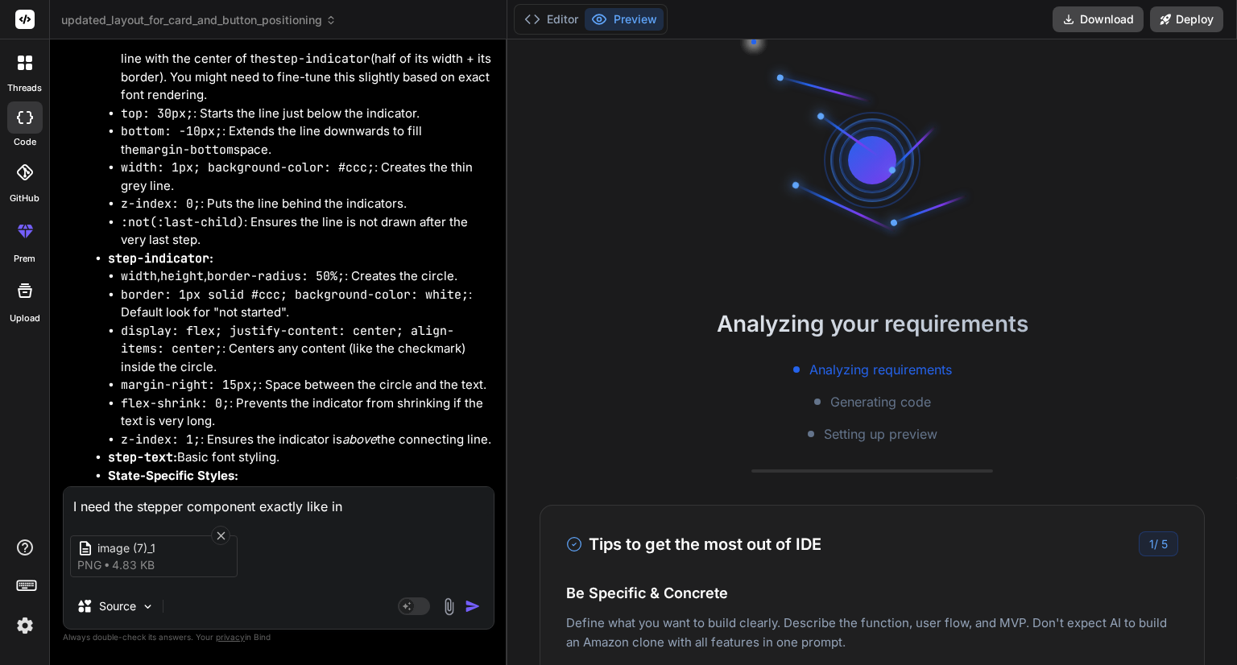
type textarea "I need the stepper component exactly like in"
type textarea "x"
type textarea "I need the stepper component exactly like in t"
type textarea "x"
type textarea "I need the stepper component exactly like in th"
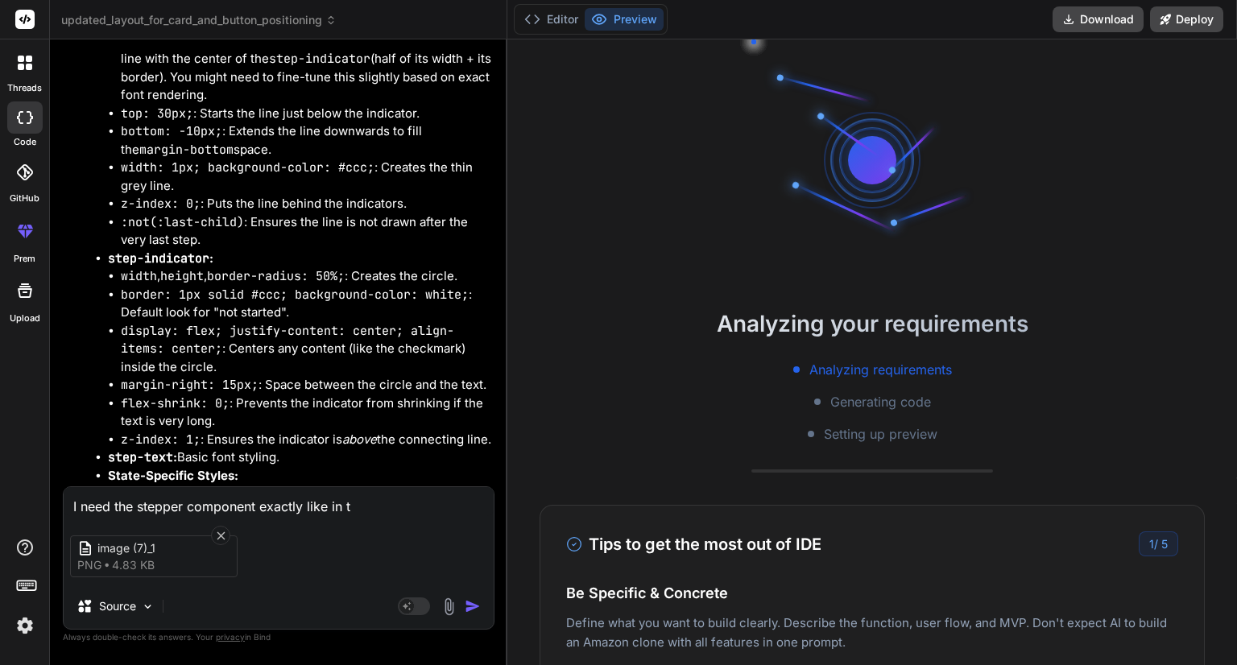
type textarea "x"
type textarea "I need the stepper component exactly like in the"
type textarea "x"
type textarea "I need the stepper component exactly like in the"
type textarea "x"
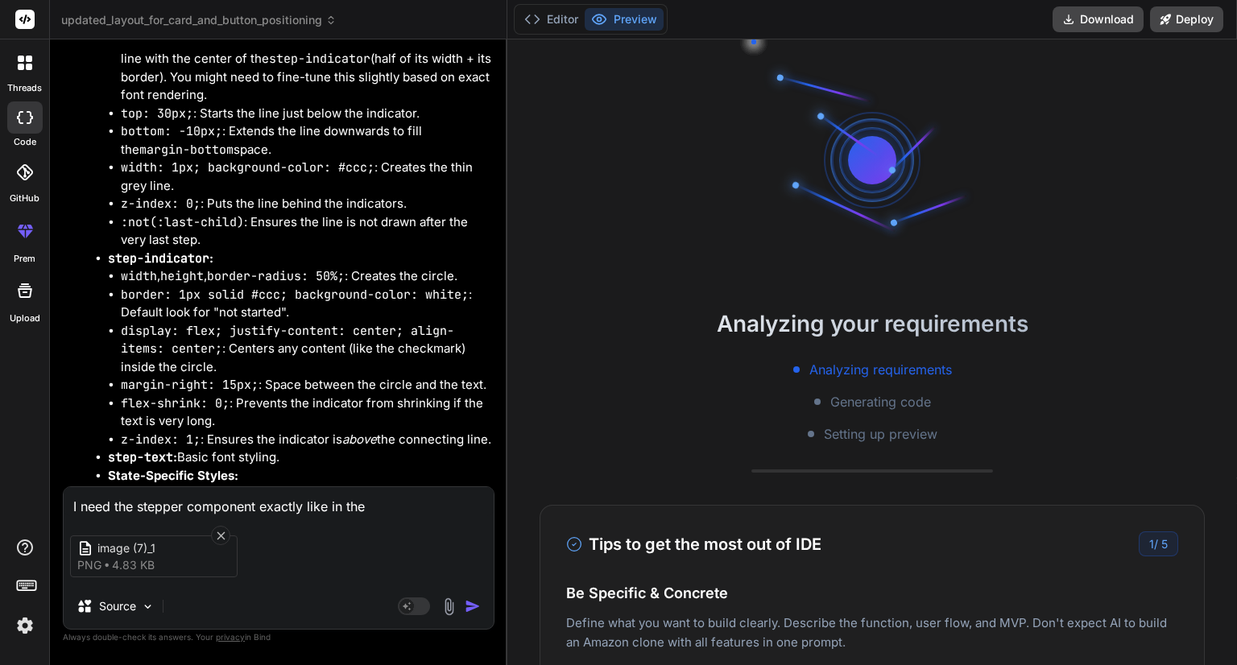
type textarea "I need the stepper component exactly like in the s"
type textarea "x"
type textarea "I need the stepper component exactly like in the sc"
type textarea "x"
type textarea "I need the stepper component exactly like in the scr"
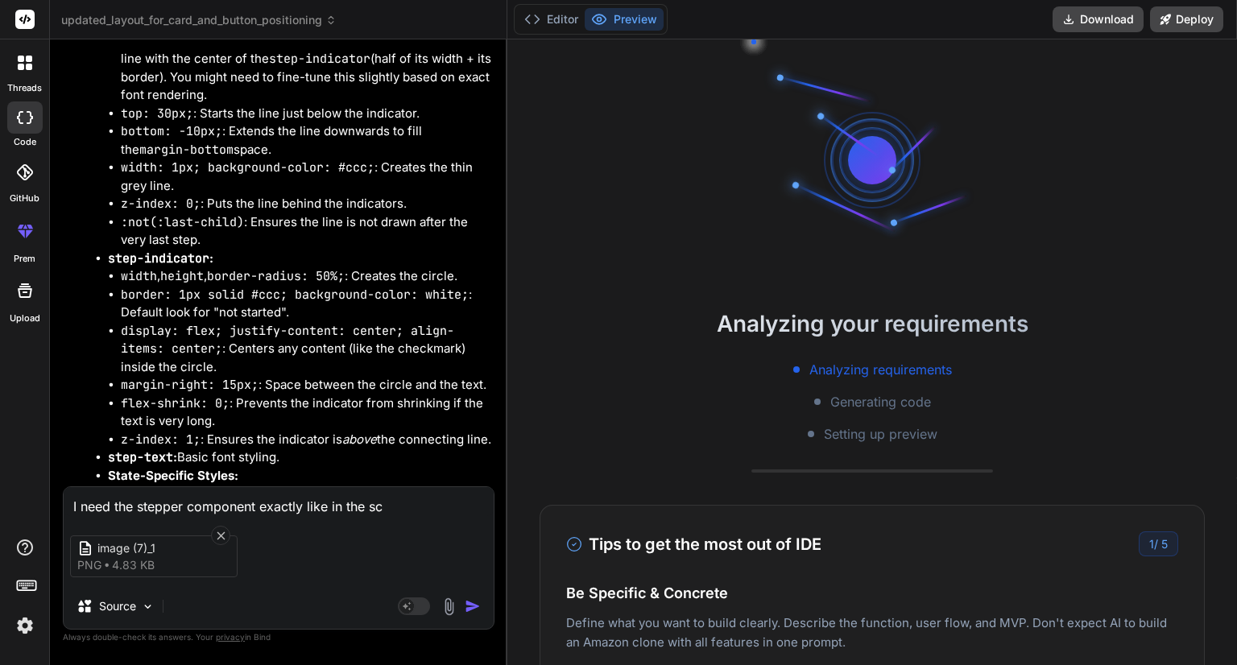
type textarea "x"
type textarea "I need the stepper component exactly like in the scre"
type textarea "x"
type textarea "I need the stepper component exactly like in the scree"
type textarea "x"
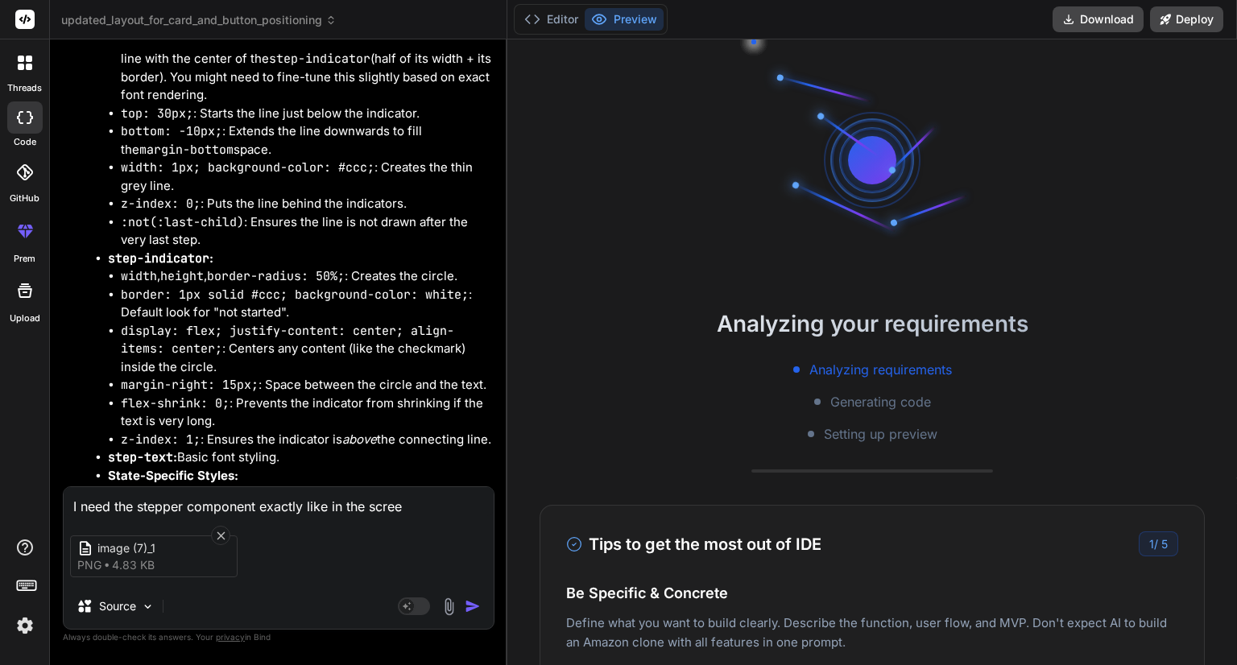
type textarea "I need the stepper component exactly like in the screen"
type textarea "x"
type textarea "I need the stepper component exactly like in the screens"
type textarea "x"
type textarea "I need the stepper component exactly like in the screensh"
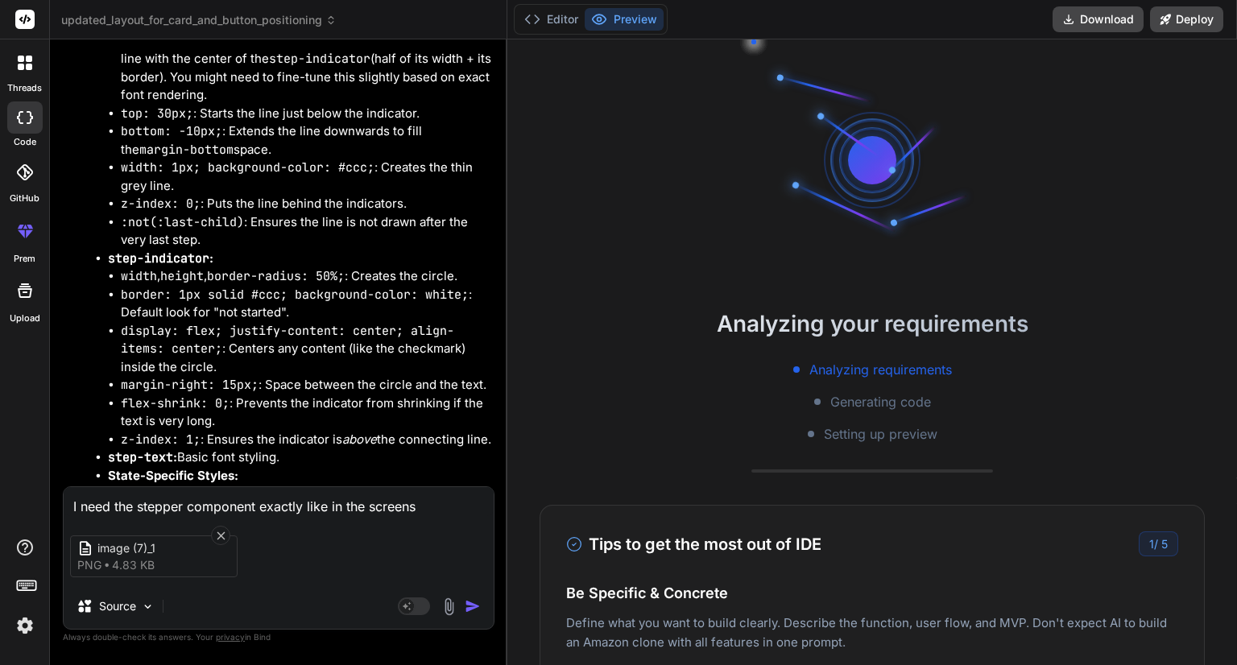
type textarea "x"
type textarea "I need the stepper component exactly like in the screensho"
type textarea "x"
type textarea "I need the stepper component exactly like in the screenshot"
type textarea "x"
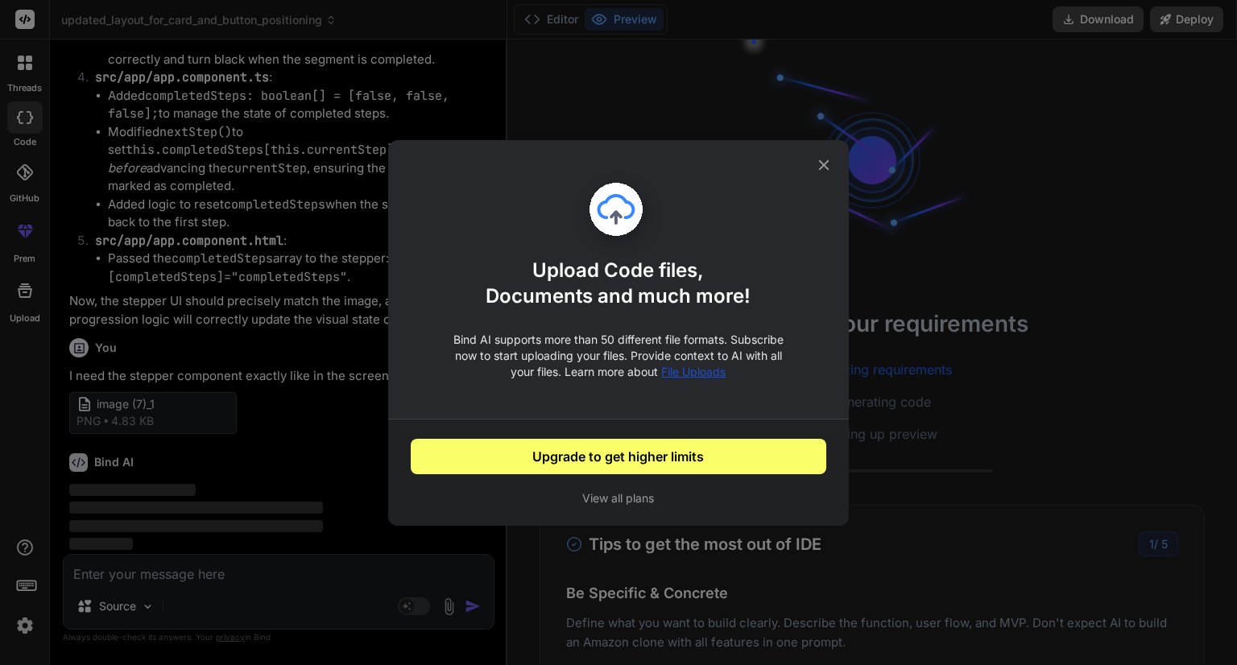
scroll to position [10832, 0]
click at [828, 162] on icon at bounding box center [824, 165] width 18 height 18
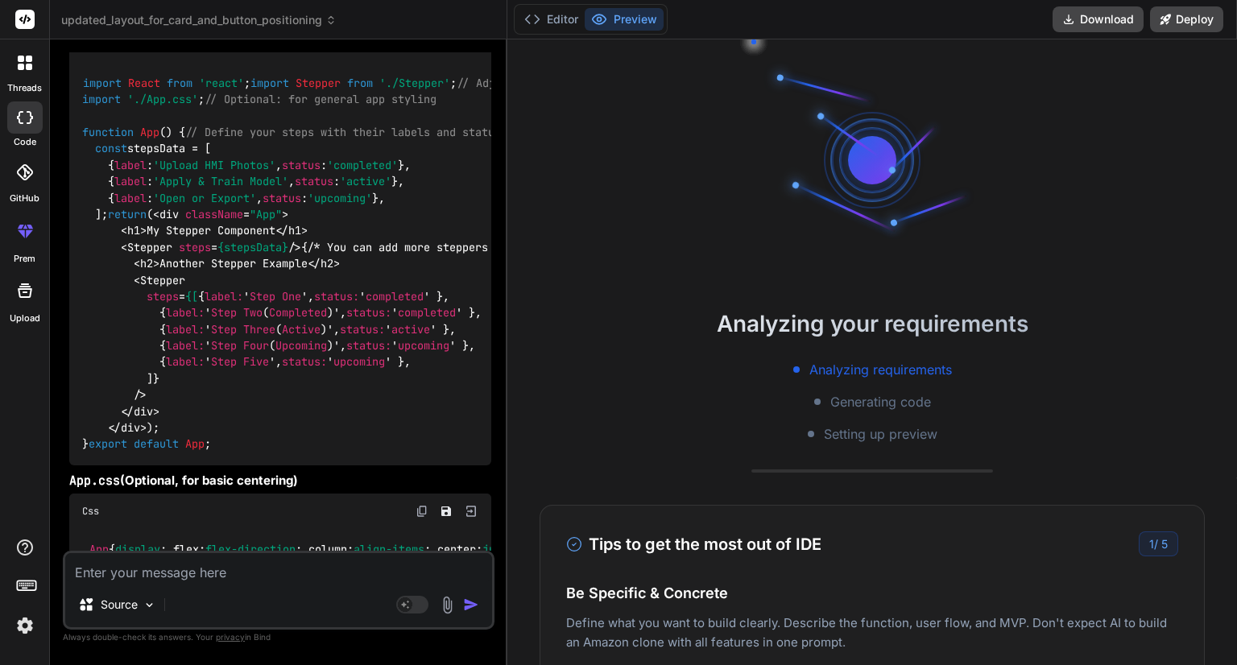
scroll to position [11633, 0]
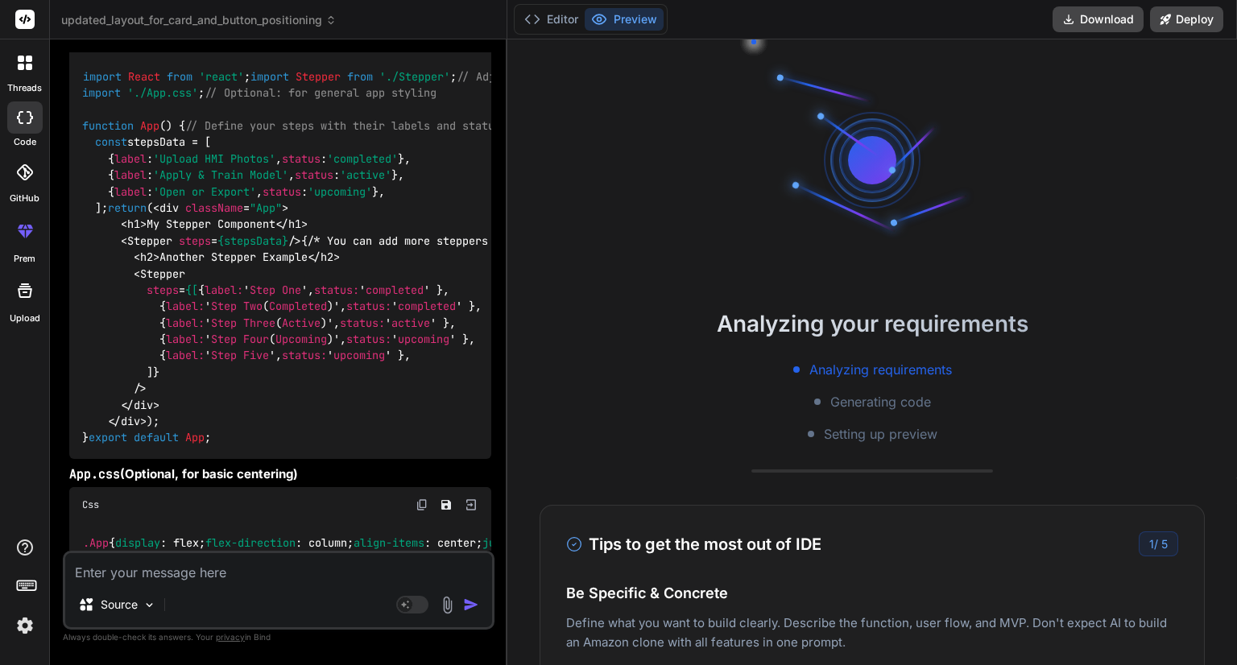
click at [556, 7] on div "Editor Preview" at bounding box center [591, 19] width 154 height 31
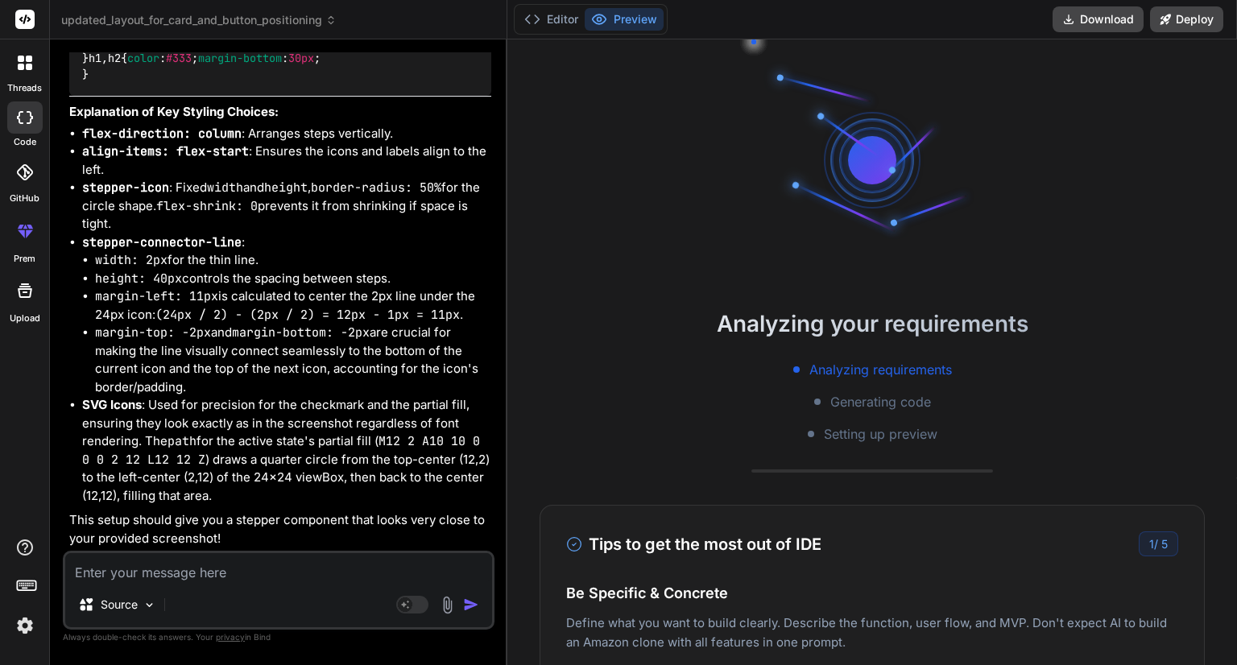
scroll to position [13205, 0]
click at [551, 14] on button "Editor" at bounding box center [551, 19] width 67 height 23
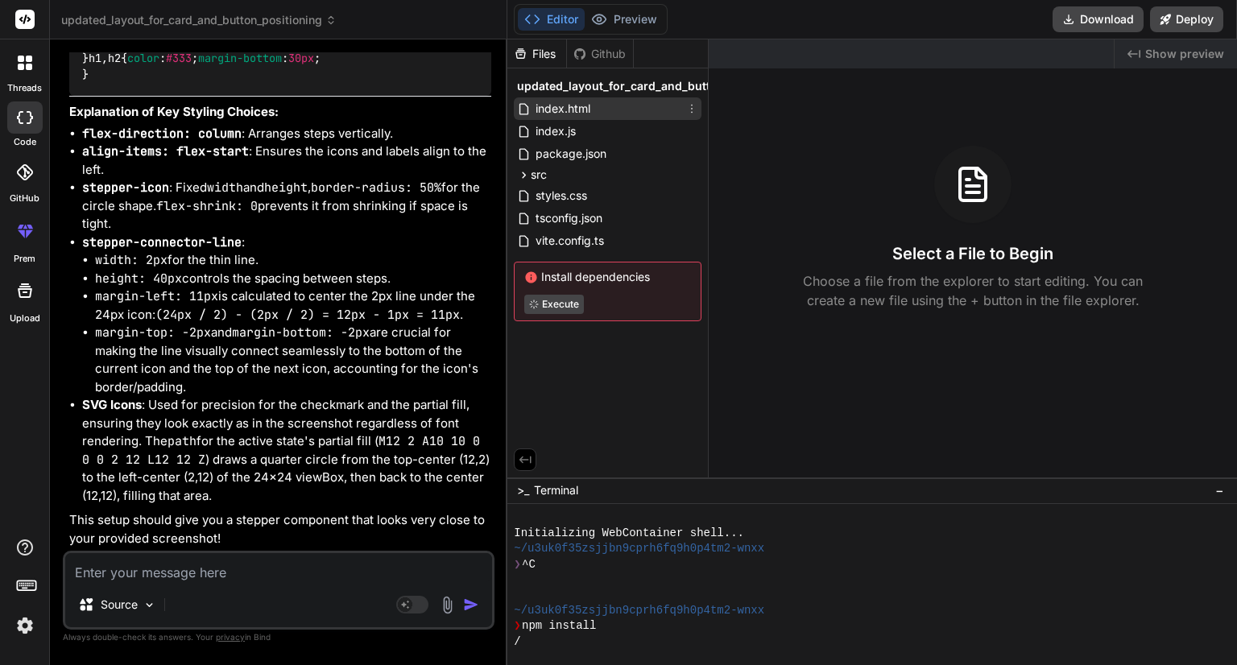
click at [560, 104] on span "index.html" at bounding box center [563, 108] width 58 height 19
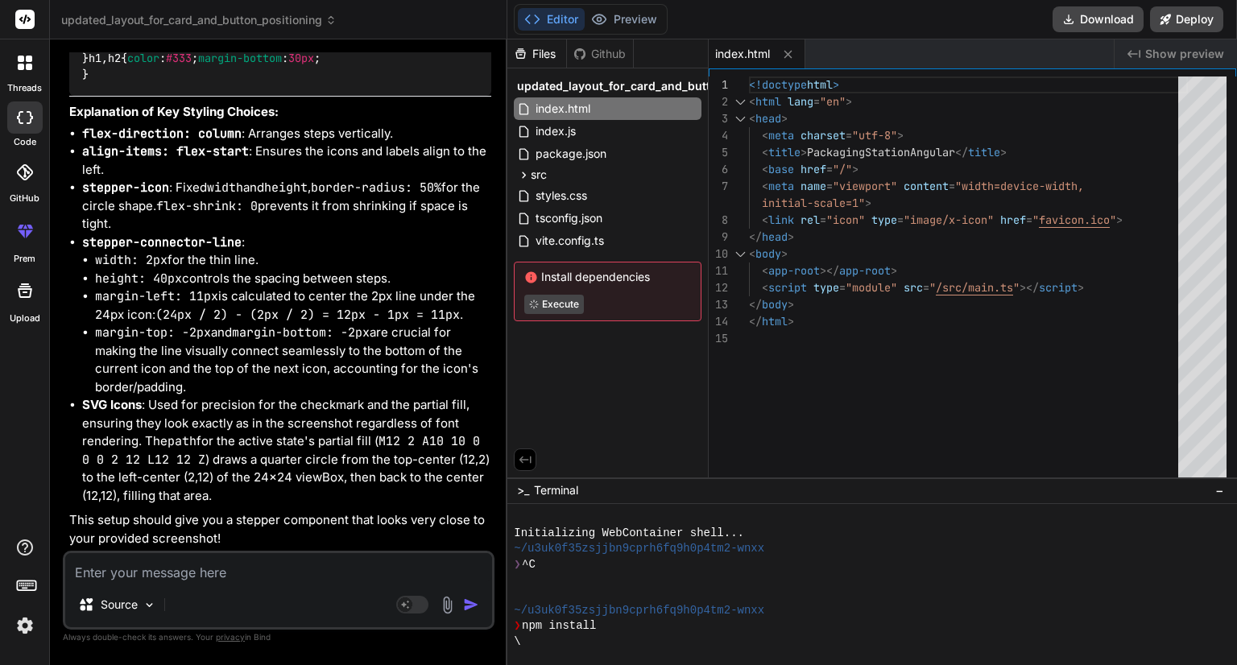
scroll to position [13958, 0]
type textarea "x"
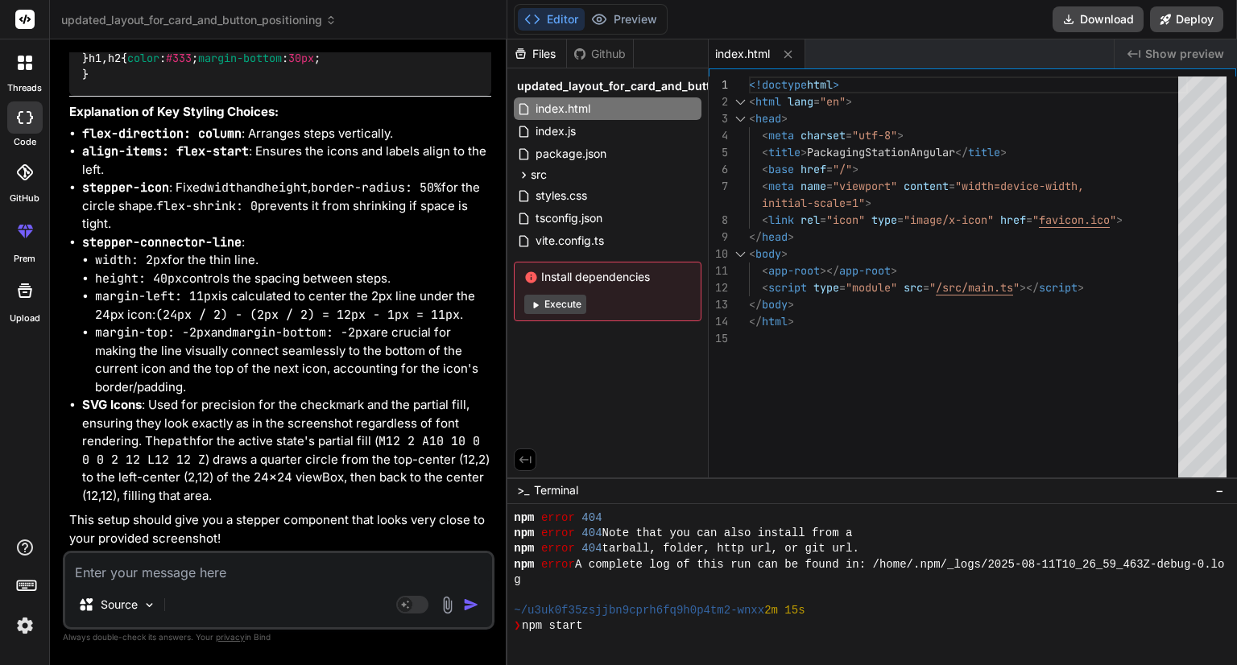
click at [248, 578] on textarea at bounding box center [278, 567] width 427 height 29
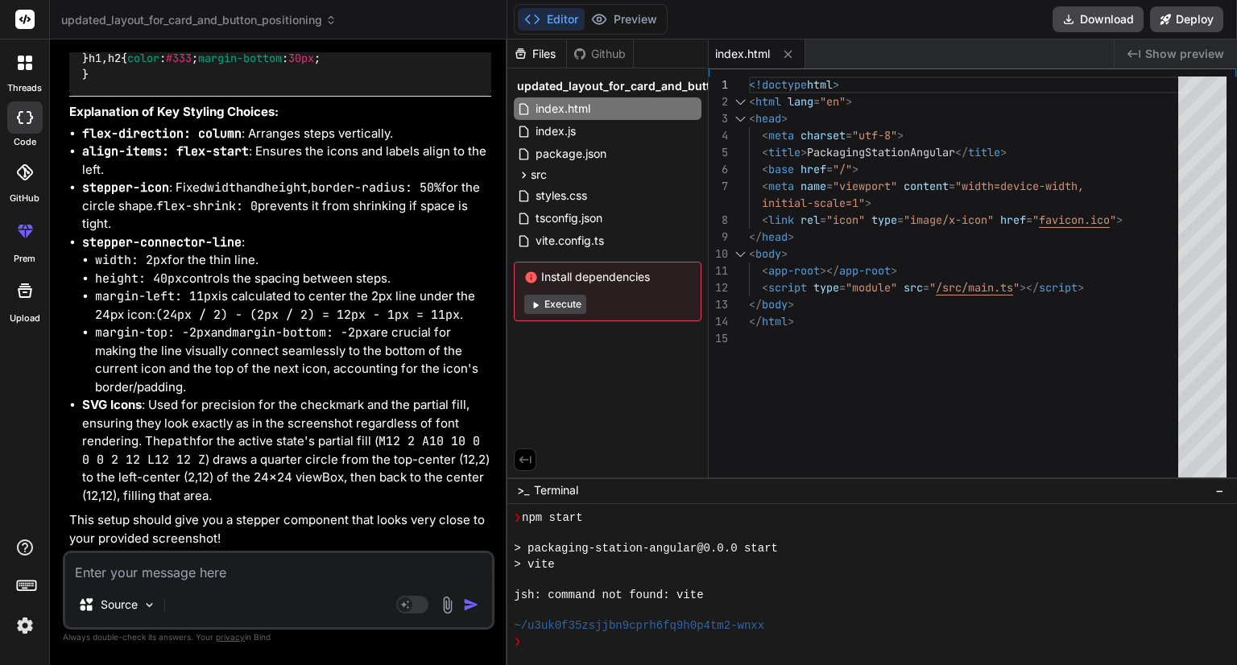
scroll to position [293, 0]
type textarea "I"
type textarea "x"
type textarea "I"
type textarea "x"
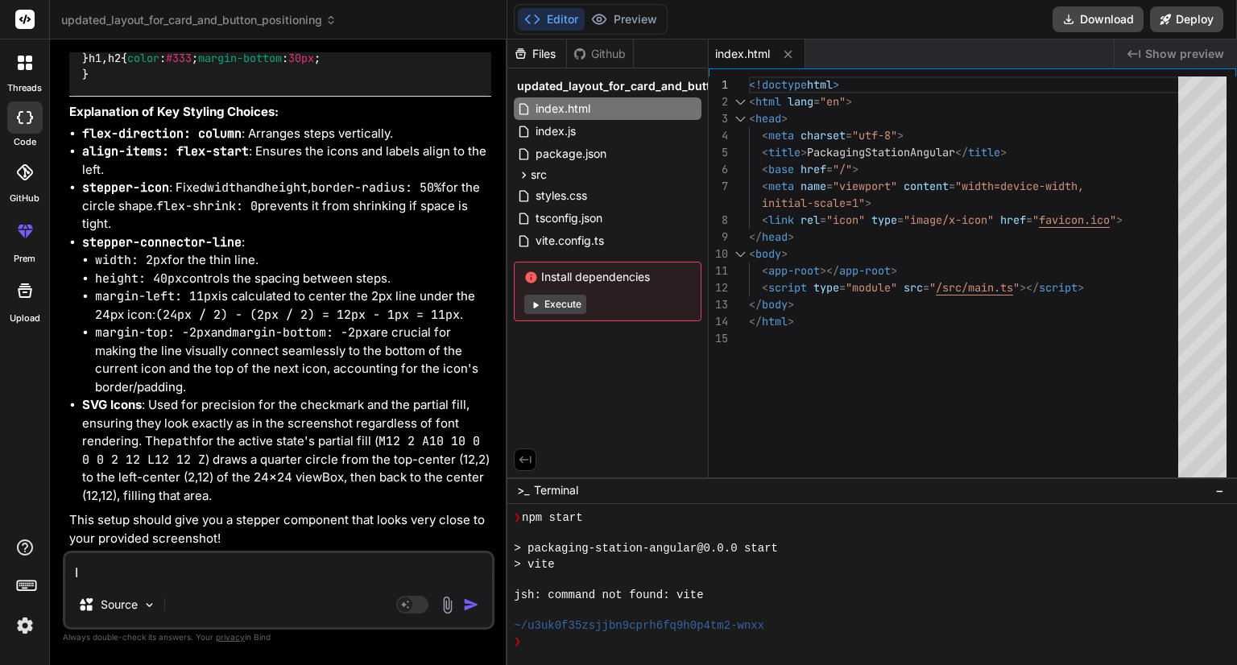
type textarea "I n"
type textarea "x"
type textarea "I ne"
type textarea "x"
type textarea "I nee"
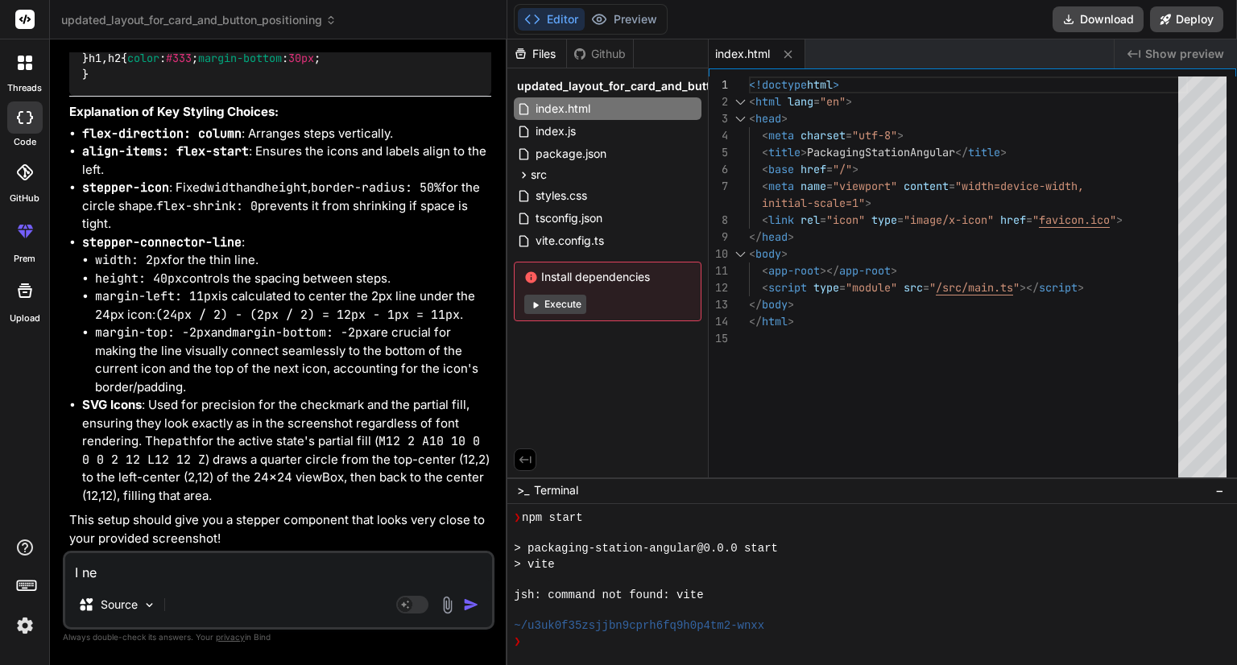
type textarea "x"
type textarea "I need"
type textarea "x"
type textarea "I need"
type textarea "x"
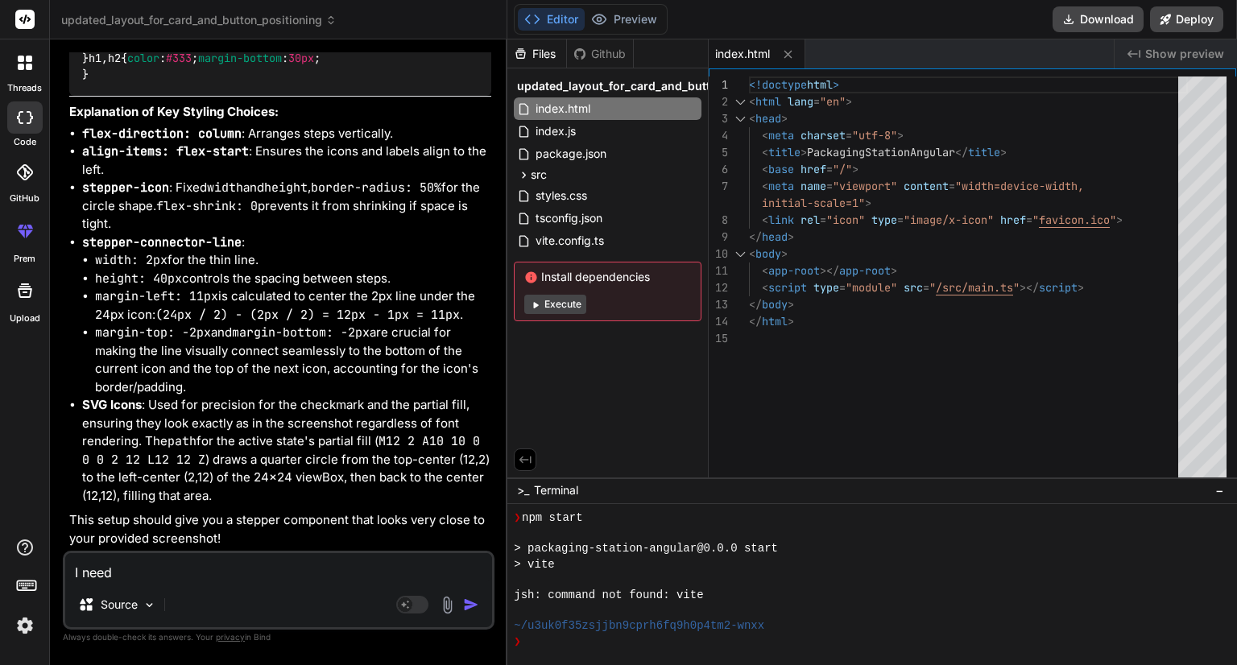
type textarea "I need h"
type textarea "x"
type textarea "I need ht"
type textarea "x"
type textarea "I need htm"
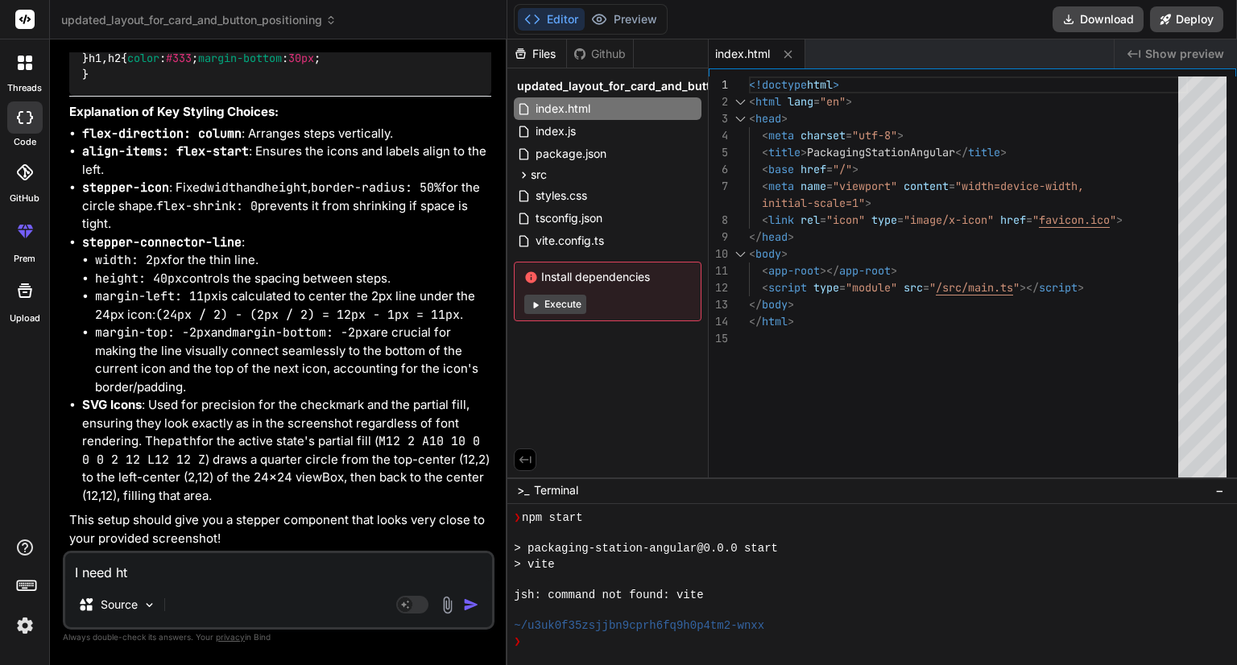
type textarea "x"
type textarea "I need html"
type textarea "x"
type textarea "I need html,"
type textarea "x"
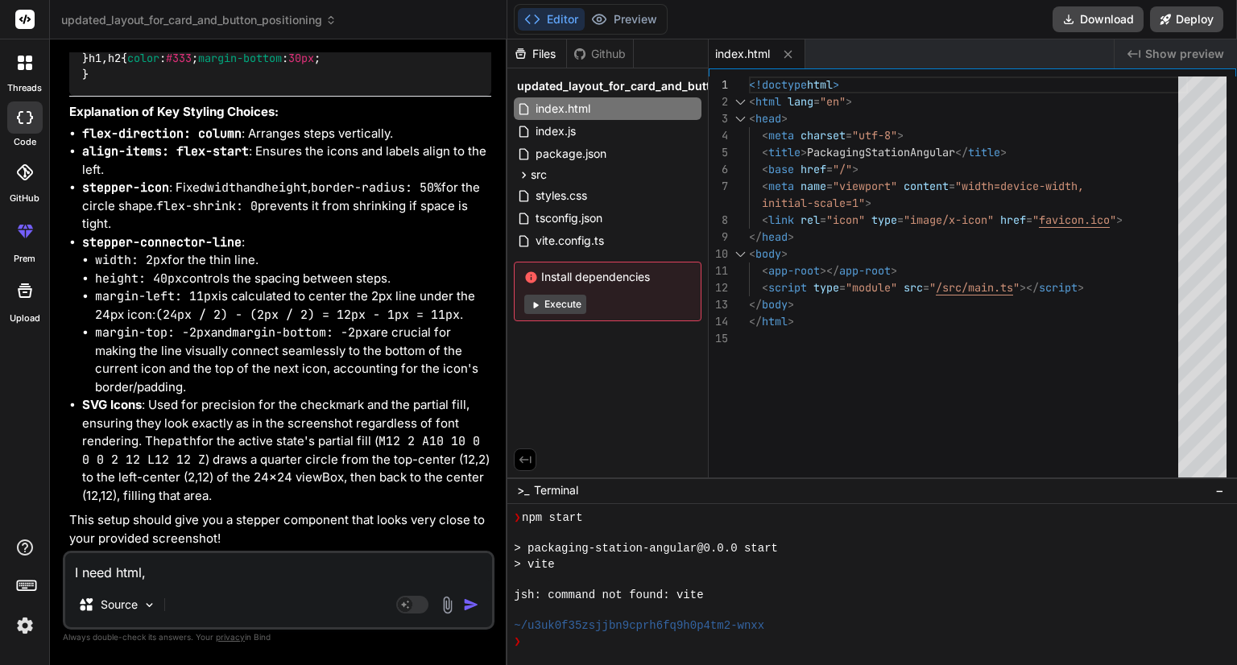
type textarea "I need html,"
type textarea "x"
type textarea "I need html, c"
type textarea "x"
type textarea "I need html, cs"
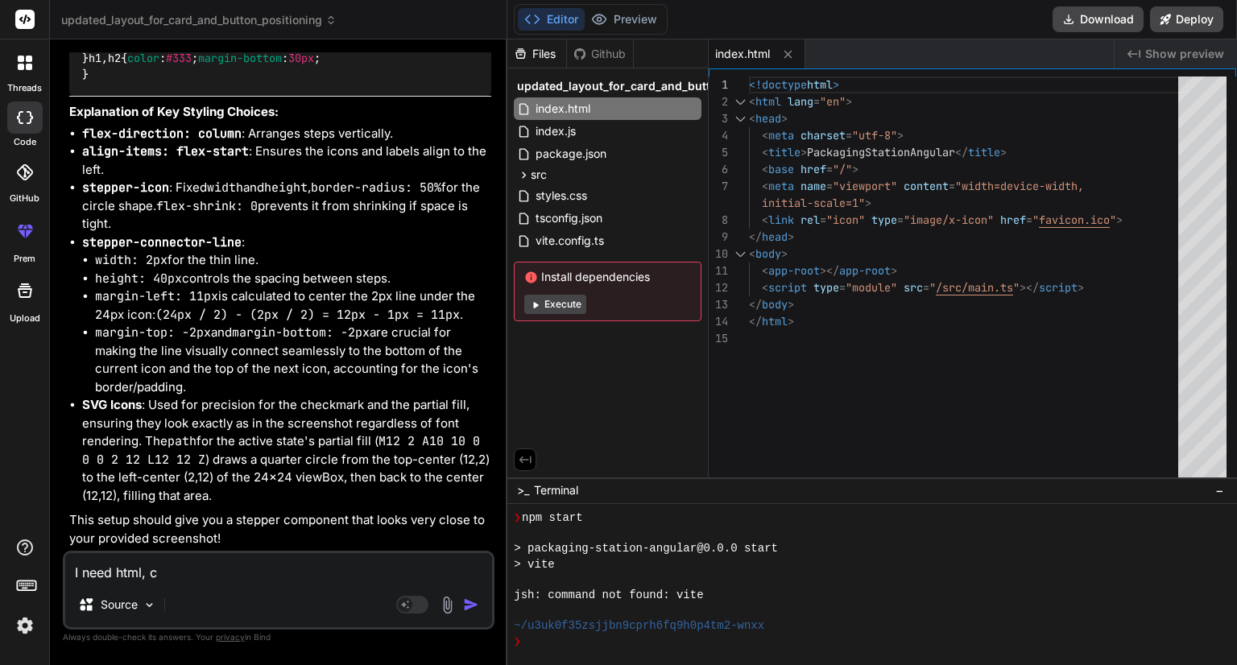
type textarea "x"
type textarea "I need html, css"
type textarea "x"
type textarea "I need html, css"
type textarea "x"
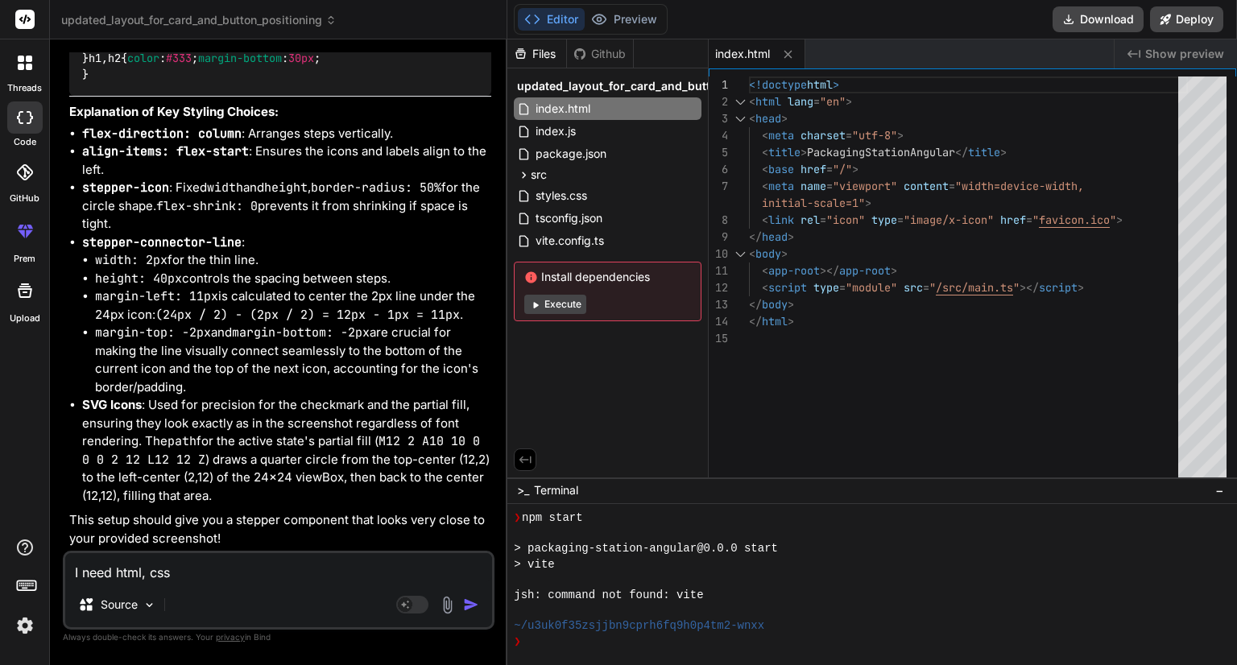
type textarea "I need html, css a"
type textarea "x"
type textarea "I need html, css an"
type textarea "x"
type textarea "I need html, css and"
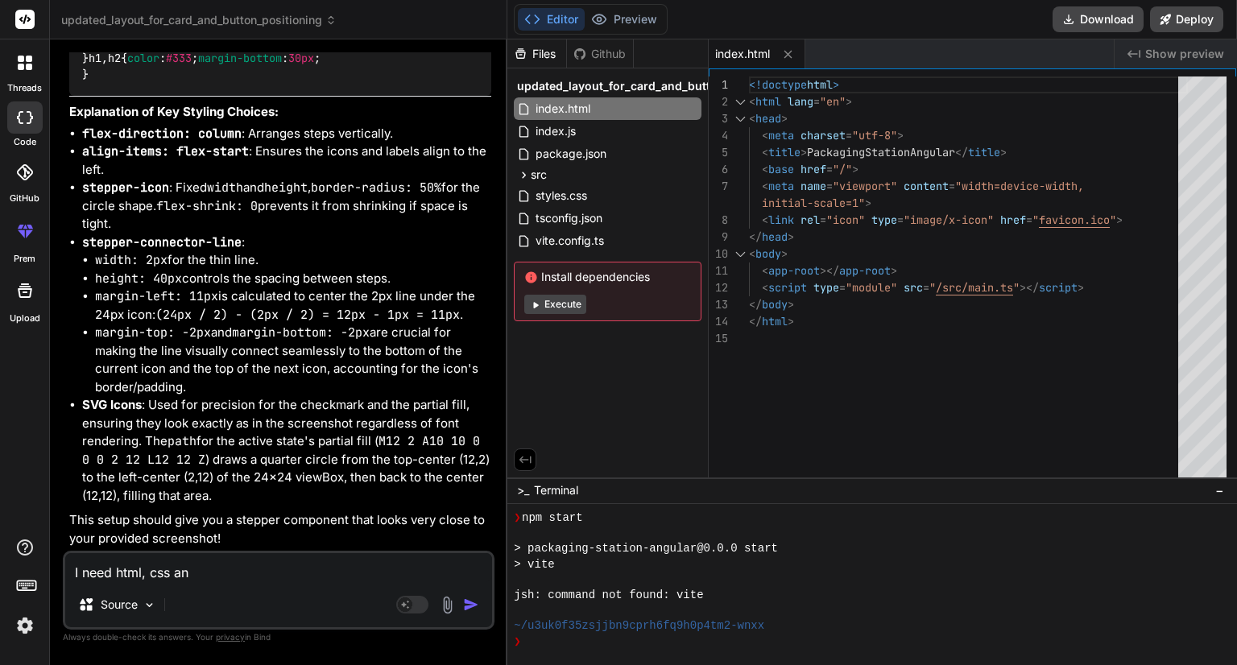
type textarea "x"
type textarea "I need html, css and"
type textarea "x"
type textarea "I need html, css and t"
type textarea "x"
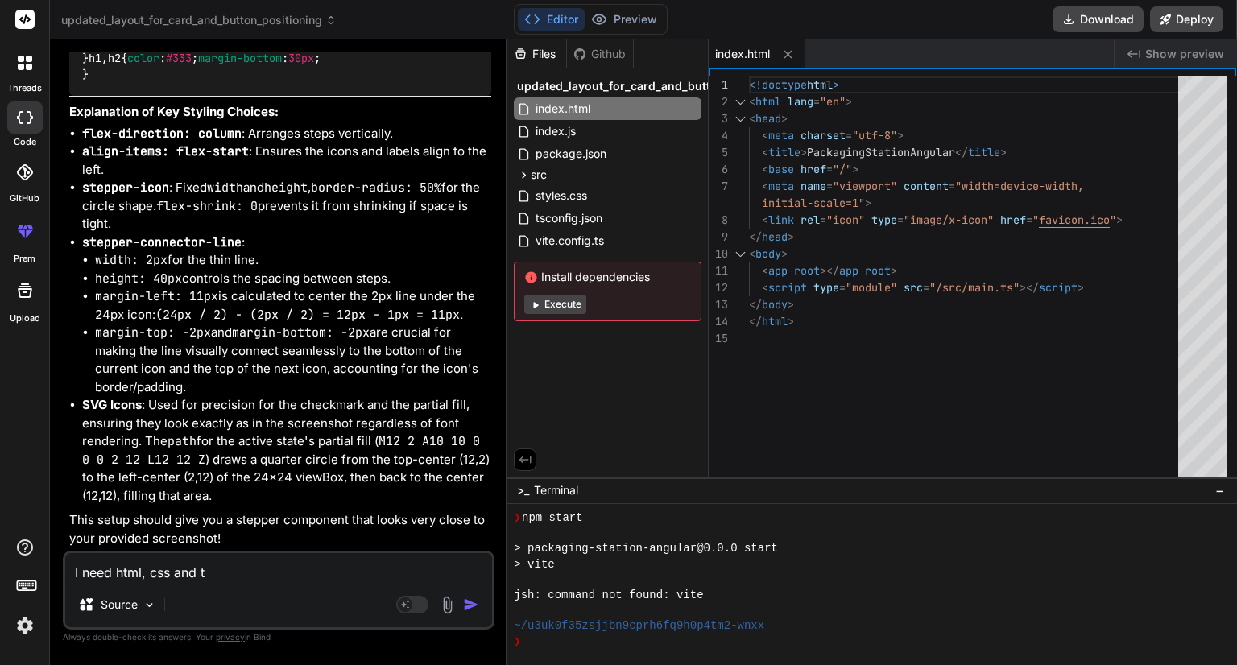
type textarea "I need html, css and ts"
type textarea "x"
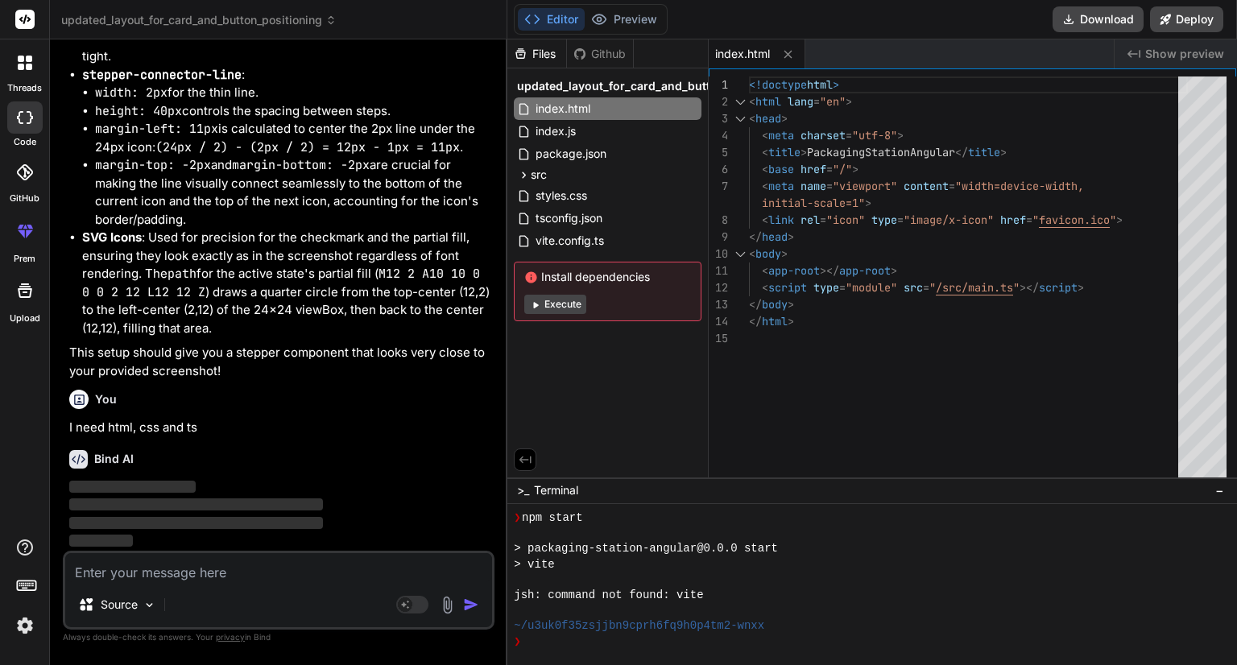
scroll to position [15270, 0]
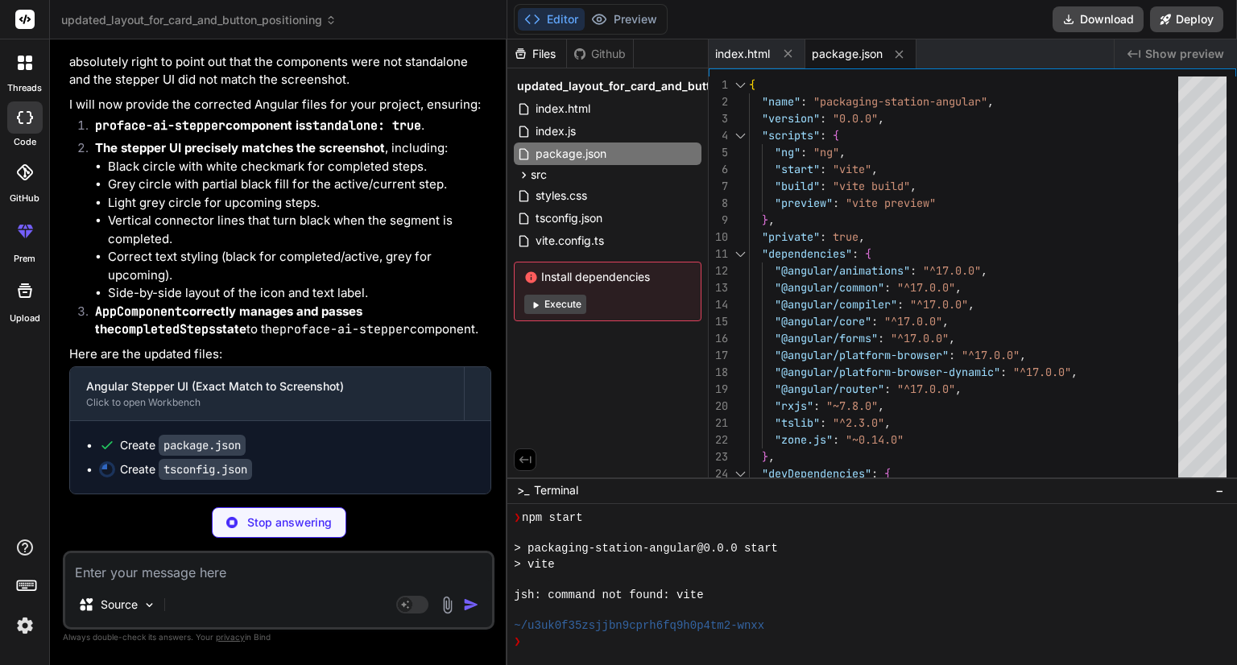
type textarea "x"
type textarea "} }"
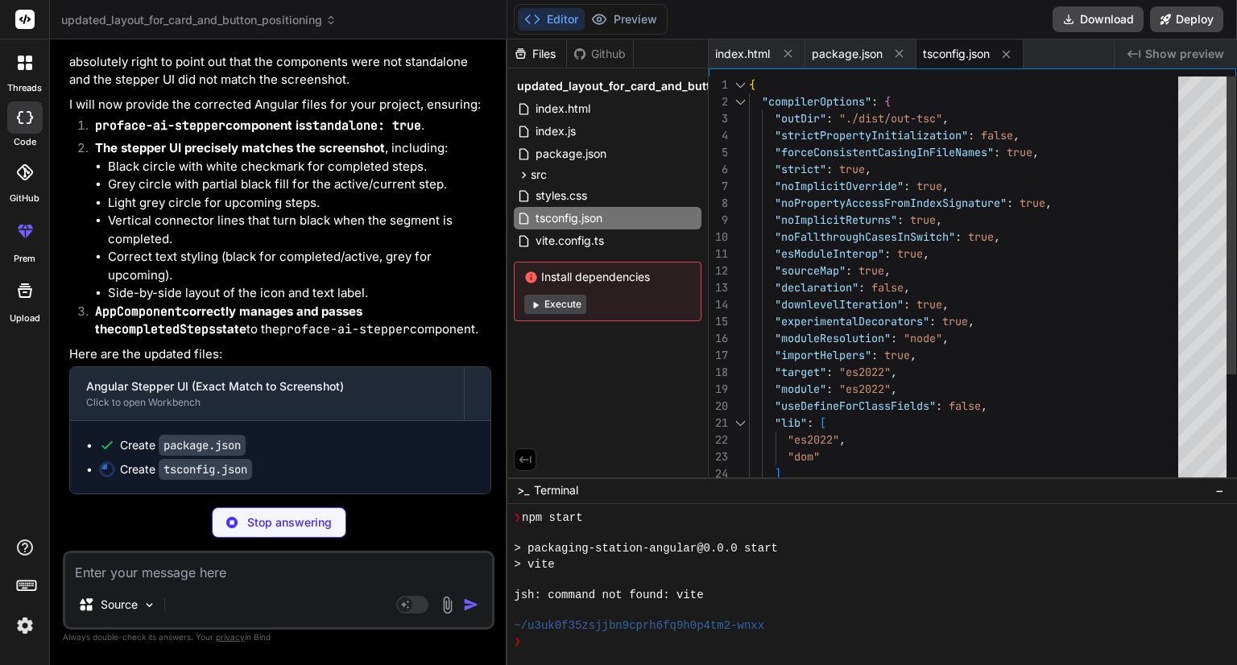
type textarea "x"
type textarea "outDir: 'dist' } });"
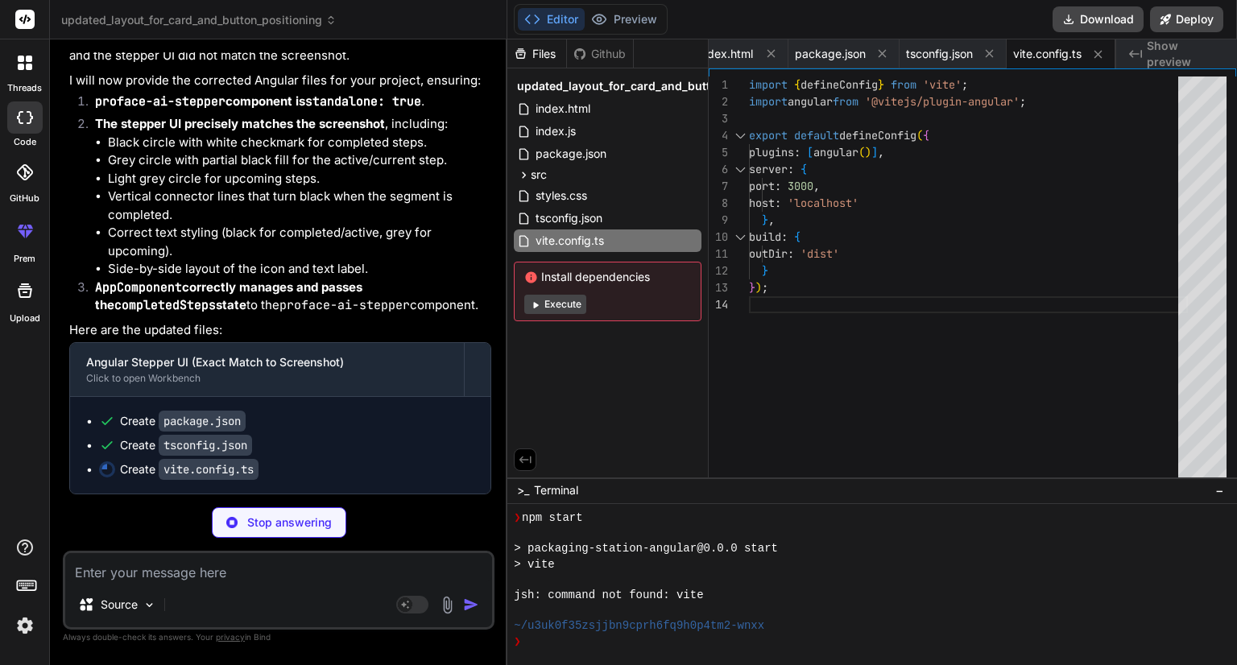
type textarea "x"
type textarea "<body> <app-root></app-root> <script type="module" src="/src/main.ts"></script>…"
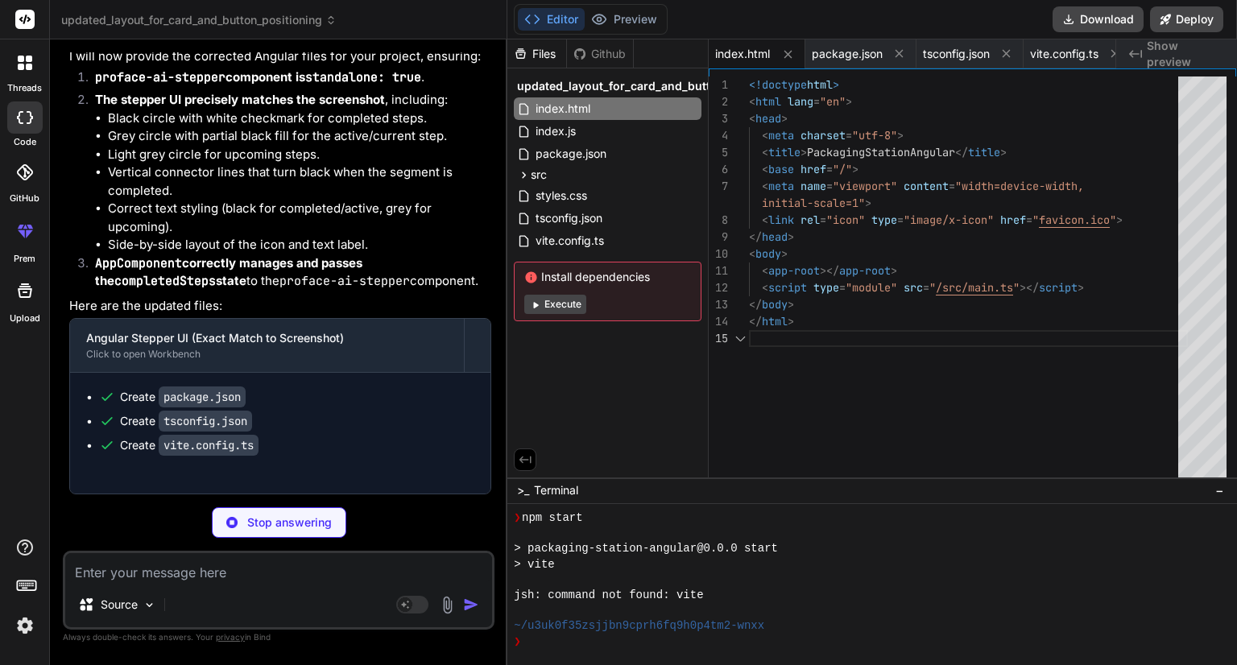
type textarea "x"
type textarea "import { platformBrowserDynamic } from '@angular/platform-browser-dynamic'; imp…"
type textarea "x"
type textarea "import 'zone.js';"
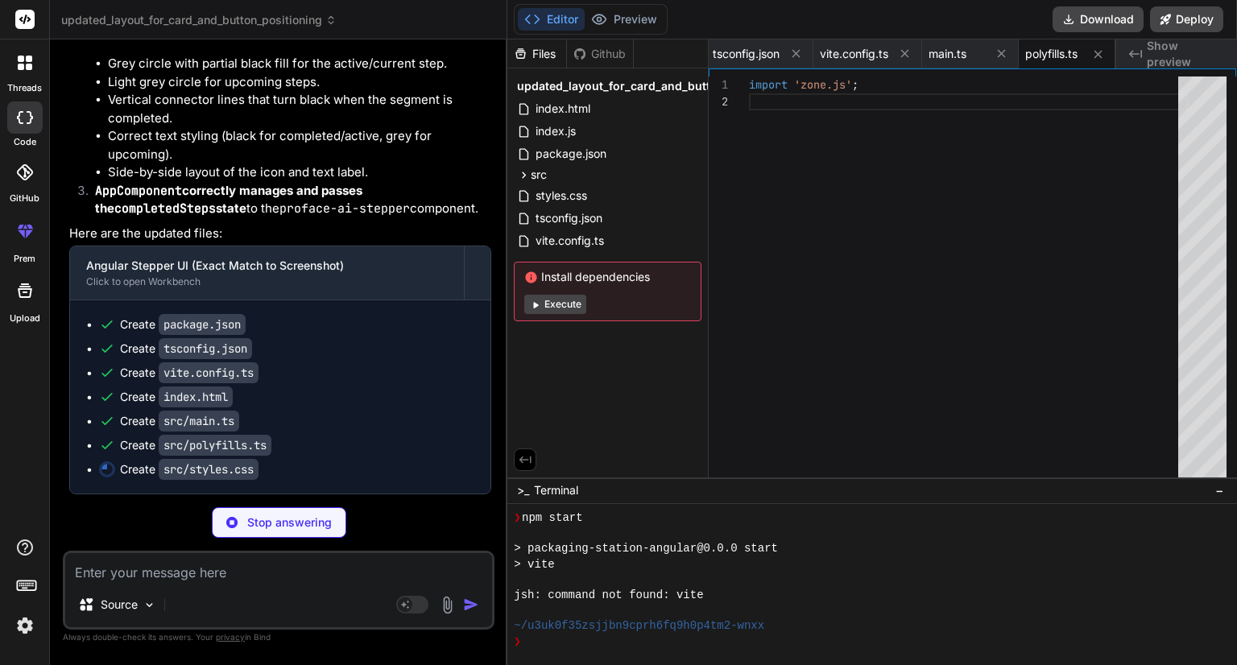
type textarea "x"
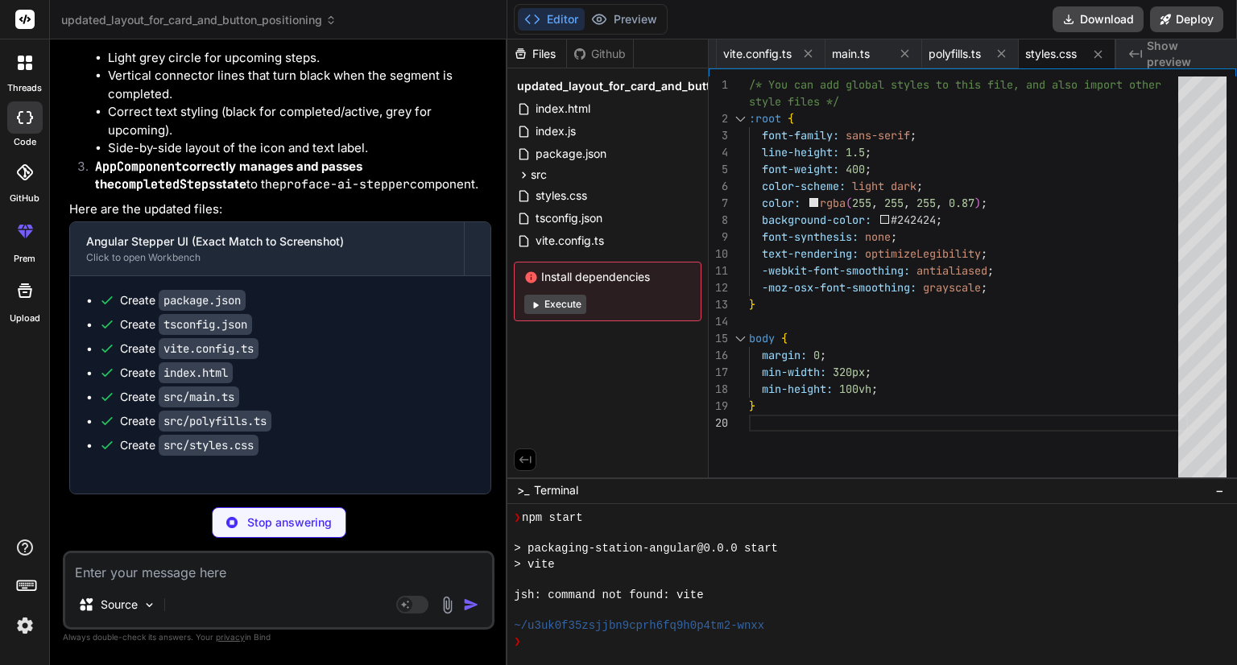
type textarea "x"
type textarea "imports: [ BrowserModule, AppComponent // Import the standalone AppComponent ],…"
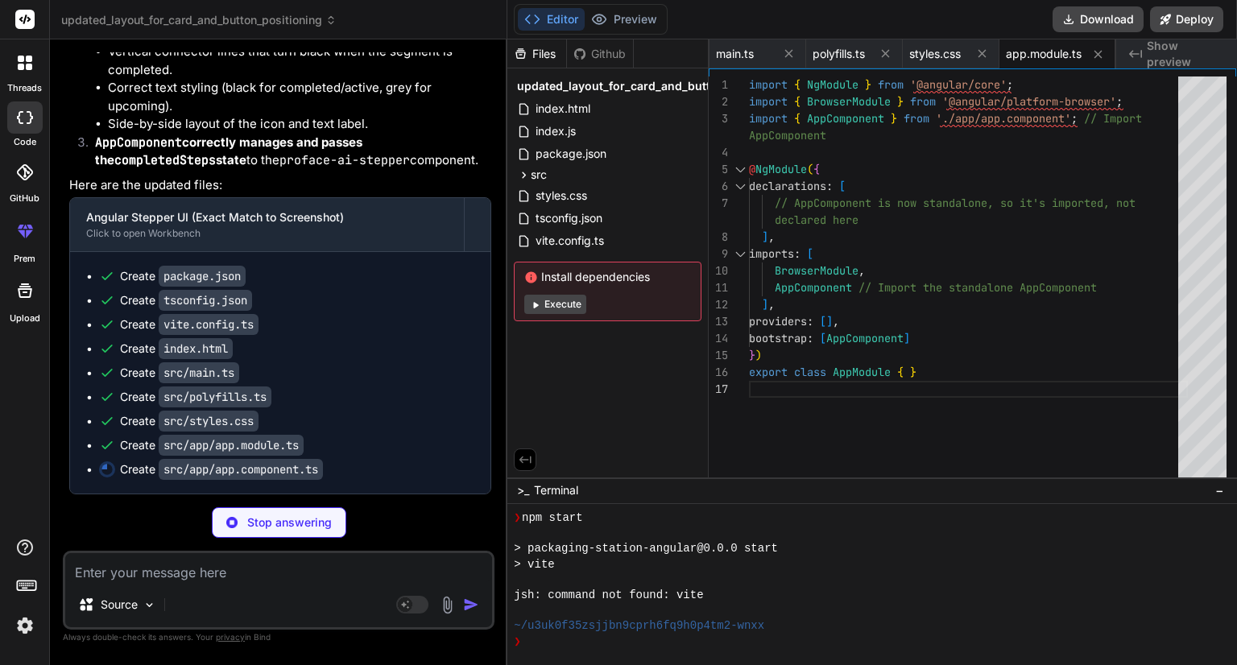
type textarea "x"
type textarea "switch (this.currentStep) { case 0: return 'Apply & Train Model'; case 1: retur…"
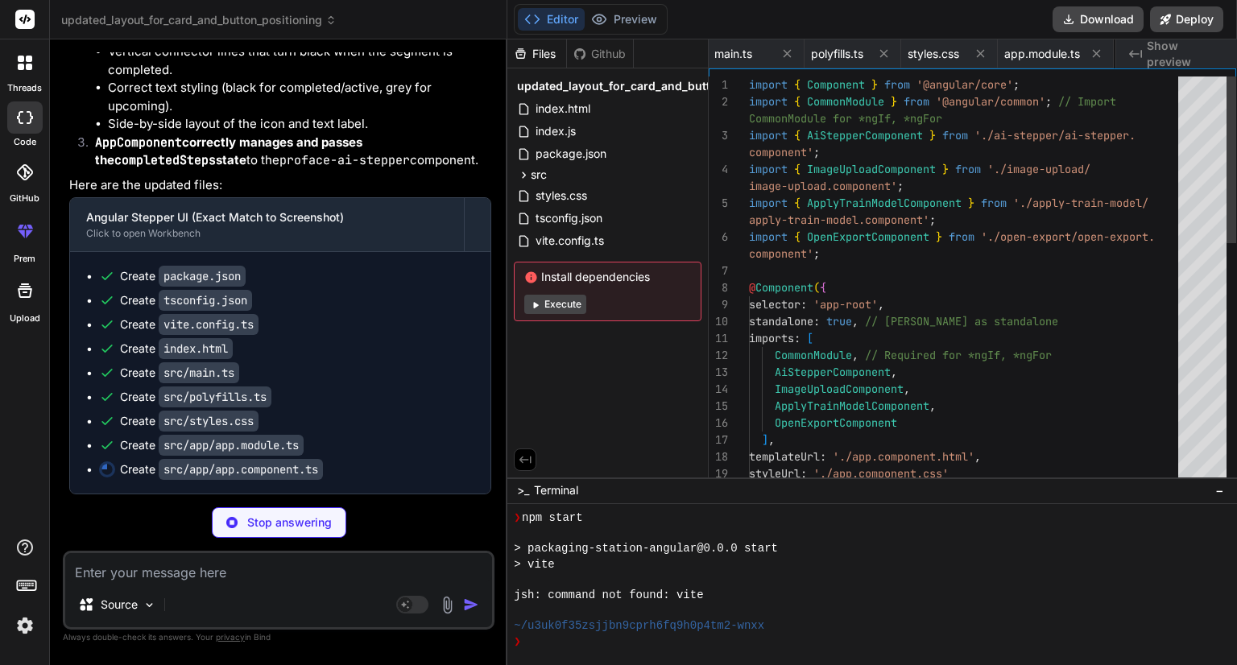
scroll to position [0, 560]
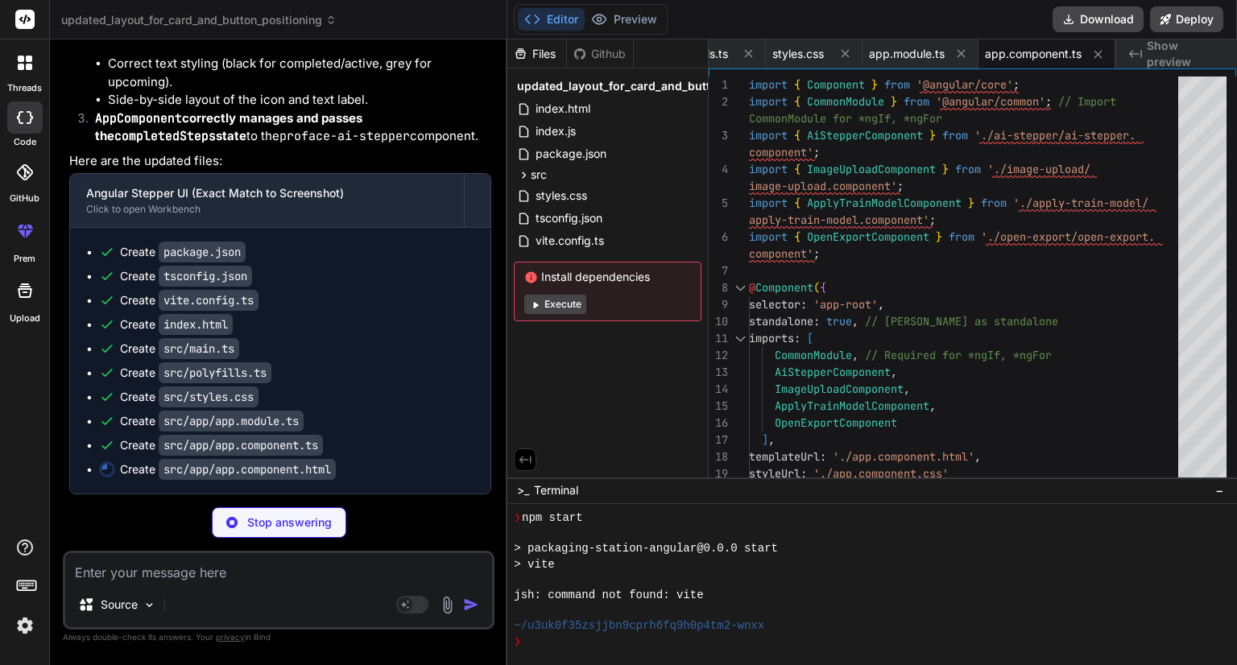
type textarea "x"
type textarea "</div> </div> </div>"
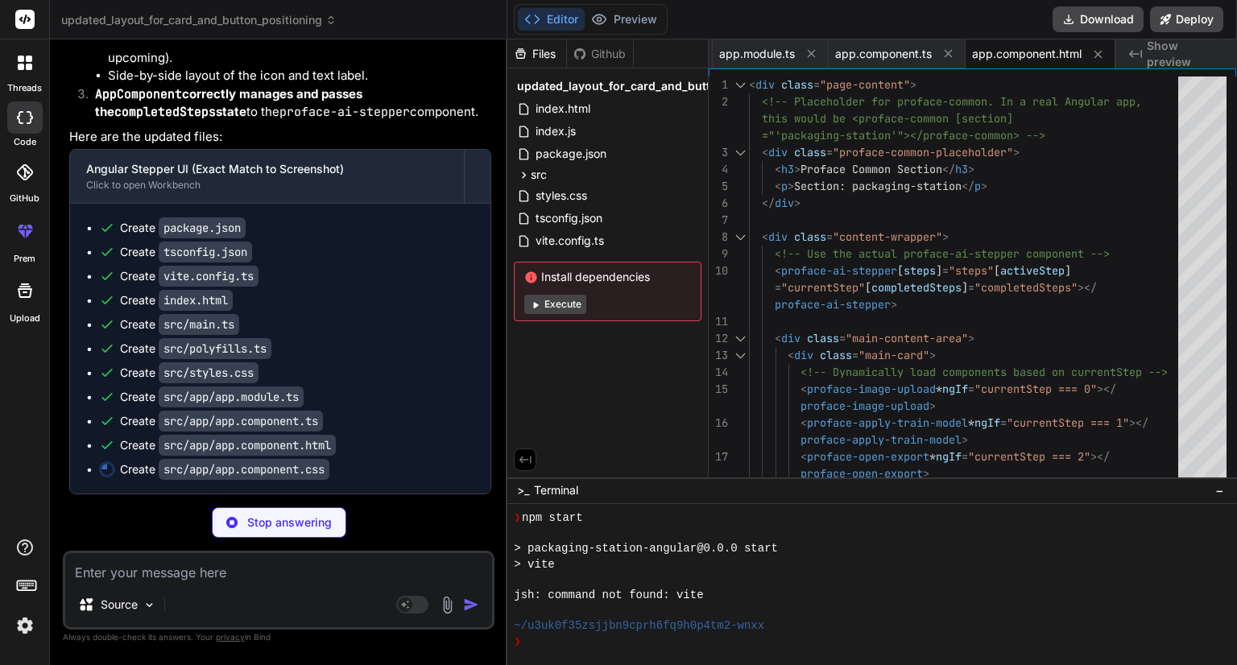
type textarea "x"
type textarea ".apply-train-button:active { transform: translateY(1px); }"
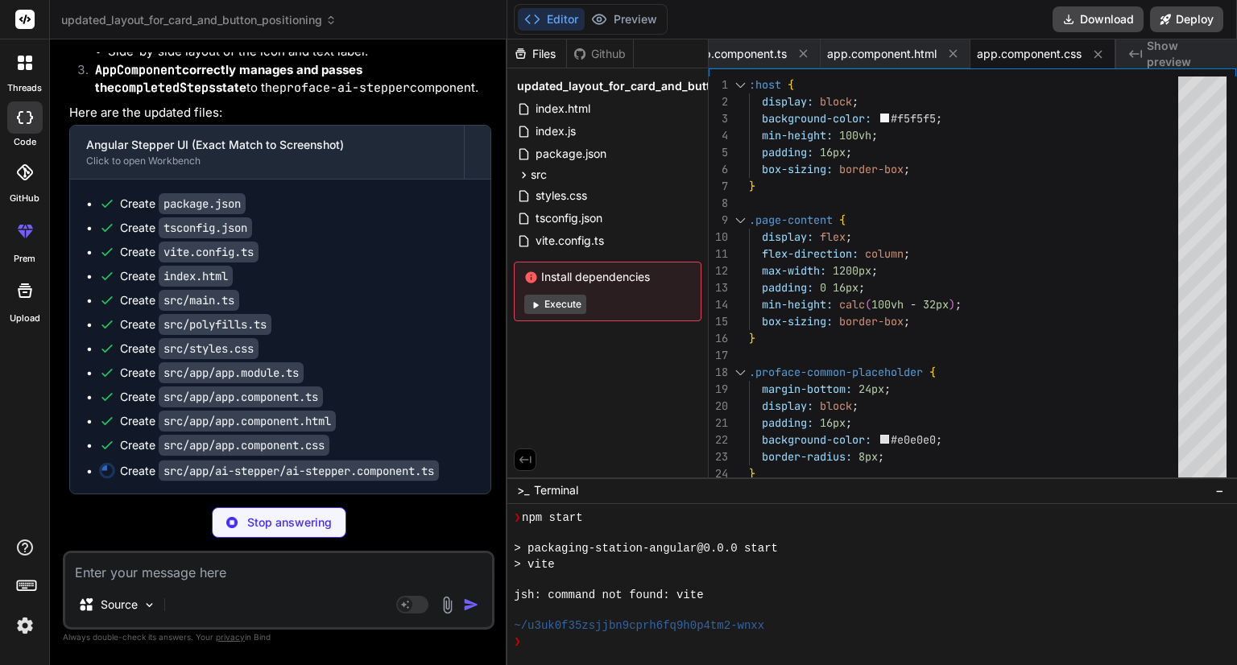
type textarea "x"
type textarea "}) export class AiStepperComponent { @Input() steps: string[] = []; @Input() ac…"
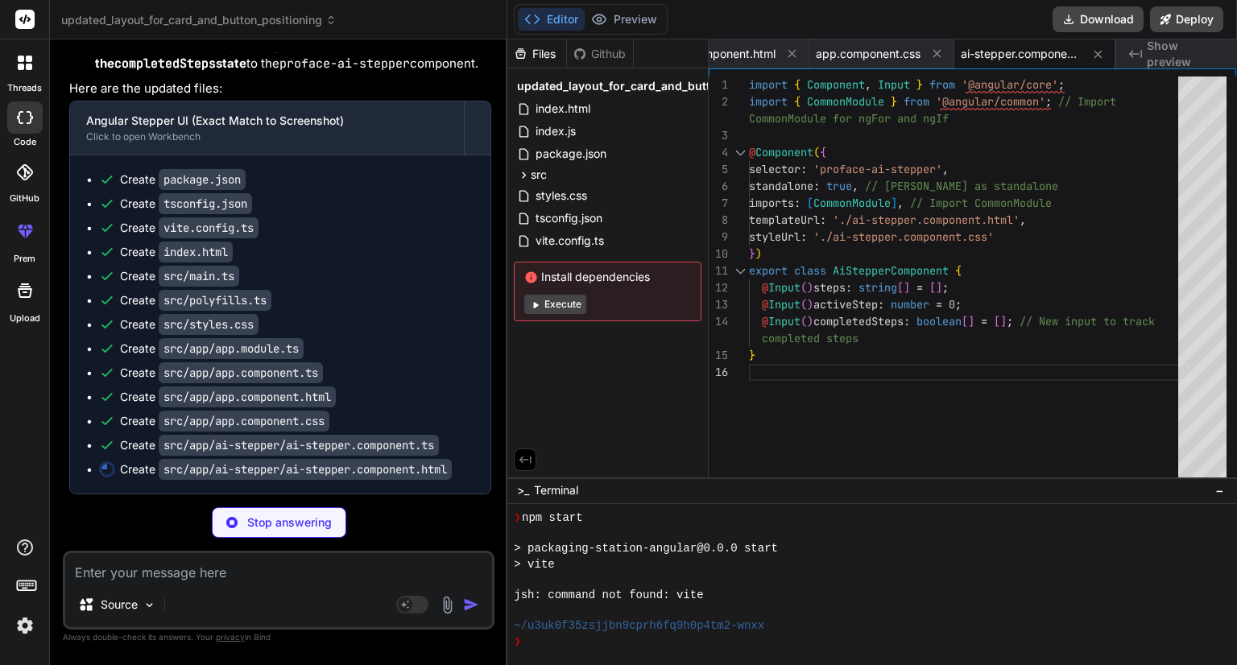
type textarea "x"
type textarea "</div> </div>"
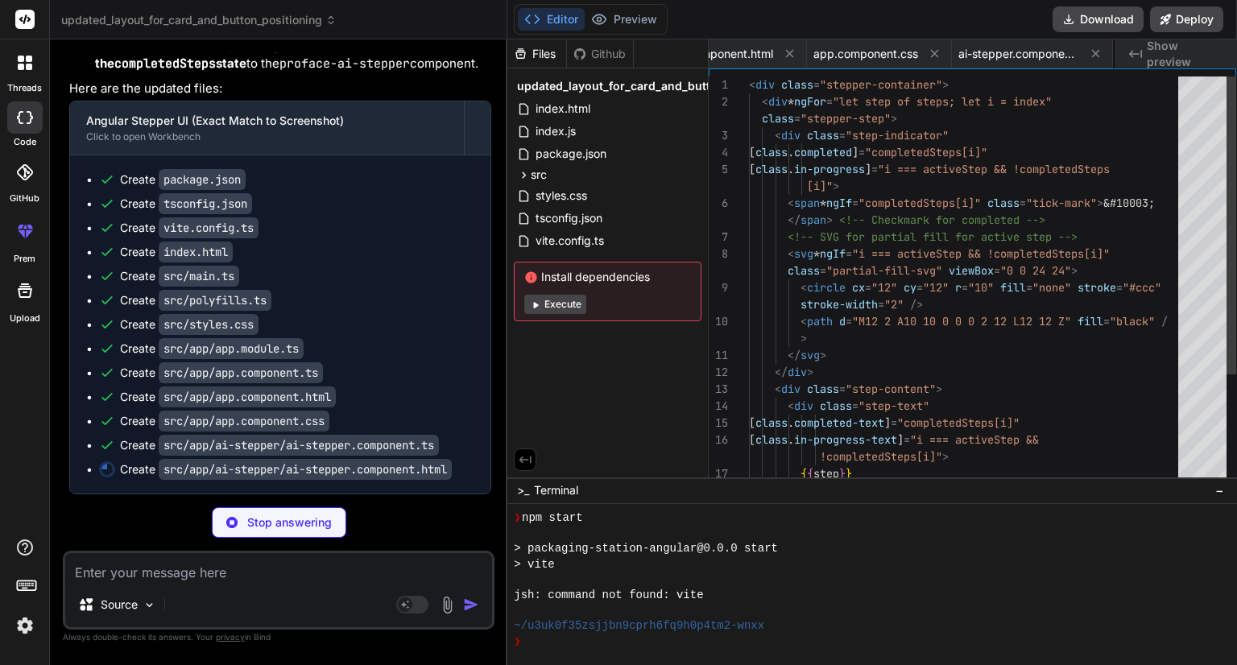
scroll to position [0, 1179]
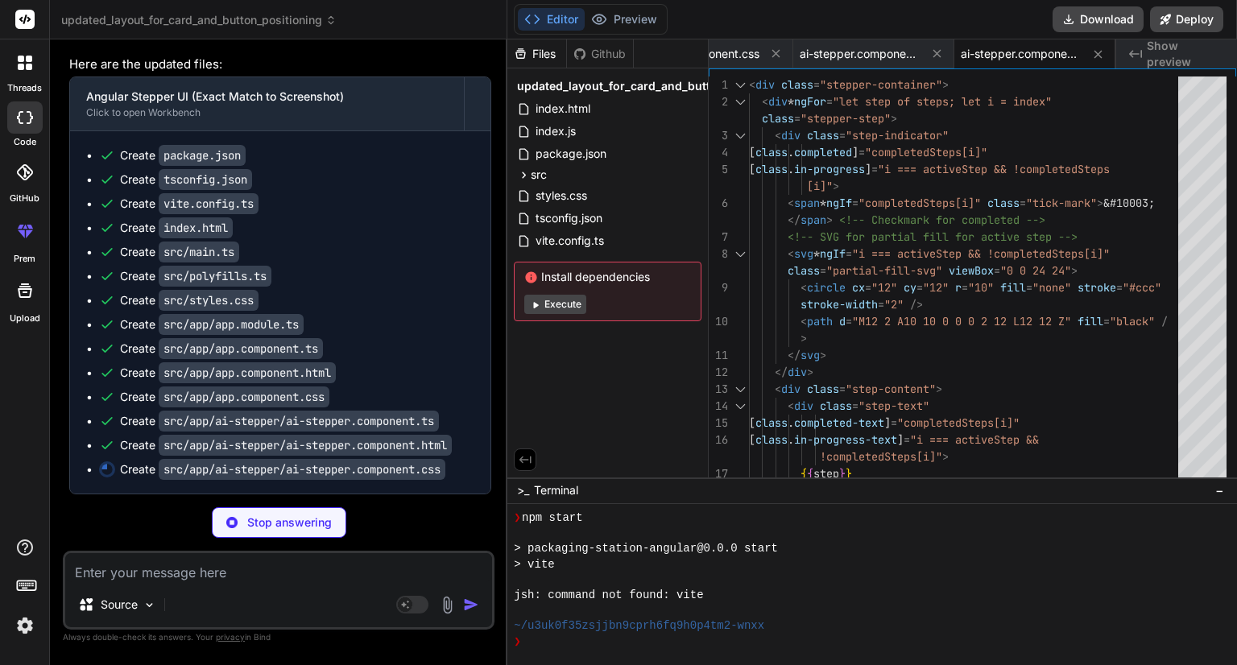
type textarea "x"
type textarea ".stepper-step:last-child .stepper-connector-line { display: none; /* No line af…"
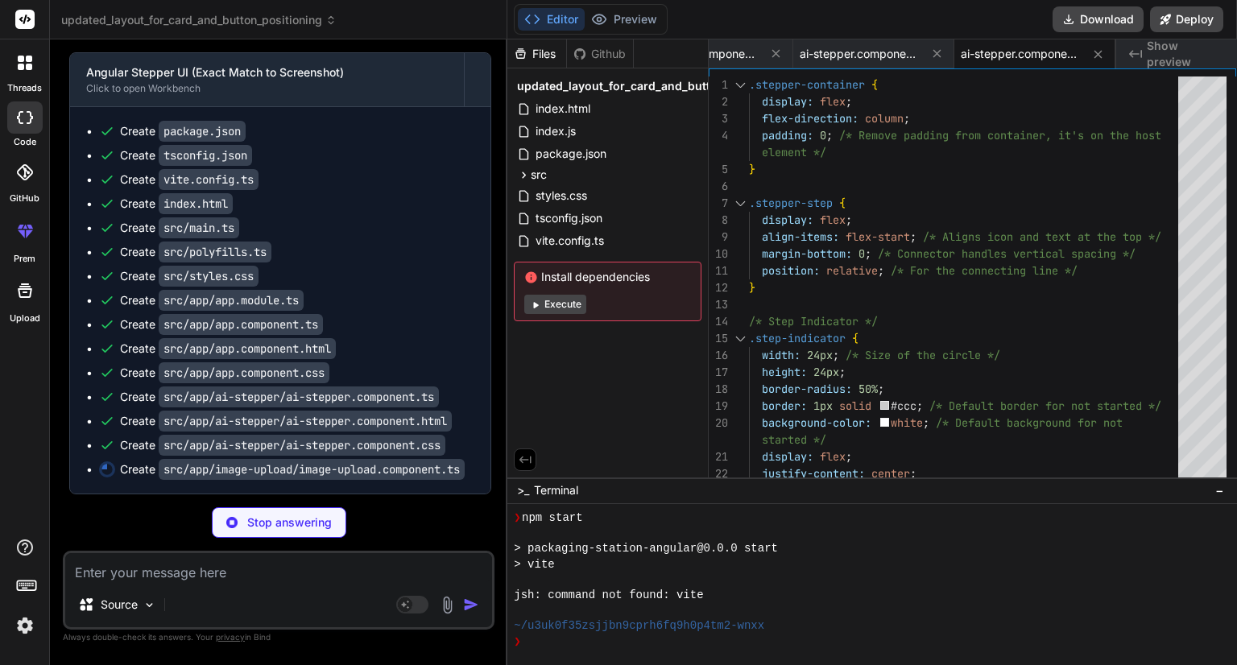
scroll to position [15652, 0]
type textarea "x"
type textarea "} }"
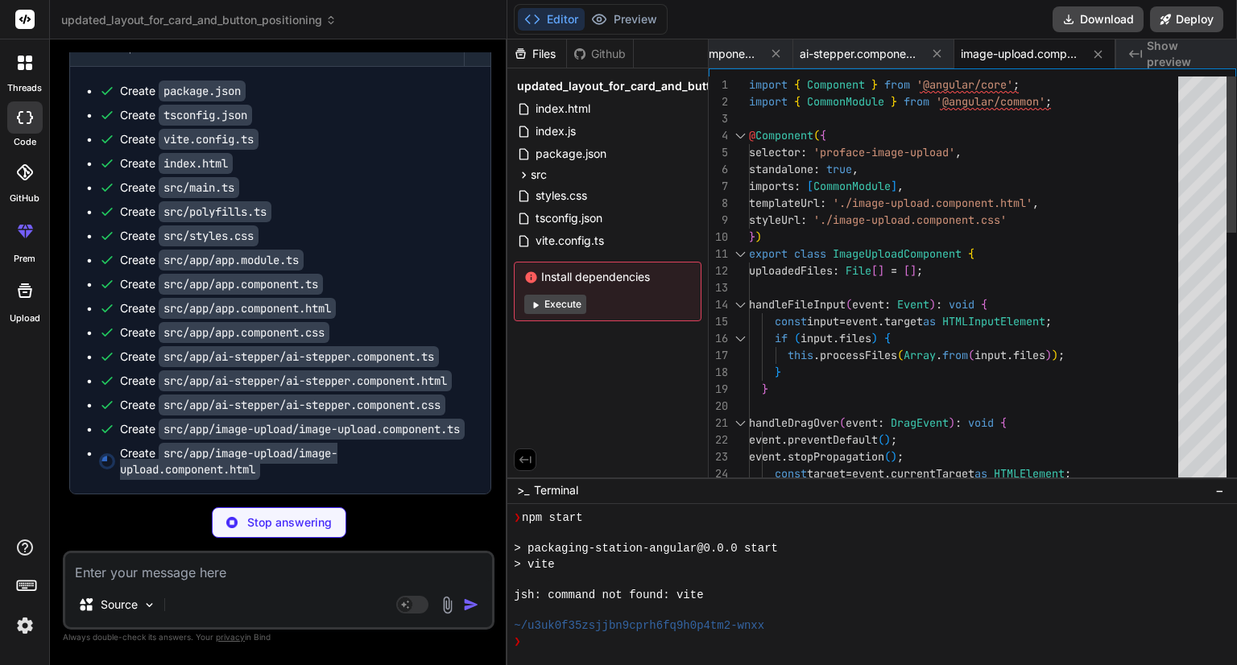
type textarea "x"
type textarea "<p>or drag and drop images</p> </div> <div class="uploaded-images-container"> <…"
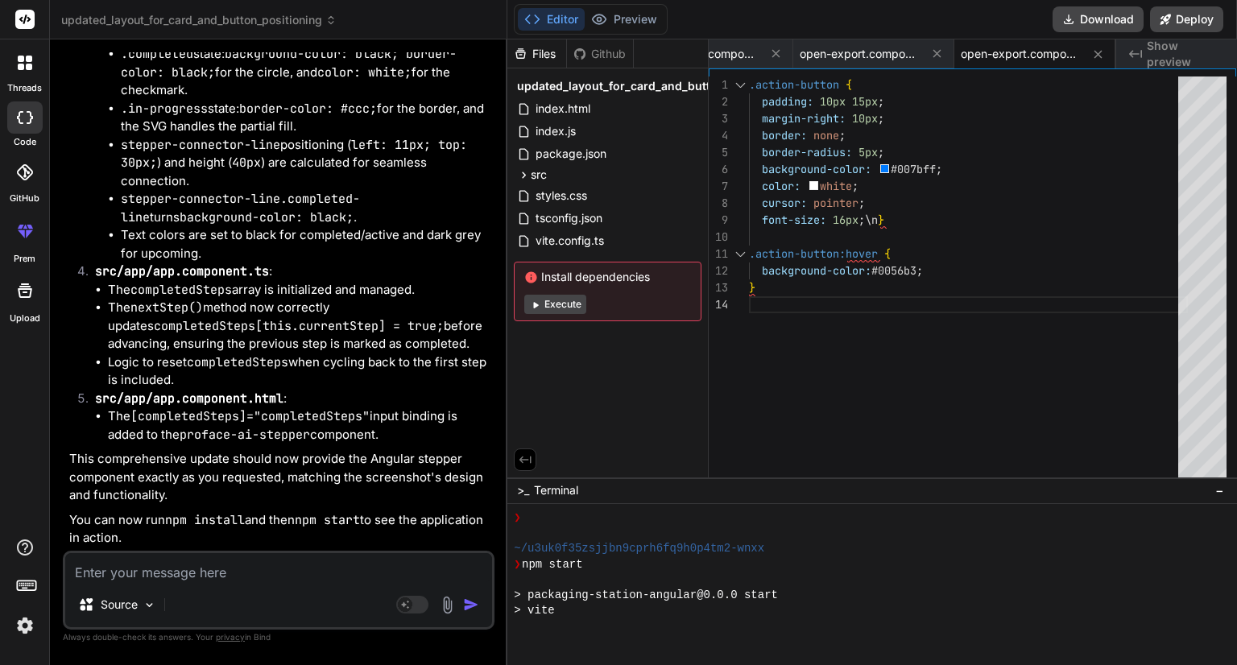
scroll to position [726, 0]
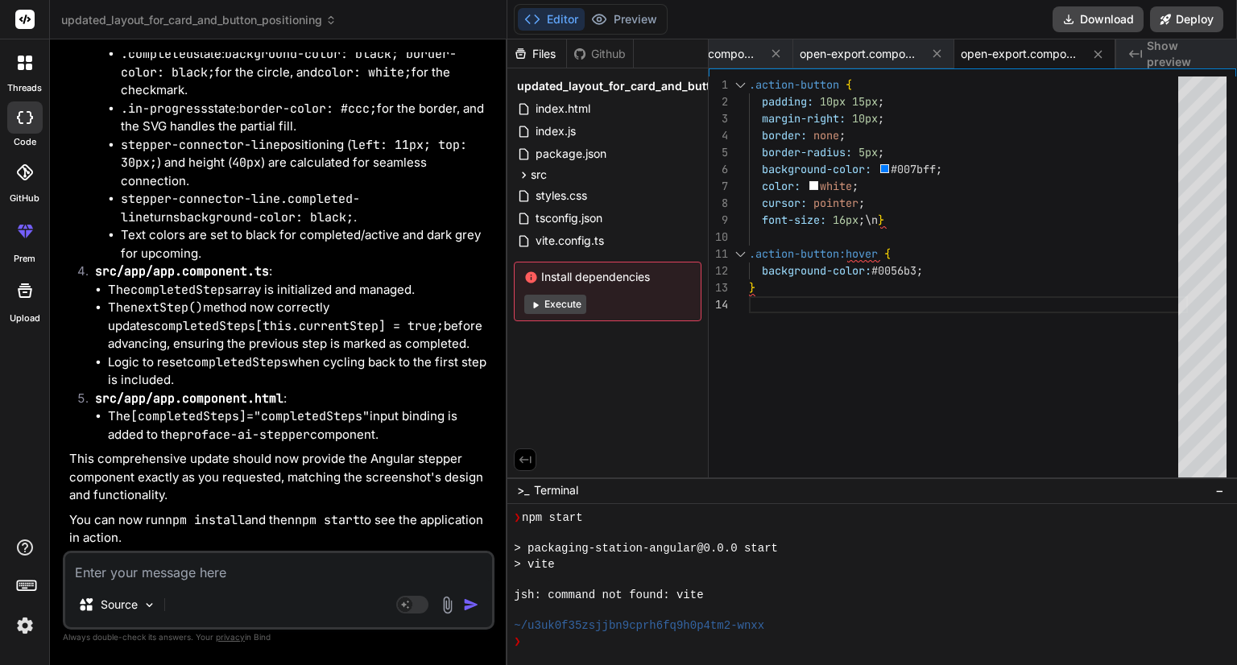
click at [158, 577] on textarea at bounding box center [278, 567] width 427 height 29
click at [180, 578] on textarea at bounding box center [278, 567] width 427 height 29
click at [522, 175] on icon at bounding box center [524, 175] width 14 height 14
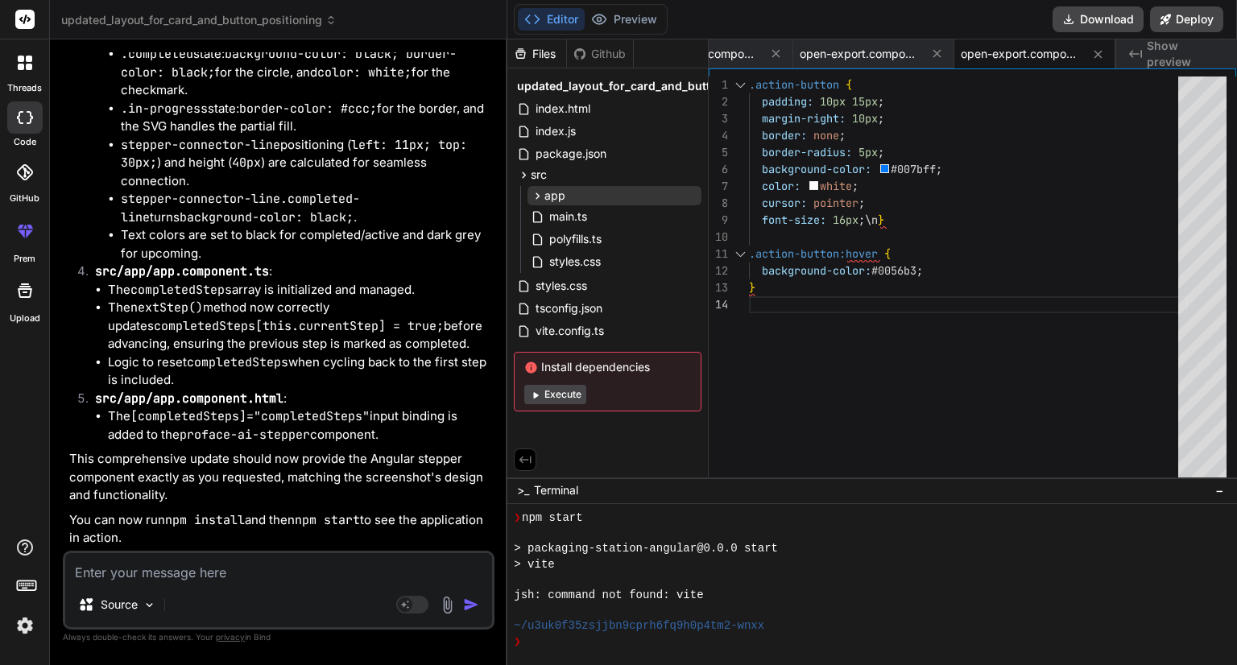
drag, startPoint x: 538, startPoint y: 184, endPoint x: 535, endPoint y: 198, distance: 14.1
click at [535, 198] on div "app ai-stepper ai-stepper.component.css ai-stepper.component.html ai-stepper.co…" at bounding box center [608, 229] width 188 height 90
click at [535, 198] on icon at bounding box center [538, 196] width 14 height 14
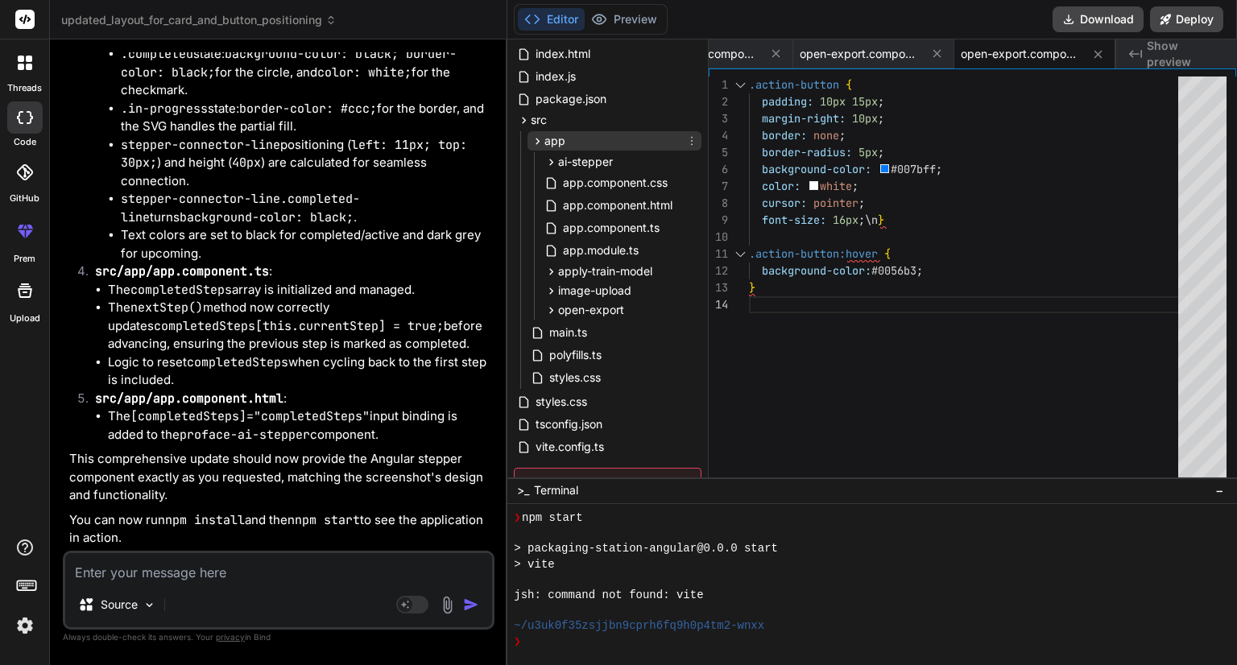
scroll to position [56, 0]
click at [552, 159] on icon at bounding box center [552, 160] width 4 height 6
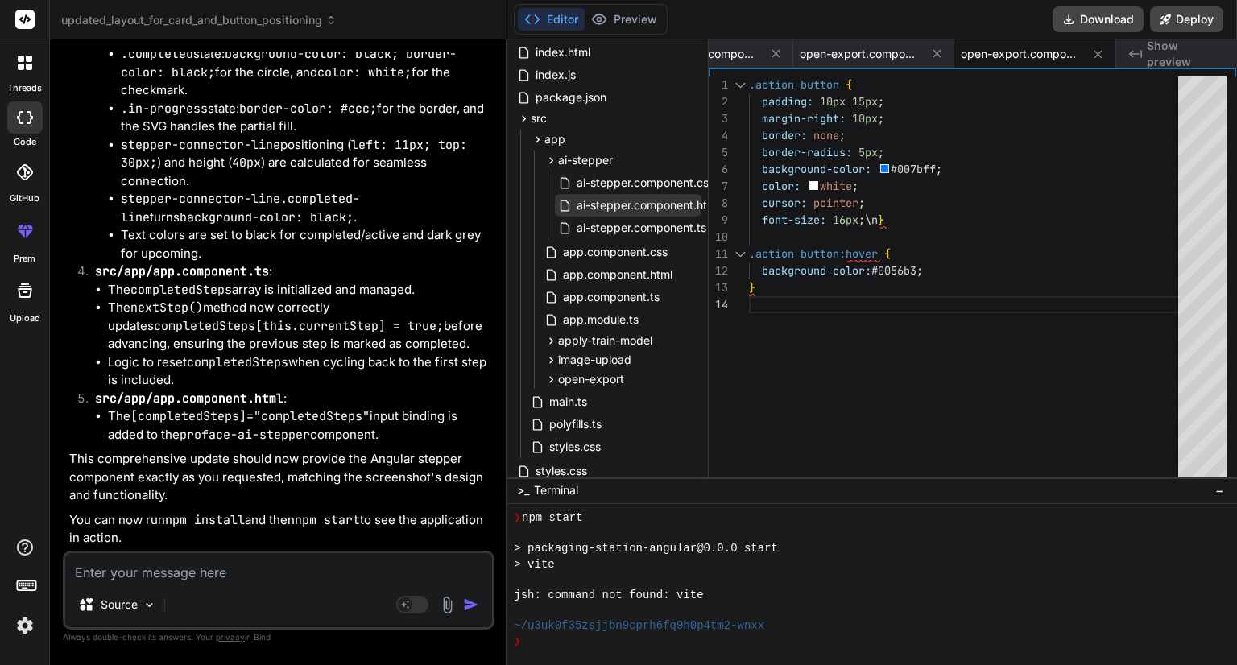
click at [596, 202] on span "ai-stepper.component.html" at bounding box center [648, 205] width 146 height 19
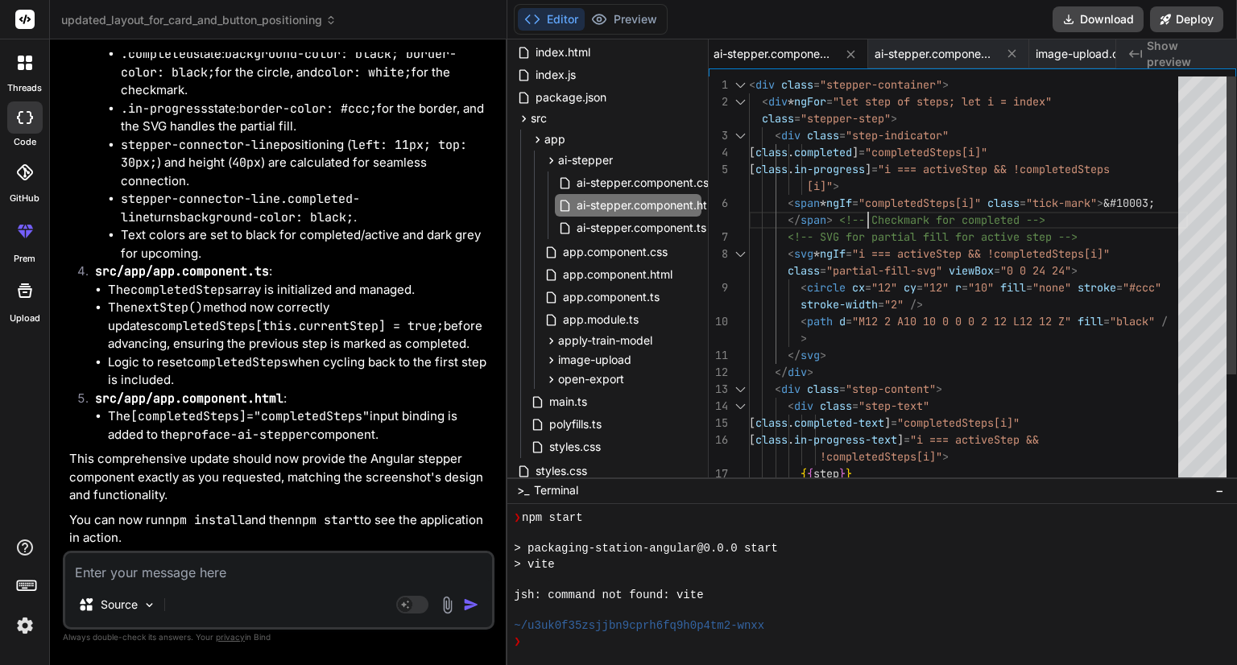
scroll to position [0, 0]
click at [866, 223] on div "<!-- SVG for partial fill for active step --> < svg * ngIf = "i === activeStep …" at bounding box center [968, 355] width 439 height 558
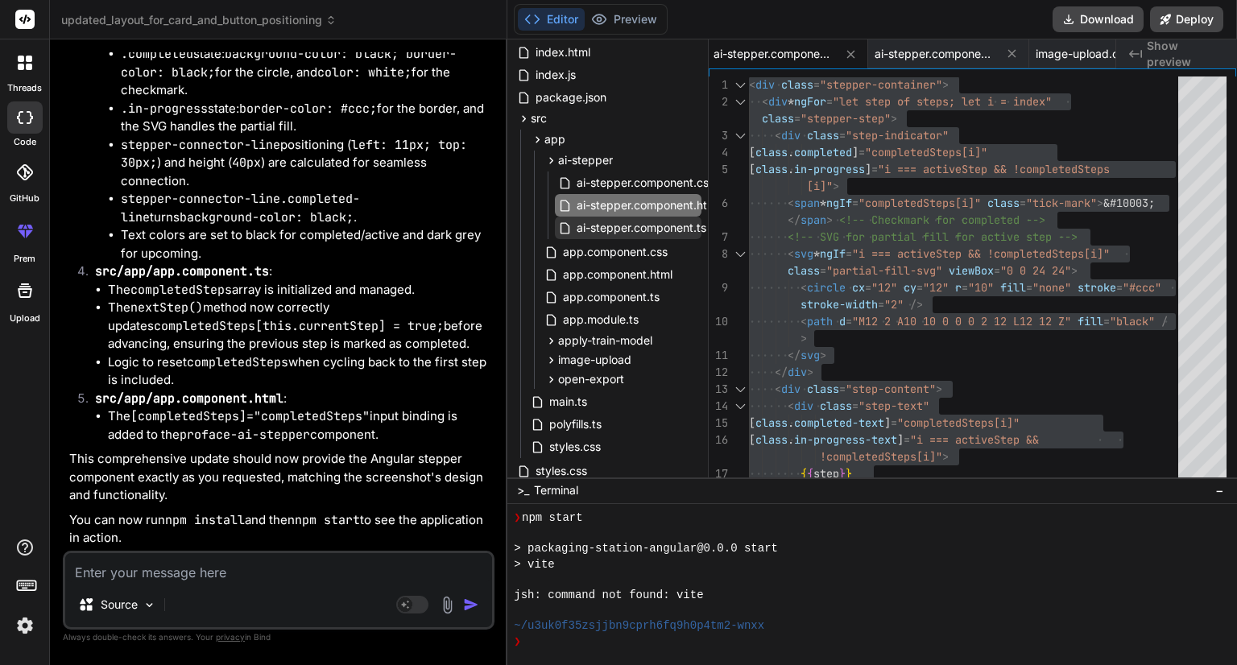
click at [647, 226] on span "ai-stepper.component.ts" at bounding box center [641, 227] width 133 height 19
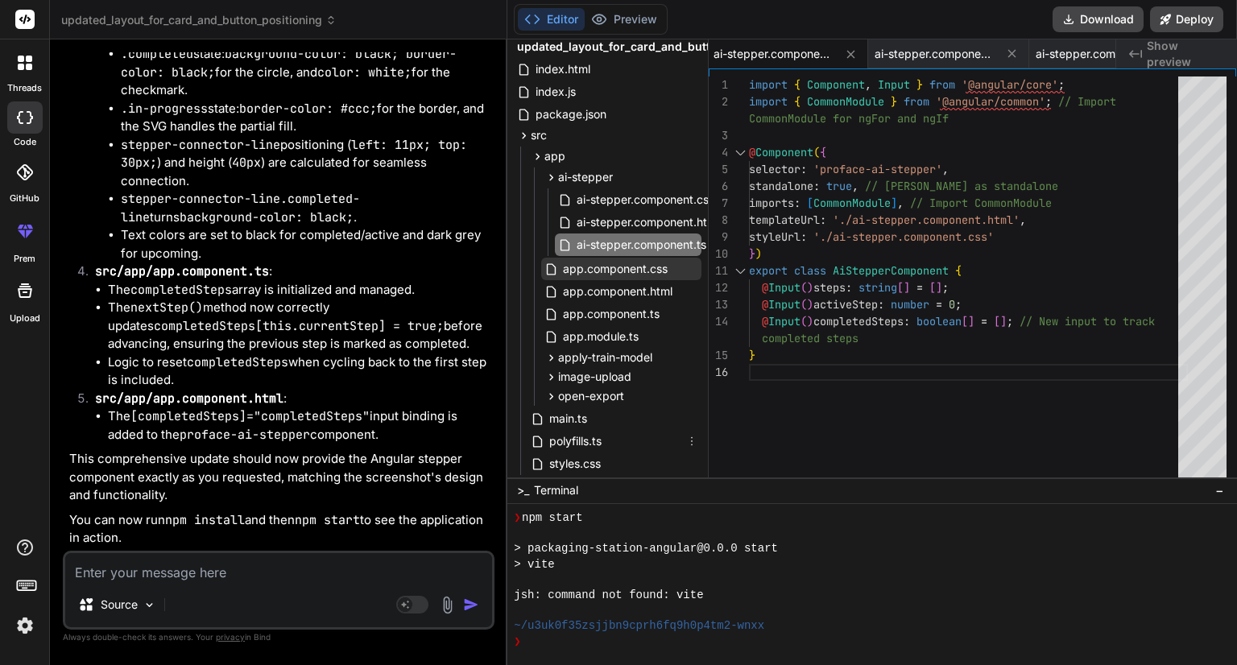
scroll to position [37, 0]
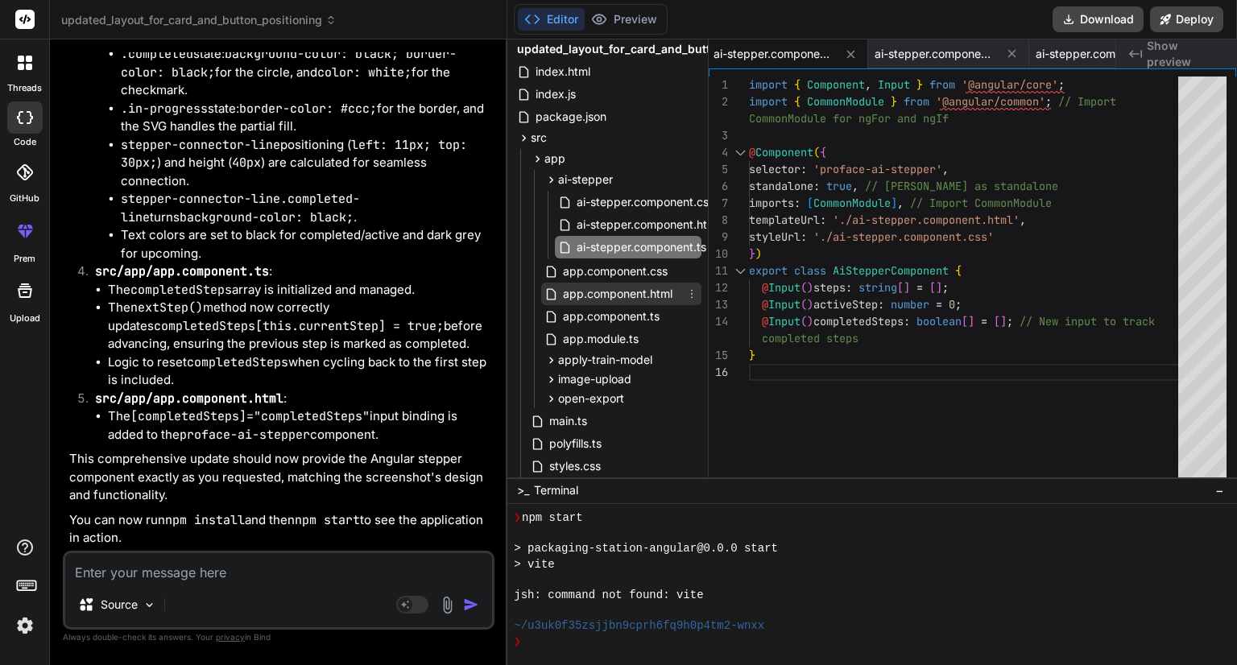
click at [593, 293] on span "app.component.html" at bounding box center [617, 293] width 113 height 19
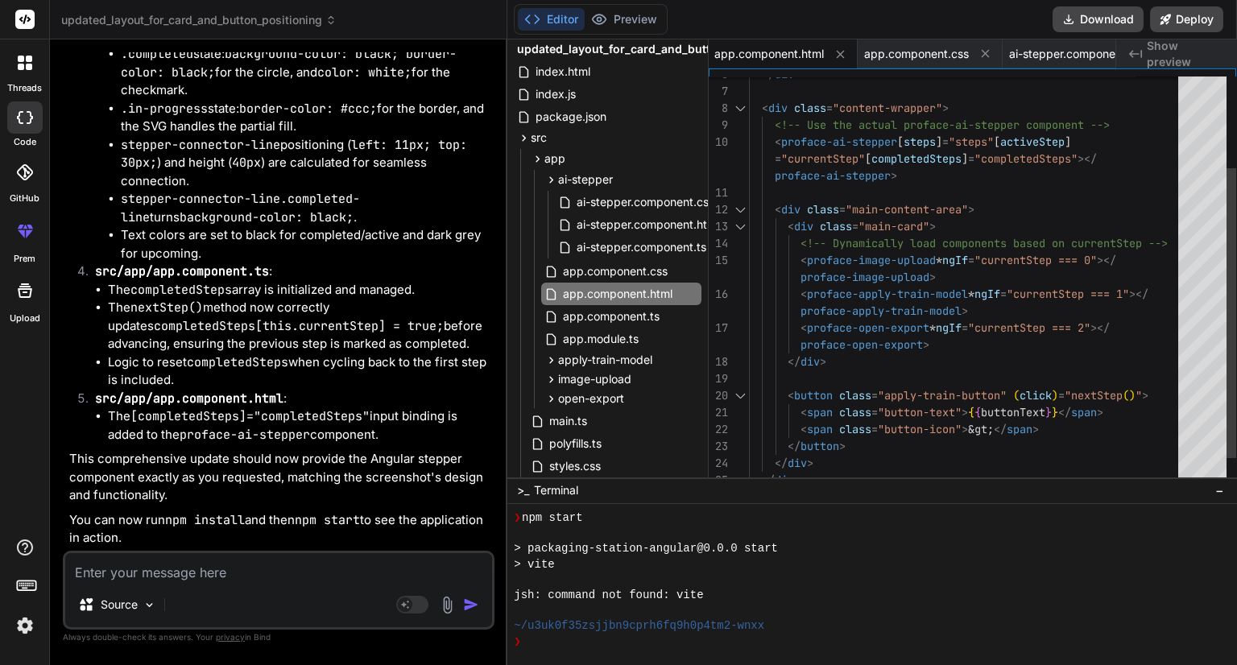
scroll to position [0, 0]
click at [922, 336] on div "< div class = "content-wrapper" > <!-- Use the actual proface-ai-stepper compon…" at bounding box center [968, 235] width 439 height 575
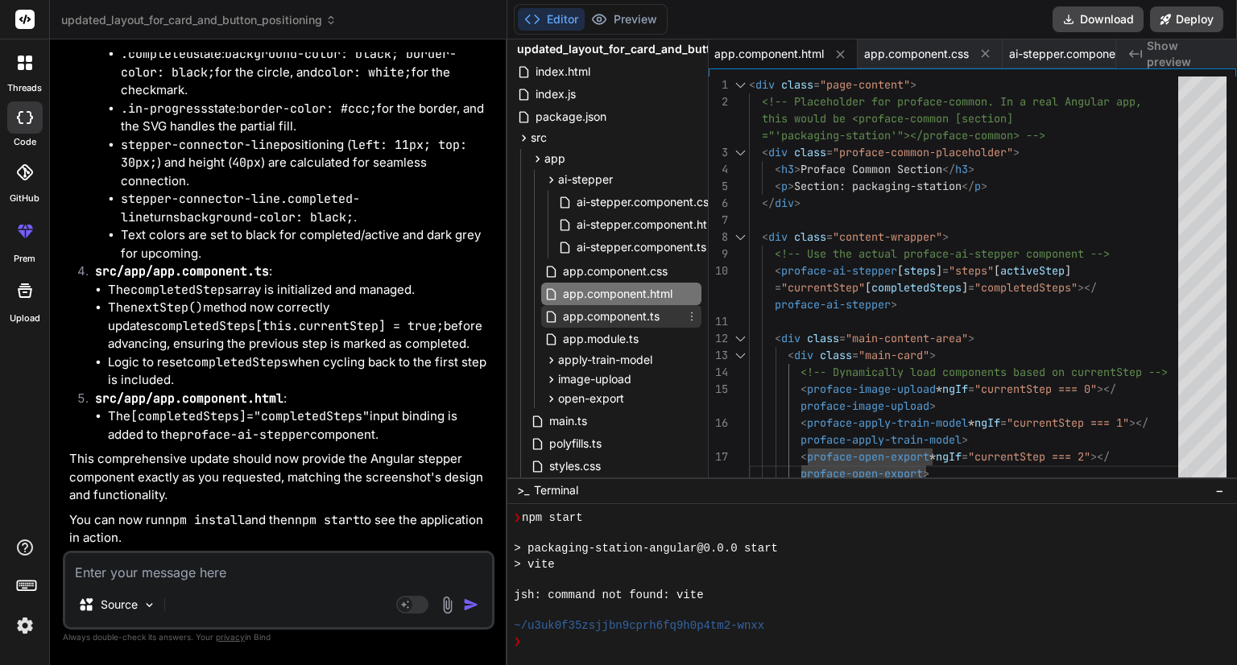
click at [643, 312] on span "app.component.ts" at bounding box center [611, 316] width 100 height 19
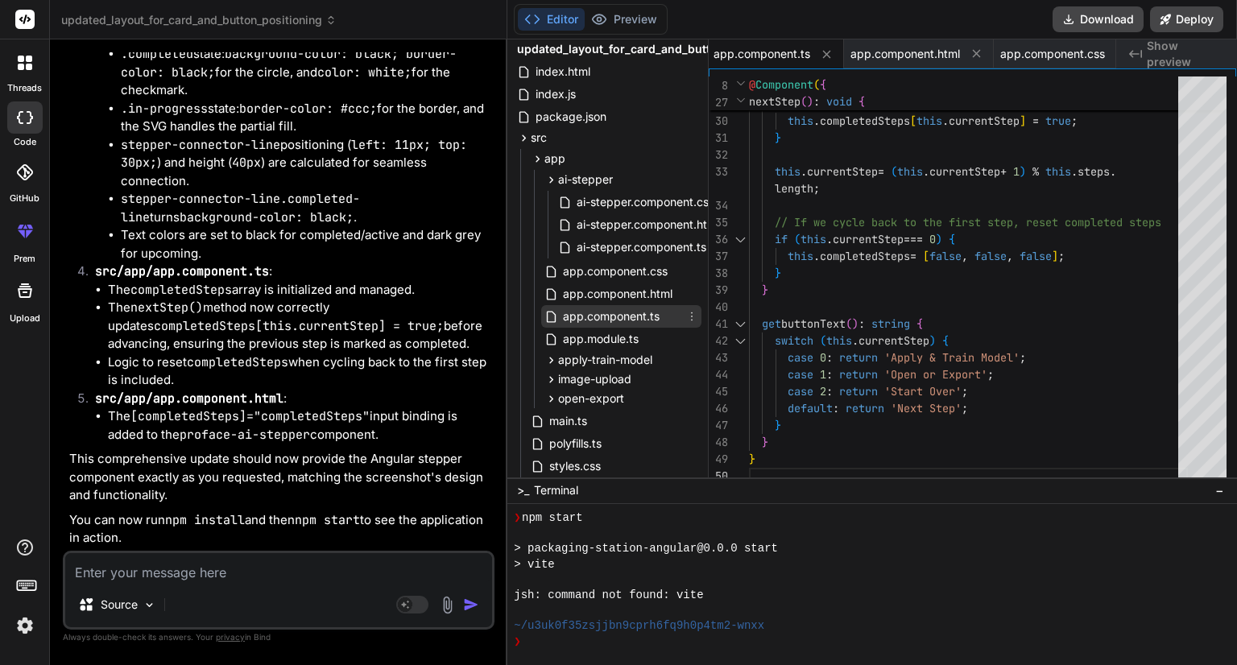
click at [608, 316] on span "app.component.ts" at bounding box center [611, 316] width 100 height 19
click at [444, 610] on img at bounding box center [447, 605] width 19 height 19
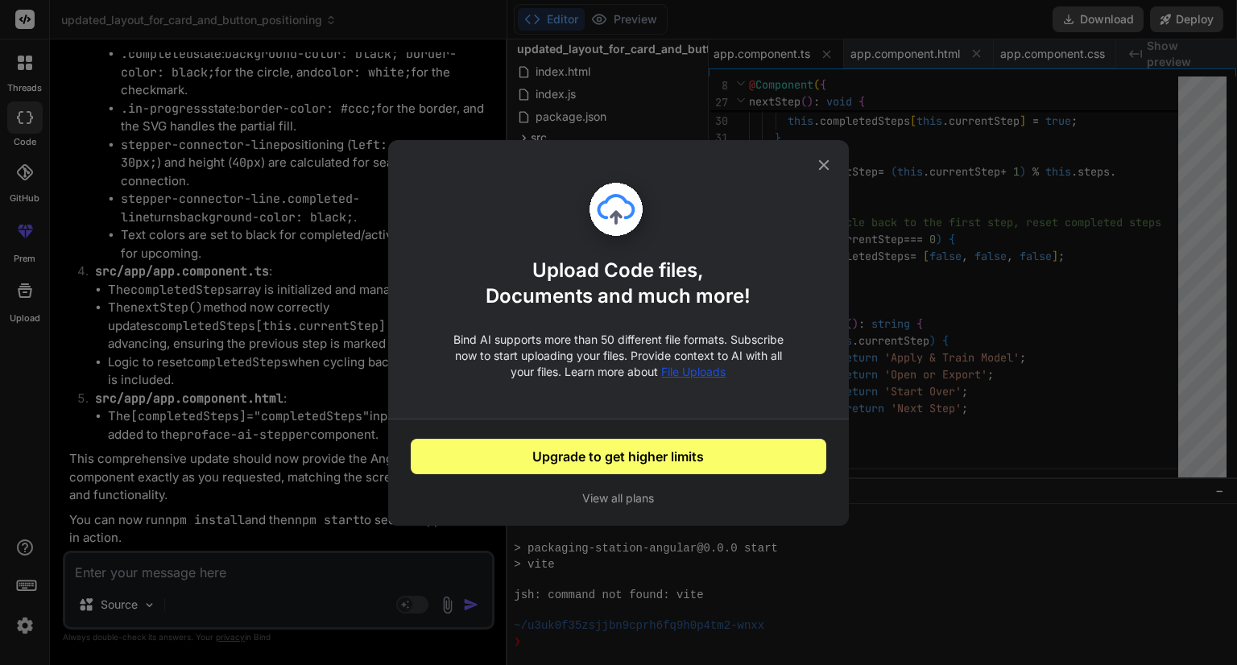
click at [821, 167] on icon at bounding box center [823, 164] width 10 height 10
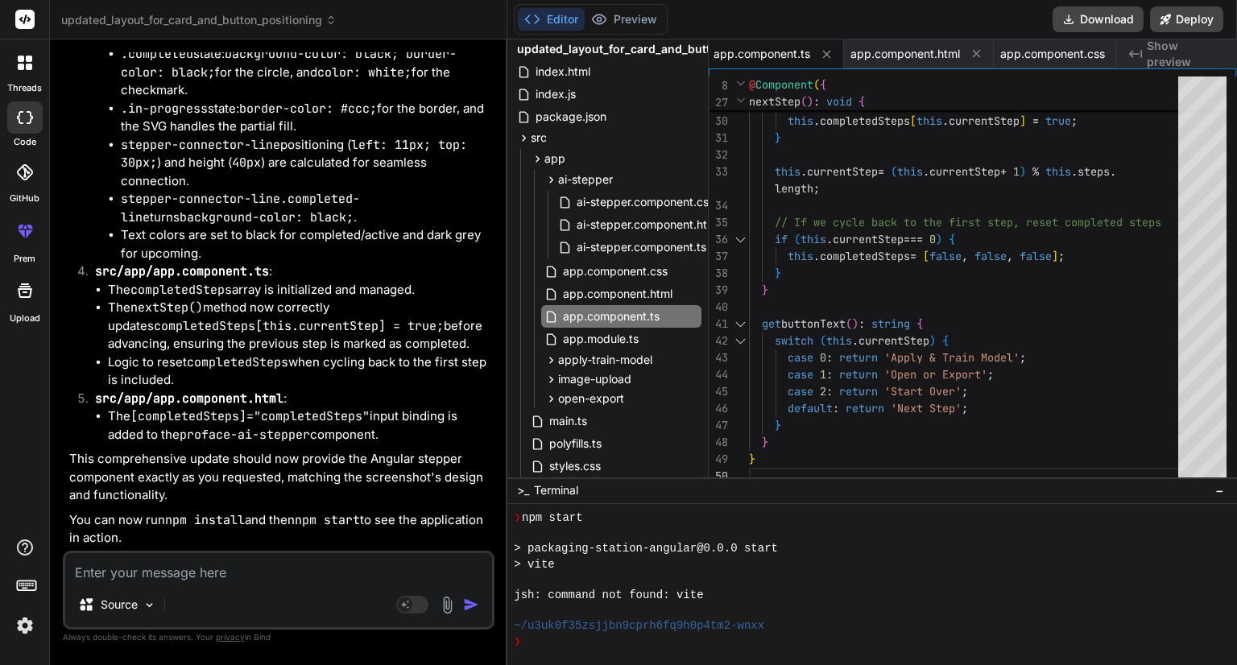
click at [201, 568] on textarea at bounding box center [278, 567] width 427 height 29
